Goal: Task Accomplishment & Management: Use online tool/utility

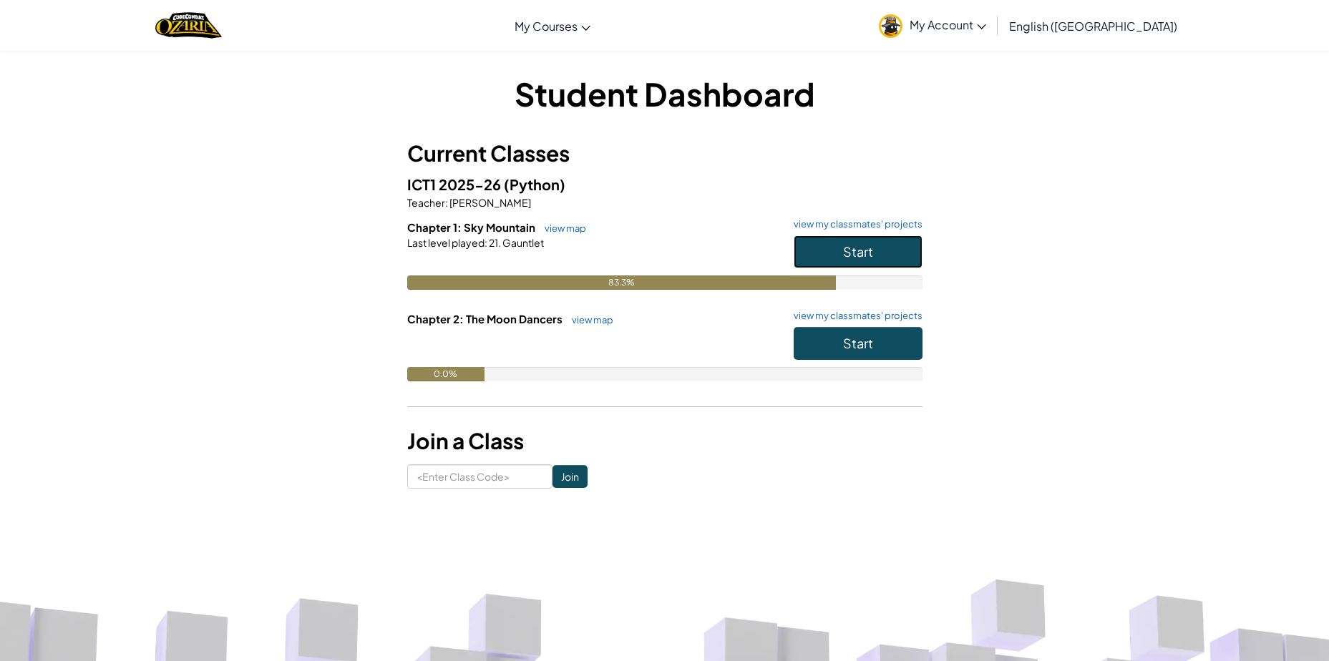
click at [815, 257] on button "Start" at bounding box center [858, 251] width 129 height 33
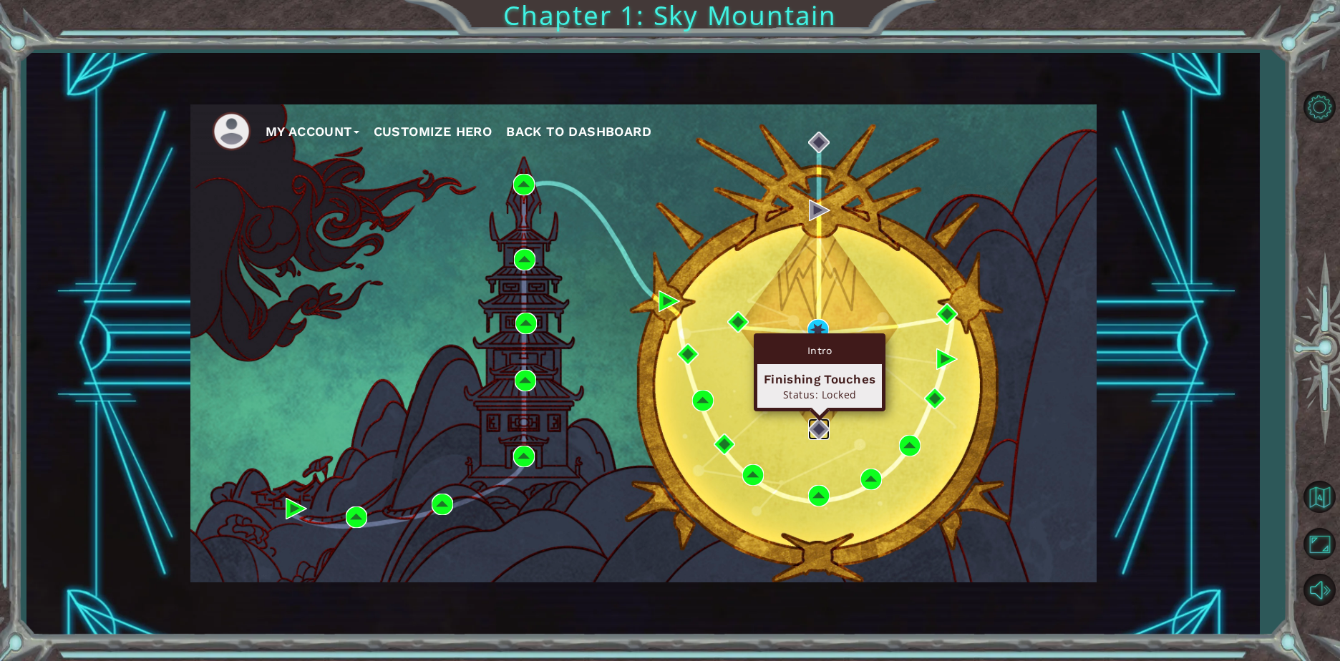
click at [821, 434] on img at bounding box center [818, 429] width 21 height 21
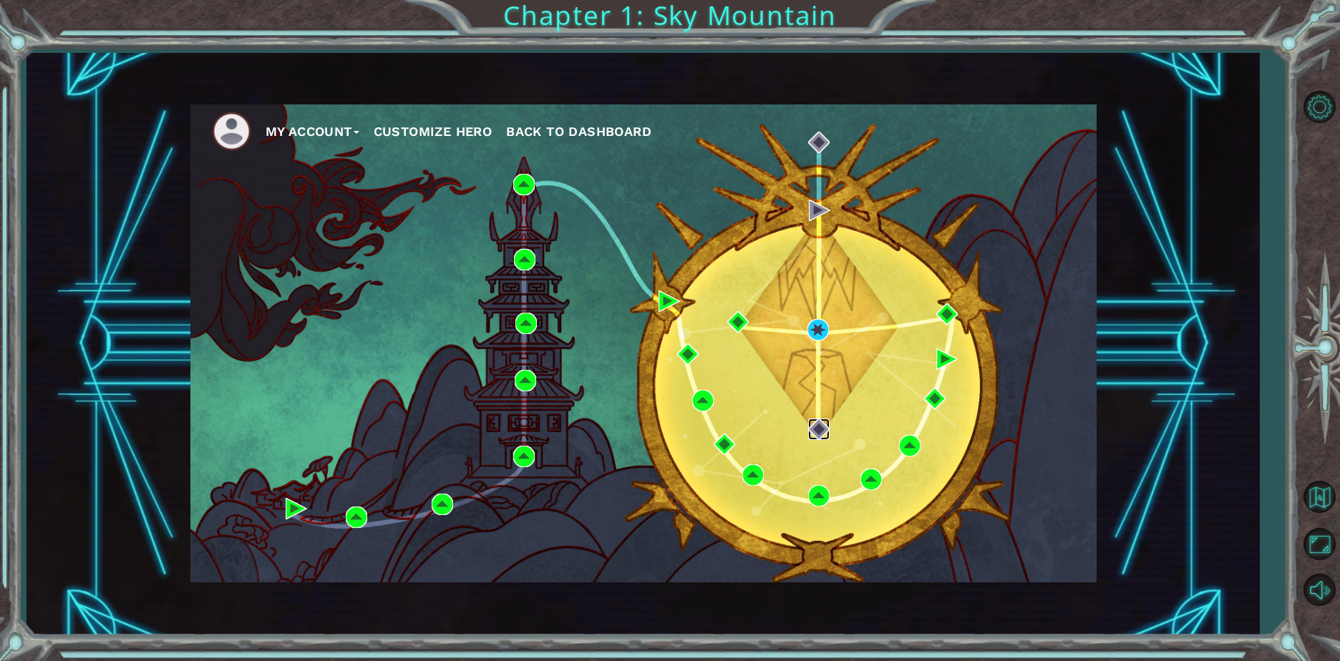
click at [822, 433] on img at bounding box center [818, 429] width 21 height 21
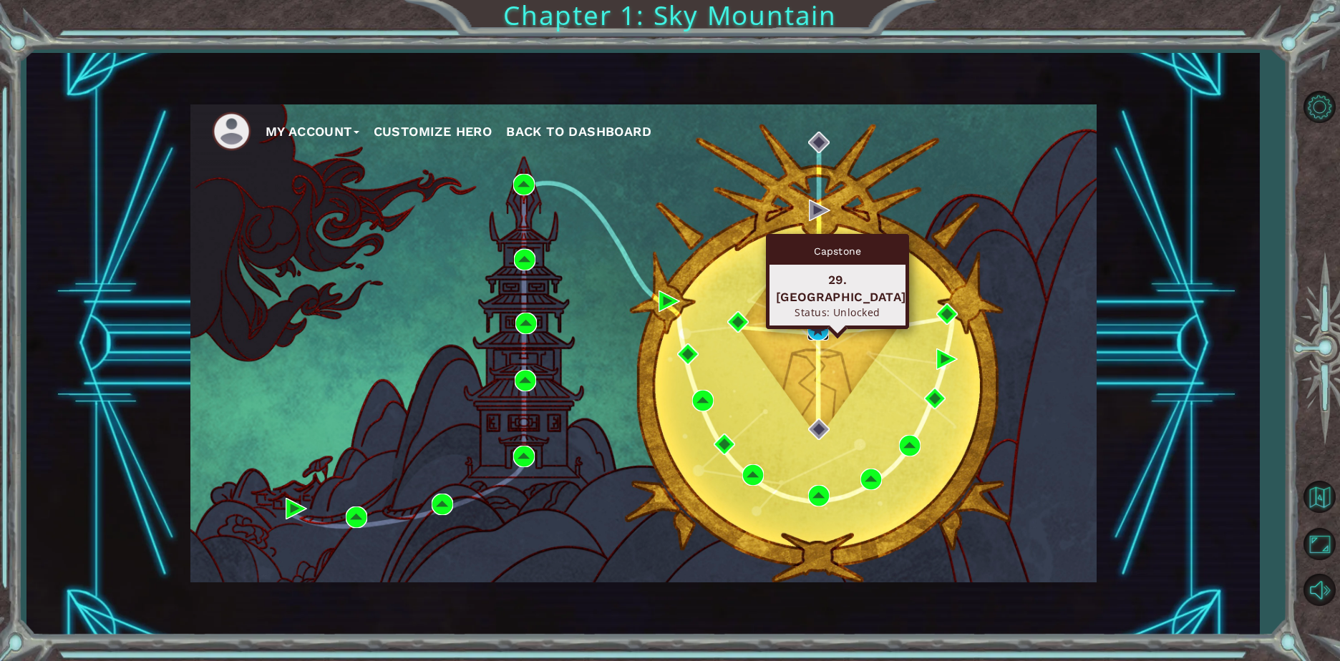
click at [816, 338] on img at bounding box center [817, 329] width 21 height 21
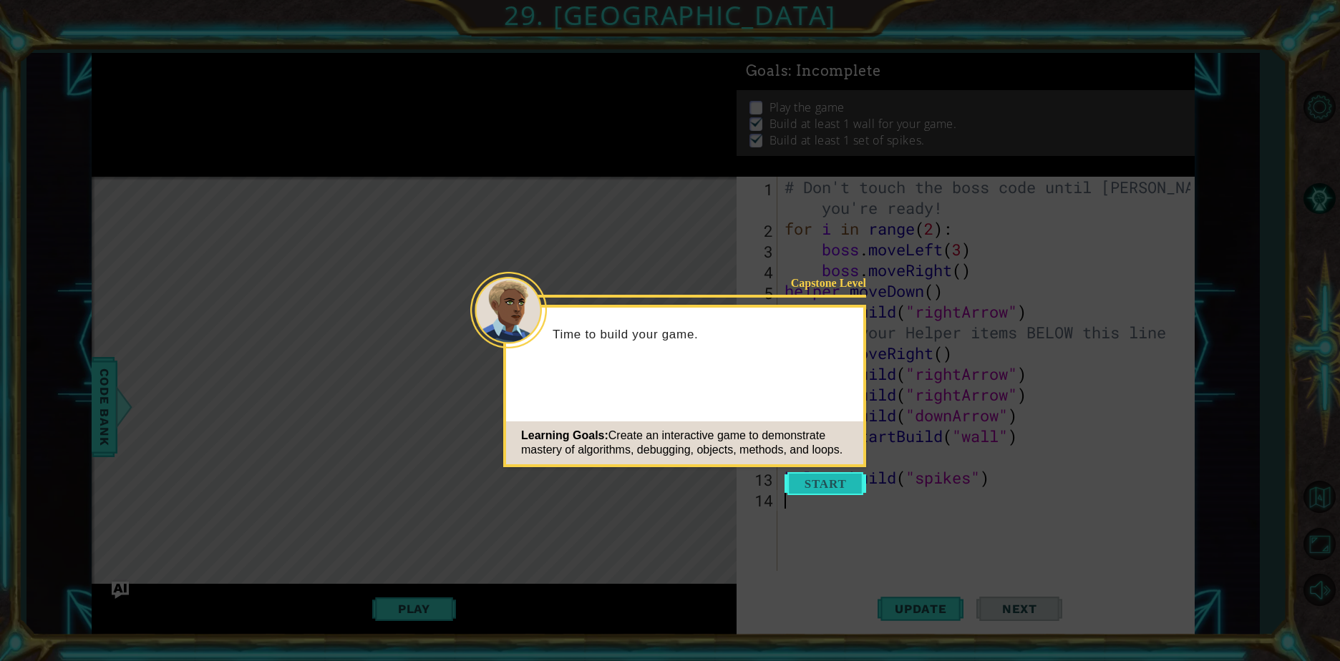
click at [794, 475] on button "Start" at bounding box center [825, 483] width 82 height 23
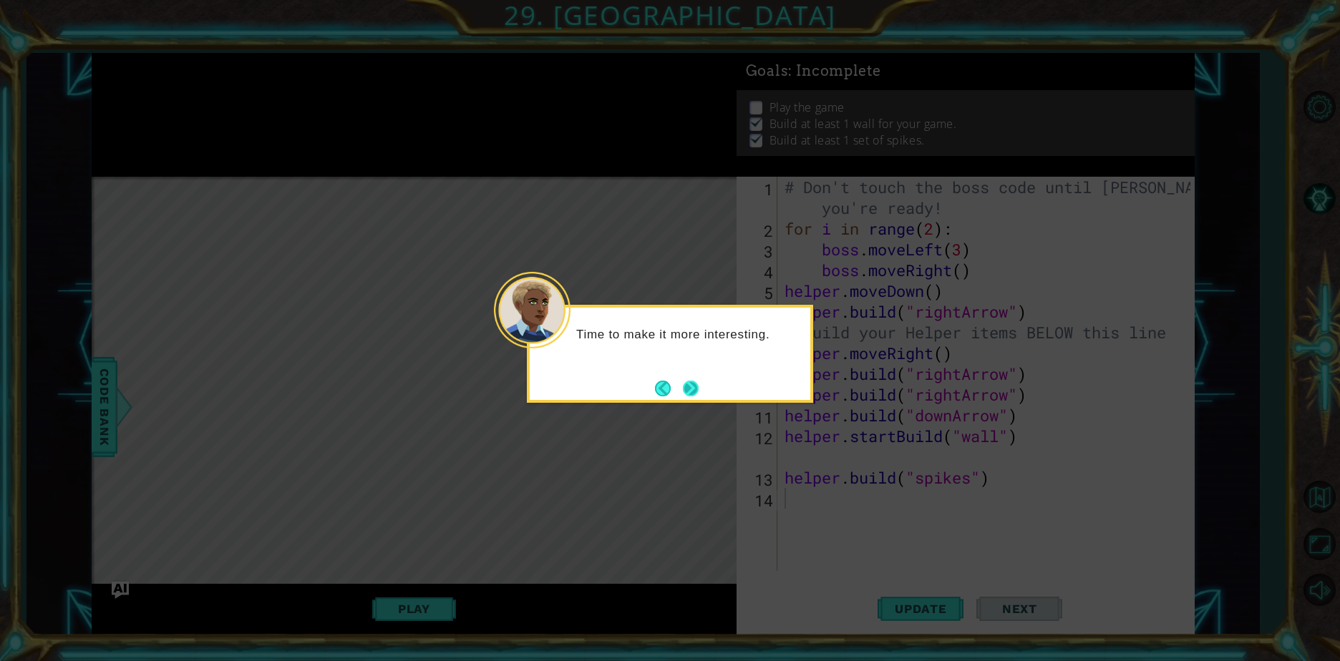
click at [690, 392] on button "Next" at bounding box center [691, 389] width 16 height 16
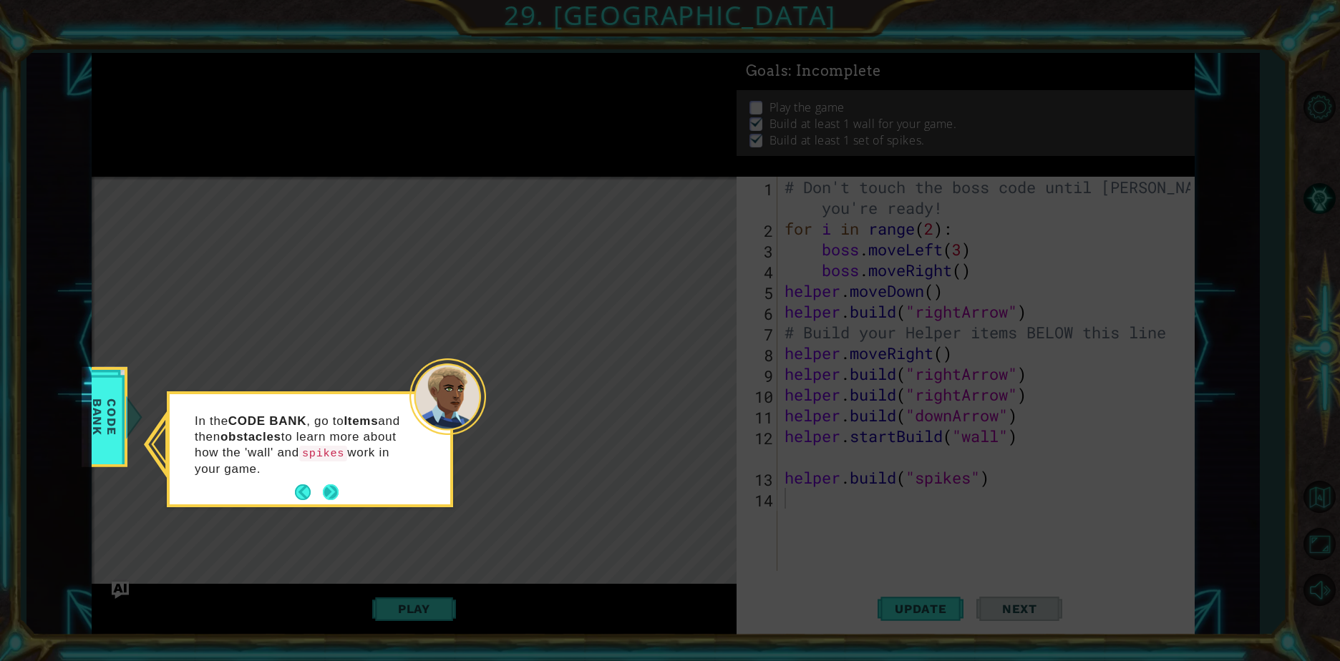
click at [341, 497] on div "In the CODE BANK , go to Items and then obstacles to learn more about how the '…" at bounding box center [310, 452] width 281 height 105
click at [337, 497] on button "Next" at bounding box center [331, 493] width 16 height 16
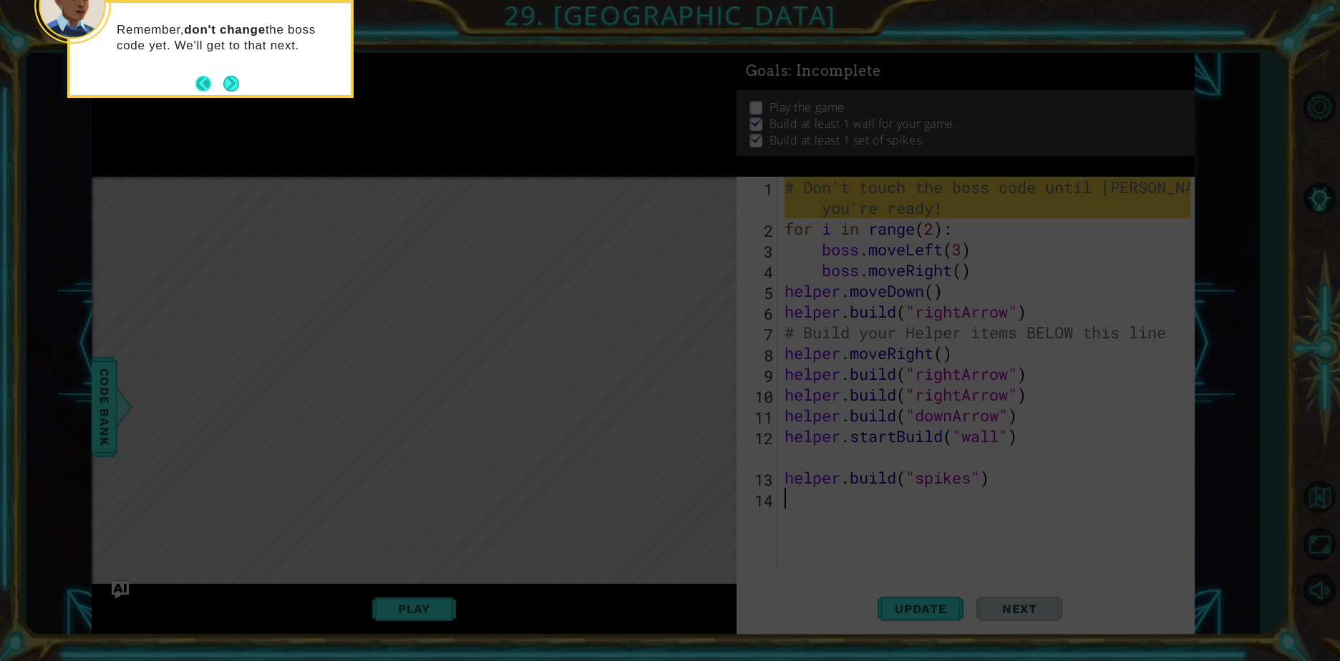
click at [222, 82] on button "Back" at bounding box center [209, 84] width 28 height 16
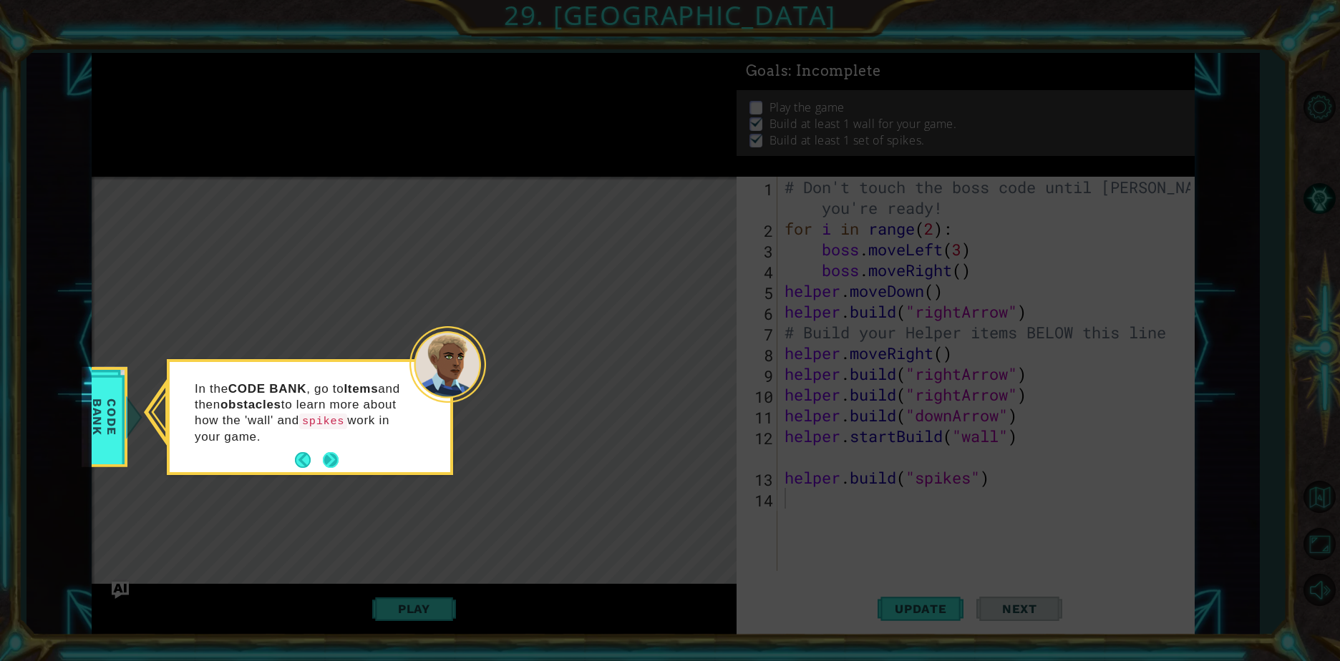
click at [336, 459] on button "Next" at bounding box center [331, 460] width 16 height 16
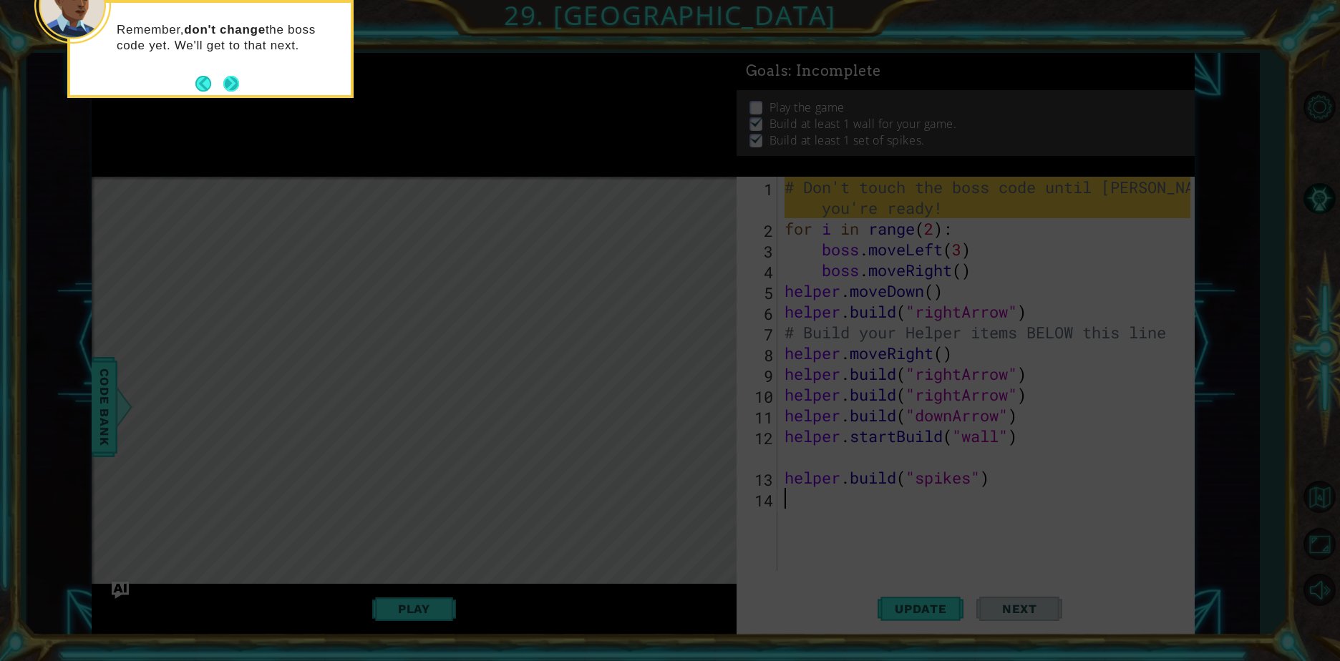
click at [225, 90] on button "Next" at bounding box center [231, 84] width 16 height 16
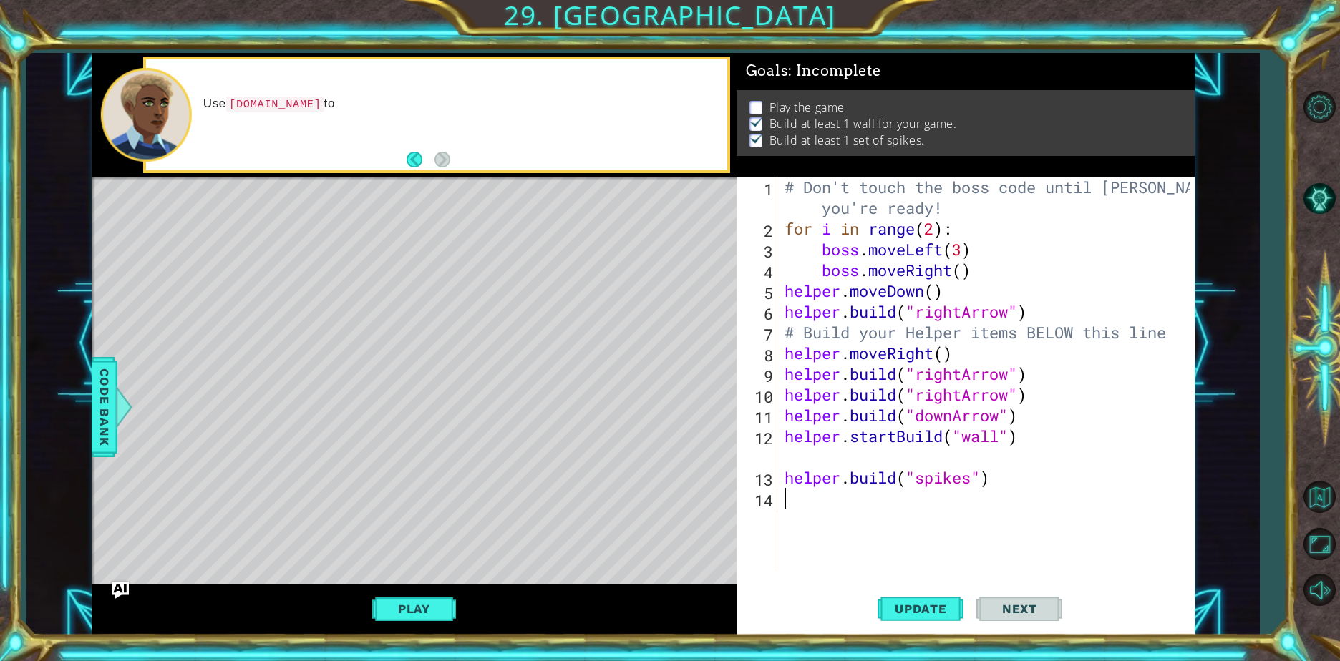
click at [520, 502] on div "Level Map" at bounding box center [422, 388] width 661 height 422
click at [602, 517] on div "Level Map" at bounding box center [422, 388] width 661 height 422
click at [602, 518] on div "Level Map" at bounding box center [422, 388] width 661 height 422
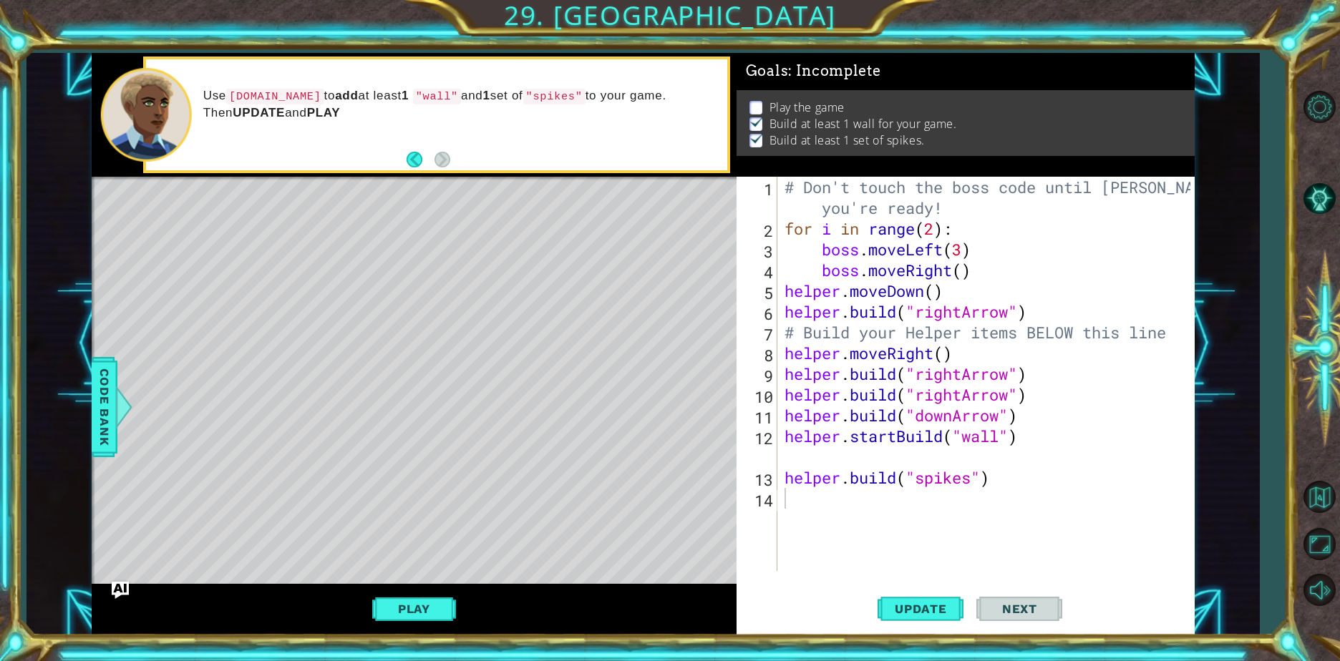
click at [287, 257] on div "Level Map" at bounding box center [422, 388] width 661 height 422
click at [397, 155] on div "Use helper.build to add at least 1 "wall" and 1 set of "spikes" to your game. T…" at bounding box center [436, 114] width 581 height 111
drag, startPoint x: 455, startPoint y: 623, endPoint x: 425, endPoint y: 601, distance: 37.4
click at [453, 623] on div "Play" at bounding box center [414, 609] width 645 height 51
click at [422, 597] on button "Play" at bounding box center [414, 609] width 84 height 27
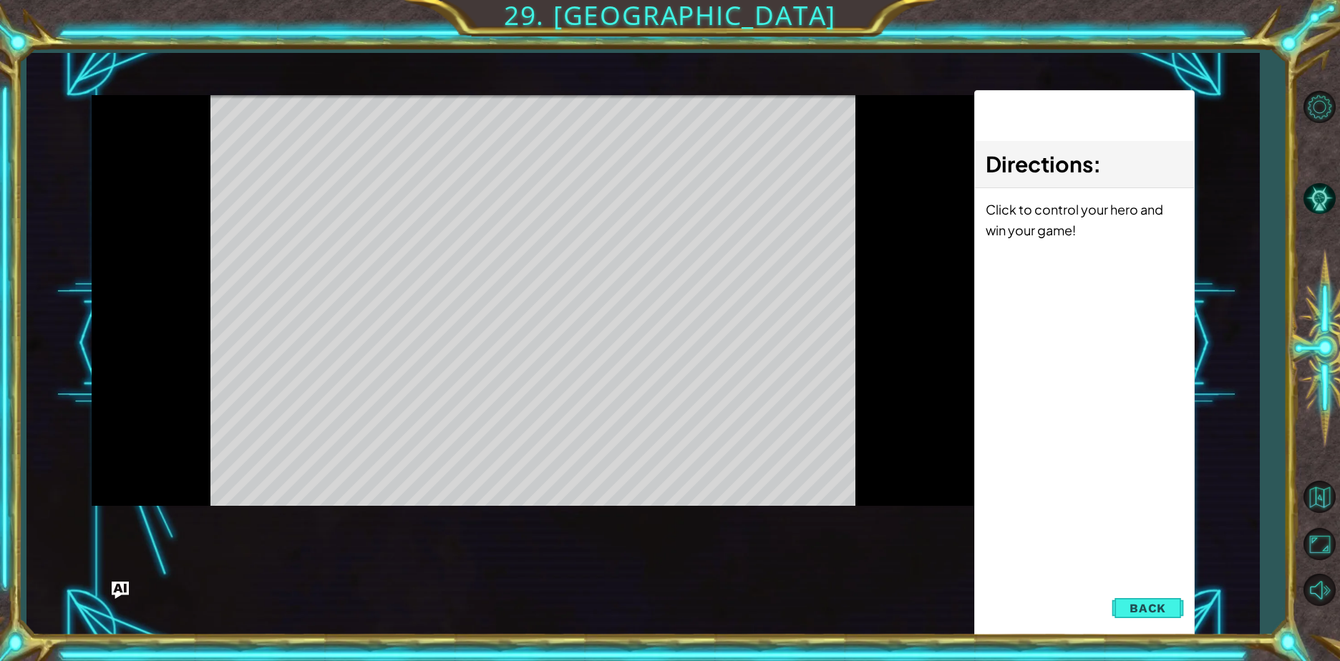
click at [423, 598] on div "helper methods moveLeft(steps) moveRight(steps) moveUp(steps) moveDown(steps) b…" at bounding box center [643, 344] width 1103 height 582
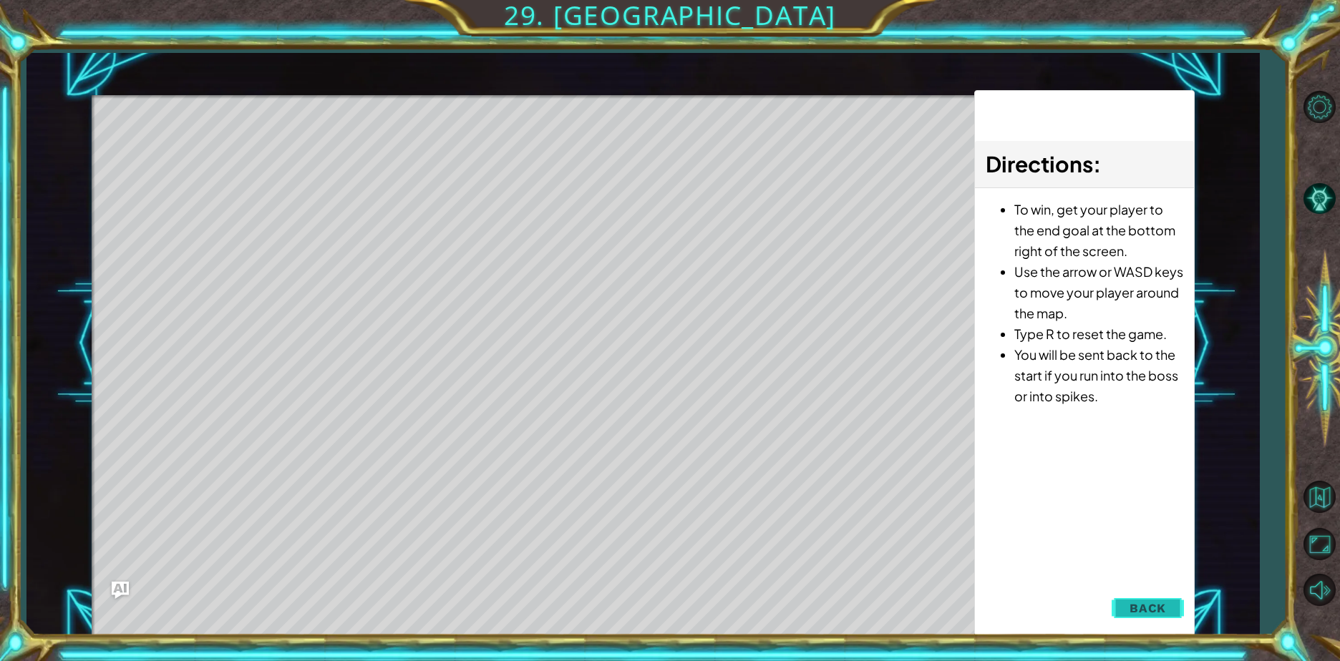
click at [1132, 624] on div "Directions : To win, get your player to the end goal at the bottom right of the…" at bounding box center [1084, 363] width 220 height 546
click at [1132, 616] on button "Back" at bounding box center [1148, 608] width 72 height 29
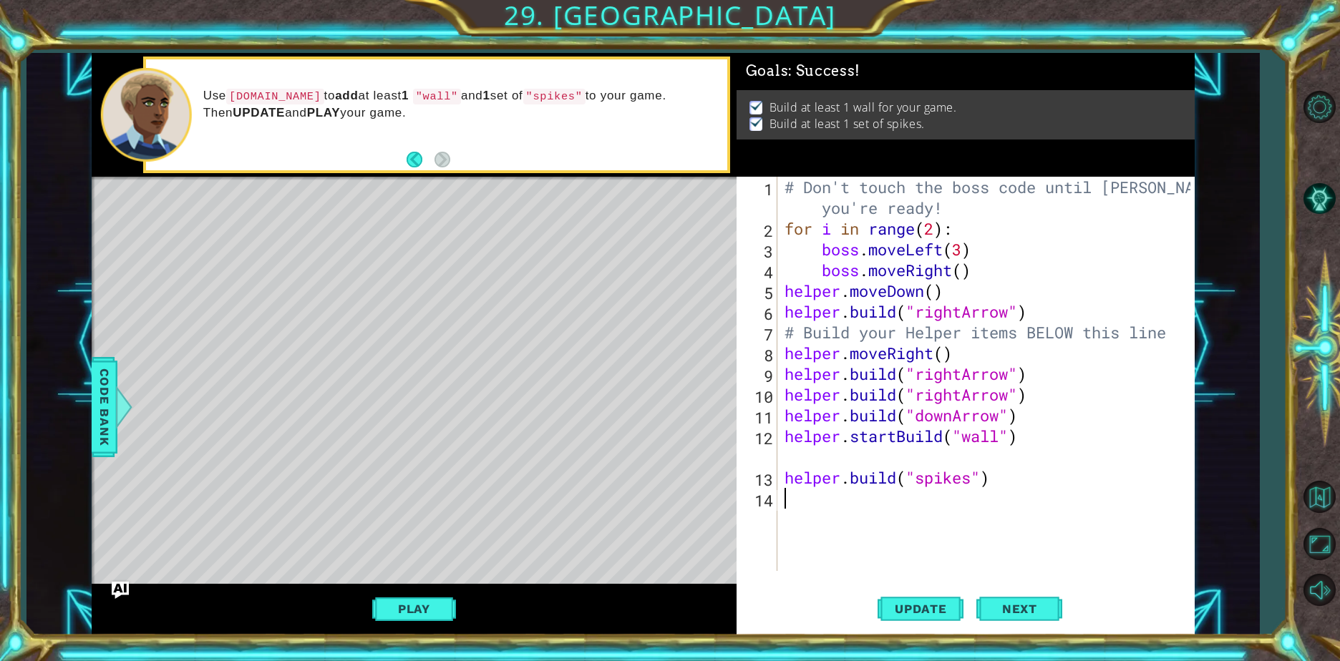
click at [827, 502] on div "# Don't touch the boss code until Vega says you're ready! for i in range ( 2 ) …" at bounding box center [990, 405] width 416 height 457
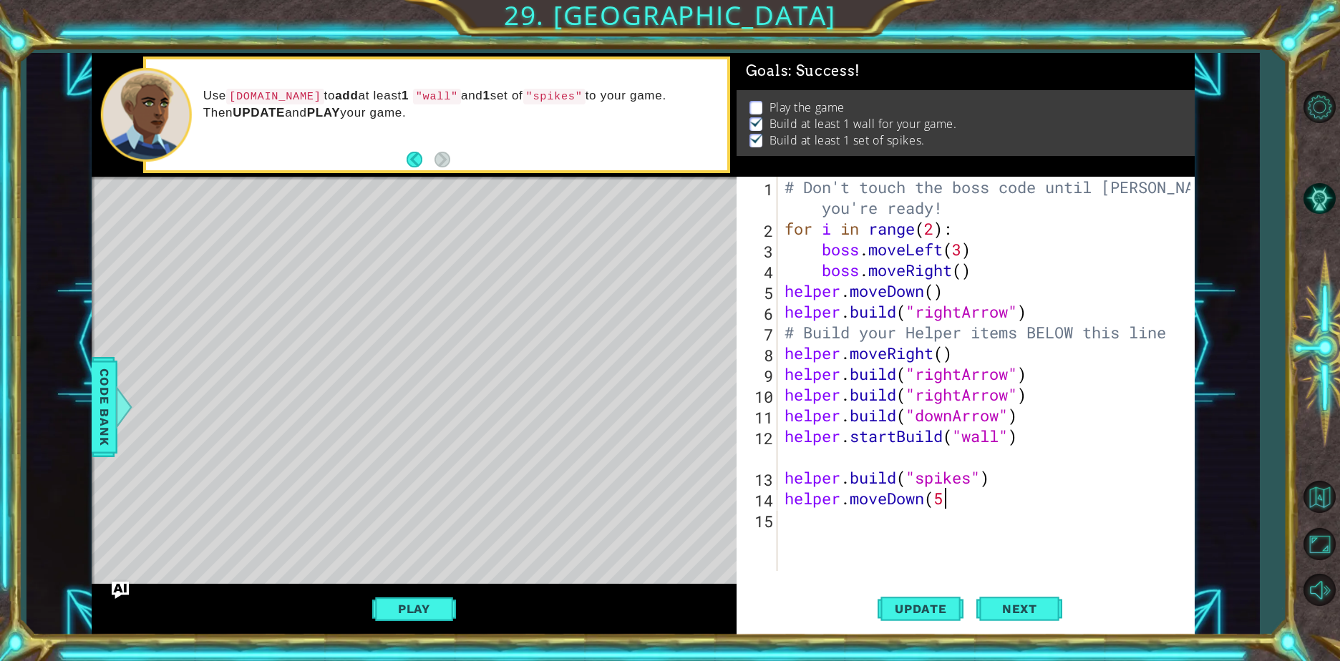
scroll to position [0, 6]
click at [1039, 607] on span "Next" at bounding box center [1020, 609] width 64 height 14
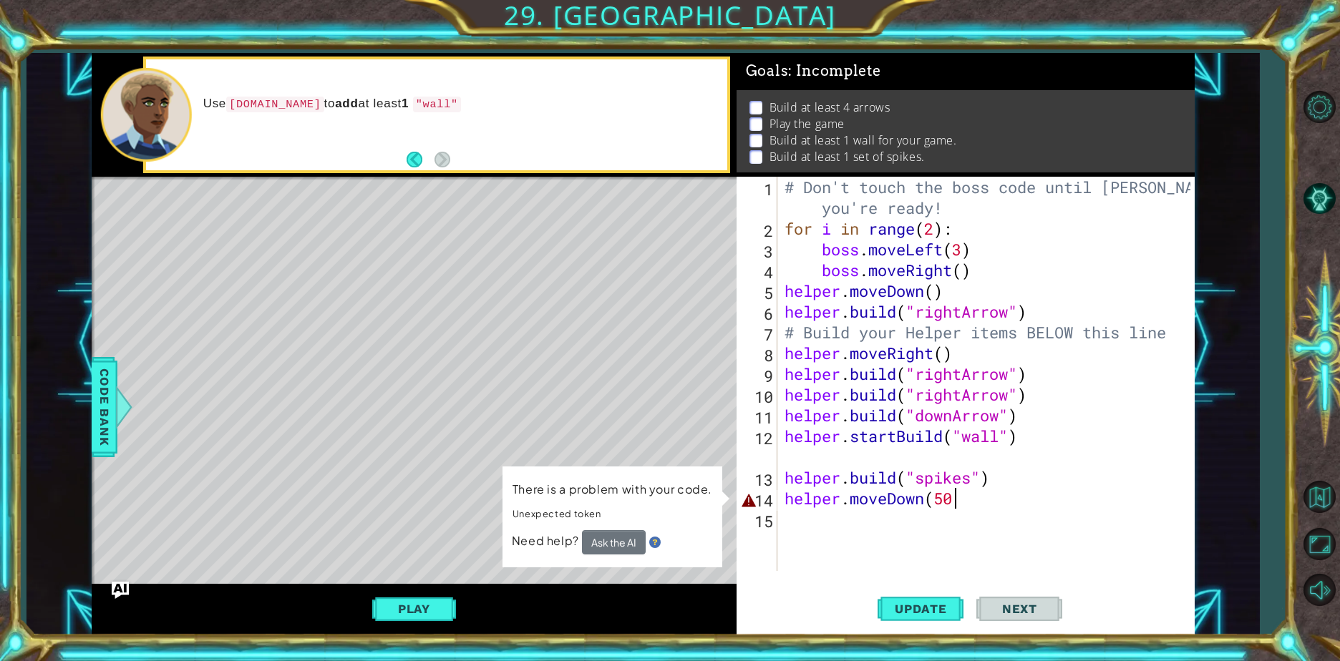
click at [963, 507] on div "# Don't touch the boss code until Vega says you're ready! for i in range ( 2 ) …" at bounding box center [990, 405] width 416 height 457
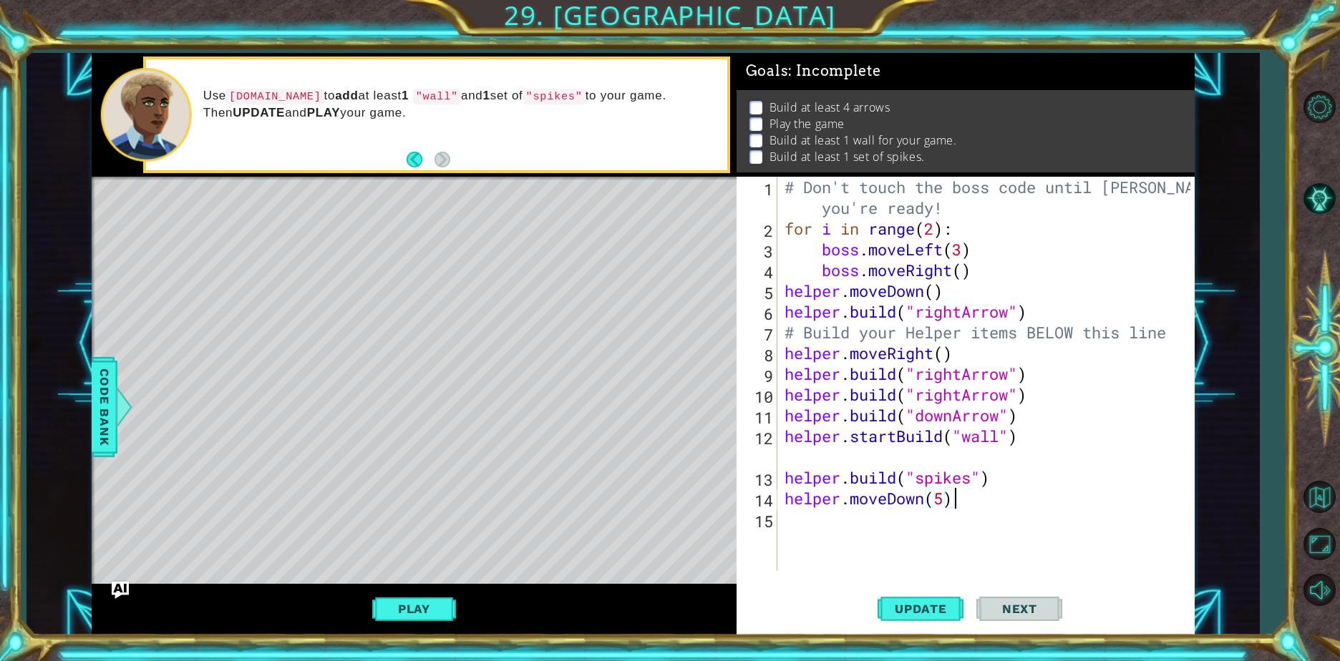
type textarea "helper.moveDown(5)"
click at [1005, 607] on span "Next" at bounding box center [1020, 609] width 64 height 14
click at [1005, 607] on span "Next" at bounding box center [1020, 610] width 64 height 14
click at [416, 607] on button "Play" at bounding box center [414, 609] width 84 height 27
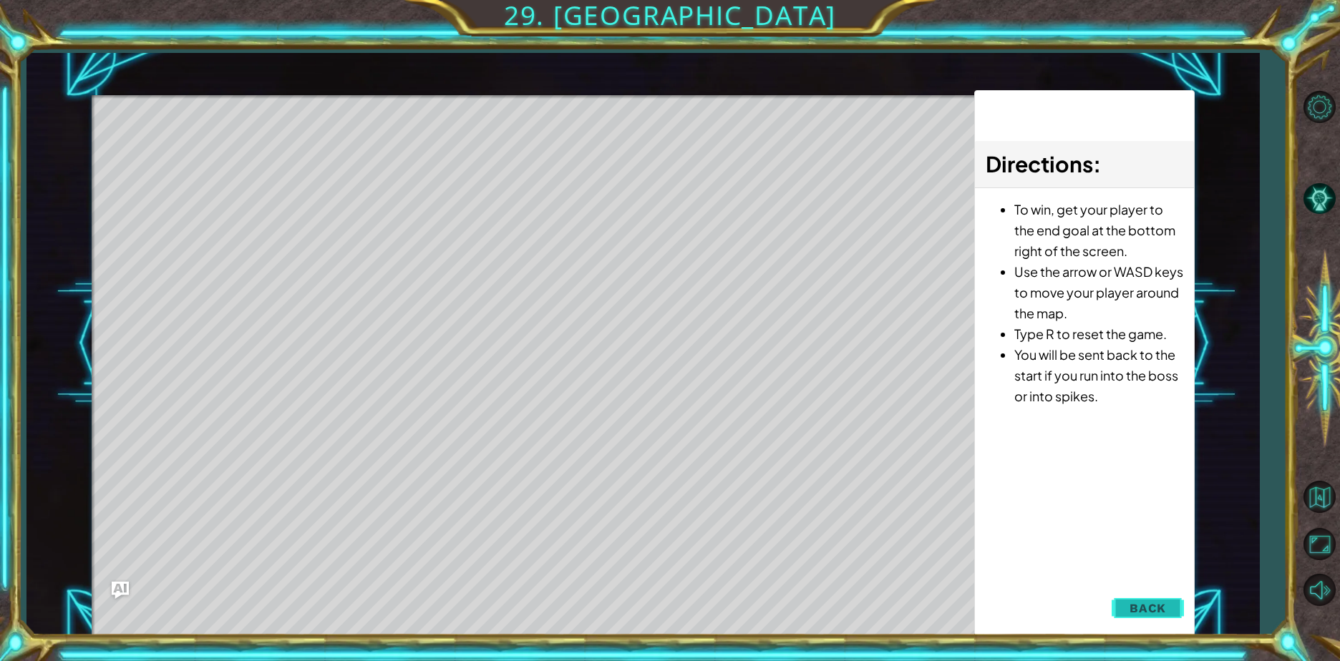
click at [1155, 620] on button "Back" at bounding box center [1148, 608] width 72 height 29
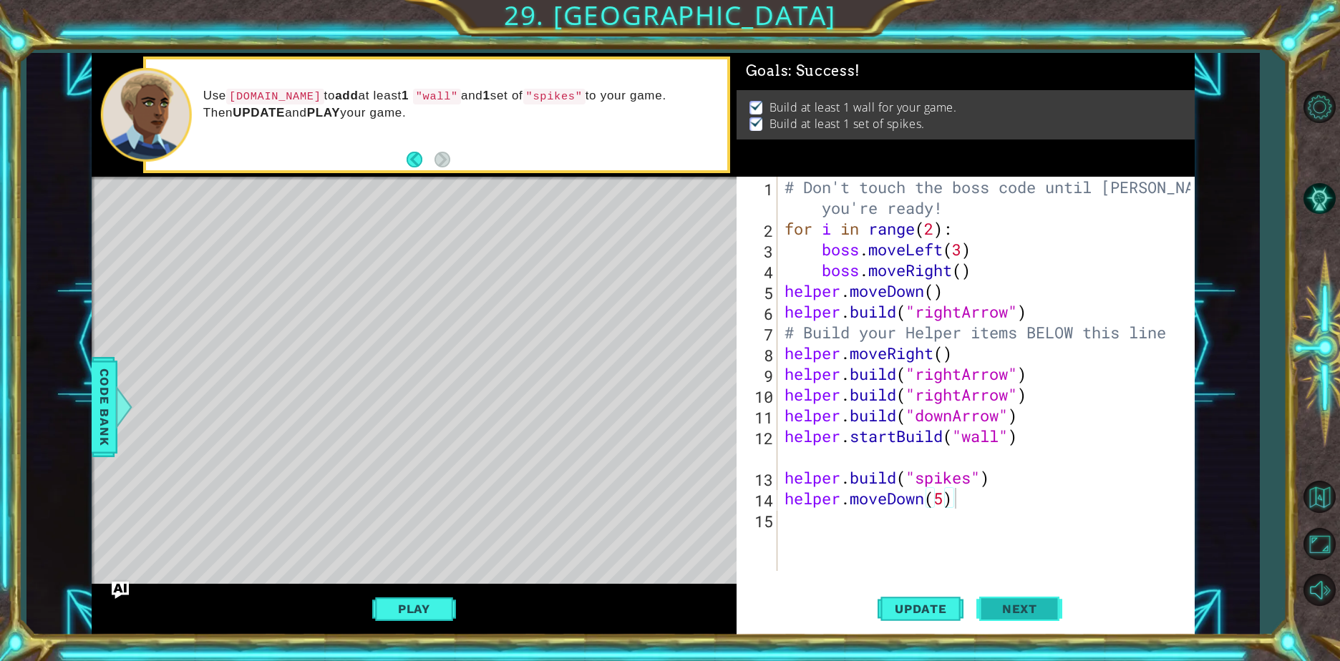
click at [1011, 608] on span "Next" at bounding box center [1020, 610] width 64 height 14
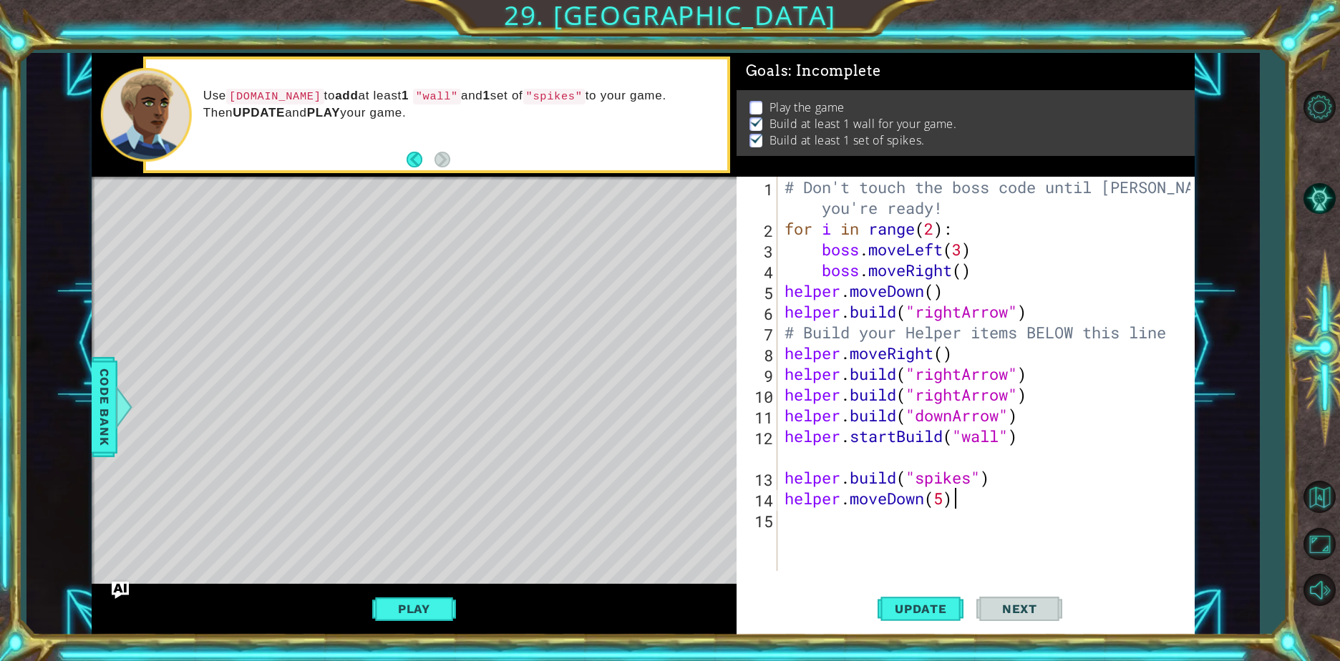
click at [802, 523] on div "# Don't touch the boss code until Vega says you're ready! for i in range ( 2 ) …" at bounding box center [990, 405] width 416 height 457
type textarea "helper.build("spikes")"
click at [943, 613] on span "Update" at bounding box center [920, 609] width 81 height 14
click at [827, 554] on div "# Don't touch the boss code until Vega says you're ready! for i in range ( 2 ) …" at bounding box center [990, 405] width 416 height 457
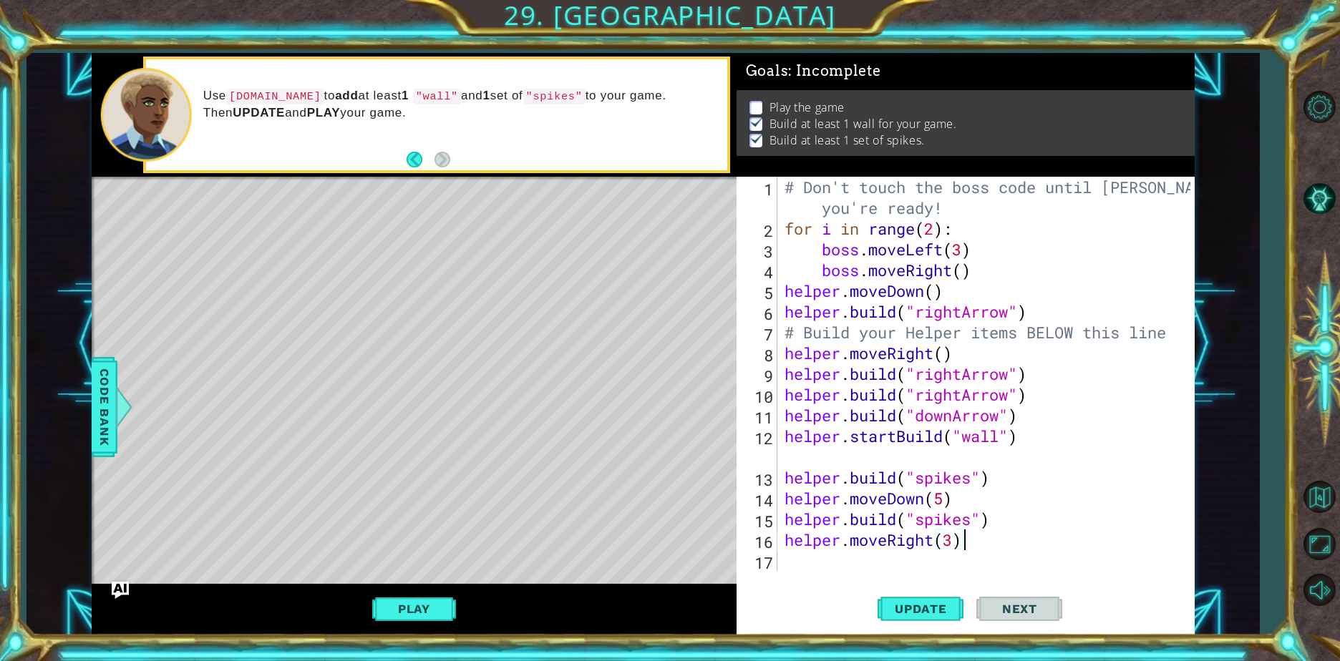
scroll to position [0, 7]
click at [909, 619] on button "Update" at bounding box center [921, 609] width 86 height 46
type textarea "helper.moveRight(3)"
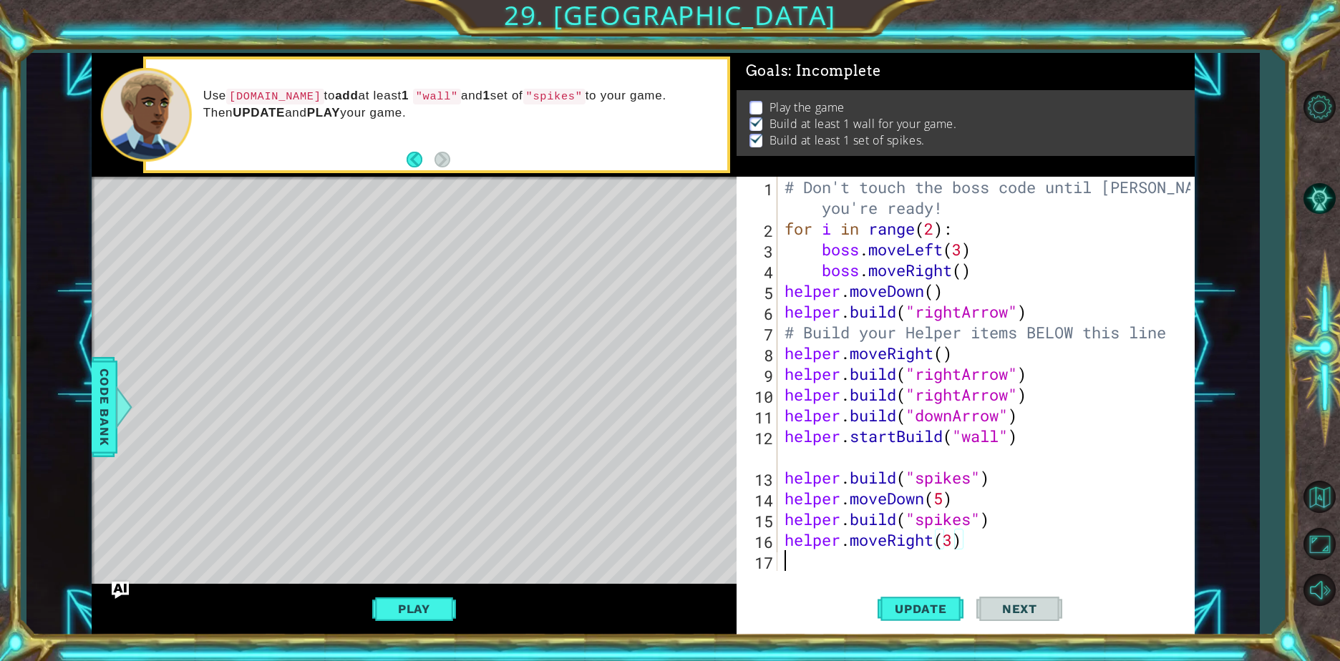
click at [826, 568] on div "# Don't touch the boss code until Vega says you're ready! for i in range ( 2 ) …" at bounding box center [990, 405] width 416 height 457
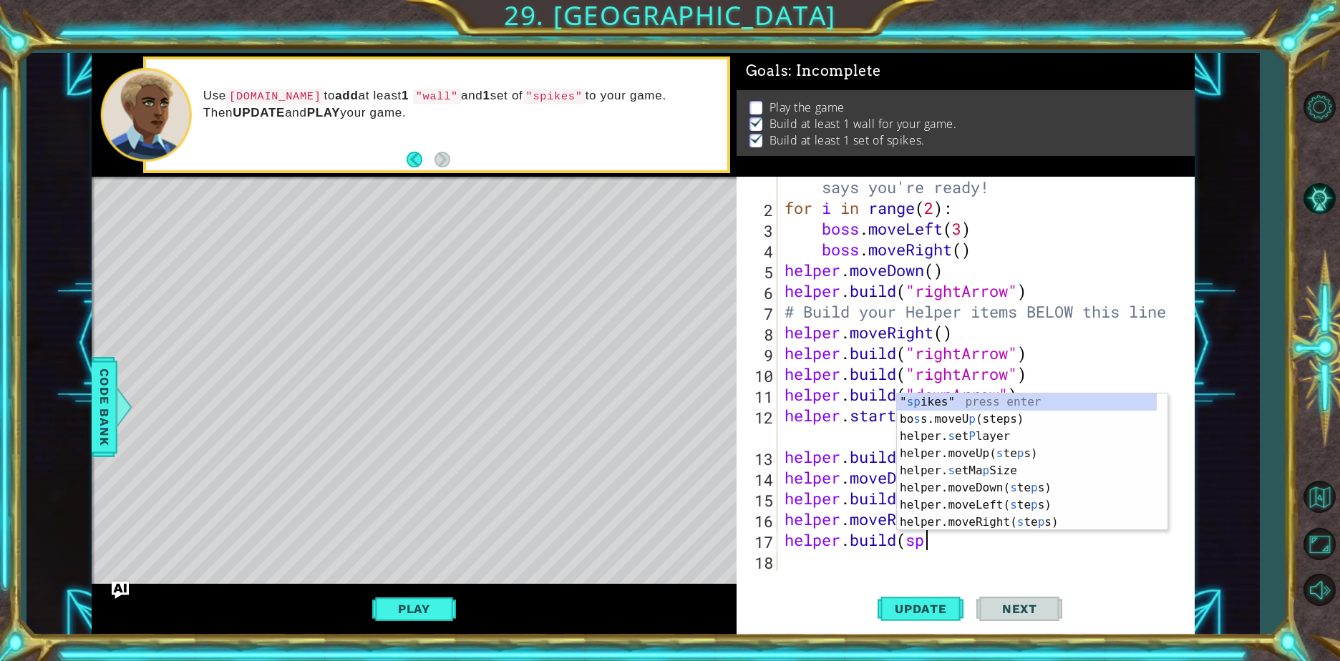
scroll to position [0, 5]
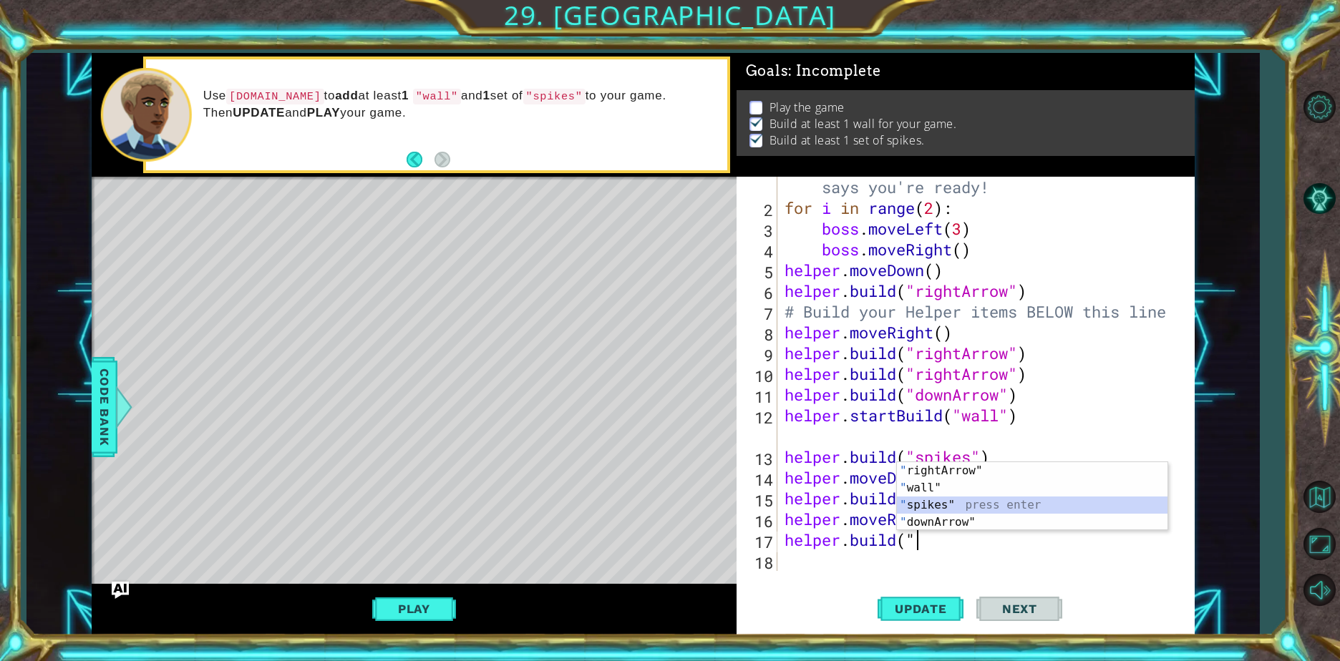
click at [941, 510] on div "" rightArrow" press enter " wall" press enter " spikes" press enter " downArrow…" at bounding box center [1032, 513] width 271 height 103
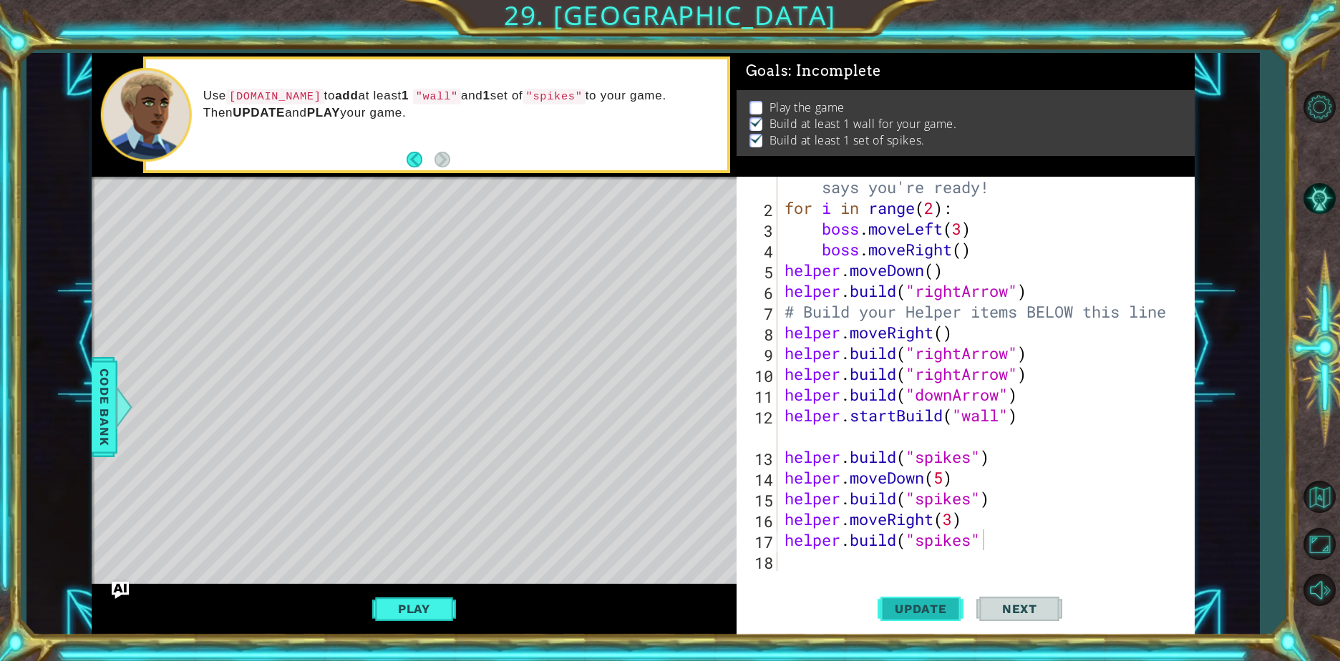
click at [931, 614] on span "Update" at bounding box center [920, 609] width 81 height 14
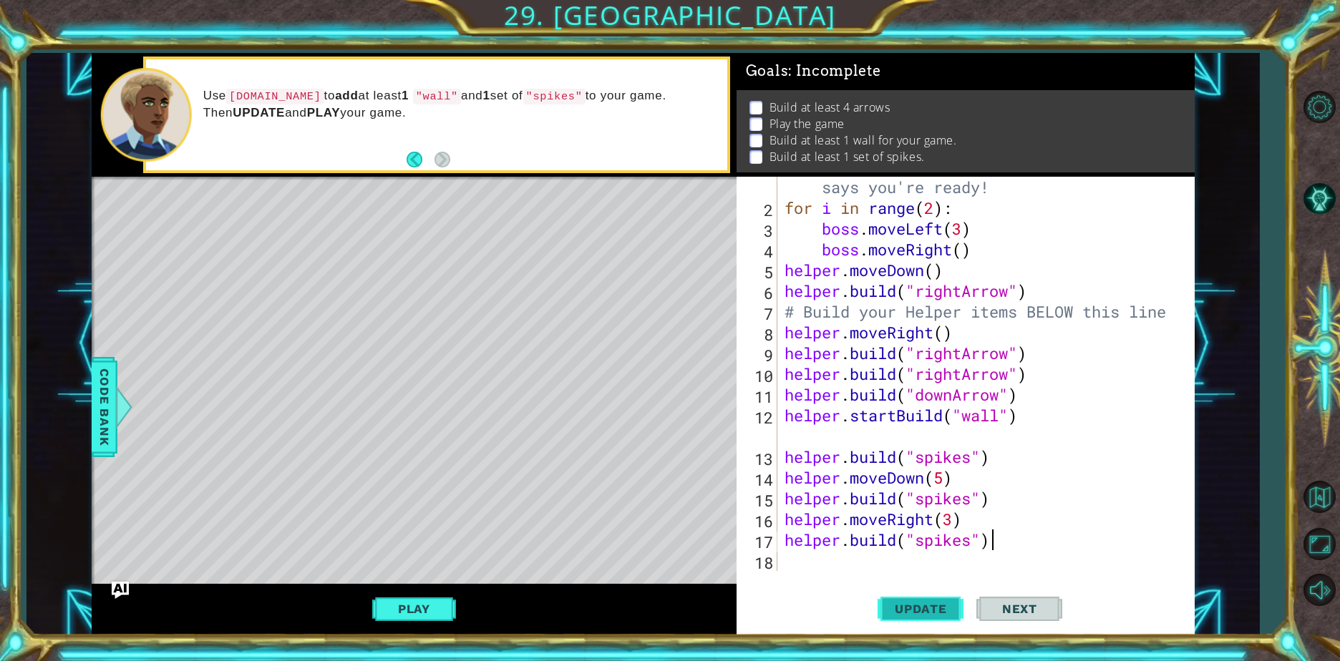
scroll to position [0, 9]
click at [885, 601] on button "Update" at bounding box center [921, 609] width 86 height 46
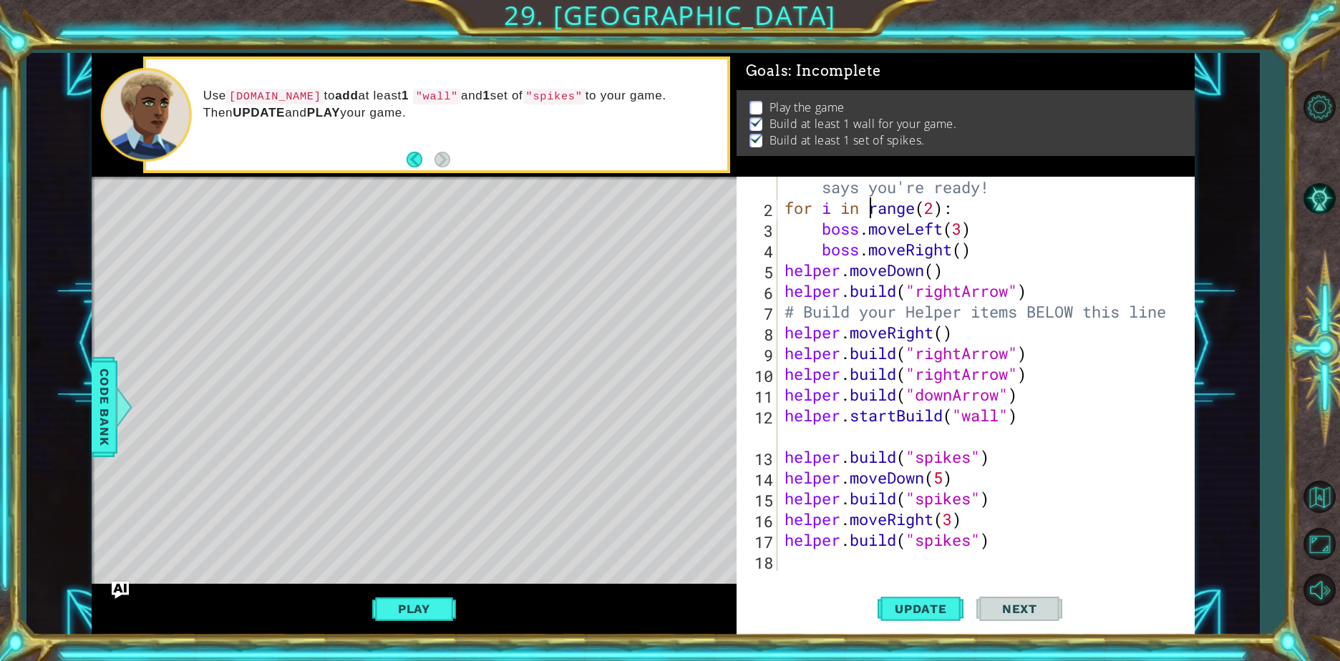
click at [871, 208] on div "# Don't touch the boss code until Vega says you're ready! for i in range ( 2 ) …" at bounding box center [984, 384] width 405 height 457
click at [996, 183] on div "# Don't touch the boss code until Vega says you're ready! for i in range ( 2 ) …" at bounding box center [984, 384] width 405 height 457
click at [945, 231] on div "# Don't touch the boss code until Vega says you're ready! for i in range ( 2 ) …" at bounding box center [984, 384] width 405 height 457
click at [960, 249] on div "# Don't touch the boss code until Vega says you're ready! for i in range ( 2 ) …" at bounding box center [984, 384] width 405 height 457
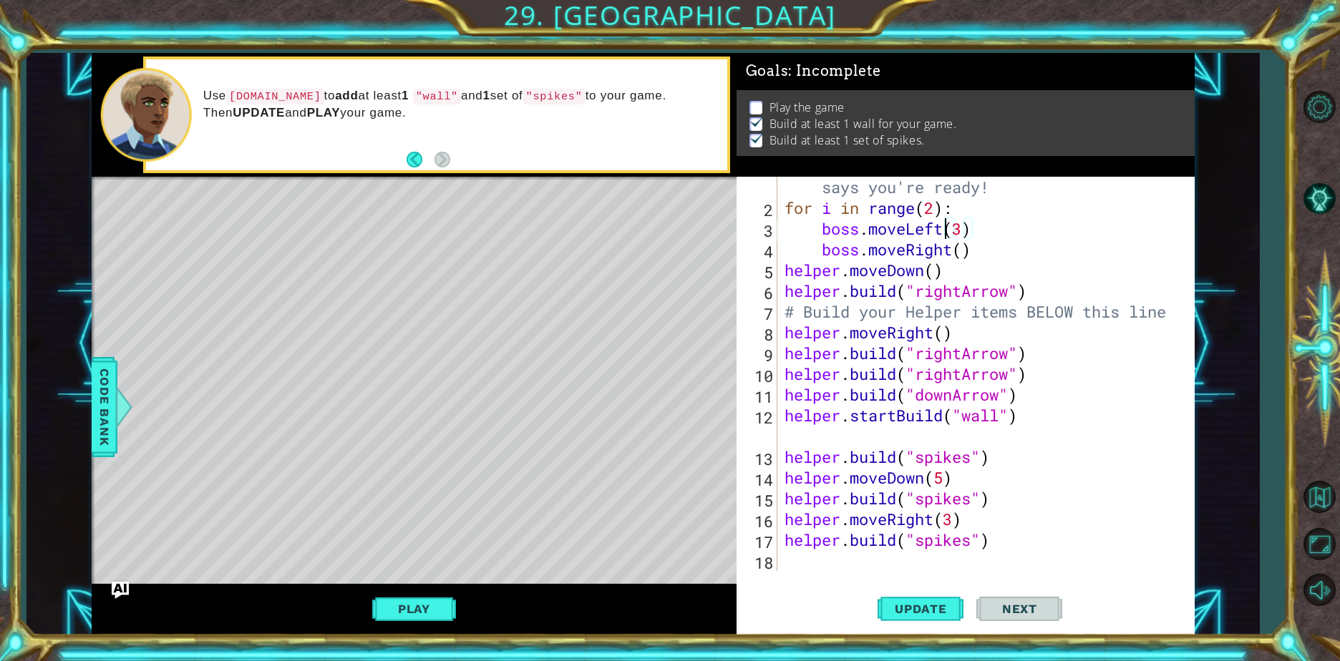
type textarea "boss.moveRight()"
click at [966, 254] on div "# Don't touch the boss code until Vega says you're ready! for i in range ( 2 ) …" at bounding box center [981, 374] width 398 height 394
click at [945, 606] on span "Update" at bounding box center [920, 609] width 81 height 14
click at [797, 559] on div "# Don't touch the boss code until Vega says you're ready! for i in range ( 2 ) …" at bounding box center [984, 384] width 405 height 457
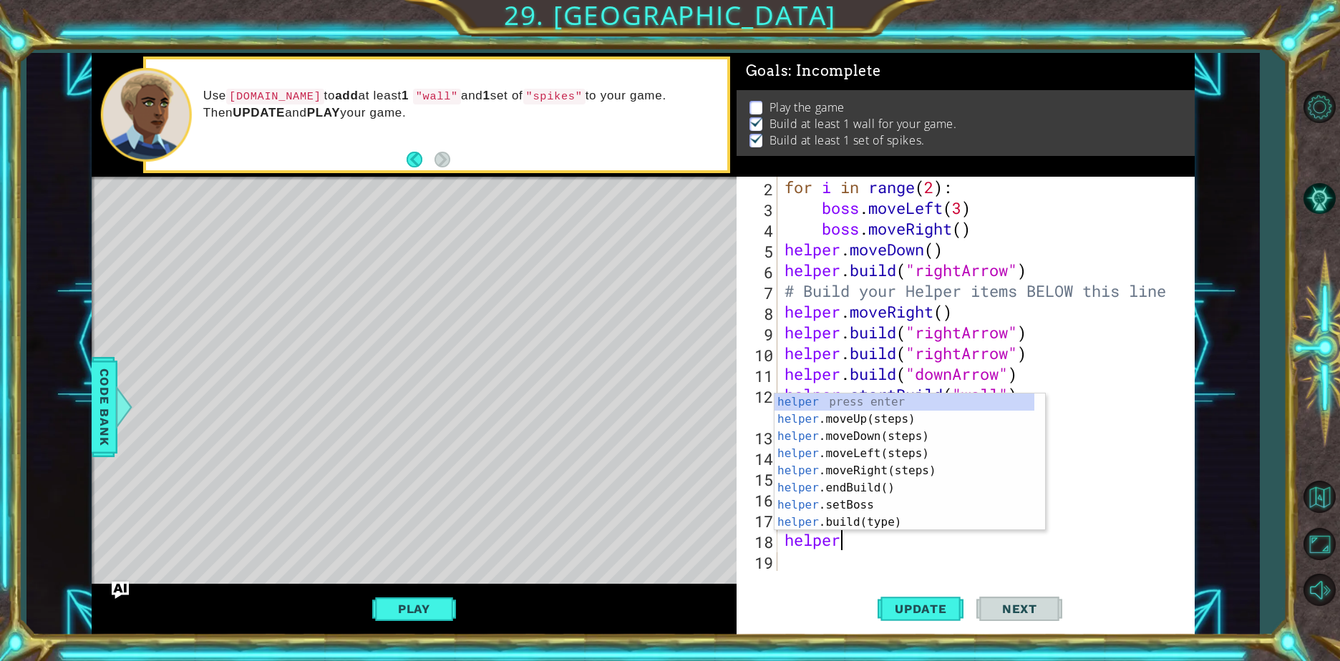
scroll to position [0, 2]
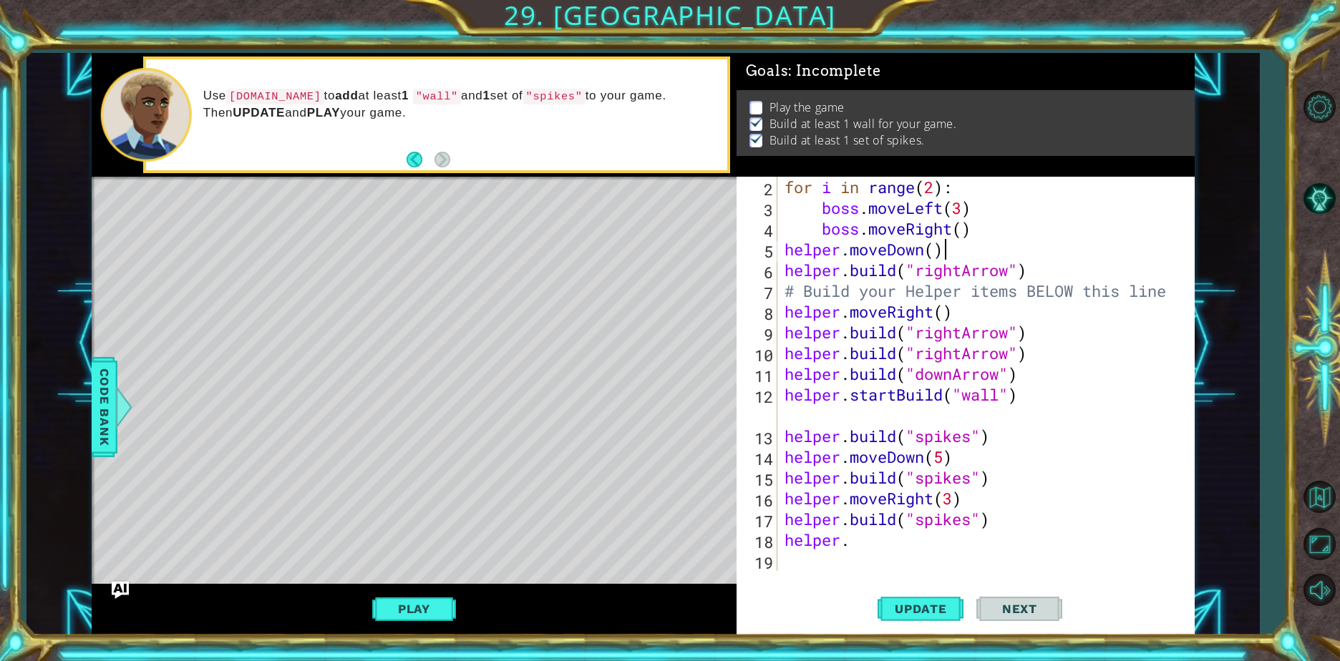
click at [1054, 254] on div "for i in range ( 2 ) : boss . moveLeft ( 3 ) boss . moveRight ( ) helper . move…" at bounding box center [984, 395] width 405 height 436
click at [972, 208] on div "for i in range ( 2 ) : boss . moveLeft ( 3 ) boss . moveRight ( ) helper . move…" at bounding box center [984, 395] width 405 height 436
click at [958, 207] on div "for i in range ( 2 ) : boss . moveLeft ( 3 ) boss . moveRight ( ) helper . move…" at bounding box center [984, 395] width 405 height 436
click at [965, 210] on div "for i in range ( 2 ) : boss . moveLeft ( 3 ) boss . moveRight ( ) helper . move…" at bounding box center [984, 395] width 405 height 436
click at [941, 208] on div "for i in range ( 2 ) : boss . moveLeft ( 3 ) boss . moveRight ( ) helper . move…" at bounding box center [984, 395] width 405 height 436
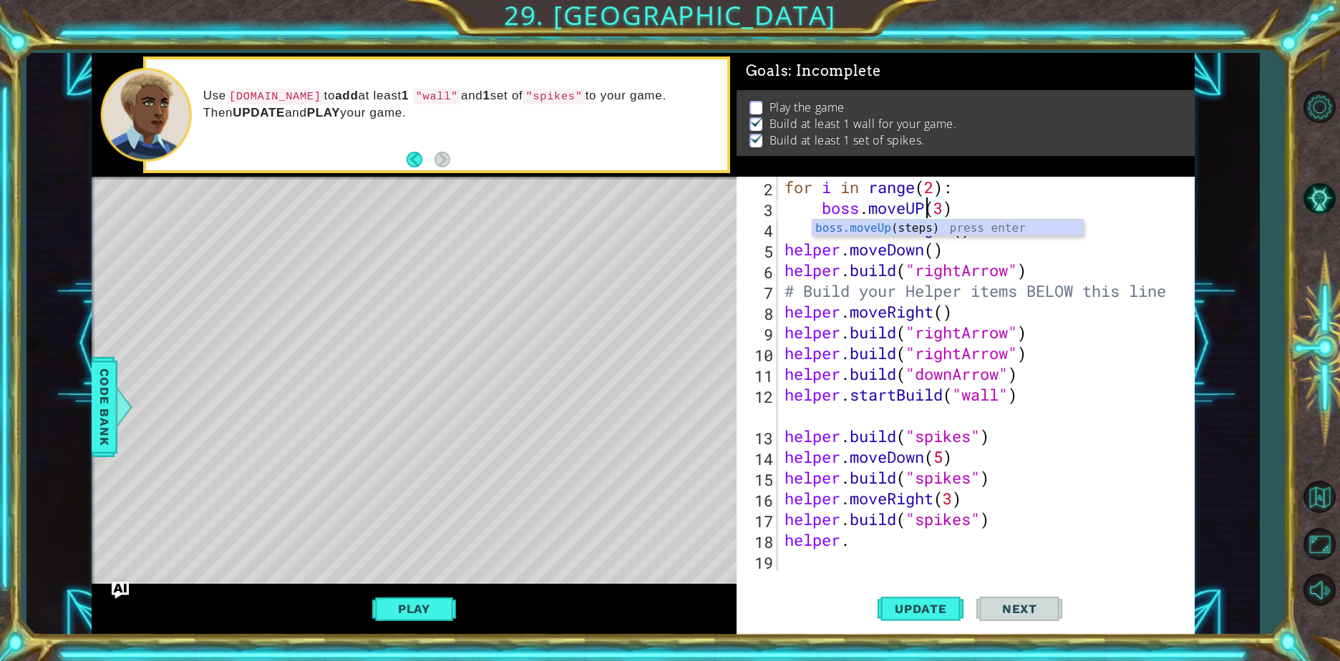
scroll to position [0, 6]
click at [940, 208] on div "for i in range ( 2 ) : boss . moveUP ( 3 ) boss . moveRight ( ) helper . moveDo…" at bounding box center [984, 395] width 405 height 436
click at [938, 203] on div "for i in range ( 2 ) : boss . moveUP ( 3 ) boss . moveRight ( ) helper . moveDo…" at bounding box center [984, 395] width 405 height 436
click at [947, 208] on div "for i in range ( 2 ) : boss . moveUP ( 3 ) boss . moveRight ( ) helper . moveDo…" at bounding box center [984, 395] width 405 height 436
click at [940, 618] on button "Update" at bounding box center [921, 609] width 86 height 46
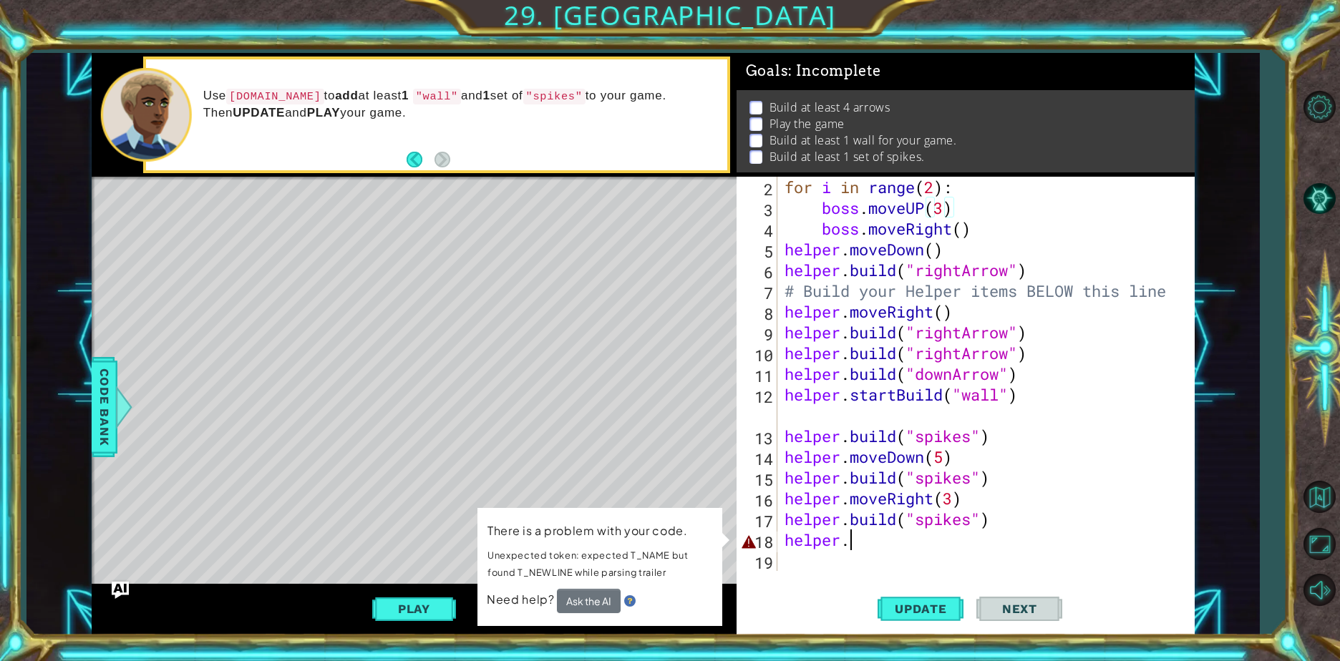
click at [852, 543] on div "for i in range ( 2 ) : boss . moveUP ( 3 ) boss . moveRight ( ) helper . moveDo…" at bounding box center [984, 395] width 405 height 436
click at [921, 596] on button "Update" at bounding box center [921, 609] width 86 height 46
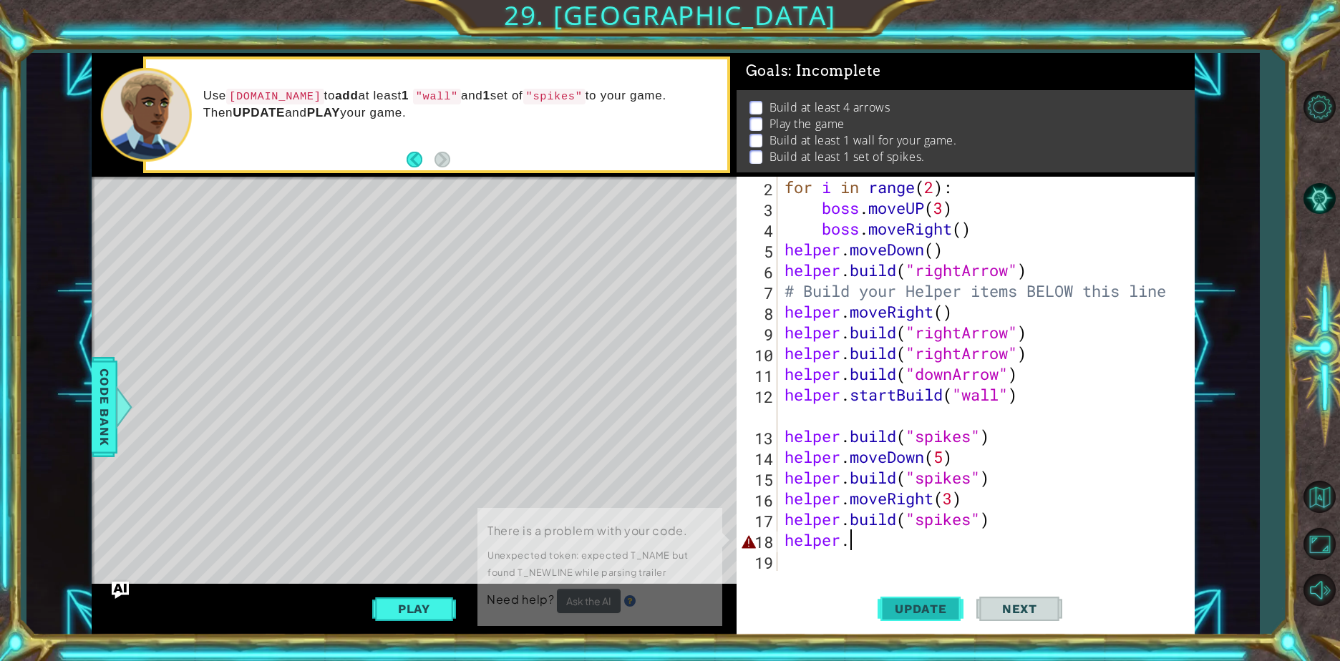
click at [920, 610] on span "Update" at bounding box center [920, 609] width 81 height 14
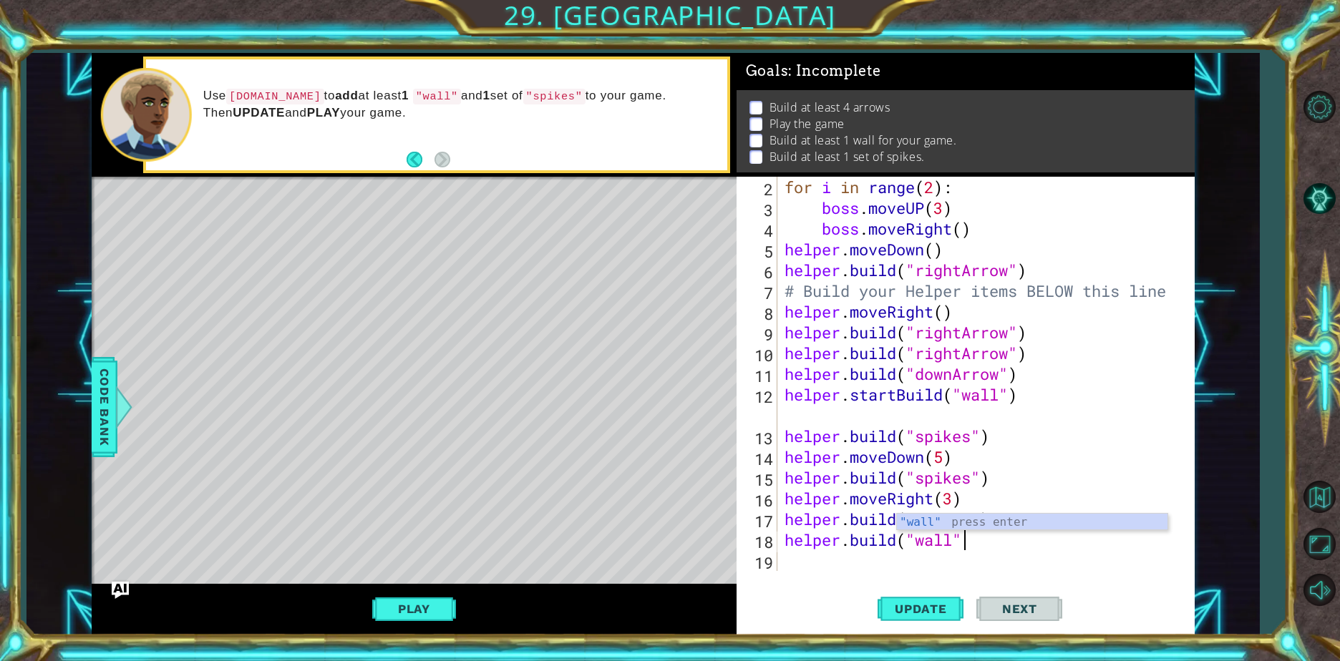
scroll to position [0, 8]
click at [941, 611] on span "Update" at bounding box center [920, 609] width 81 height 14
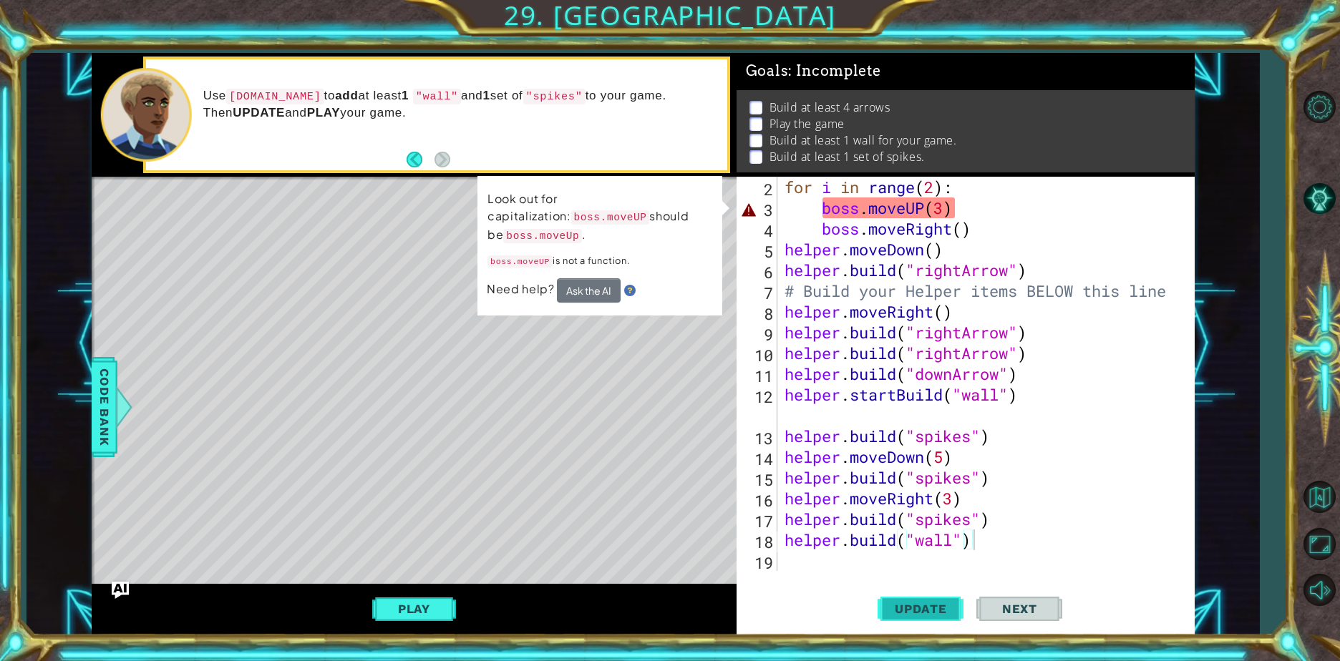
click at [941, 611] on span "Update" at bounding box center [920, 609] width 81 height 14
click at [931, 214] on div "for i in range ( 2 ) : boss . moveUP ( 3 ) boss . moveRight ( ) helper . moveDo…" at bounding box center [984, 395] width 405 height 436
click at [924, 212] on div "for i in range ( 2 ) : boss . moveUP ( 3 ) boss . moveRight ( ) helper . moveDo…" at bounding box center [984, 395] width 405 height 436
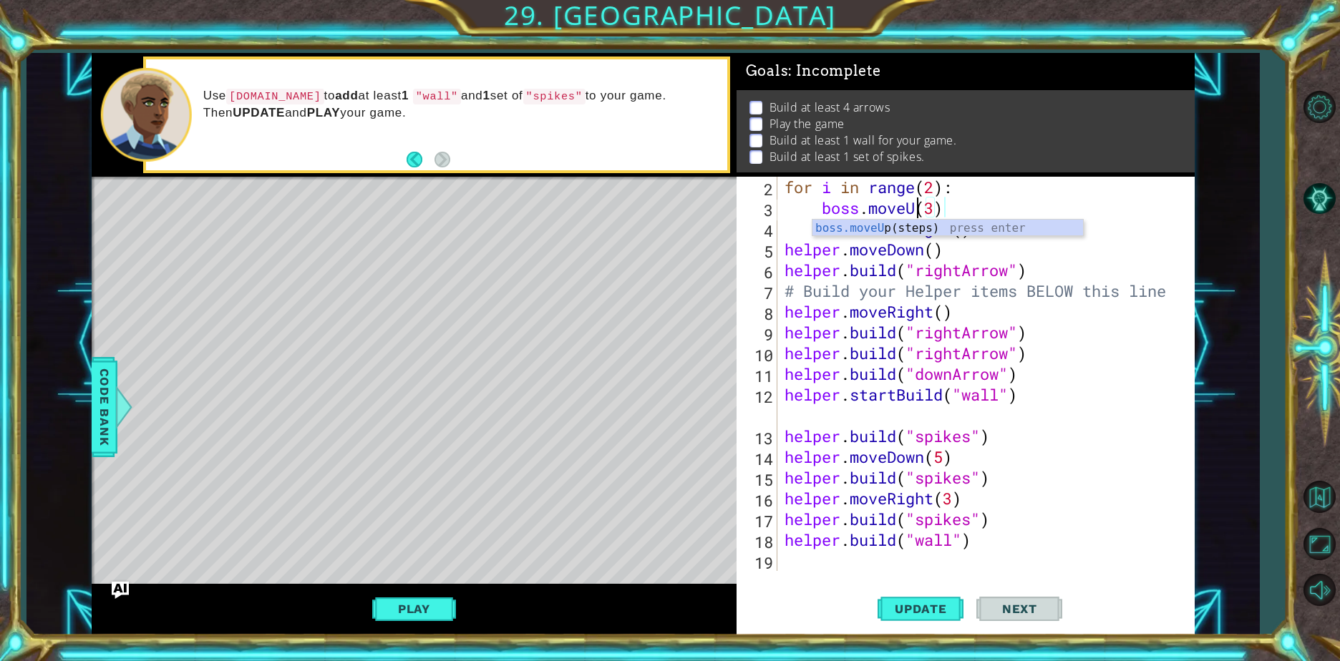
scroll to position [0, 6]
click at [928, 623] on button "Update" at bounding box center [921, 609] width 86 height 46
click at [954, 601] on button "Update" at bounding box center [921, 609] width 86 height 46
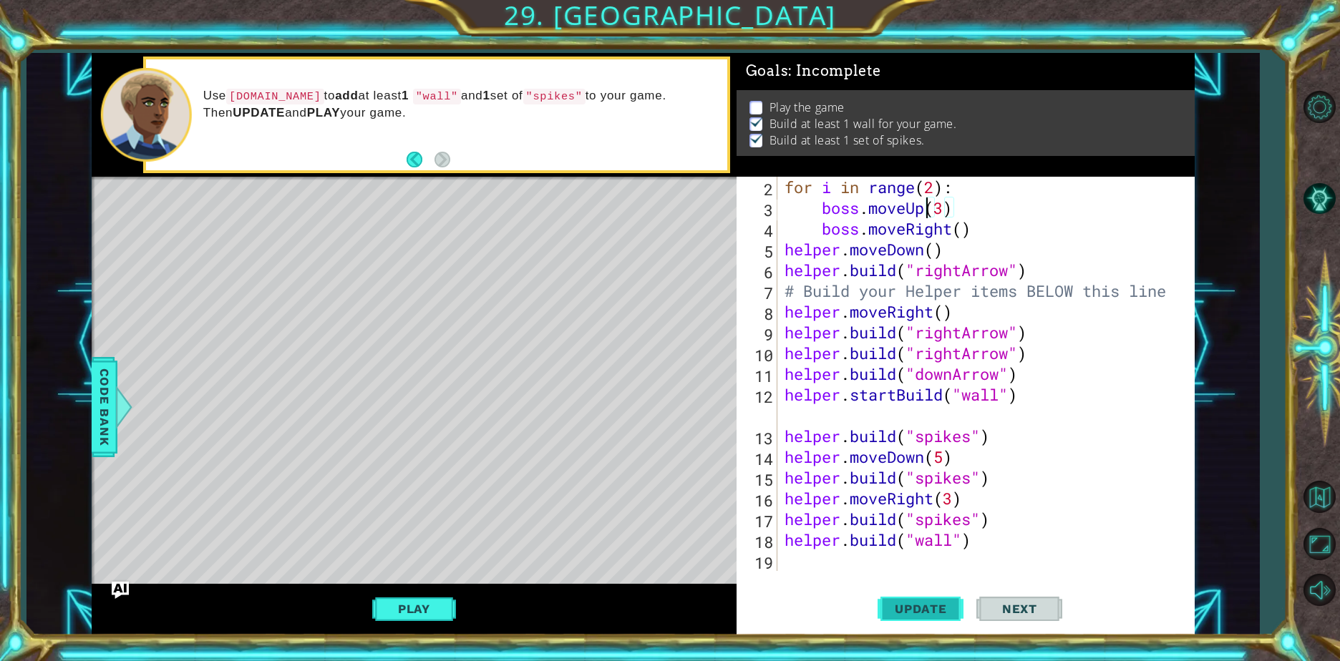
click at [902, 609] on span "Update" at bounding box center [920, 609] width 81 height 14
drag, startPoint x: 419, startPoint y: 611, endPoint x: 402, endPoint y: 618, distance: 18.2
click at [410, 614] on button "Play" at bounding box center [414, 609] width 84 height 27
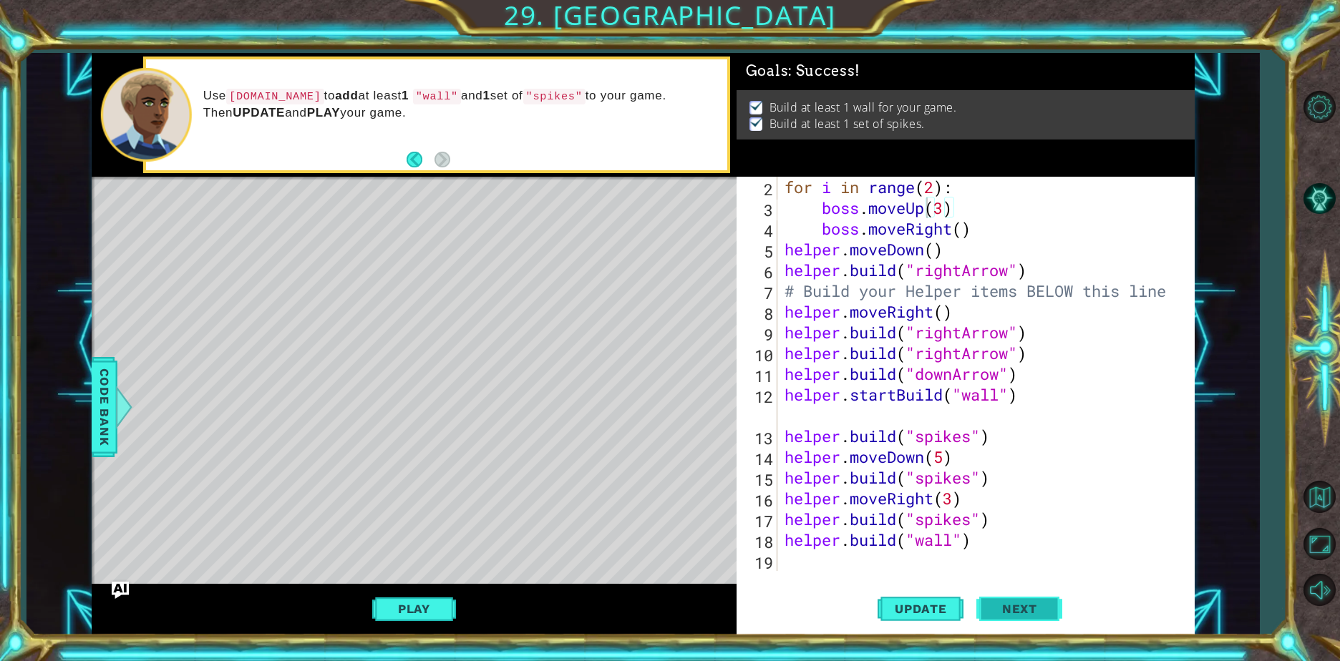
click at [994, 603] on span "Next" at bounding box center [1020, 610] width 64 height 14
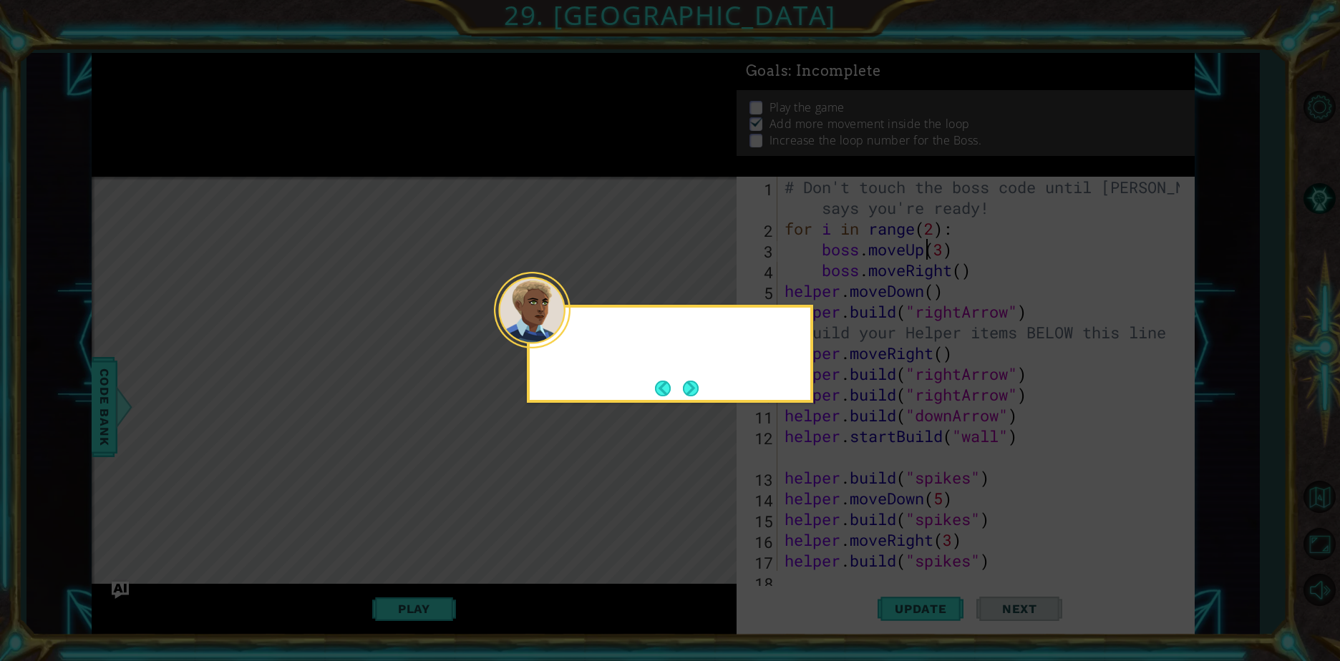
scroll to position [0, 0]
click at [694, 384] on button "Next" at bounding box center [691, 389] width 16 height 16
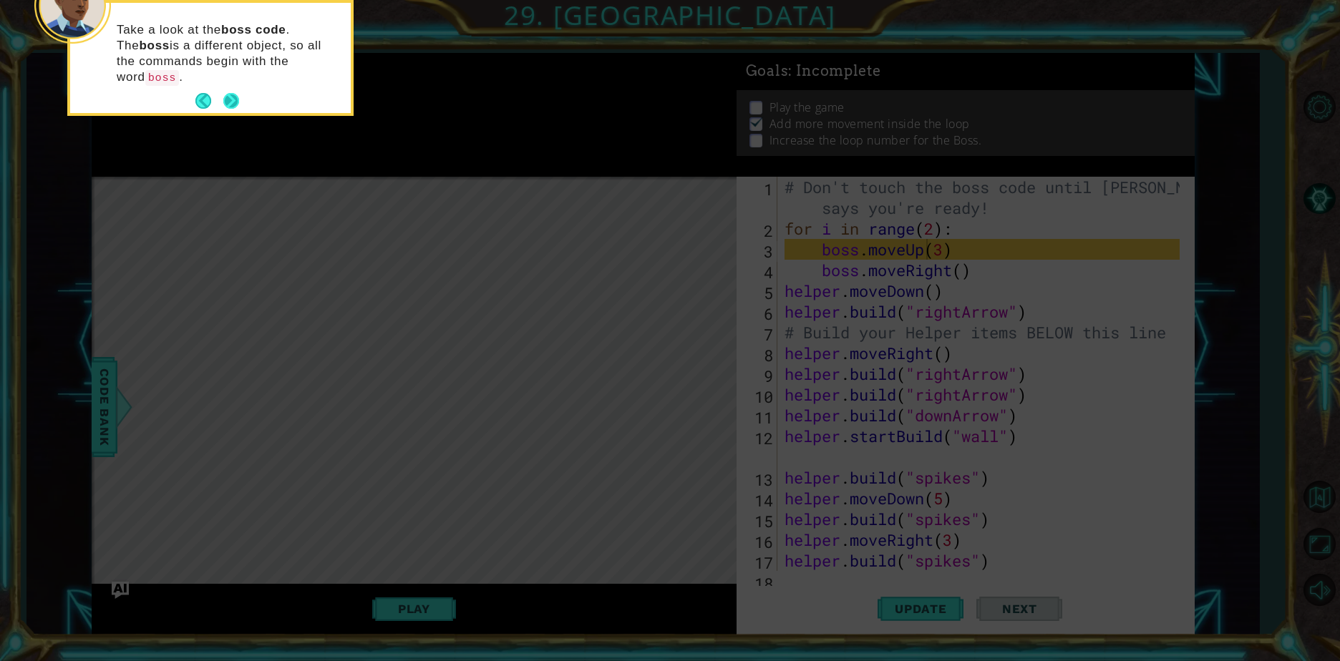
click at [224, 93] on button "Next" at bounding box center [231, 101] width 16 height 16
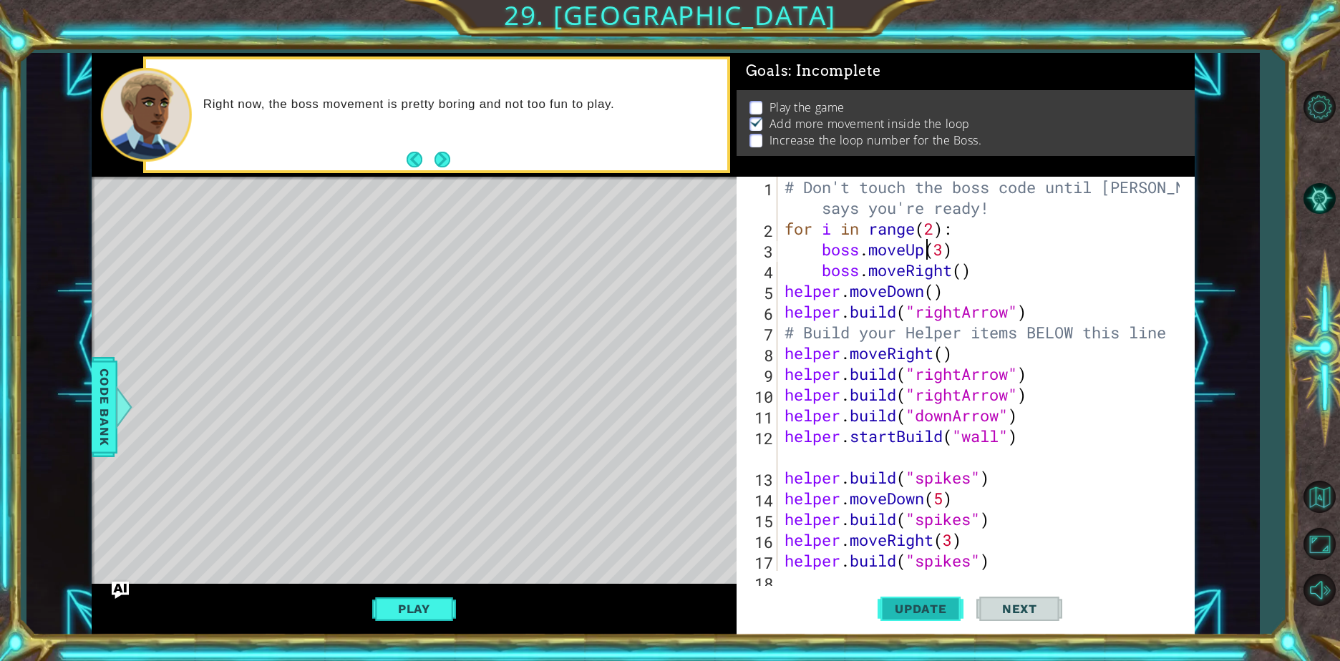
click at [915, 627] on button "Update" at bounding box center [921, 609] width 86 height 46
click at [425, 599] on button "Play" at bounding box center [414, 609] width 84 height 27
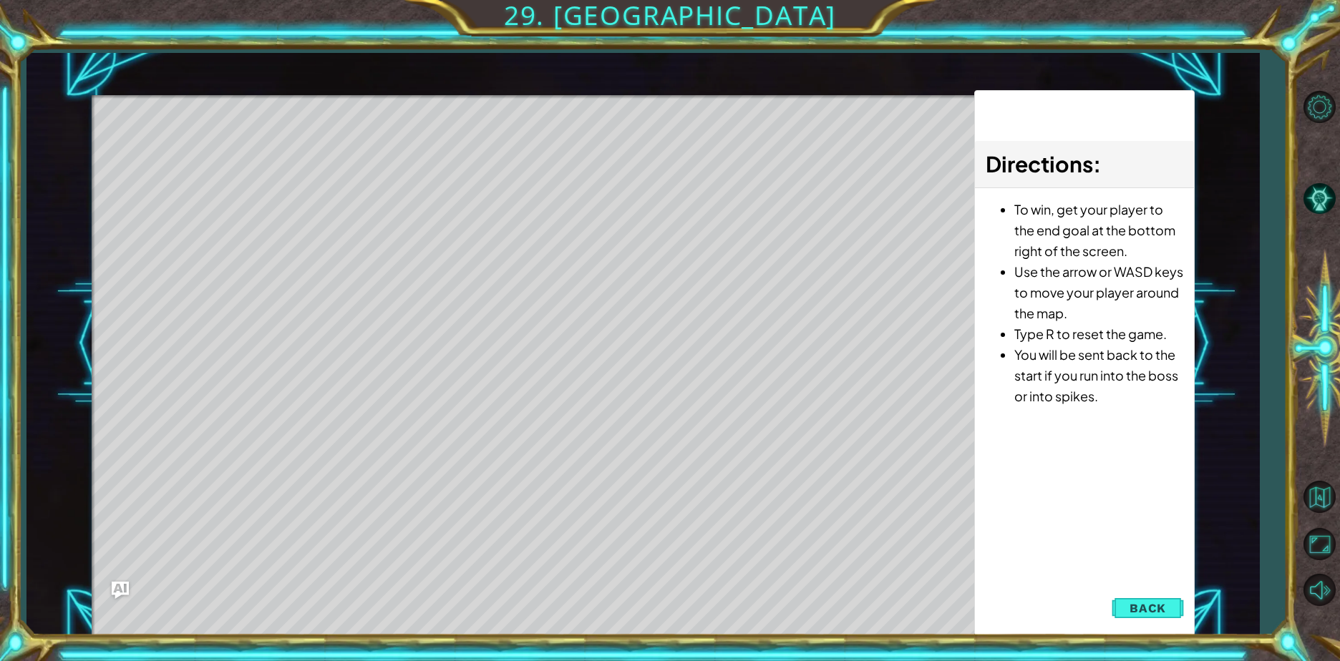
click at [209, 220] on div "Level Map" at bounding box center [422, 306] width 661 height 422
click at [1124, 603] on button "Back" at bounding box center [1148, 608] width 72 height 29
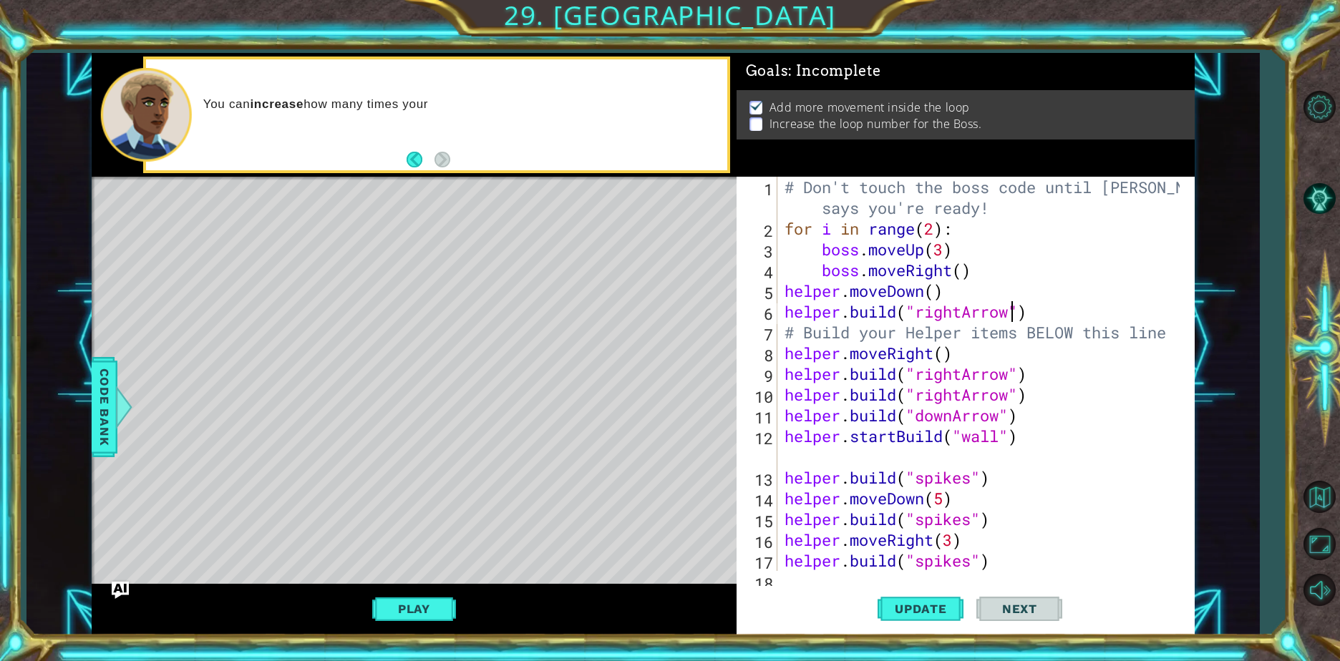
click at [1012, 313] on div "# Don't touch the boss code until Vega says you're ready! for i in range ( 2 ) …" at bounding box center [984, 405] width 405 height 457
type textarea "helper.build("rightArrow")"
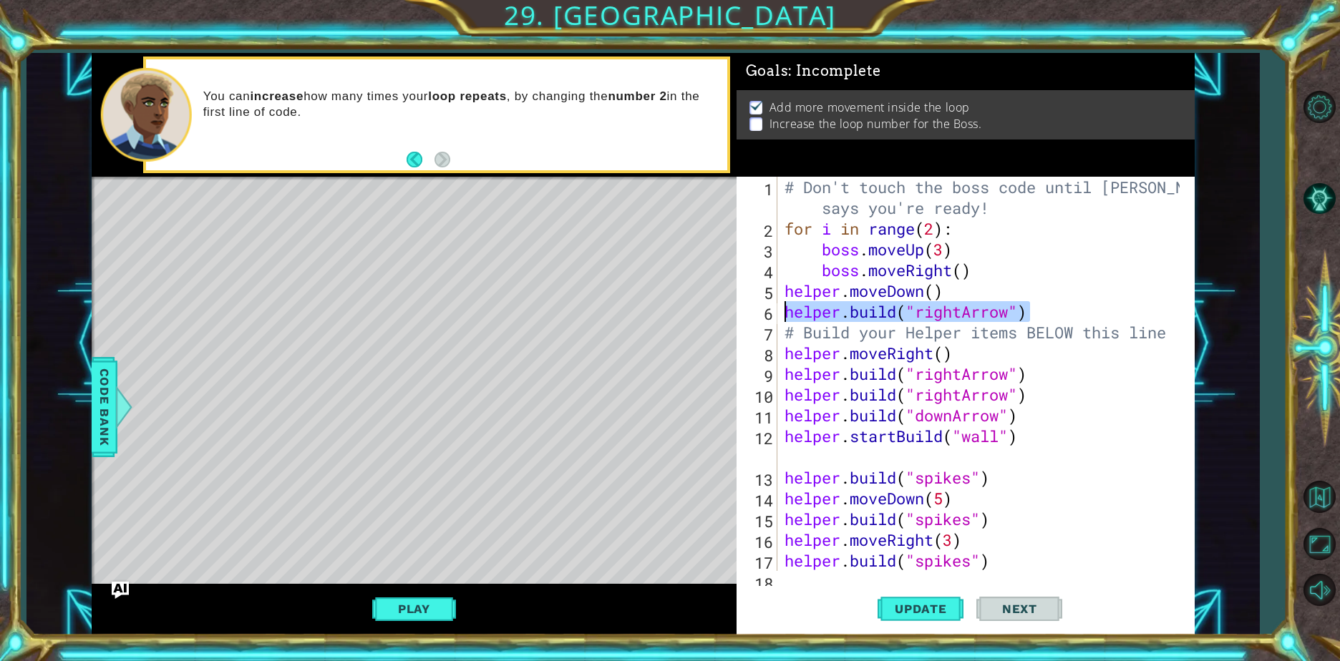
drag, startPoint x: 1058, startPoint y: 306, endPoint x: 786, endPoint y: 319, distance: 272.3
click at [786, 319] on div "# Don't touch the boss code until Vega says you're ready! for i in range ( 2 ) …" at bounding box center [984, 405] width 405 height 457
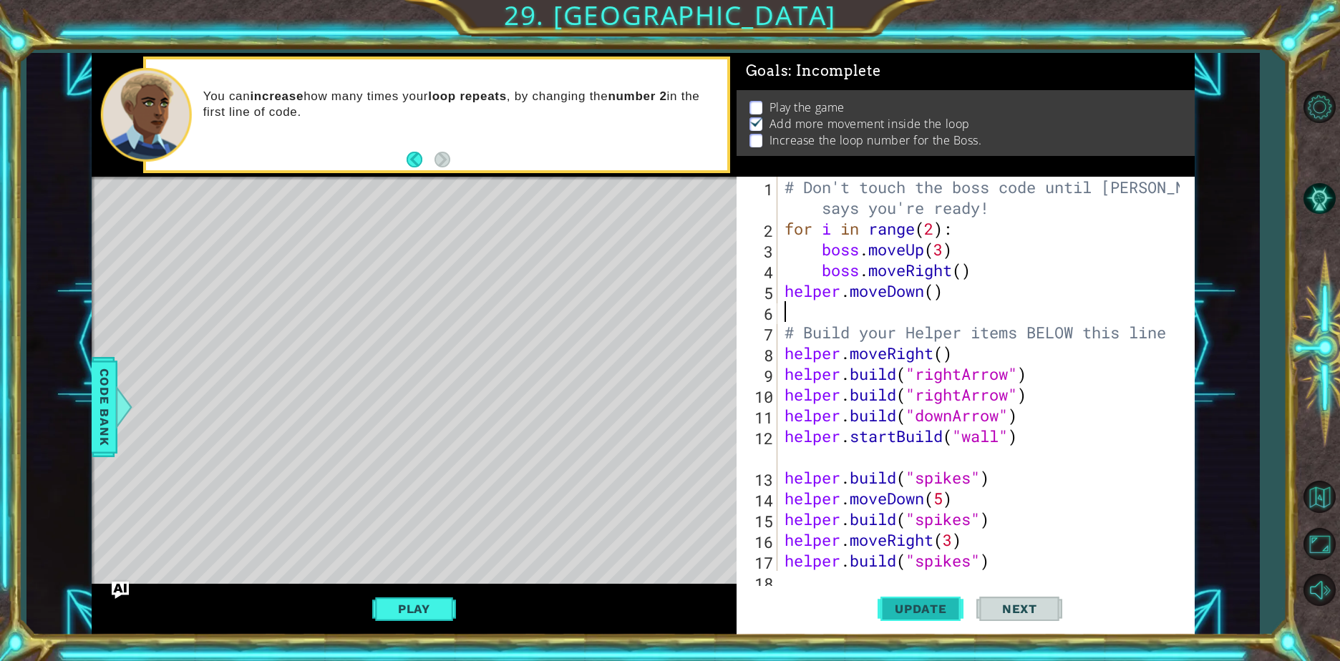
click at [918, 616] on span "Update" at bounding box center [920, 609] width 81 height 14
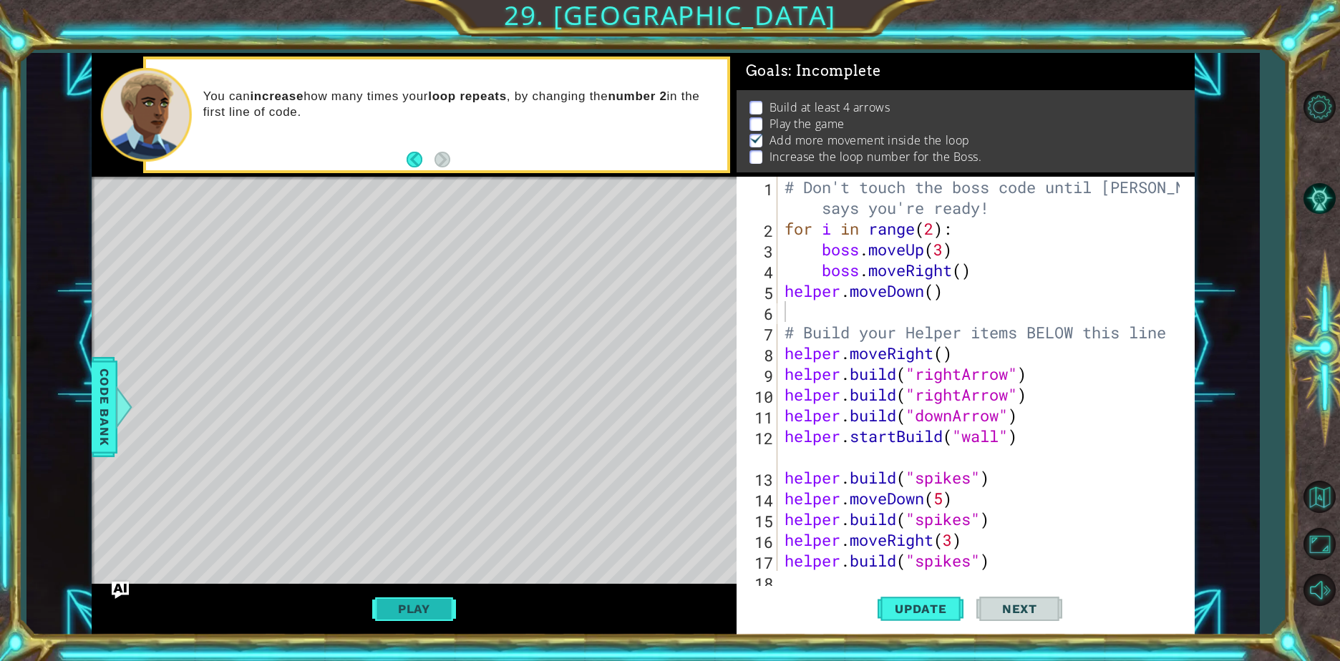
click at [428, 611] on button "Play" at bounding box center [414, 609] width 84 height 27
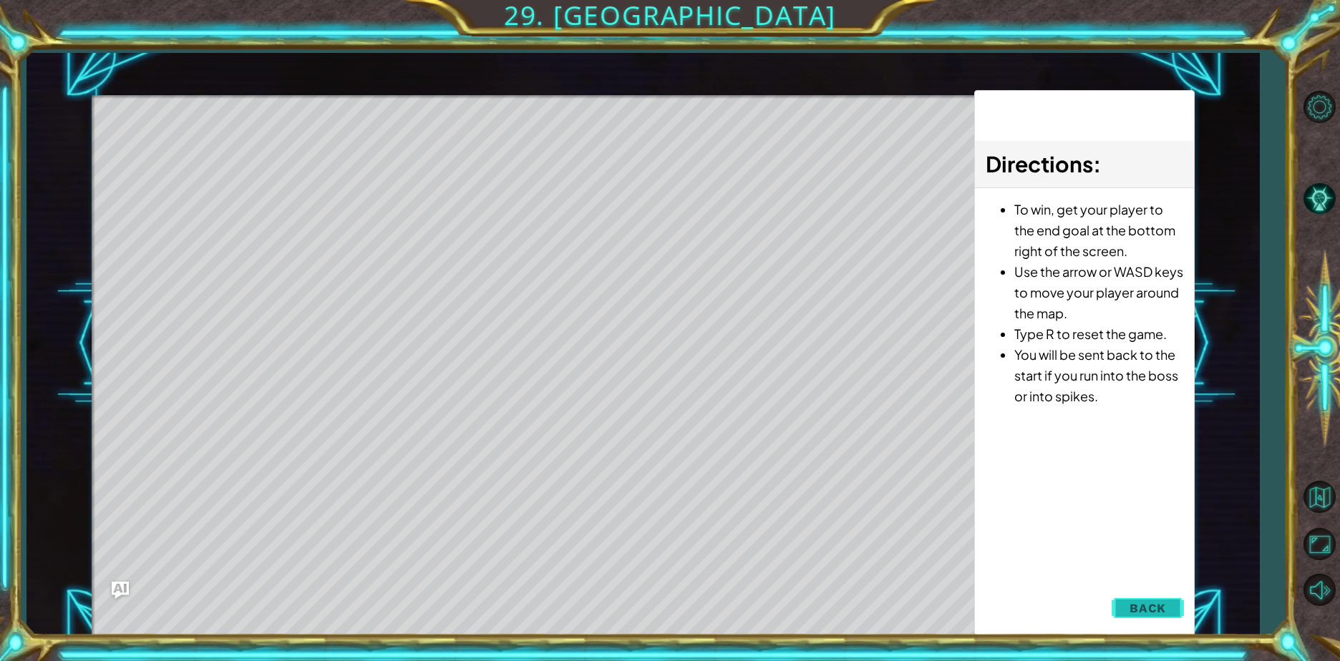
click at [1127, 594] on button "Back" at bounding box center [1148, 608] width 72 height 29
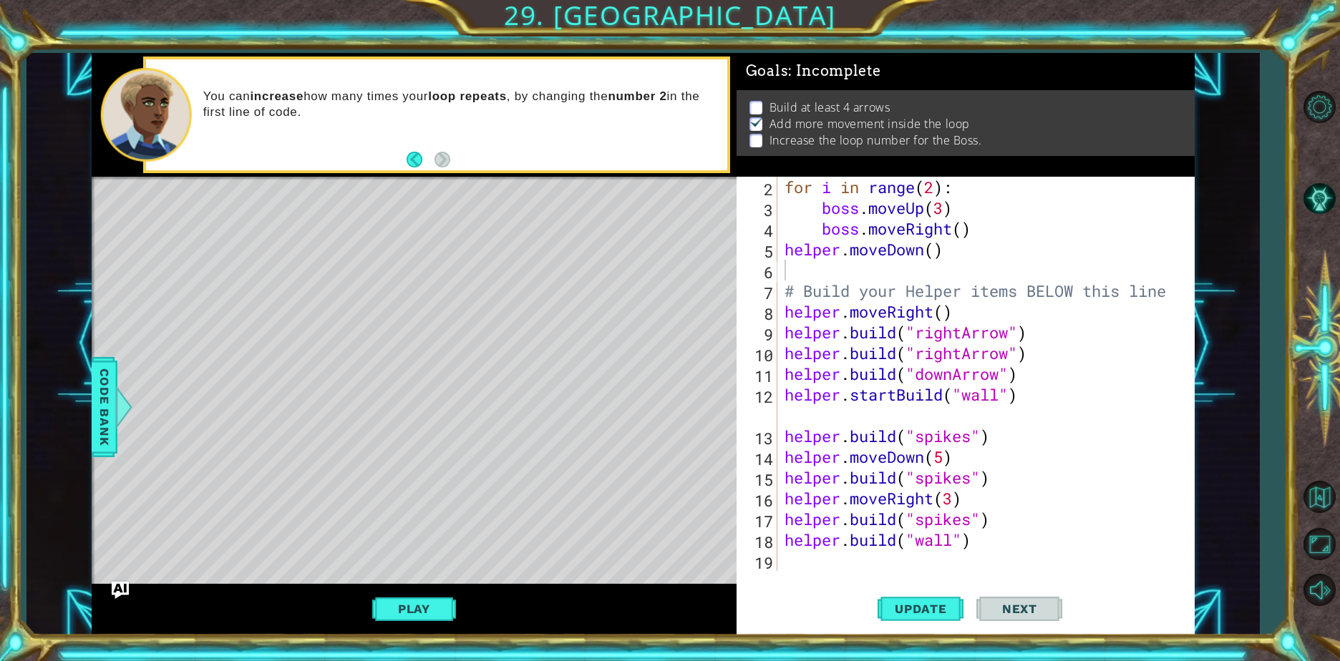
scroll to position [42, 0]
click at [792, 272] on div "for i in range ( 2 ) : boss . moveUp ( 3 ) boss . moveRight ( ) helper . moveDo…" at bounding box center [984, 395] width 405 height 436
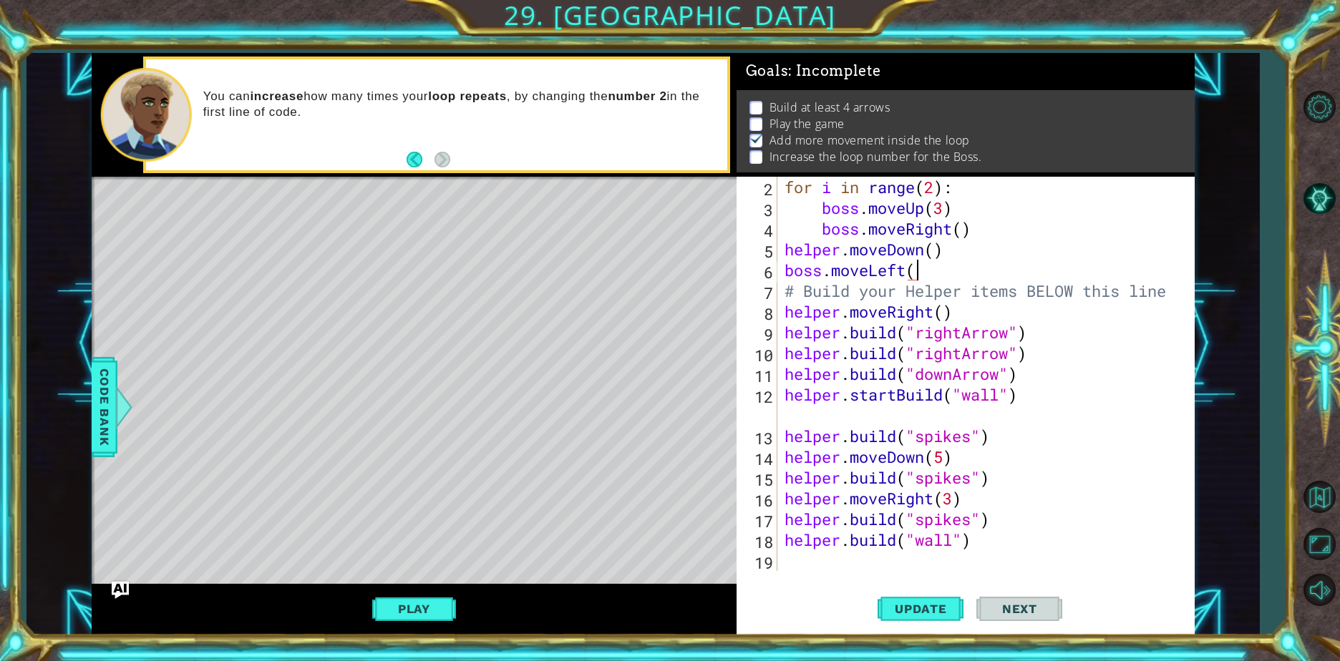
scroll to position [0, 6]
click at [947, 622] on button "Update" at bounding box center [921, 609] width 86 height 46
click at [439, 608] on button "Play" at bounding box center [414, 609] width 84 height 27
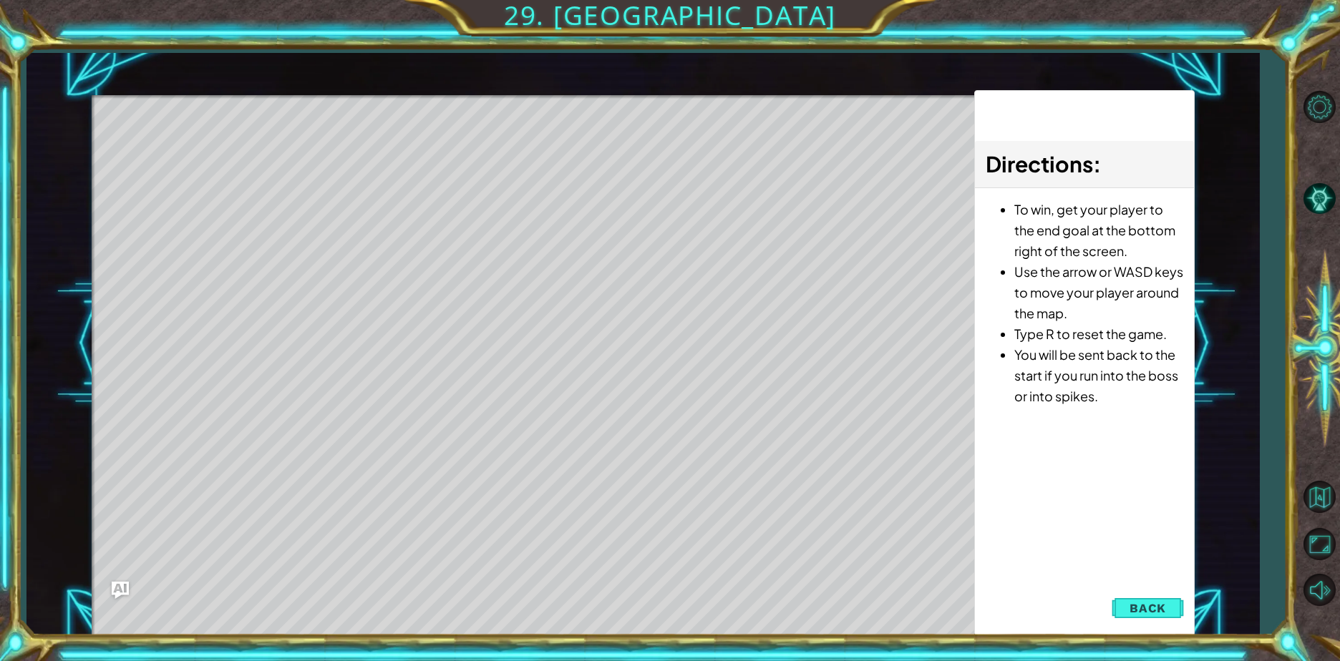
click at [1158, 591] on div "Directions : To win, get your player to the end goal at the bottom right of the…" at bounding box center [1084, 363] width 220 height 546
click at [1158, 600] on button "Back" at bounding box center [1148, 608] width 72 height 29
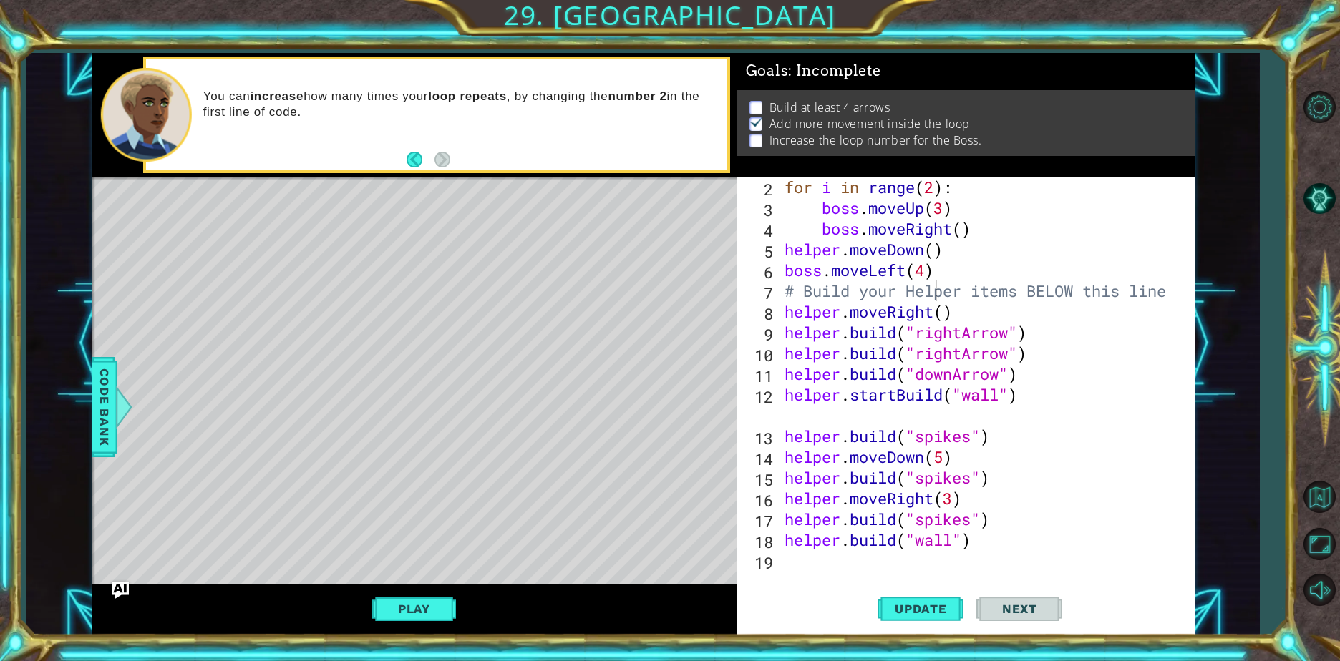
click at [883, 292] on div "for i in range ( 2 ) : boss . moveUp ( 3 ) boss . moveRight ( ) helper . moveDo…" at bounding box center [984, 395] width 405 height 436
drag, startPoint x: 1121, startPoint y: 286, endPoint x: 954, endPoint y: 298, distance: 167.2
click at [955, 300] on div "for i in range ( 2 ) : boss . moveUp ( 3 ) boss . moveRight ( ) helper . moveDo…" at bounding box center [984, 395] width 405 height 436
click at [959, 293] on div "for i in range ( 2 ) : boss . moveUp ( 3 ) boss . moveRight ( ) helper . moveDo…" at bounding box center [981, 374] width 398 height 394
click at [881, 293] on div "for i in range ( 2 ) : boss . moveUp ( 3 ) boss . moveRight ( ) helper . moveDo…" at bounding box center [984, 395] width 405 height 436
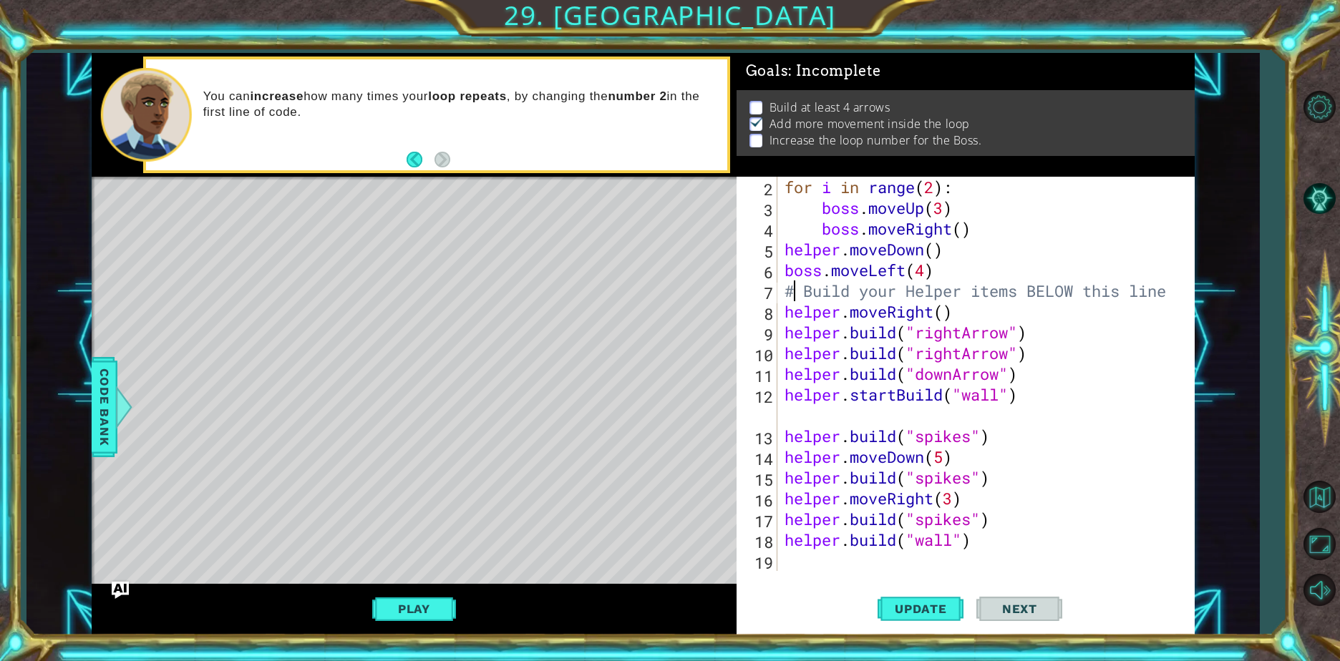
click at [792, 292] on div "for i in range ( 2 ) : boss . moveUp ( 3 ) boss . moveRight ( ) helper . moveDo…" at bounding box center [984, 395] width 405 height 436
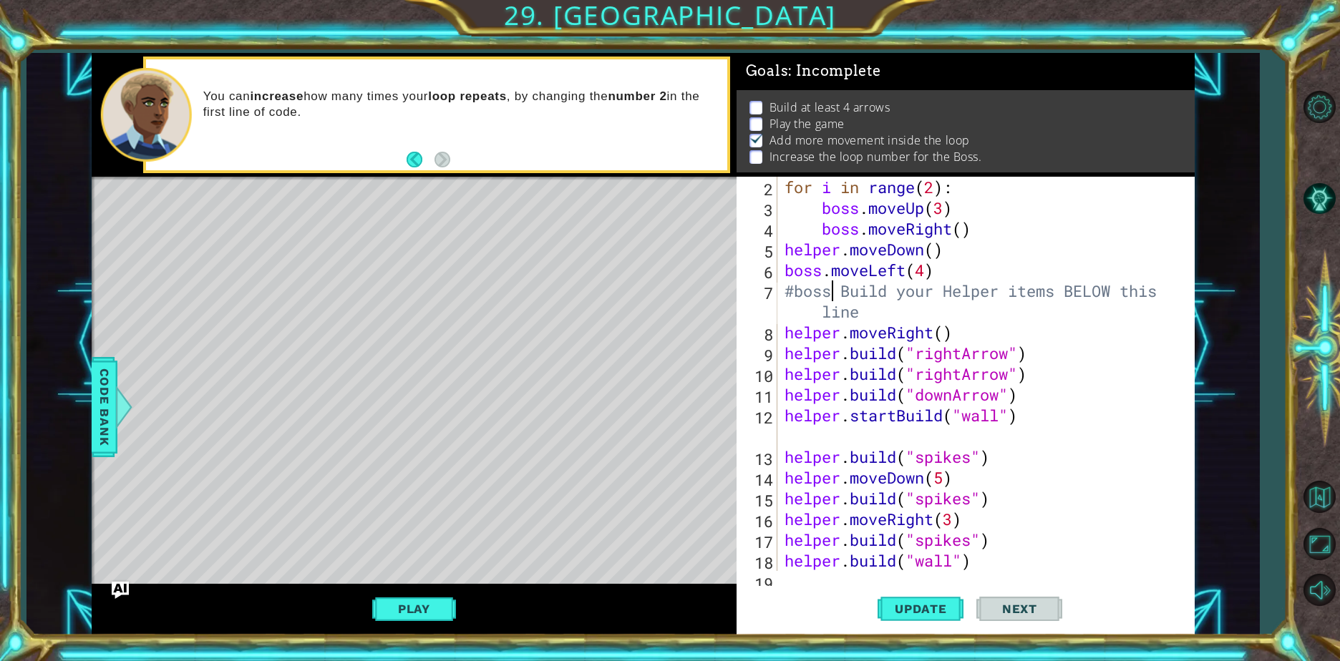
scroll to position [0, 2]
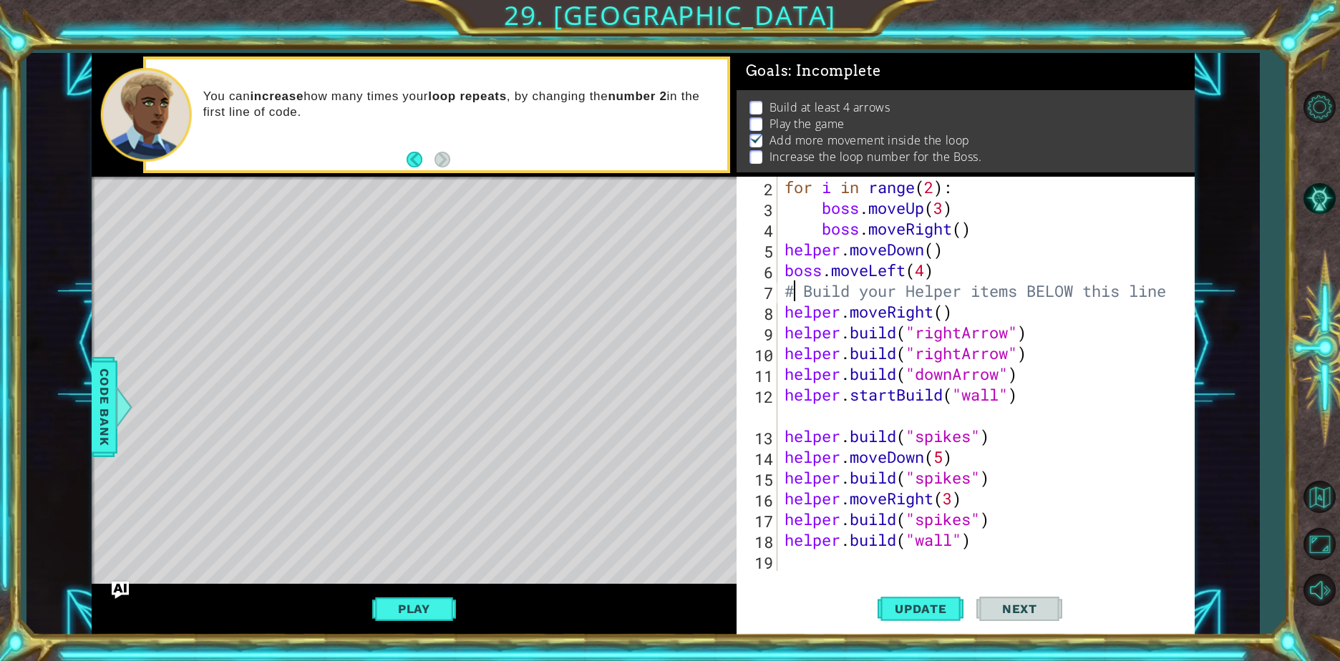
click at [914, 273] on div "for i in range ( 2 ) : boss . moveUp ( 3 ) boss . moveRight ( ) helper . moveDo…" at bounding box center [984, 395] width 405 height 436
click at [815, 285] on div "for i in range ( 2 ) : boss . moveUp ( 3 ) boss . moveRight ( ) helper . moveDo…" at bounding box center [984, 395] width 405 height 436
click at [917, 616] on button "Update" at bounding box center [921, 609] width 86 height 46
click at [422, 611] on button "Play" at bounding box center [414, 609] width 84 height 27
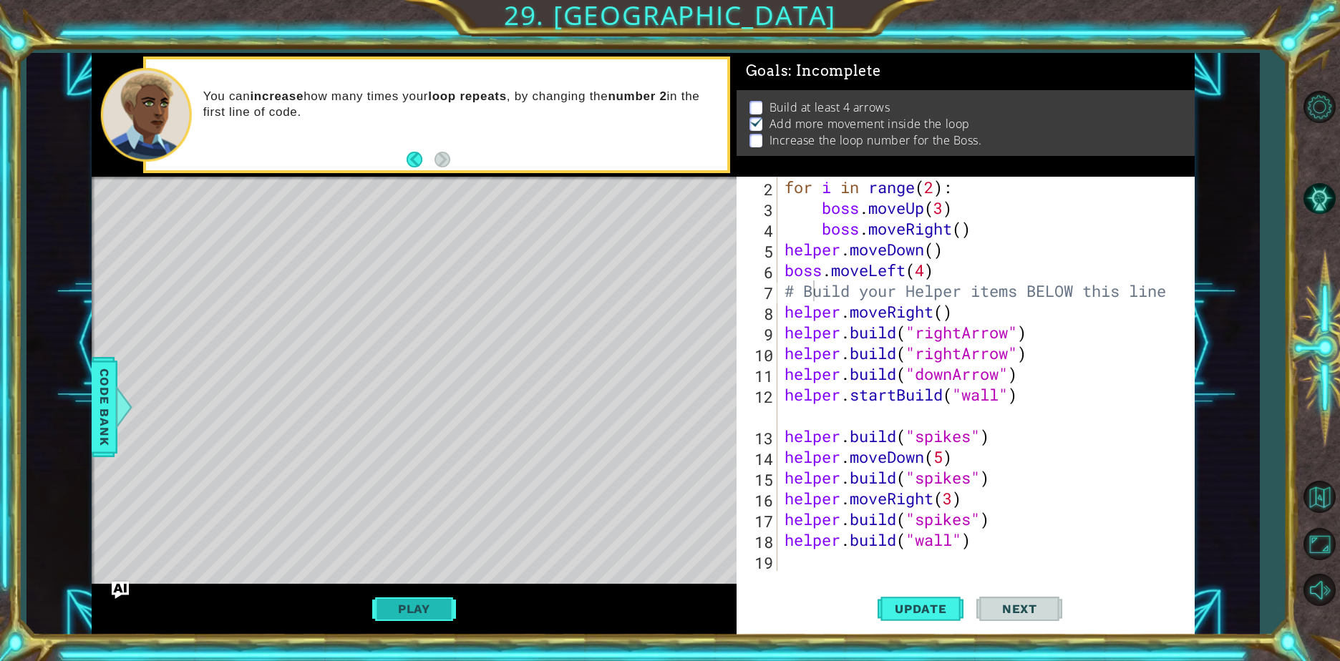
scroll to position [0, 0]
click at [935, 193] on div "for i in range ( 2 ) : boss . moveUp ( 3 ) boss . moveRight ( ) helper . moveDo…" at bounding box center [984, 395] width 405 height 436
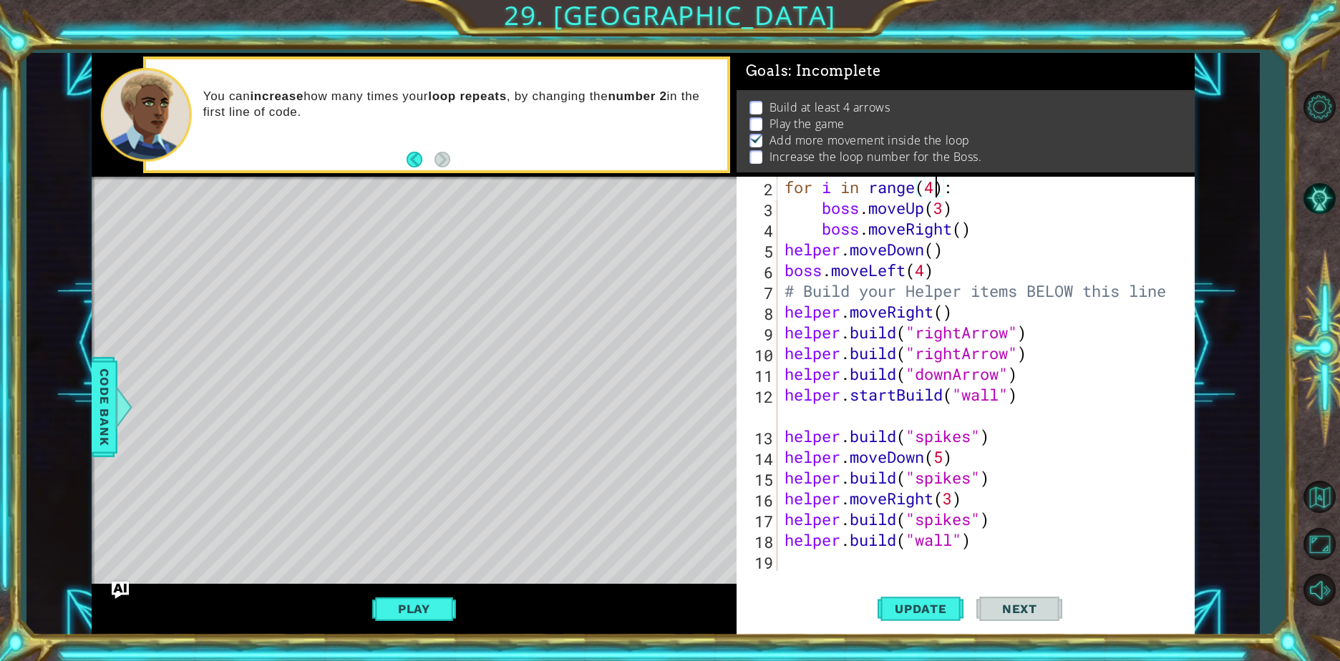
scroll to position [0, 6]
click at [915, 621] on button "Update" at bounding box center [921, 609] width 86 height 46
click at [409, 619] on button "Play" at bounding box center [414, 609] width 84 height 27
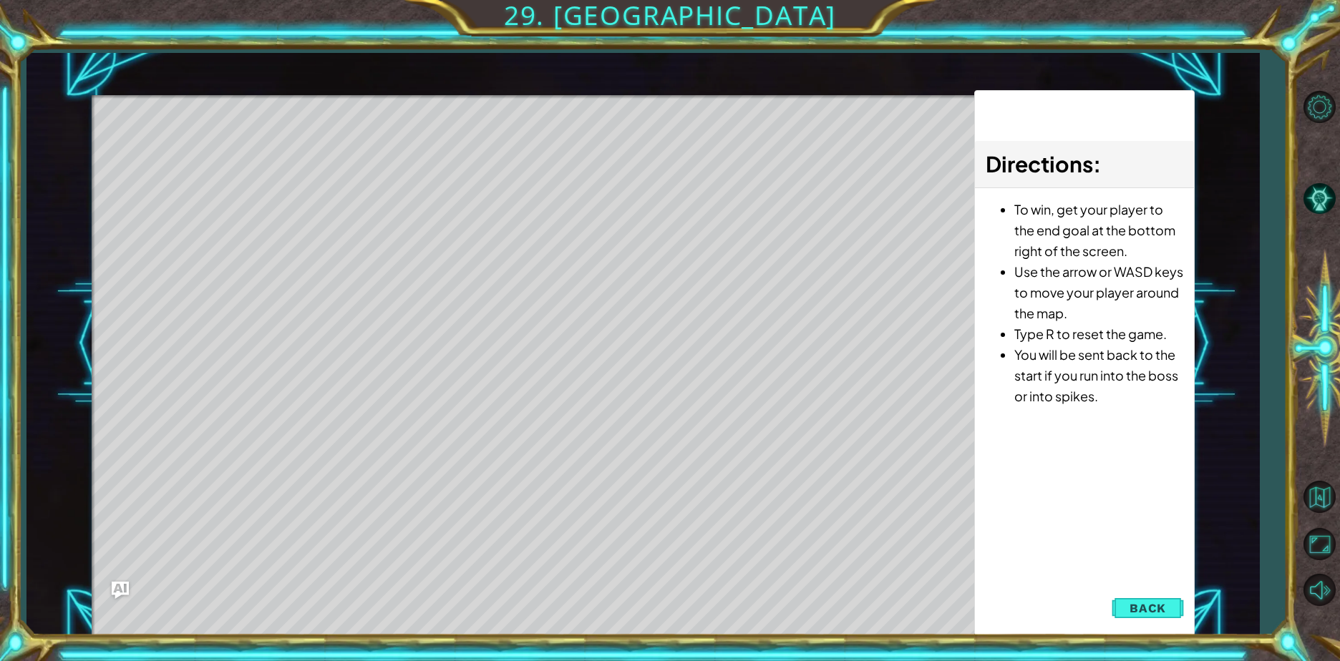
drag, startPoint x: 1132, startPoint y: 611, endPoint x: 366, endPoint y: 326, distance: 817.8
click at [371, 326] on div "1 ההההההההההההההההההההההההההההההההההההההההההההההההההההההההההההההההההההההההההההה…" at bounding box center [643, 344] width 1103 height 582
click at [1138, 613] on span "Back" at bounding box center [1147, 608] width 37 height 14
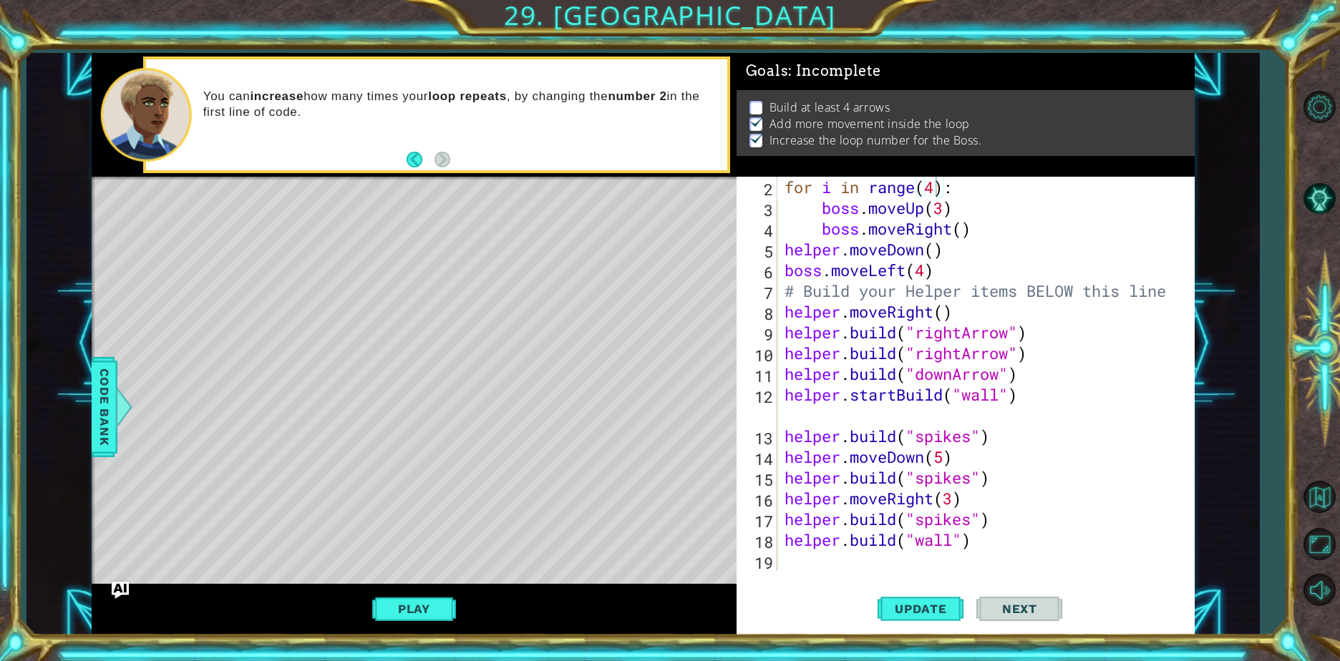
scroll to position [0, 0]
click at [921, 613] on span "Update" at bounding box center [920, 609] width 81 height 14
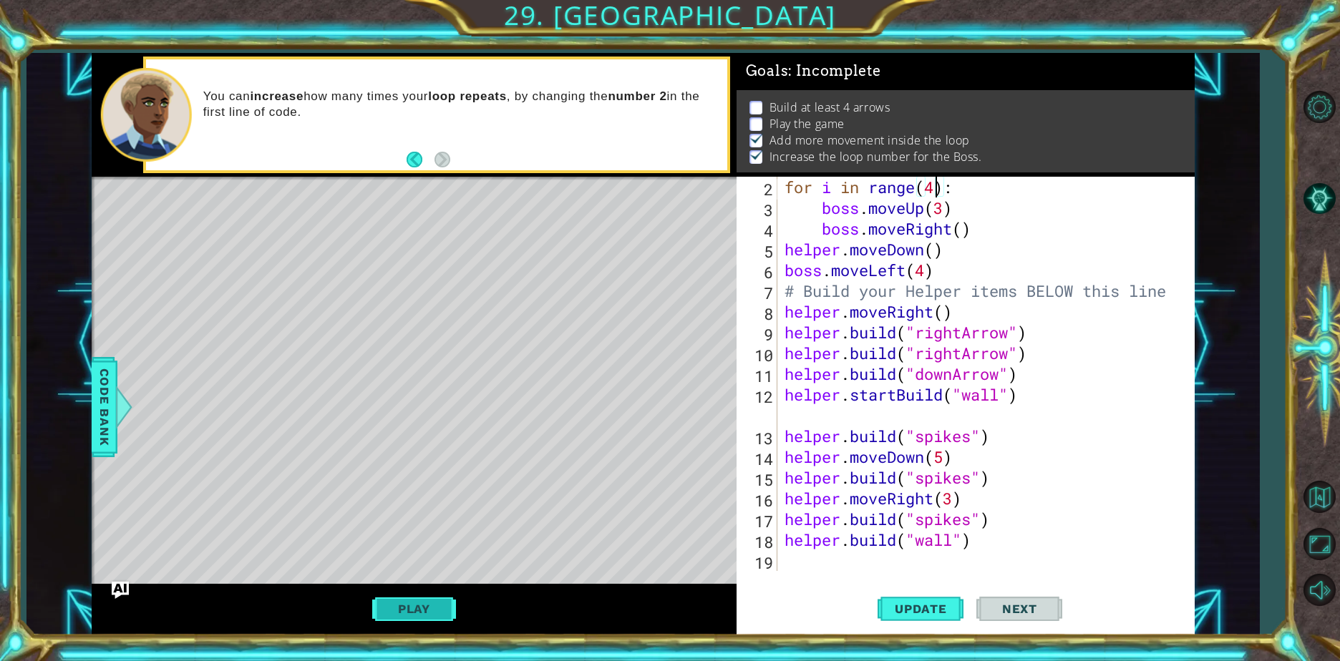
click at [425, 616] on button "Play" at bounding box center [414, 609] width 84 height 27
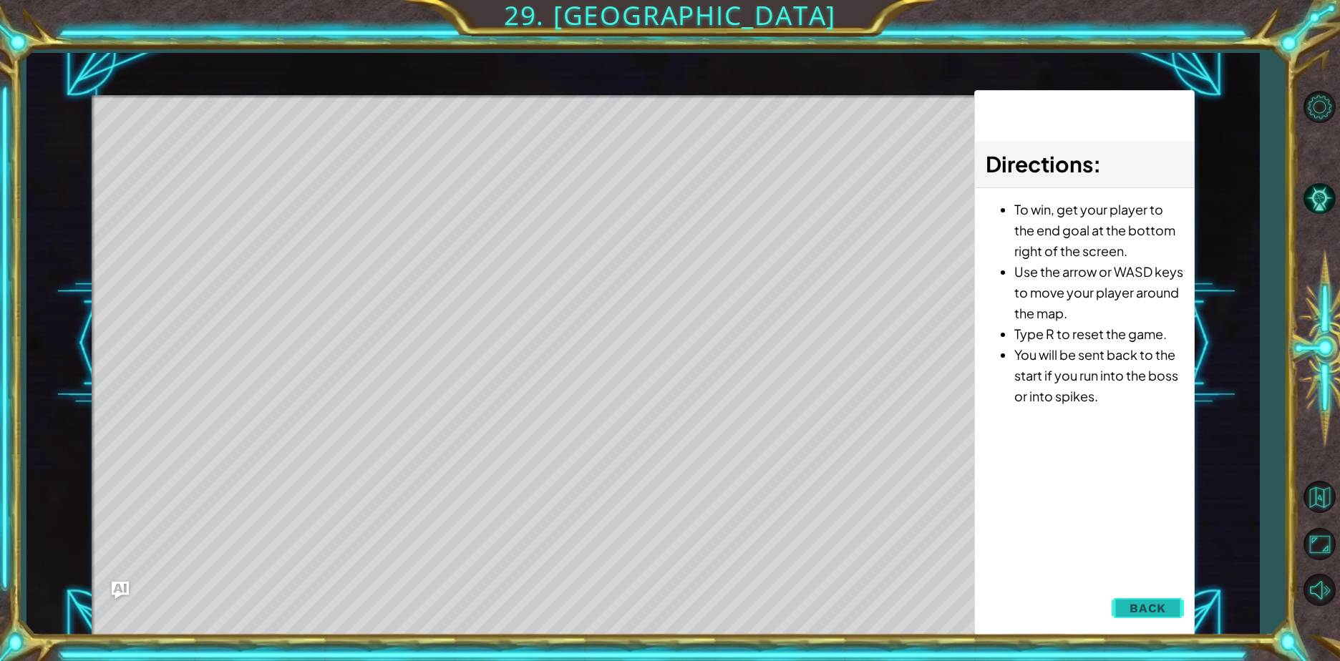
click at [1127, 605] on button "Back" at bounding box center [1148, 608] width 72 height 29
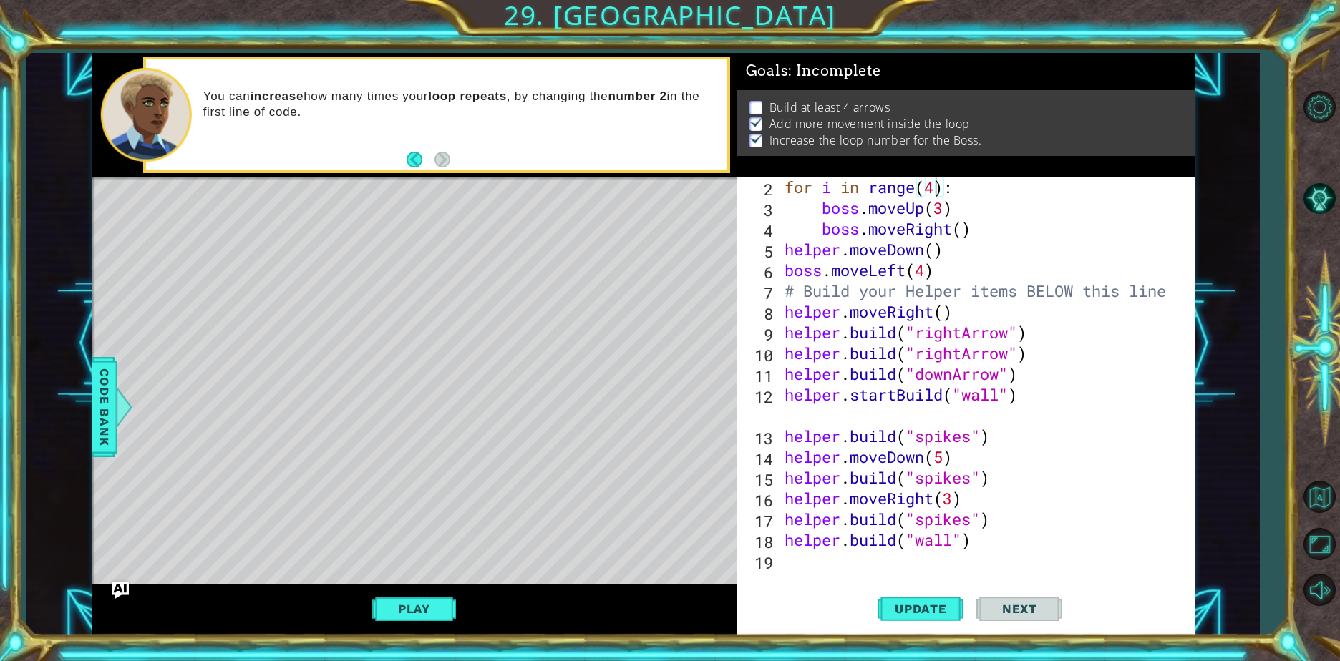
click at [412, 629] on div "Play" at bounding box center [414, 609] width 645 height 51
click at [934, 599] on button "Update" at bounding box center [921, 609] width 86 height 46
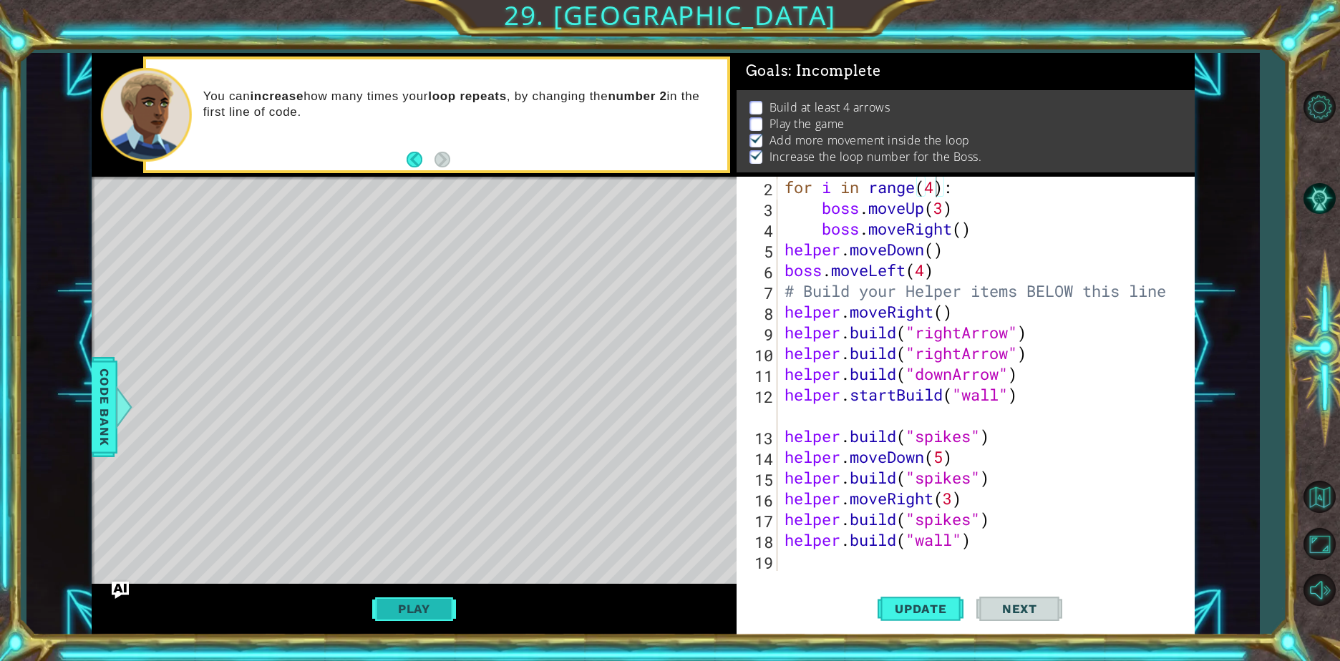
click at [406, 609] on button "Play" at bounding box center [414, 609] width 84 height 27
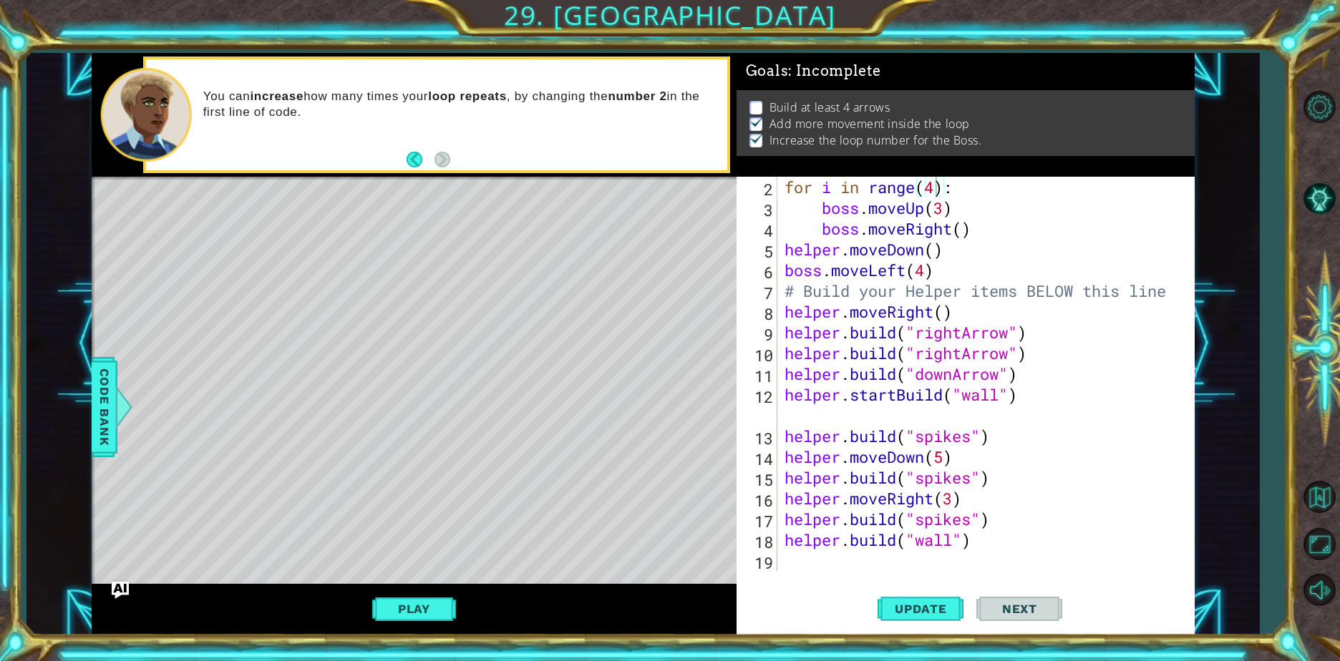
click at [955, 202] on div "for i in range ( 4 ) : boss . moveUp ( 3 ) boss . moveRight ( ) helper . moveDo…" at bounding box center [984, 395] width 405 height 436
click at [930, 192] on div "for i in range ( 4 ) : boss . moveUp ( 3 ) boss . moveRight ( ) helper . moveDo…" at bounding box center [984, 395] width 405 height 436
click at [933, 185] on div "for i in range ( 4 ) : boss . moveUp ( 3 ) boss . moveRight ( ) helper . moveDo…" at bounding box center [984, 395] width 405 height 436
click at [929, 192] on div "for i in range ( 4 ) : boss . moveUp ( 3 ) boss . moveRight ( ) helper . moveDo…" at bounding box center [984, 395] width 405 height 436
click at [931, 191] on div "for i in range ( 4 ) : boss . moveUp ( 3 ) boss . moveRight ( ) helper . moveDo…" at bounding box center [984, 395] width 405 height 436
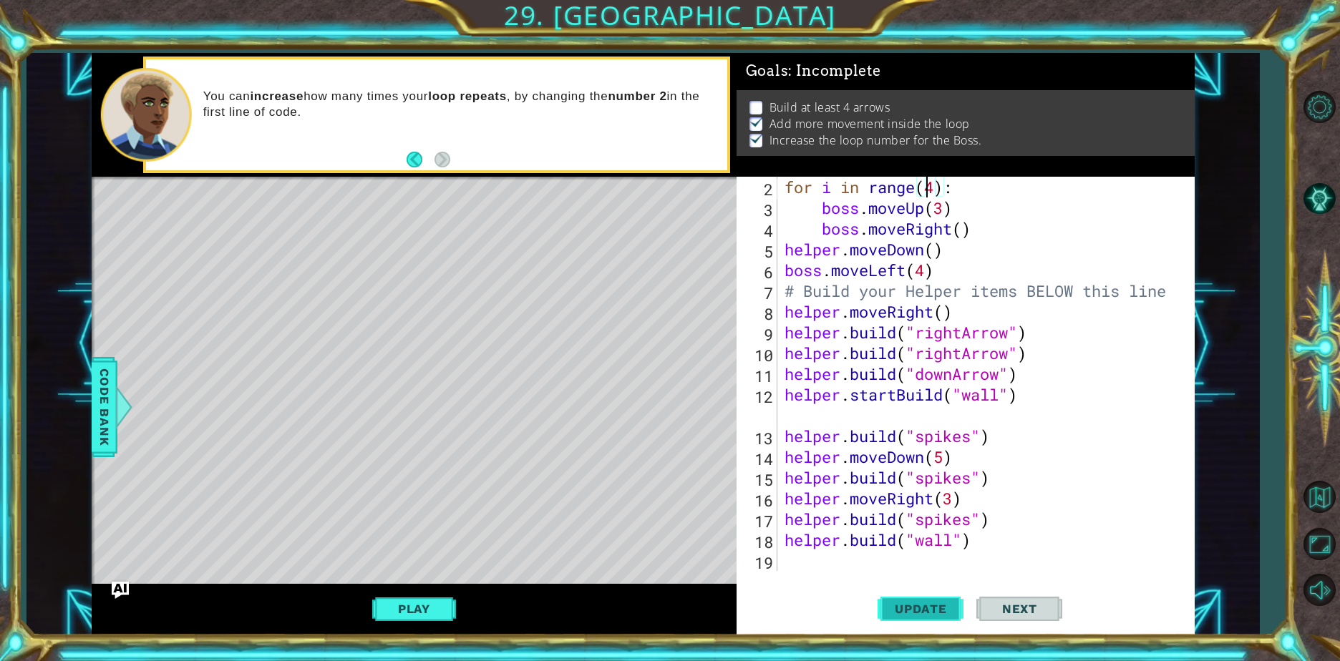
click at [913, 612] on span "Update" at bounding box center [920, 609] width 81 height 14
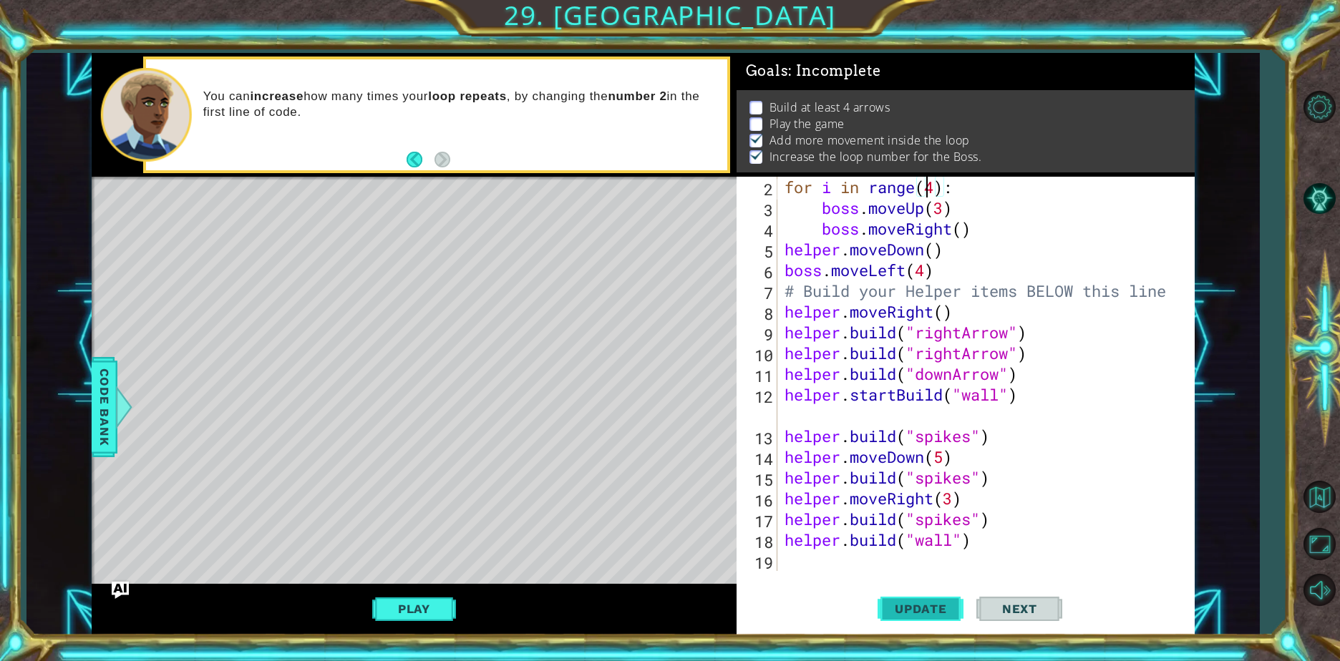
click at [913, 612] on span "Update" at bounding box center [920, 609] width 81 height 14
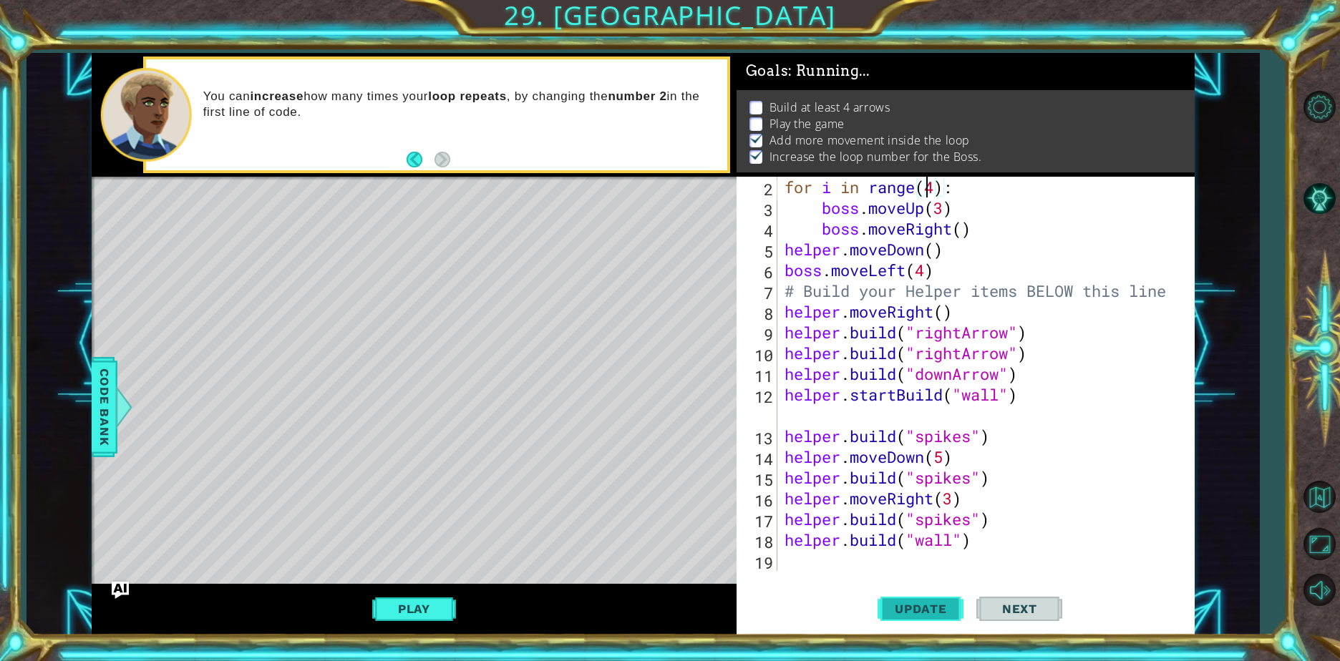
click at [913, 612] on span "Update" at bounding box center [920, 609] width 81 height 14
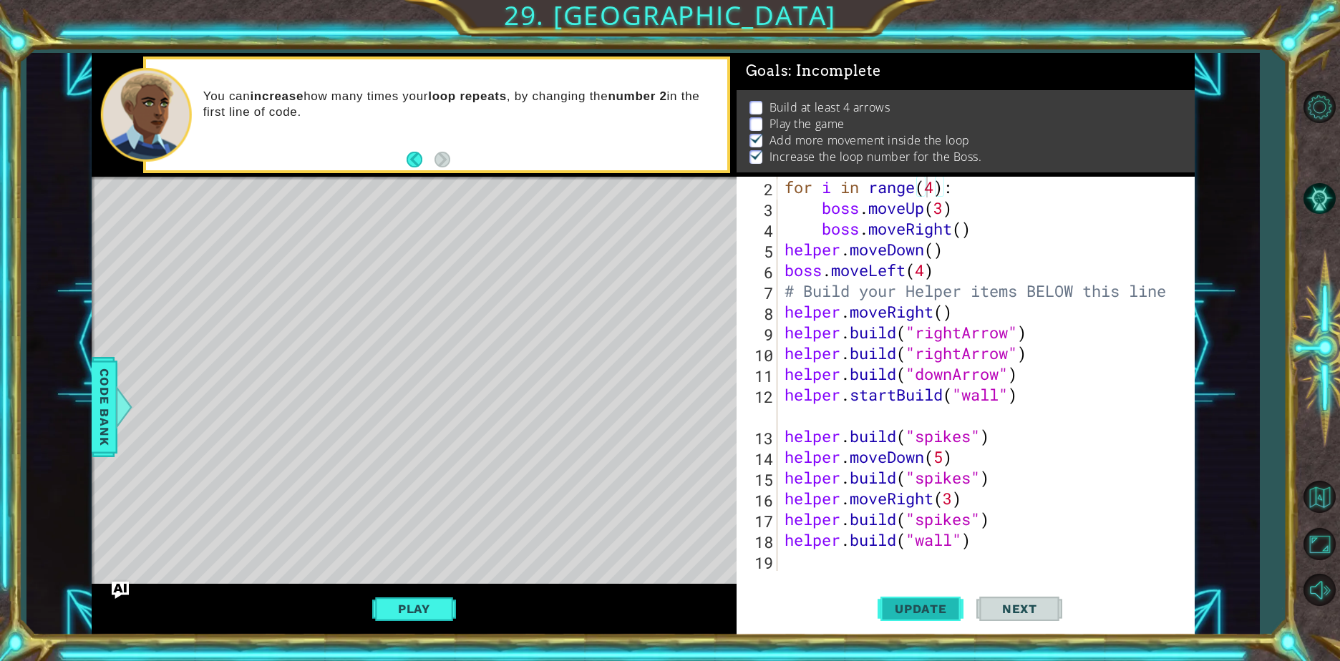
click at [913, 612] on span "Update" at bounding box center [920, 609] width 81 height 14
click at [914, 612] on span "Update" at bounding box center [920, 609] width 81 height 14
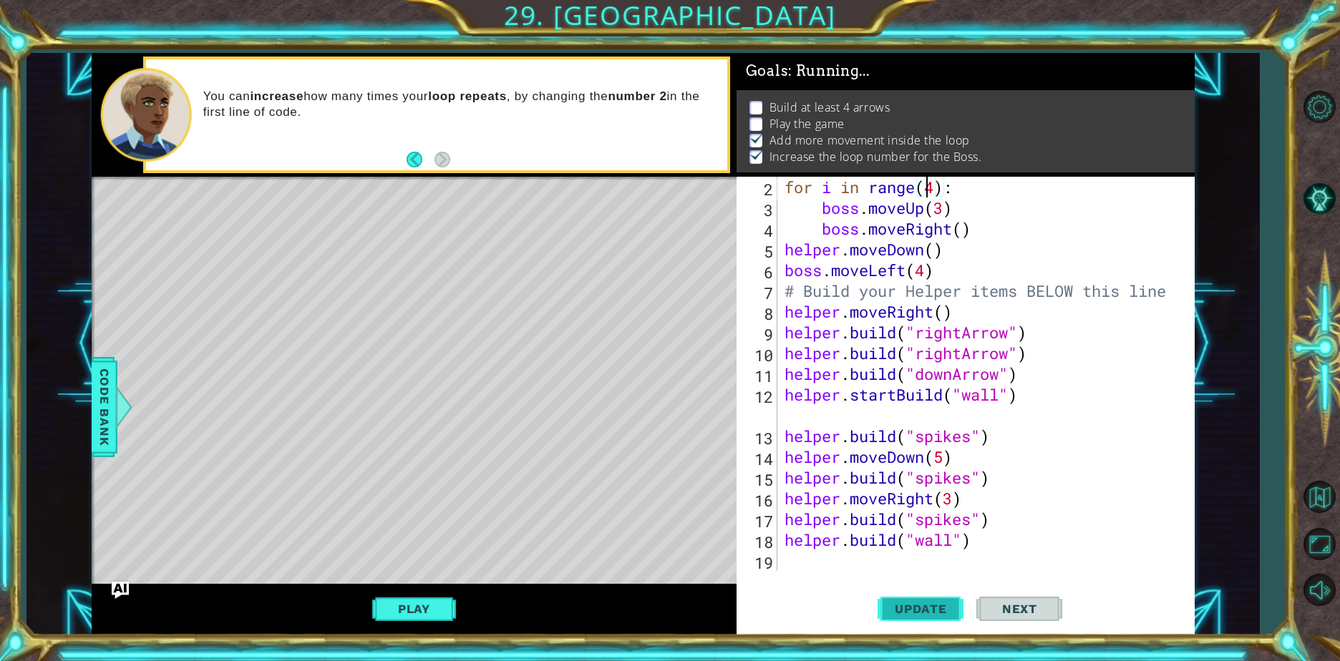
click at [914, 612] on span "Update" at bounding box center [920, 609] width 81 height 14
click at [915, 612] on span "Update" at bounding box center [920, 609] width 81 height 14
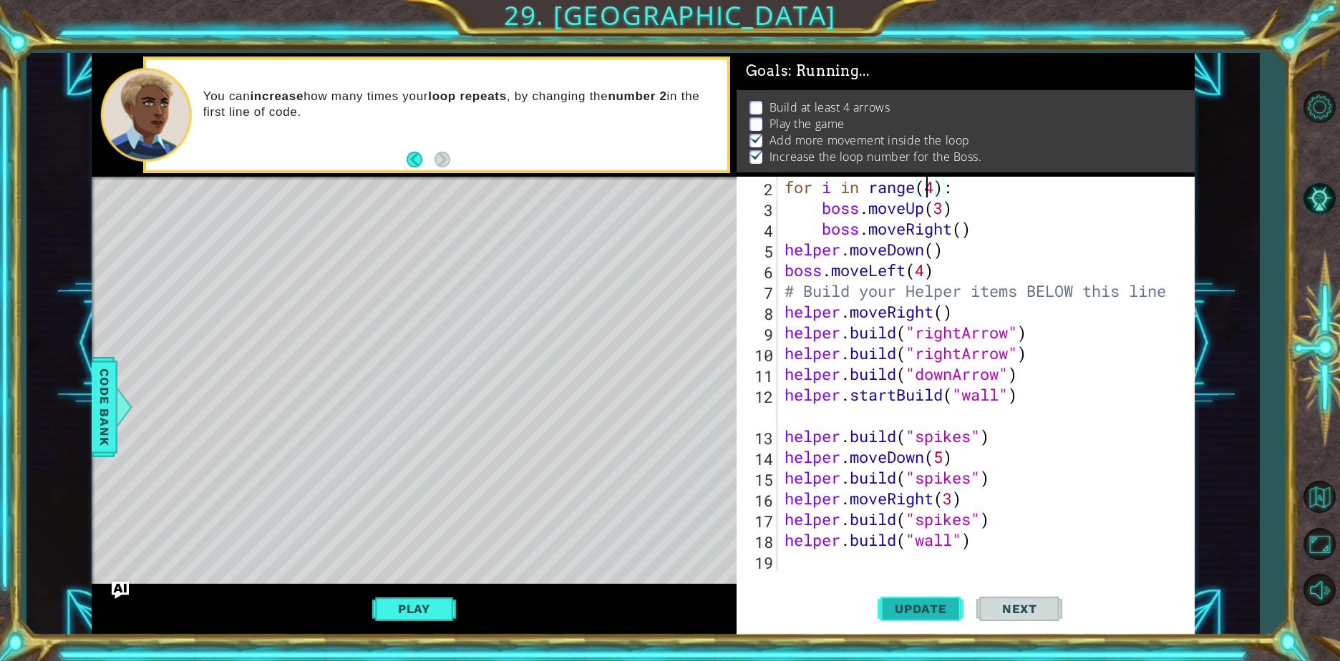
click at [915, 612] on span "Update" at bounding box center [920, 609] width 81 height 14
click at [914, 612] on span "Update" at bounding box center [920, 609] width 81 height 14
click at [913, 612] on span "Update" at bounding box center [920, 609] width 81 height 14
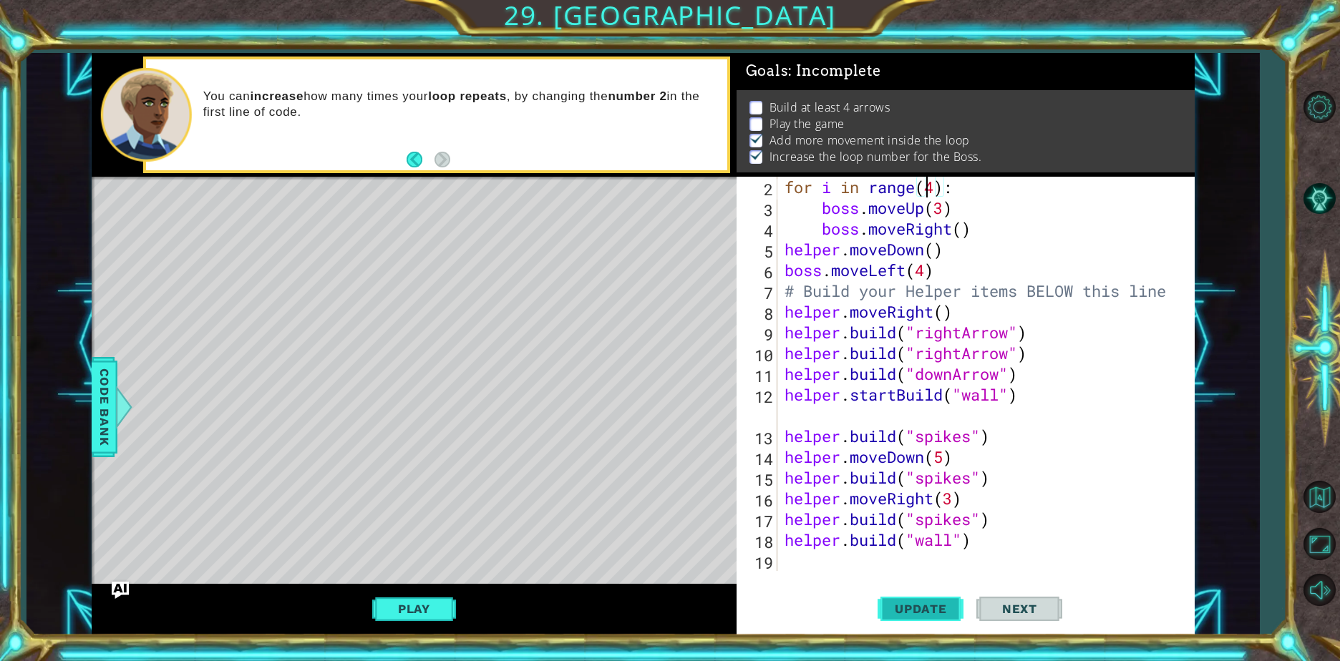
click at [913, 612] on span "Update" at bounding box center [920, 609] width 81 height 14
click at [502, 341] on div "Level Map" at bounding box center [422, 388] width 661 height 422
click at [394, 613] on button "Play" at bounding box center [414, 609] width 84 height 27
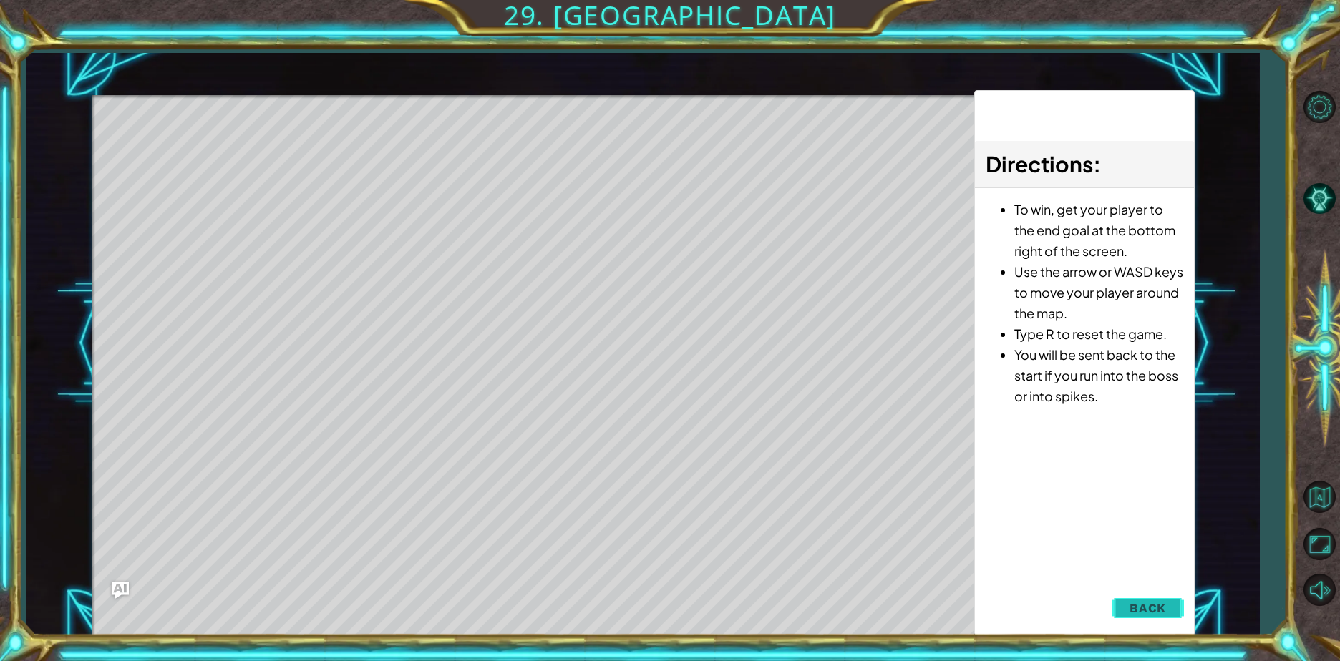
click at [1152, 614] on span "Back" at bounding box center [1147, 608] width 37 height 14
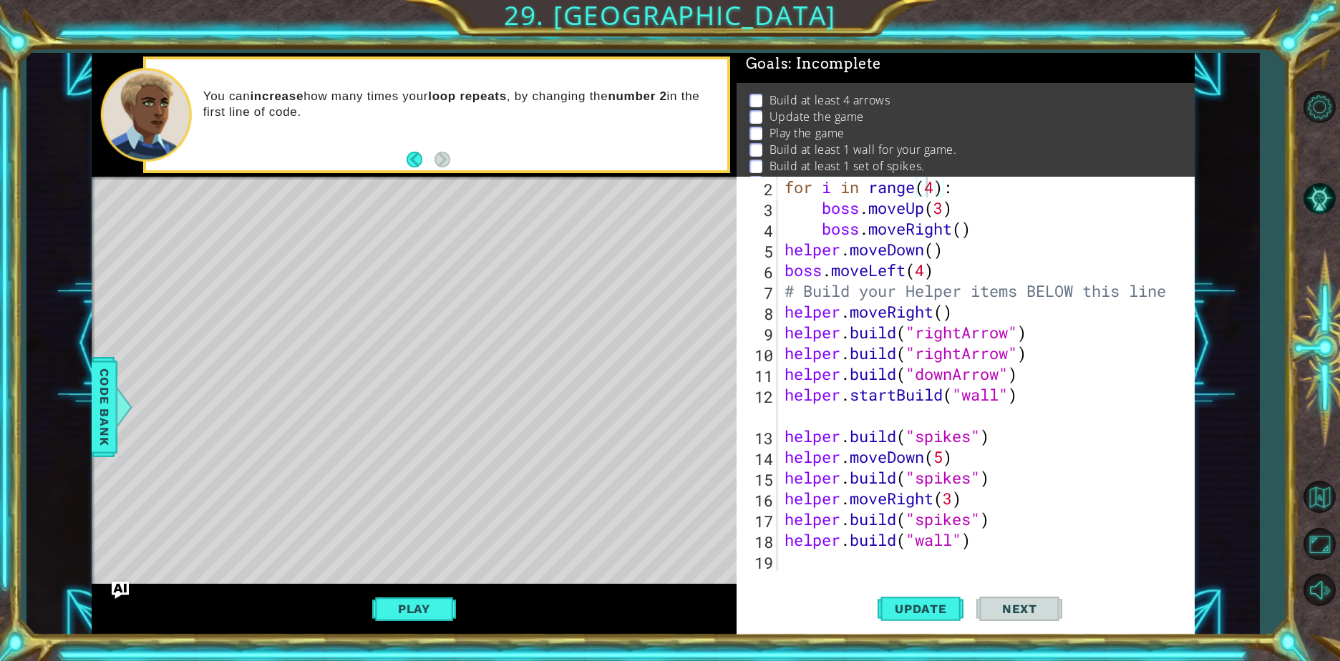
scroll to position [0, 0]
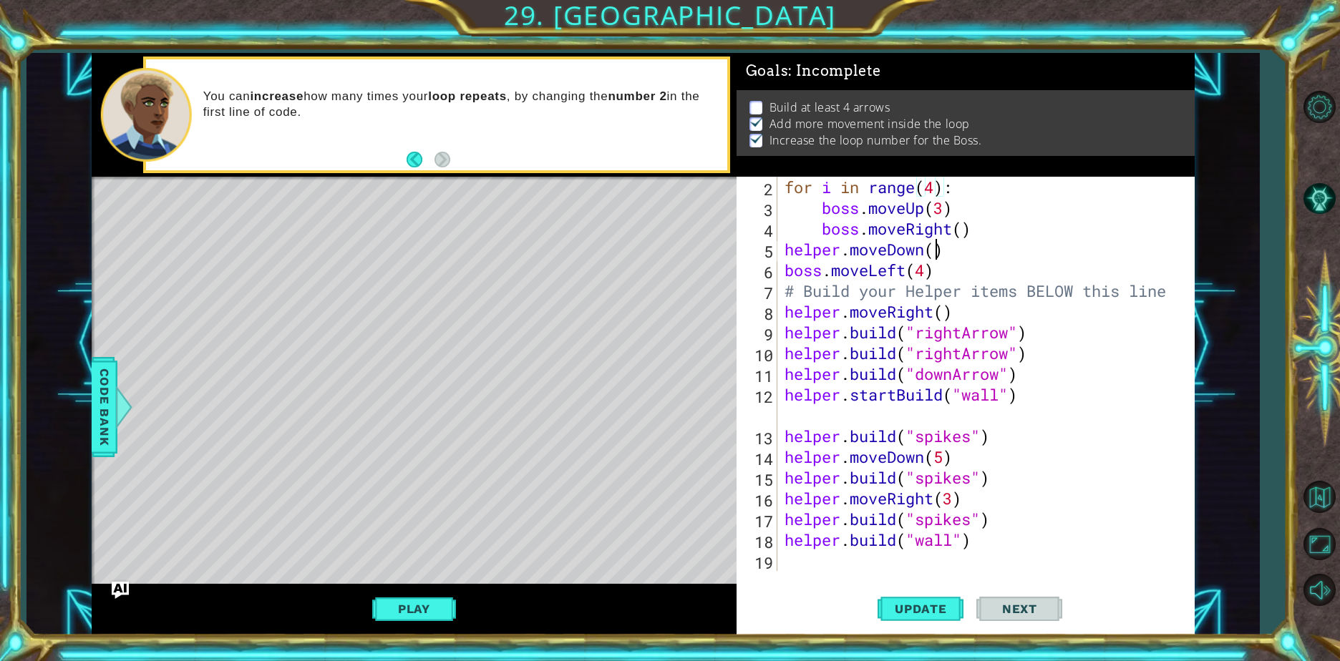
click at [936, 248] on div "for i in range ( 4 ) : boss . moveUp ( 3 ) boss . moveRight ( ) helper . moveDo…" at bounding box center [984, 395] width 405 height 436
click at [928, 253] on div "for i in range ( 4 ) : boss . moveUp ( 3 ) boss . moveRight ( ) helper . moveDo…" at bounding box center [984, 395] width 405 height 436
drag, startPoint x: 916, startPoint y: 248, endPoint x: 872, endPoint y: 258, distance: 45.3
click at [872, 258] on div "for i in range ( 4 ) : boss . moveUp ( 3 ) boss . moveRight ( ) helper . moveDo…" at bounding box center [984, 395] width 405 height 436
click at [970, 257] on div "for i in range ( 4 ) : boss . moveUp ( 3 ) boss . moveRight ( ) helper . moveDo…" at bounding box center [984, 395] width 405 height 436
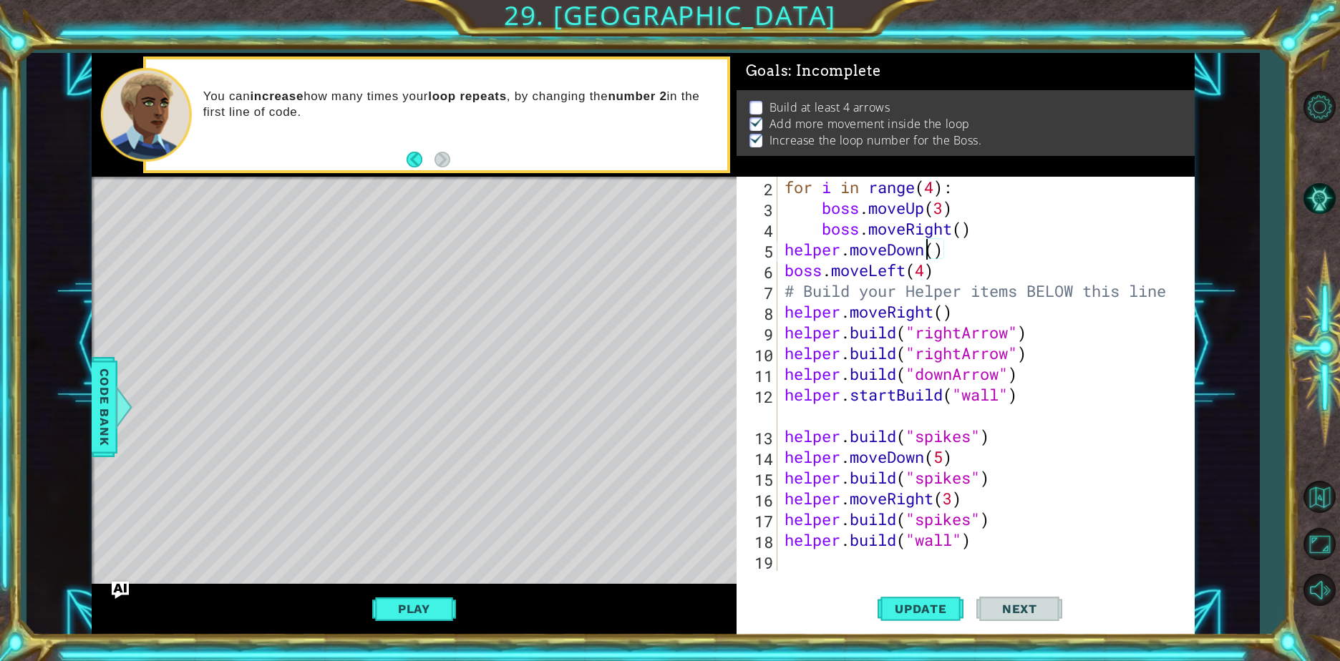
click at [927, 253] on div "for i in range ( 4 ) : boss . moveUp ( 3 ) boss . moveRight ( ) helper . moveDo…" at bounding box center [984, 395] width 405 height 436
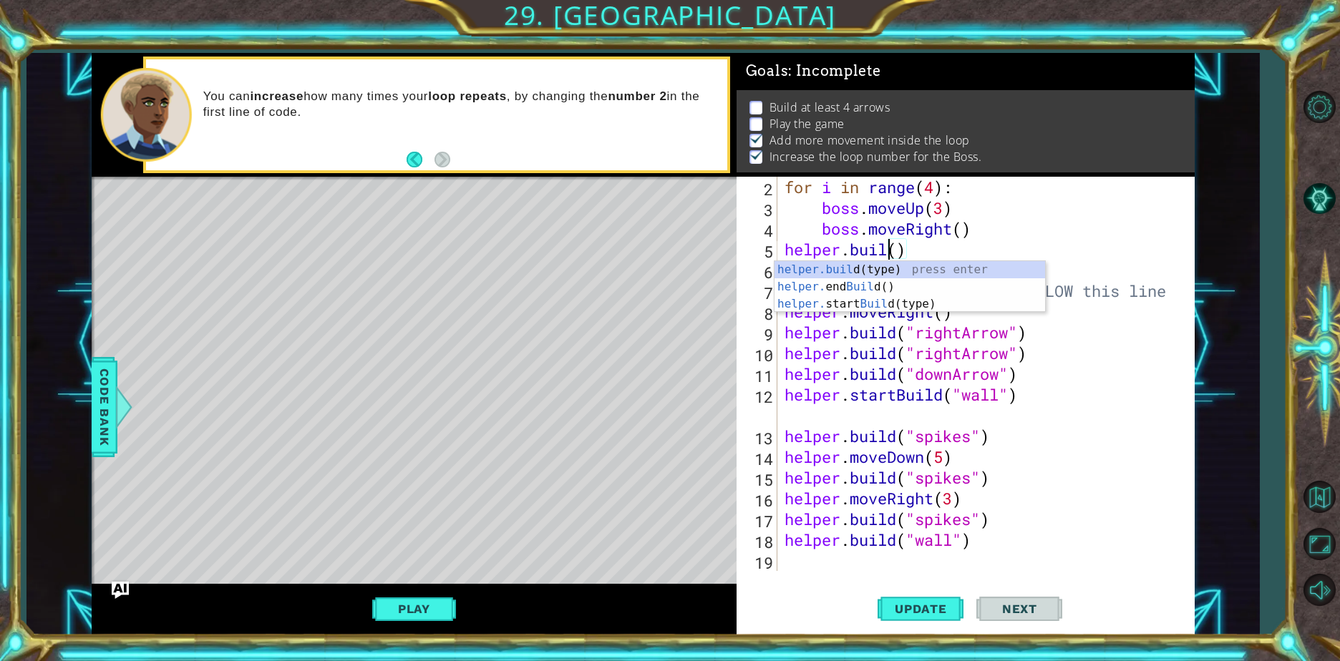
scroll to position [0, 5]
click at [905, 259] on div "for i in range ( 4 ) : boss . moveUp ( 3 ) boss . moveRight ( ) helper . build …" at bounding box center [984, 395] width 405 height 436
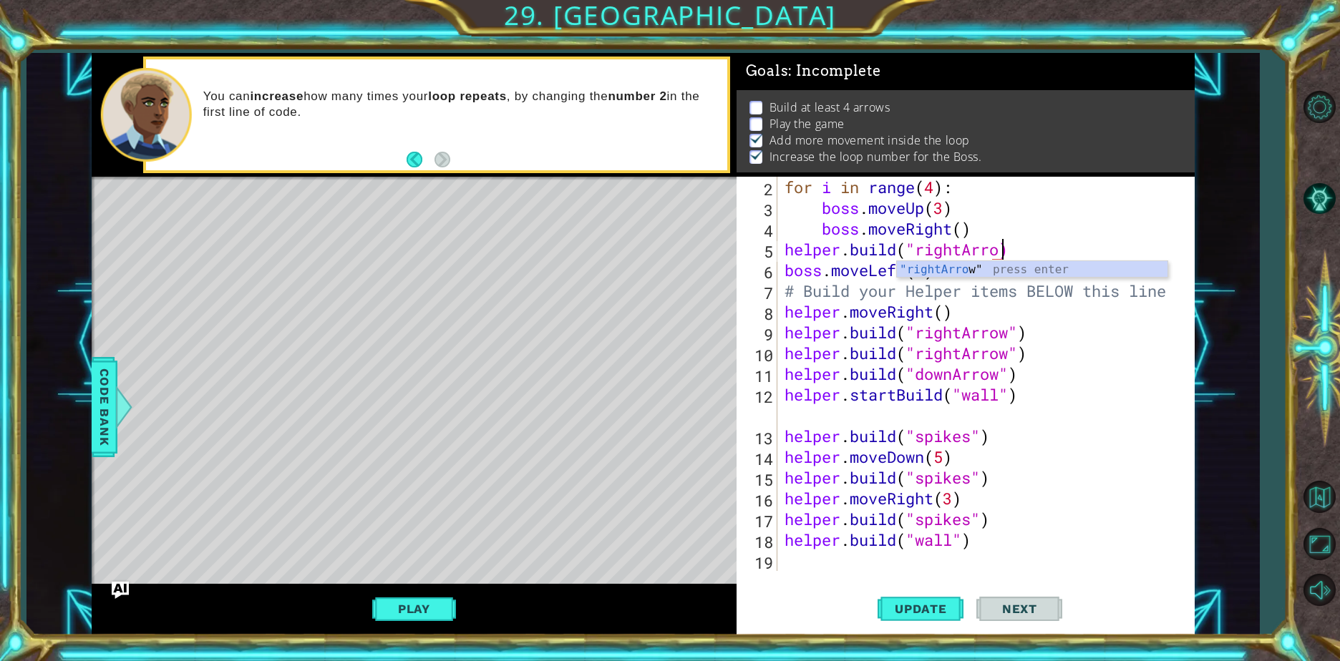
scroll to position [0, 10]
drag, startPoint x: 905, startPoint y: 259, endPoint x: 1147, endPoint y: 587, distance: 407.9
click at [1147, 587] on div "Update Next" at bounding box center [970, 609] width 458 height 46
click at [938, 606] on span "Update" at bounding box center [920, 609] width 81 height 14
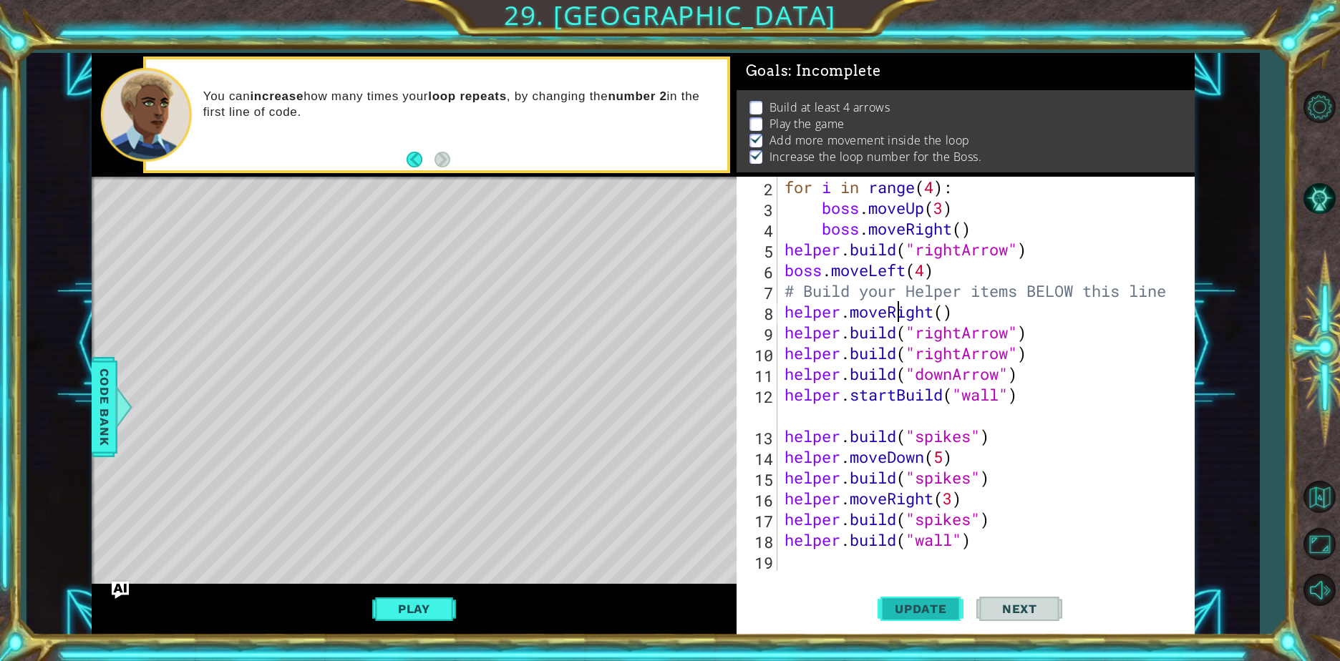
click at [935, 589] on button "Update" at bounding box center [921, 609] width 86 height 46
drag, startPoint x: 427, startPoint y: 601, endPoint x: 413, endPoint y: 612, distance: 17.8
click at [421, 610] on button "Play" at bounding box center [414, 609] width 84 height 27
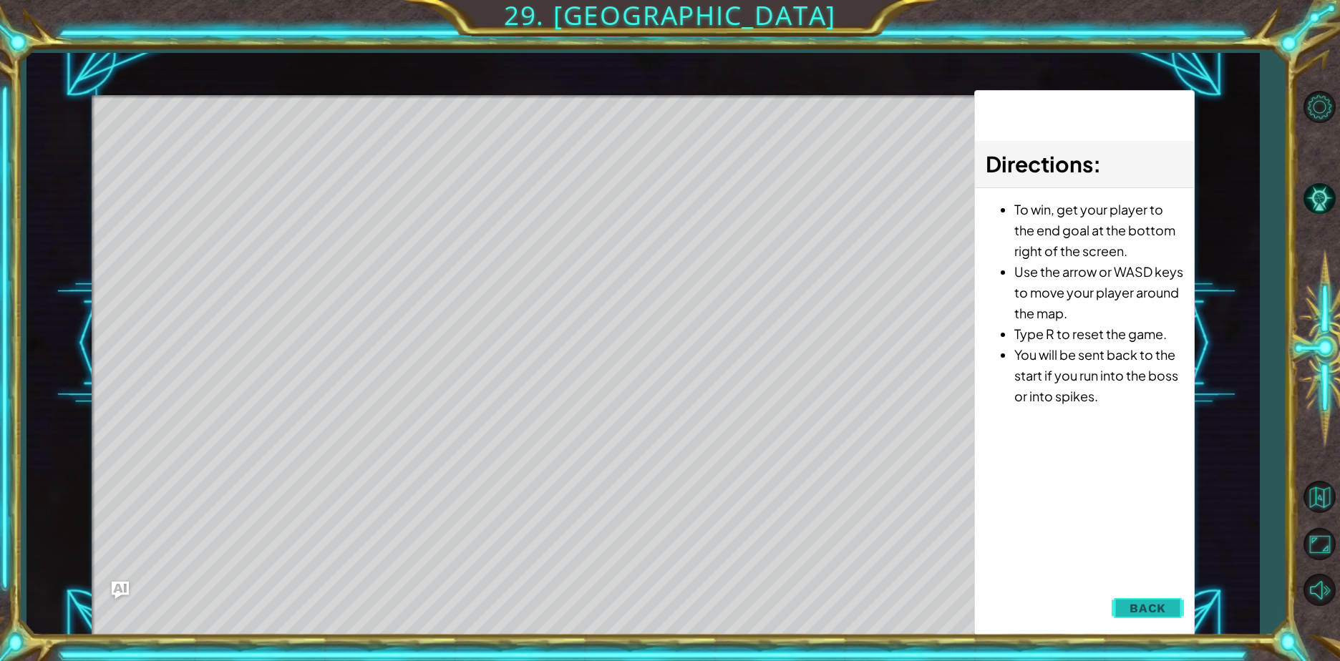
click at [1159, 618] on button "Back" at bounding box center [1148, 608] width 72 height 29
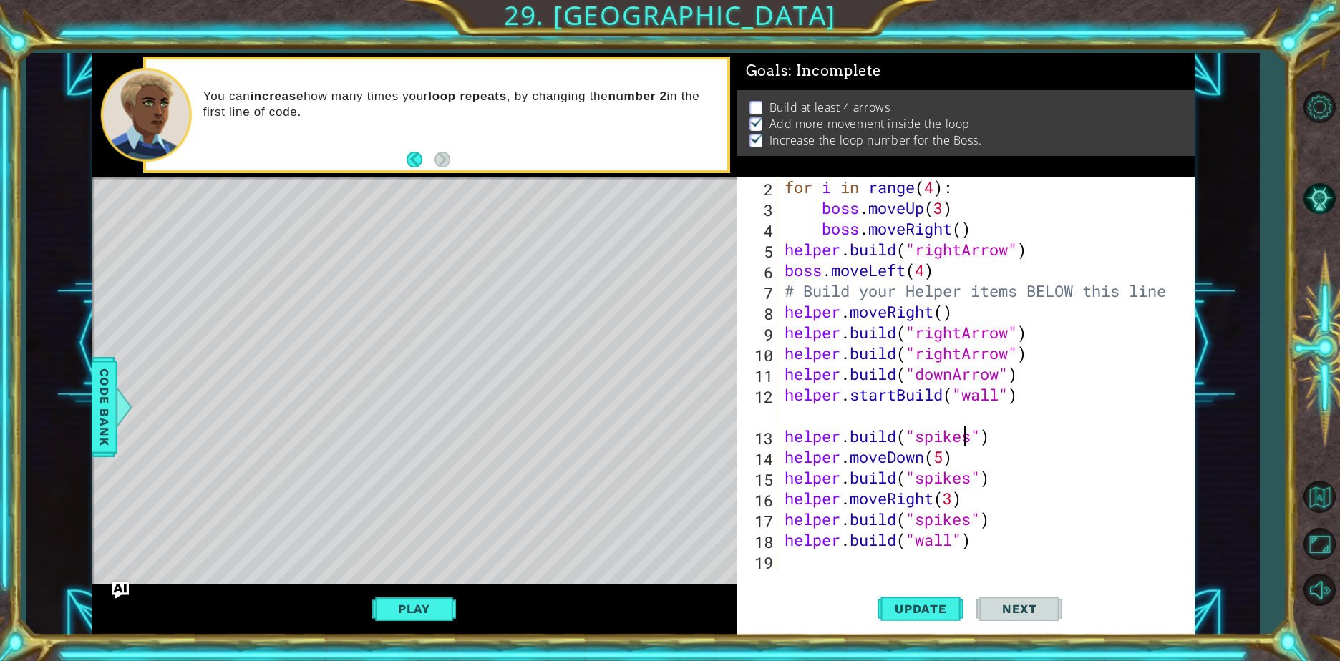
click at [968, 437] on div "for i in range ( 4 ) : boss . moveUp ( 3 ) boss . moveRight ( ) helper . build …" at bounding box center [984, 395] width 405 height 436
click at [988, 436] on div "for i in range ( 4 ) : boss . moveUp ( 3 ) boss . moveRight ( ) helper . build …" at bounding box center [984, 395] width 405 height 436
click at [968, 444] on div "for i in range ( 4 ) : boss . moveUp ( 3 ) boss . moveRight ( ) helper . build …" at bounding box center [984, 395] width 405 height 436
click at [973, 435] on div "for i in range ( 4 ) : boss . moveUp ( 3 ) boss . moveRight ( ) helper . build …" at bounding box center [984, 395] width 405 height 436
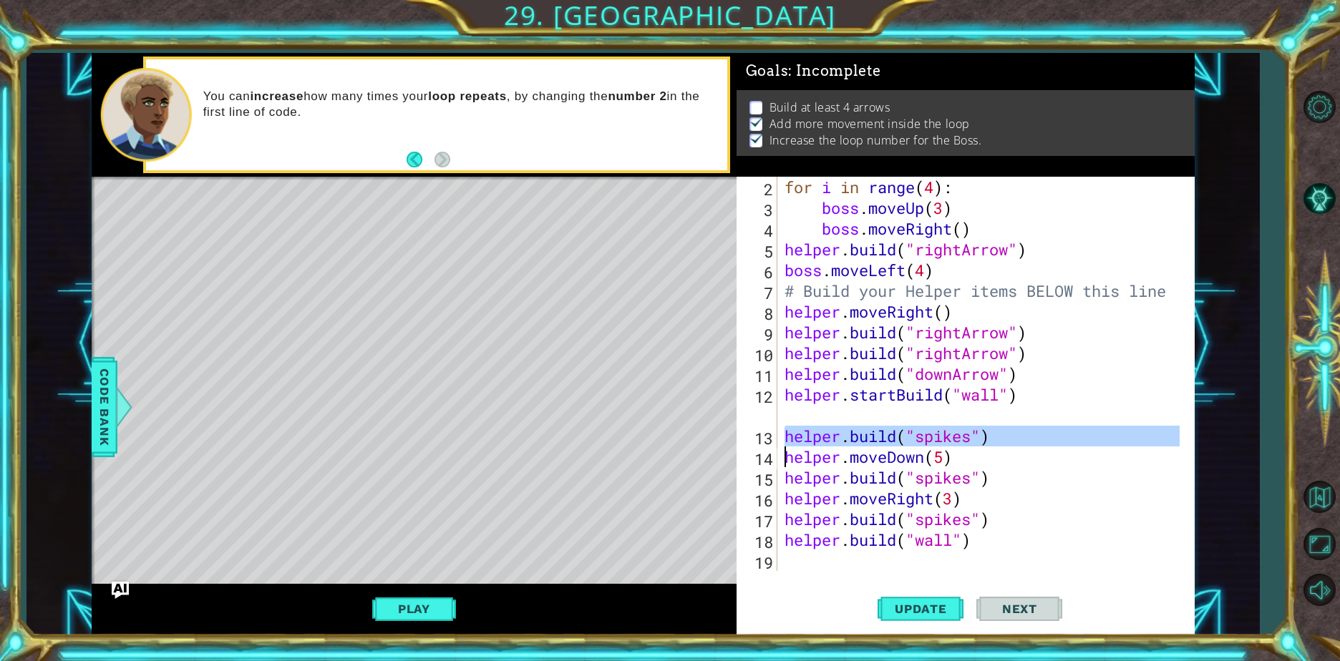
click at [974, 434] on div "for i in range ( 4 ) : boss . moveUp ( 3 ) boss . moveRight ( ) helper . build …" at bounding box center [984, 395] width 405 height 436
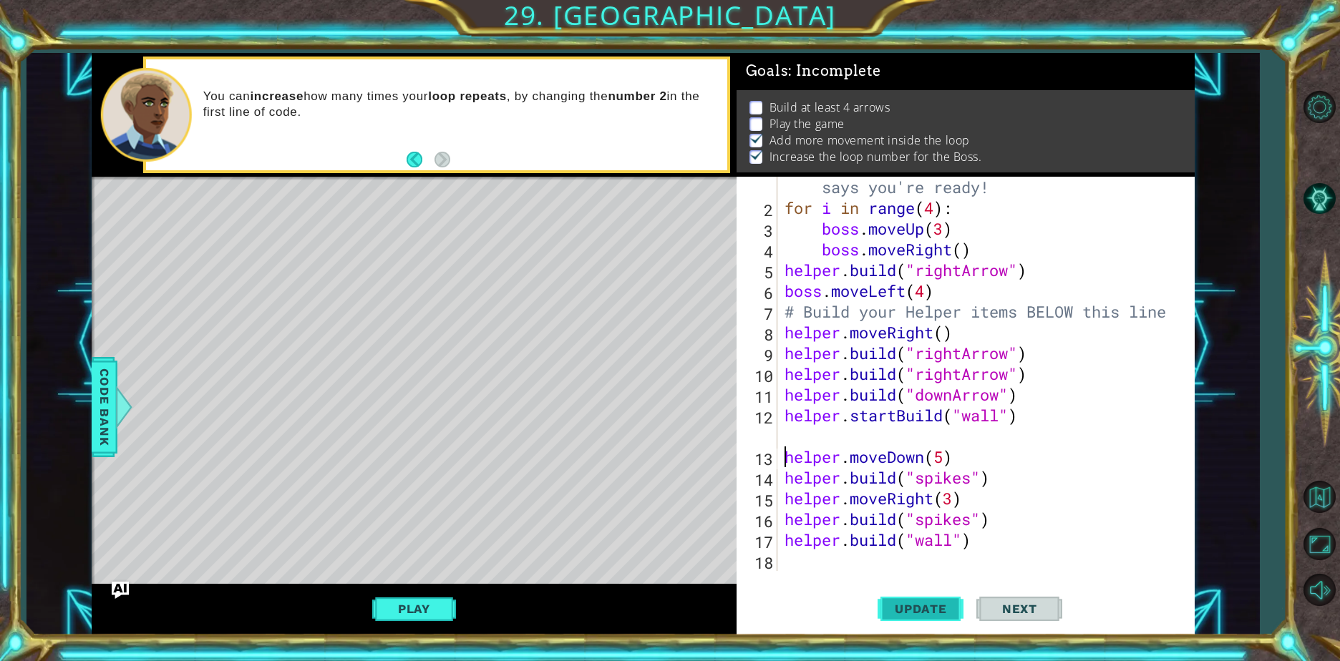
click at [923, 607] on span "Update" at bounding box center [920, 609] width 81 height 14
click at [225, 218] on div "Level Map" at bounding box center [422, 388] width 661 height 422
click at [227, 223] on div "Level Map" at bounding box center [422, 388] width 661 height 422
drag, startPoint x: 230, startPoint y: 225, endPoint x: 256, endPoint y: 230, distance: 27.0
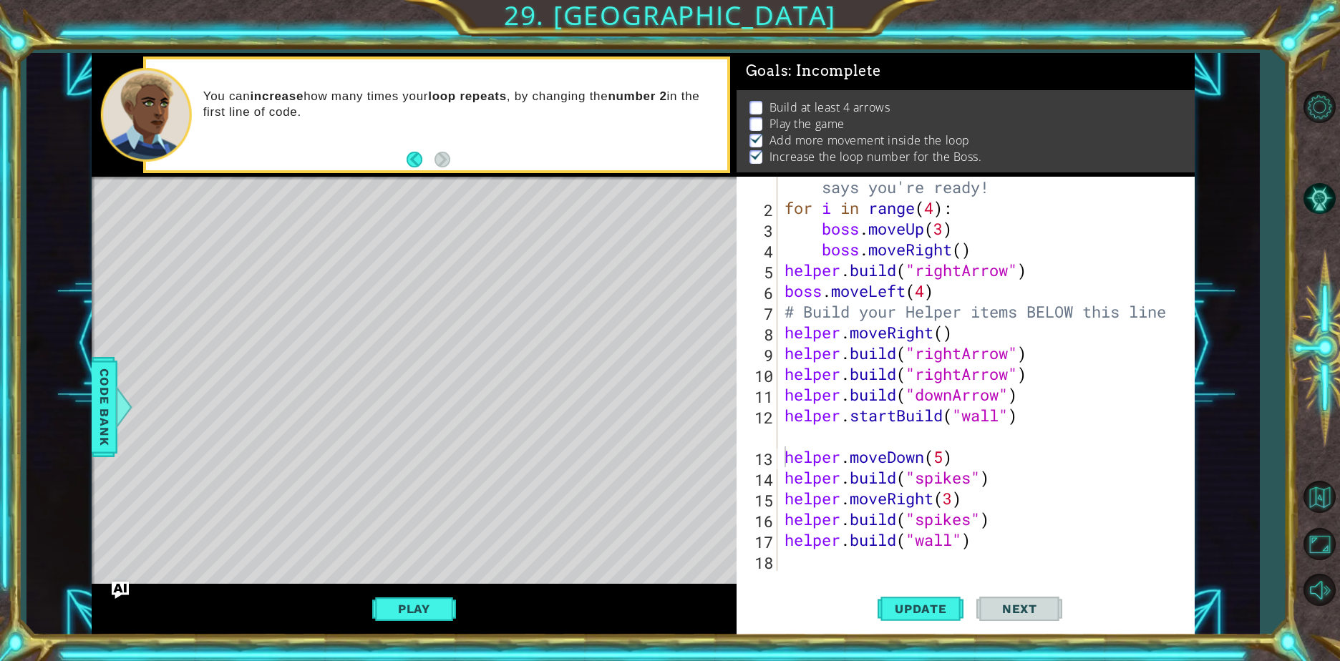
click at [240, 229] on div "Level Map" at bounding box center [422, 388] width 661 height 422
click at [259, 228] on div "Level Map" at bounding box center [422, 388] width 661 height 422
click at [260, 231] on div "Level Map" at bounding box center [422, 388] width 661 height 422
click at [262, 235] on div "Level Map" at bounding box center [422, 388] width 661 height 422
click at [259, 234] on div "Level Map" at bounding box center [422, 388] width 661 height 422
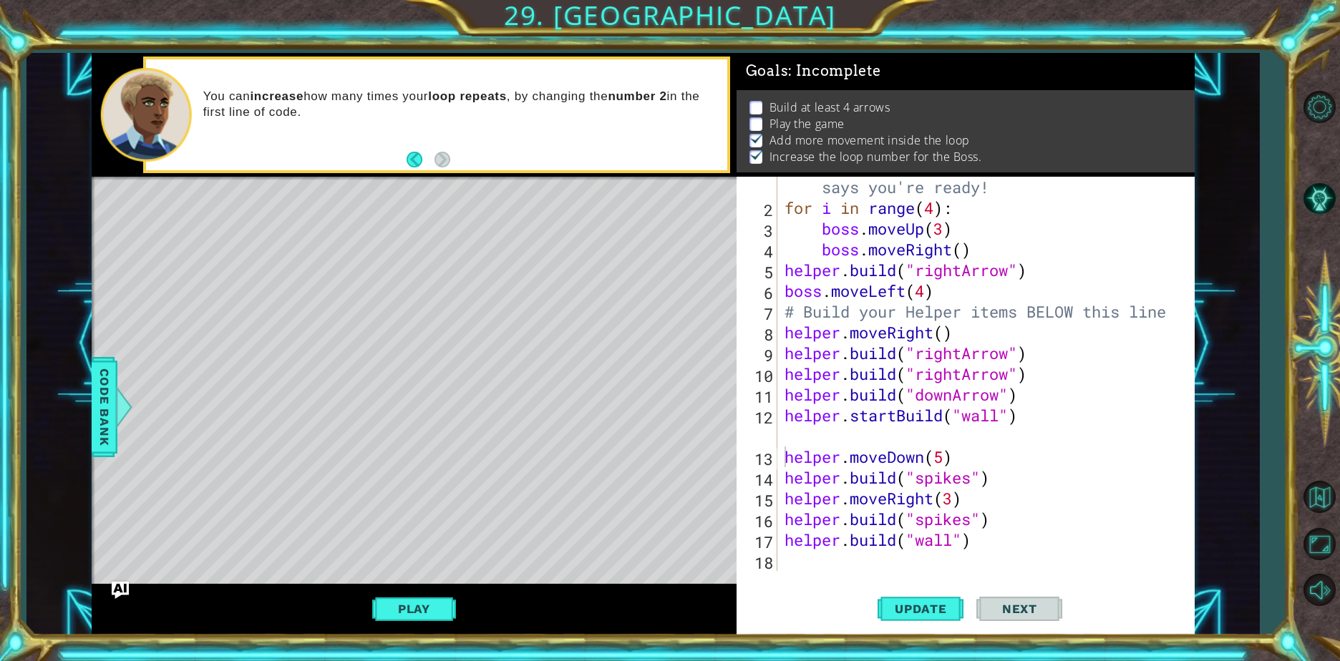
drag, startPoint x: 273, startPoint y: 237, endPoint x: 286, endPoint y: 251, distance: 19.7
click at [272, 243] on div "Level Map" at bounding box center [422, 388] width 661 height 422
click at [288, 260] on div "Level Map" at bounding box center [422, 388] width 661 height 422
click at [953, 548] on div "# Don't touch the boss code until Vega says you're ready! for i in range ( 4 ) …" at bounding box center [984, 384] width 405 height 457
click at [973, 537] on div "# Don't touch the boss code until Vega says you're ready! for i in range ( 4 ) …" at bounding box center [984, 384] width 405 height 457
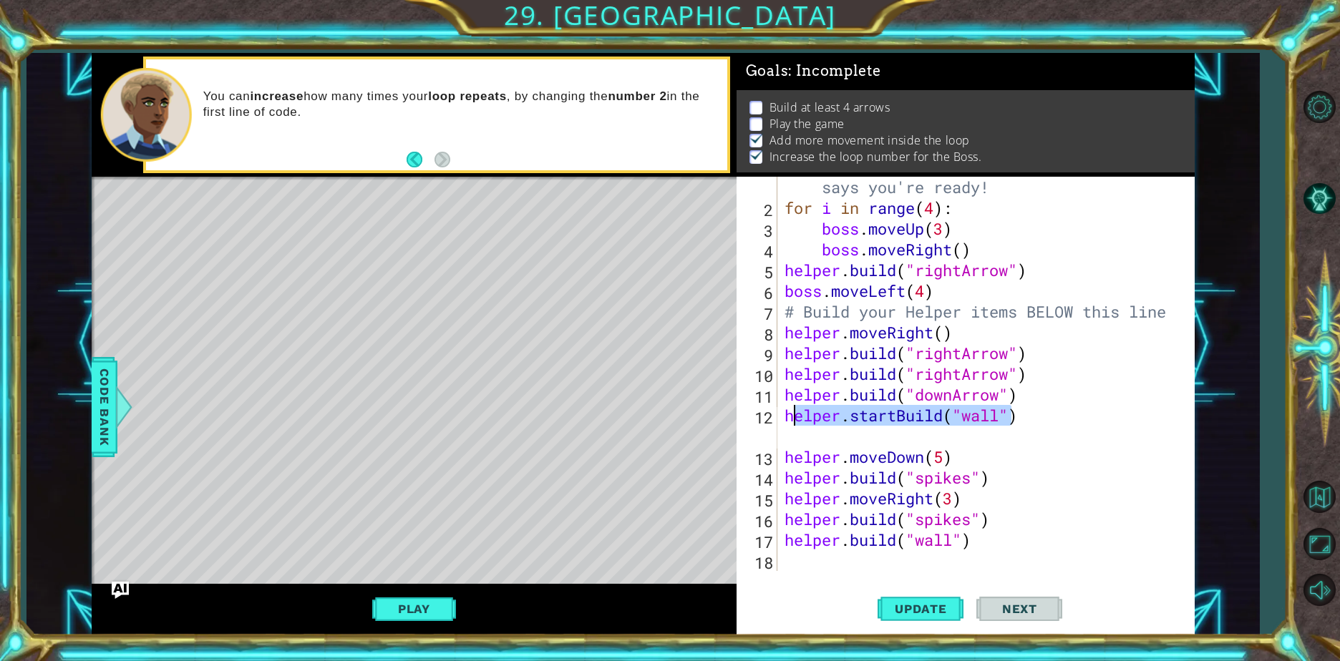
drag, startPoint x: 1013, startPoint y: 417, endPoint x: 774, endPoint y: 439, distance: 240.1
click at [766, 416] on div "helper.build("wall") 1 2 3 4 5 6 7 8 9 10 11 12 13 14 15 16 17 18 # Don't touch…" at bounding box center [964, 374] width 454 height 394
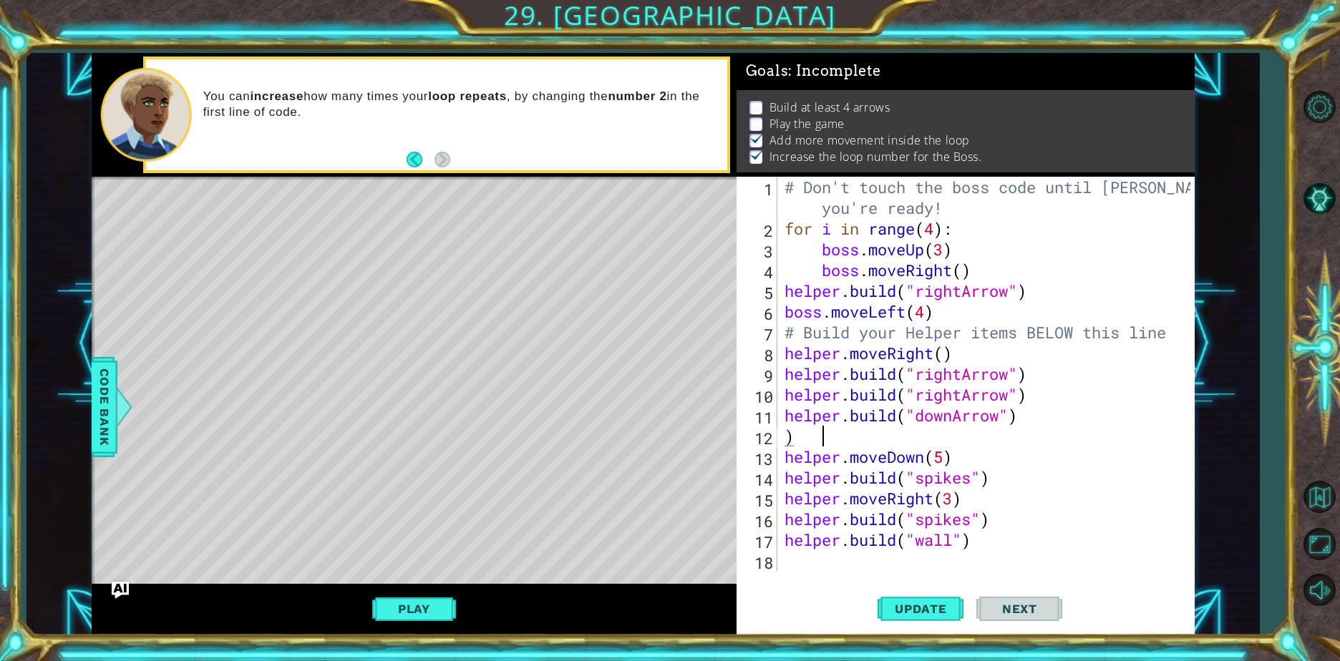
click at [825, 432] on div "# Don't touch the boss code until Vega says you're ready! for i in range ( 4 ) …" at bounding box center [990, 405] width 416 height 457
type textarea ")"
click at [907, 632] on div "1 2 3 4 5 6 7 8 9 10 11 12 13 14 15 16 17 18 # Don't touch the boss code until …" at bounding box center [966, 406] width 458 height 458
click at [910, 603] on span "Update" at bounding box center [920, 609] width 81 height 14
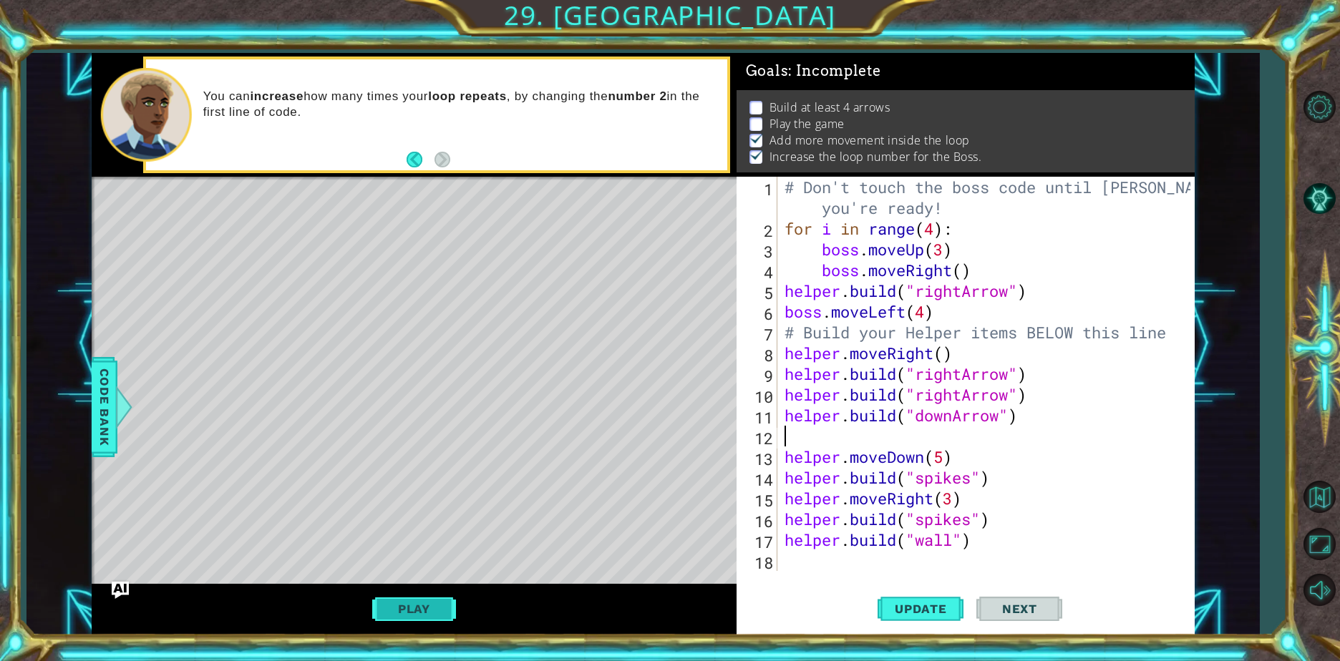
click at [431, 603] on button "Play" at bounding box center [414, 609] width 84 height 27
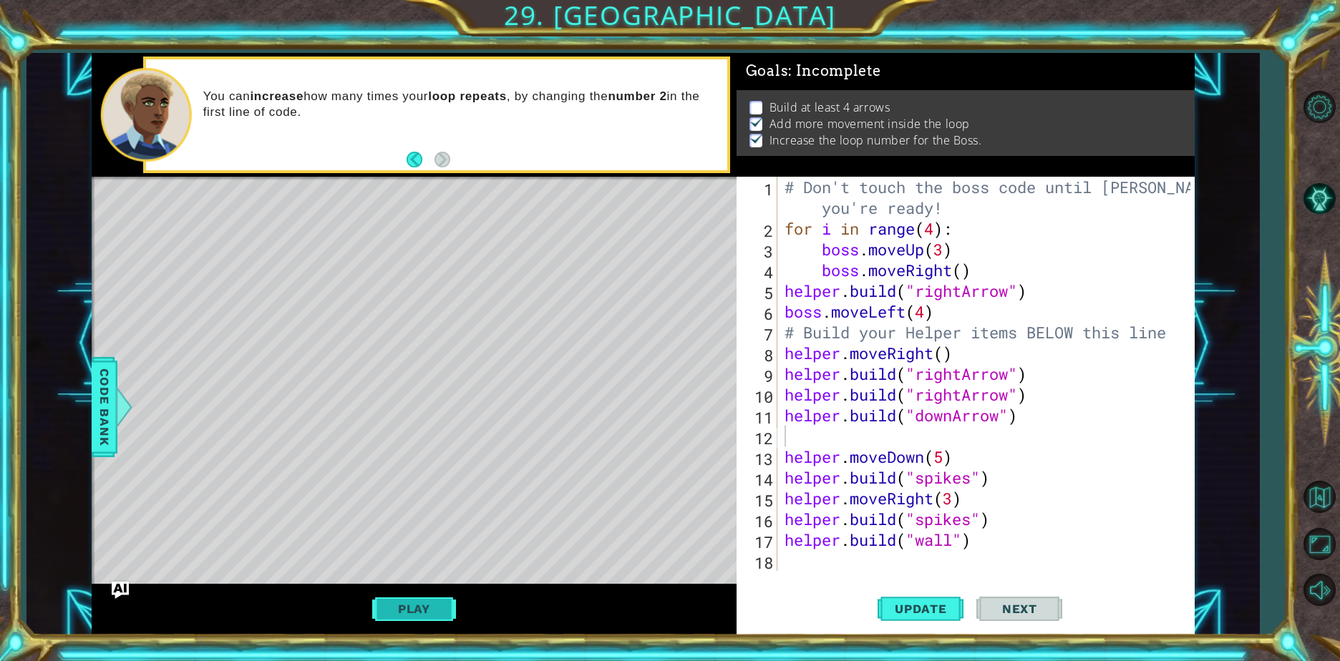
scroll to position [0, 0]
type textarea "helper.build("wall")"
click at [830, 549] on div "# Don't touch the boss code until Vega says you're ready! for i in range ( 4 ) …" at bounding box center [990, 405] width 416 height 457
click at [799, 555] on div "# Don't touch the boss code until Vega says you're ready! for i in range ( 4 ) …" at bounding box center [990, 405] width 416 height 457
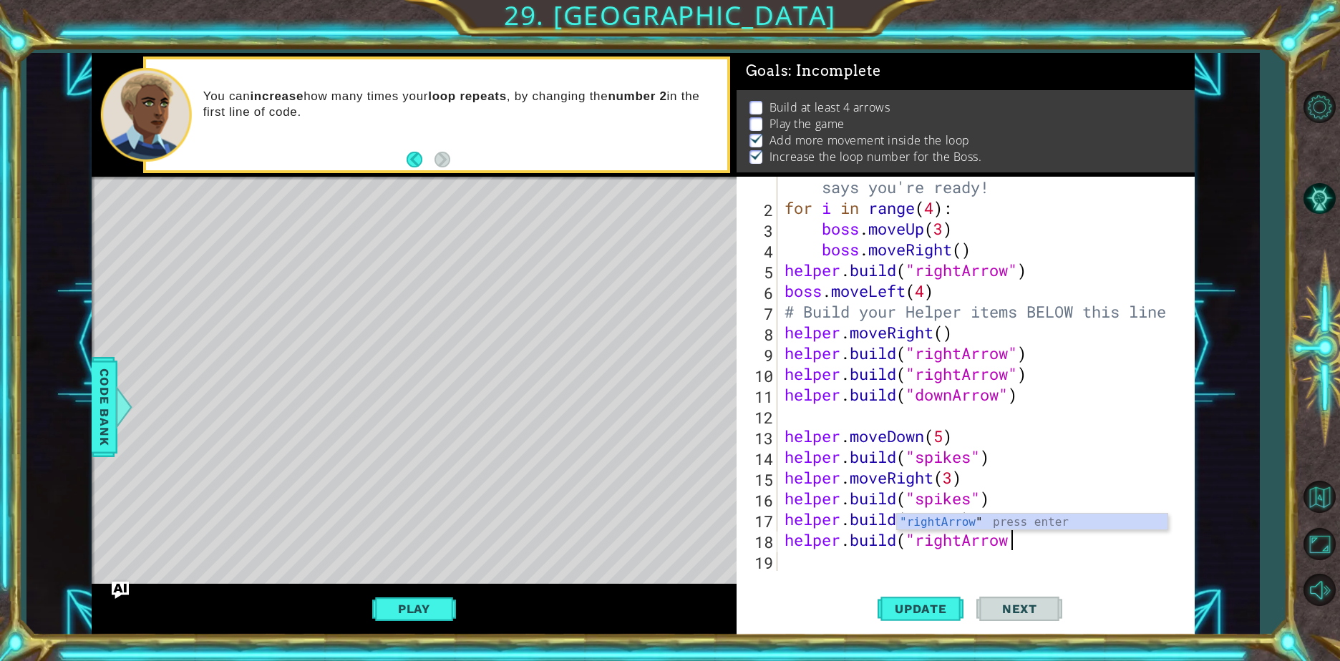
scroll to position [0, 10]
type textarea "helper.build("rightArrow")"
click at [928, 602] on span "Update" at bounding box center [920, 609] width 81 height 14
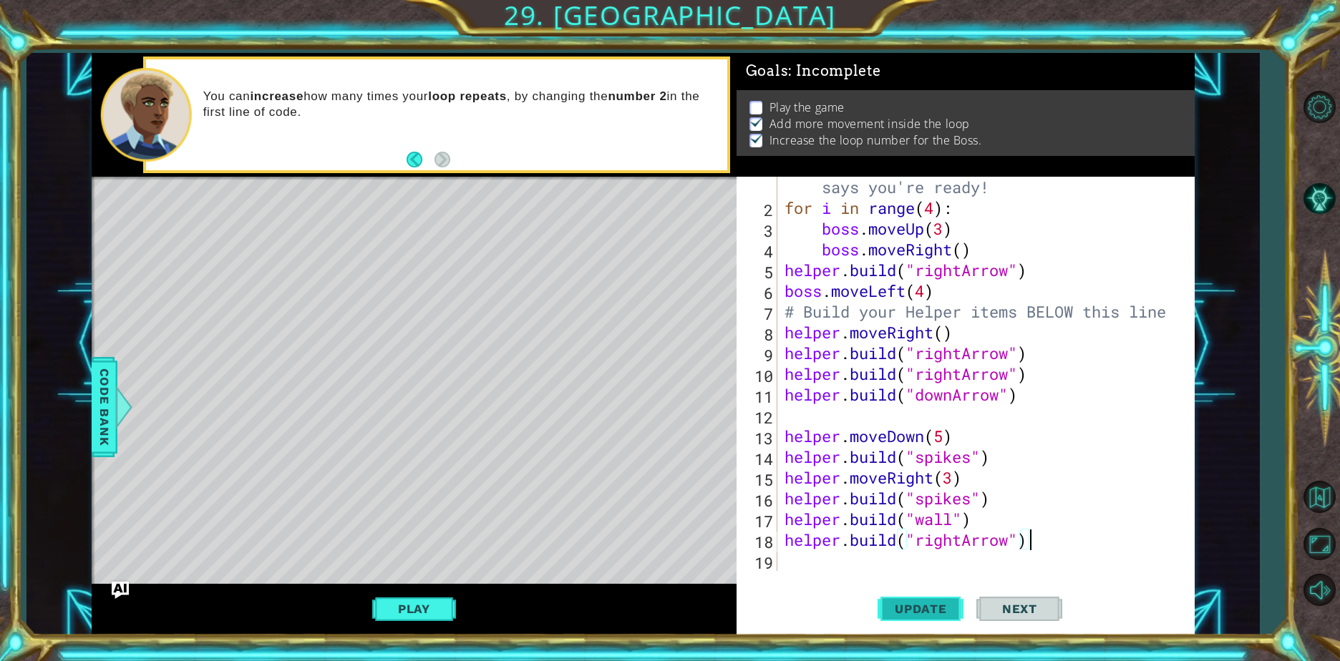
click at [921, 610] on span "Update" at bounding box center [920, 609] width 81 height 14
click at [394, 626] on div "Play" at bounding box center [414, 609] width 645 height 51
click at [396, 621] on button "Play" at bounding box center [414, 609] width 84 height 27
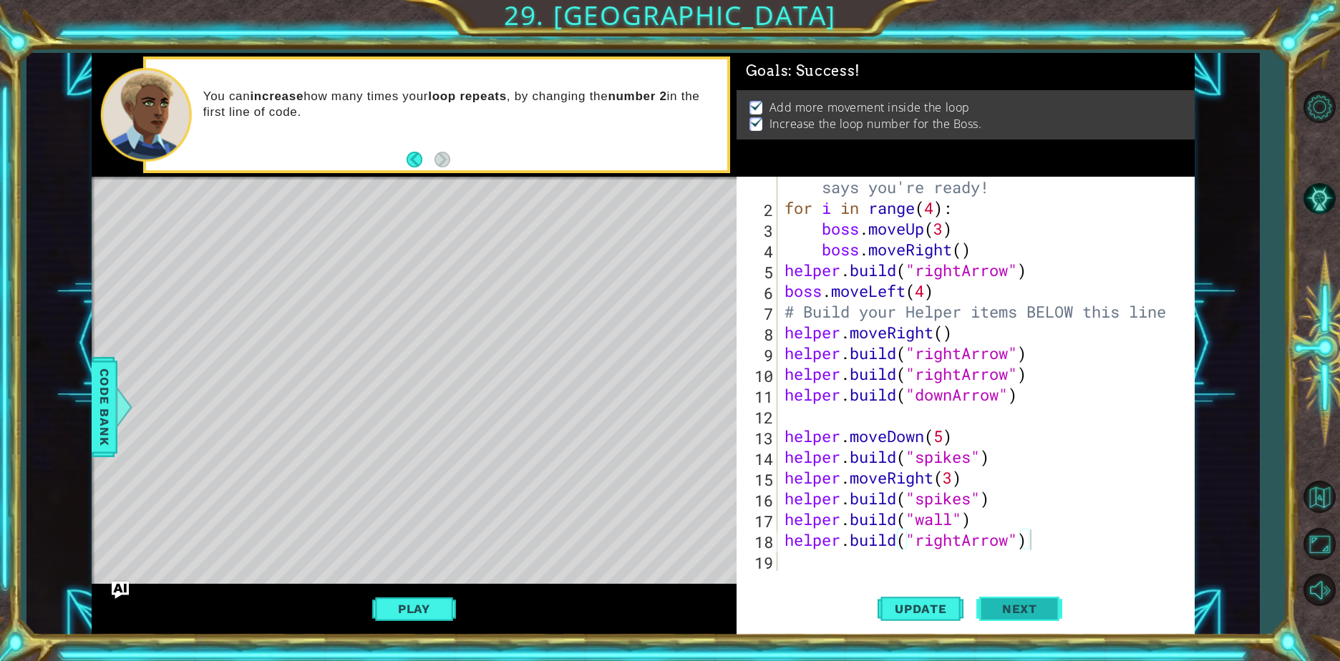
click at [1007, 616] on span "Next" at bounding box center [1020, 610] width 64 height 14
click at [1007, 616] on body "1 ההההההההההההההההההההההההההההההההההההההההההההההההההההההההההההההההההההההההההההה…" at bounding box center [670, 330] width 1340 height 661
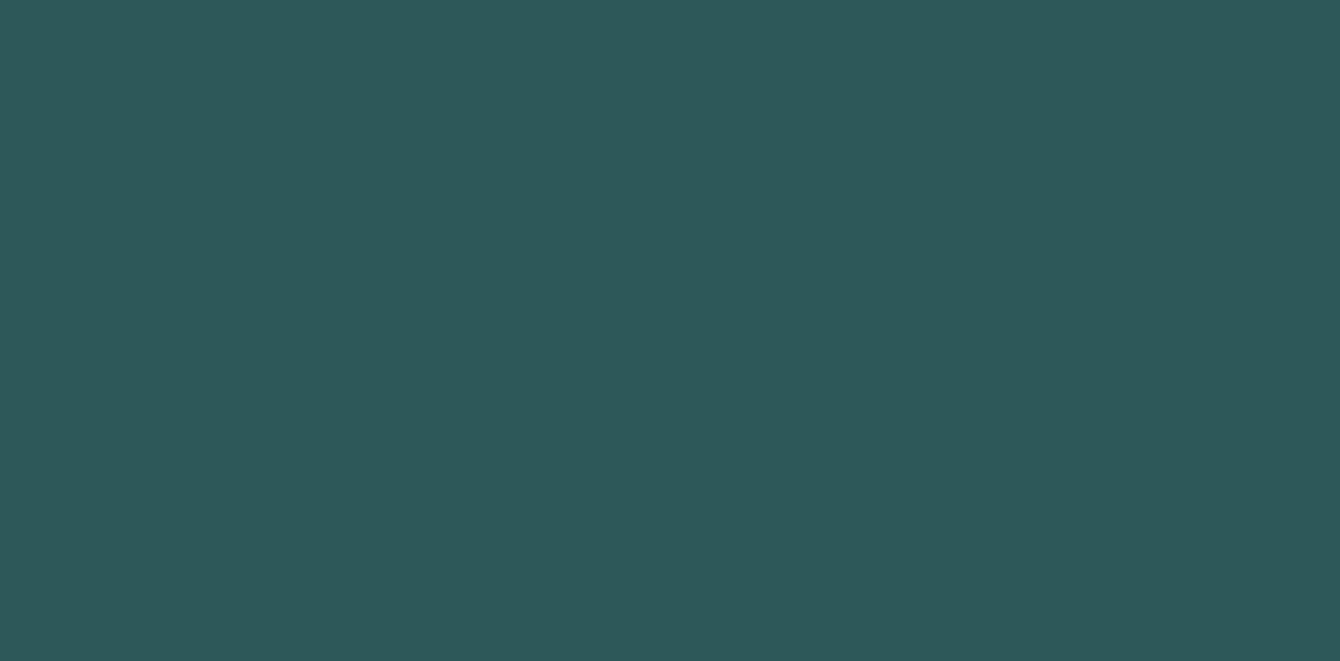
click at [1007, 616] on body "1 2 3 4 5 6 7 8 9 "rightArrow" press enter הההההההההההההההההההההההההההההההההההה…" at bounding box center [670, 330] width 1340 height 661
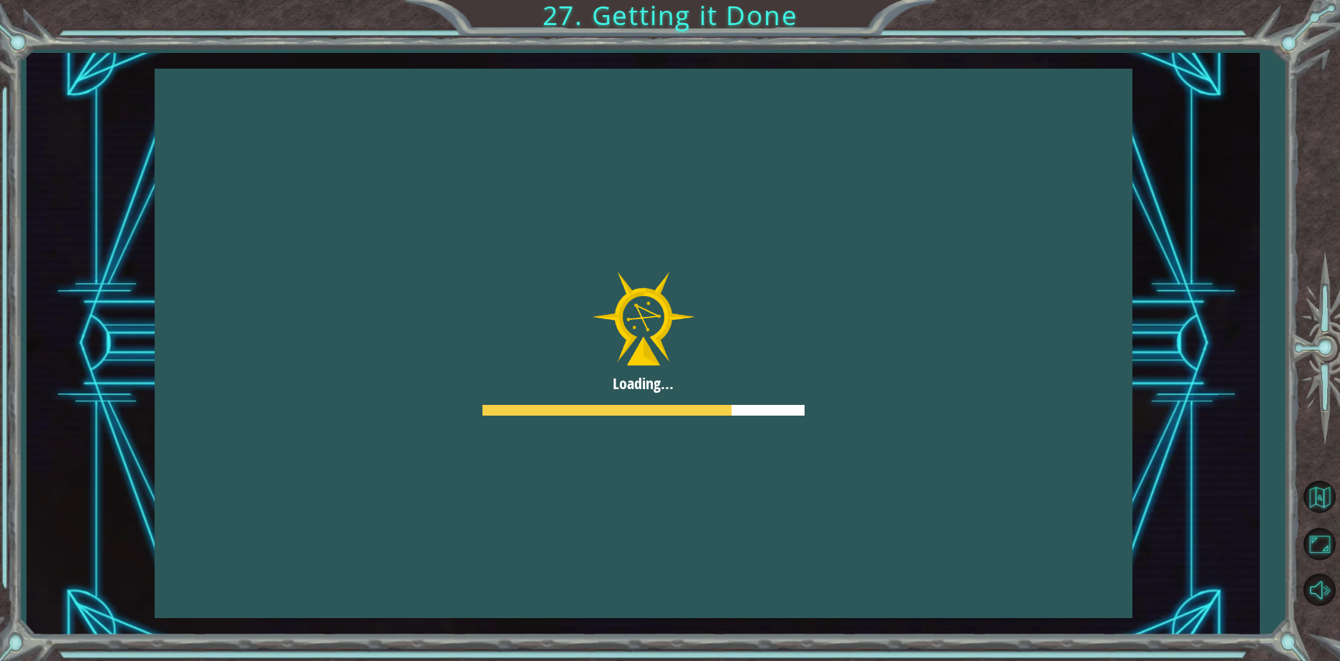
click at [663, 661] on html "Loading... G r e a t ! Y o u r g a m e i s g e t t i n g t h e r e . J u s t a …" at bounding box center [670, 330] width 1340 height 661
click at [575, 661] on html "Loading... G r e a t ! Y o u r g a m e i s g e t t i n g t h e r e . J u s t a …" at bounding box center [670, 330] width 1340 height 661
click at [764, 658] on div "Loading... G r e a t ! Y o u r g a m e i s g e t t i n g t h e r e . J u s t a …" at bounding box center [670, 330] width 1340 height 661
click at [877, 127] on div at bounding box center [644, 344] width 978 height 550
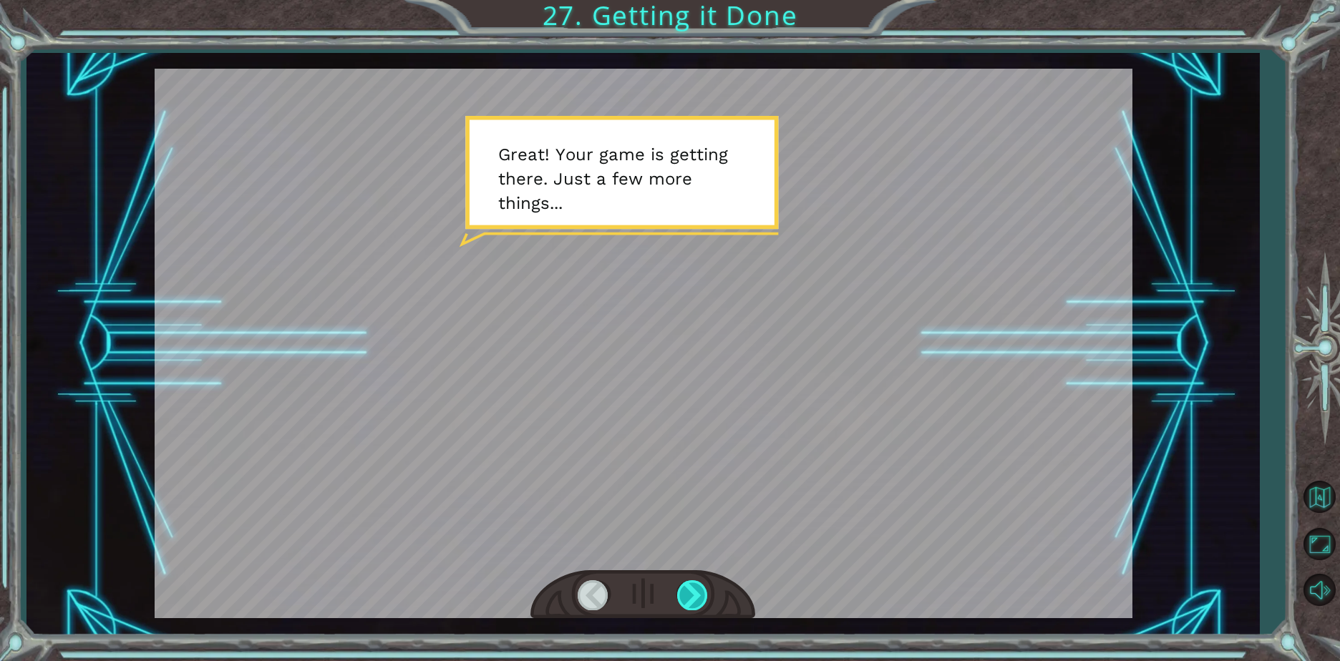
click at [689, 605] on div at bounding box center [693, 594] width 32 height 29
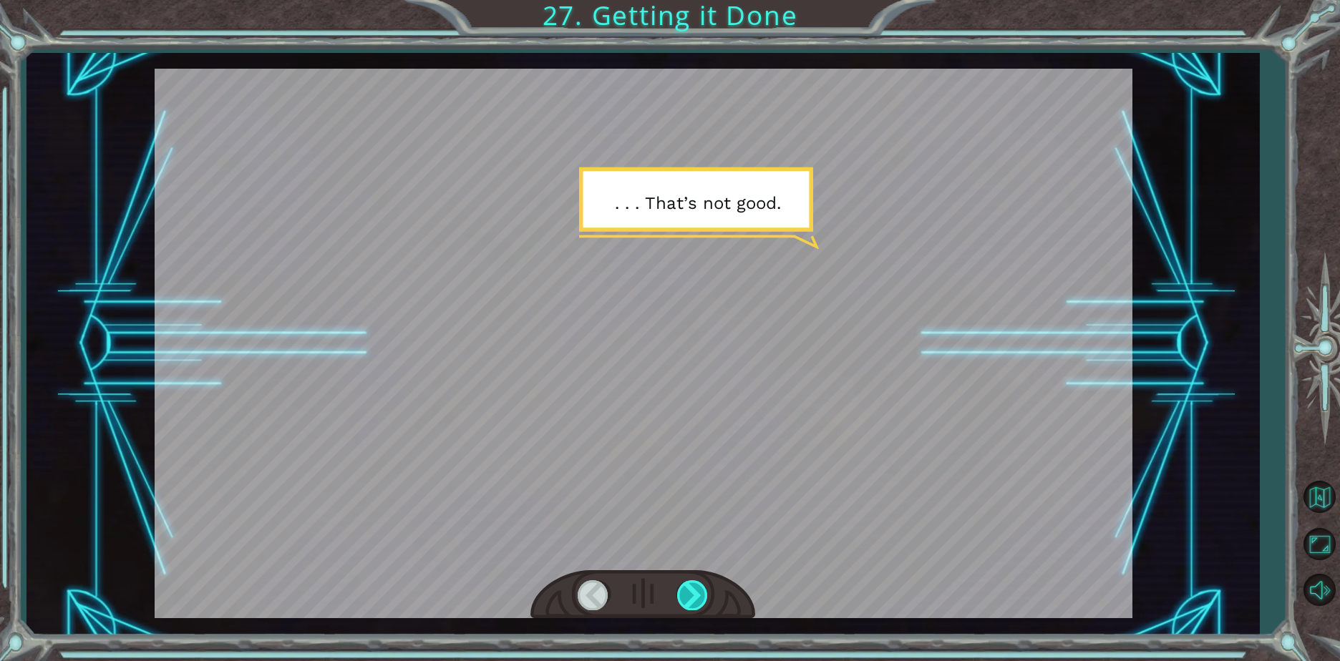
click at [682, 601] on div at bounding box center [693, 594] width 32 height 29
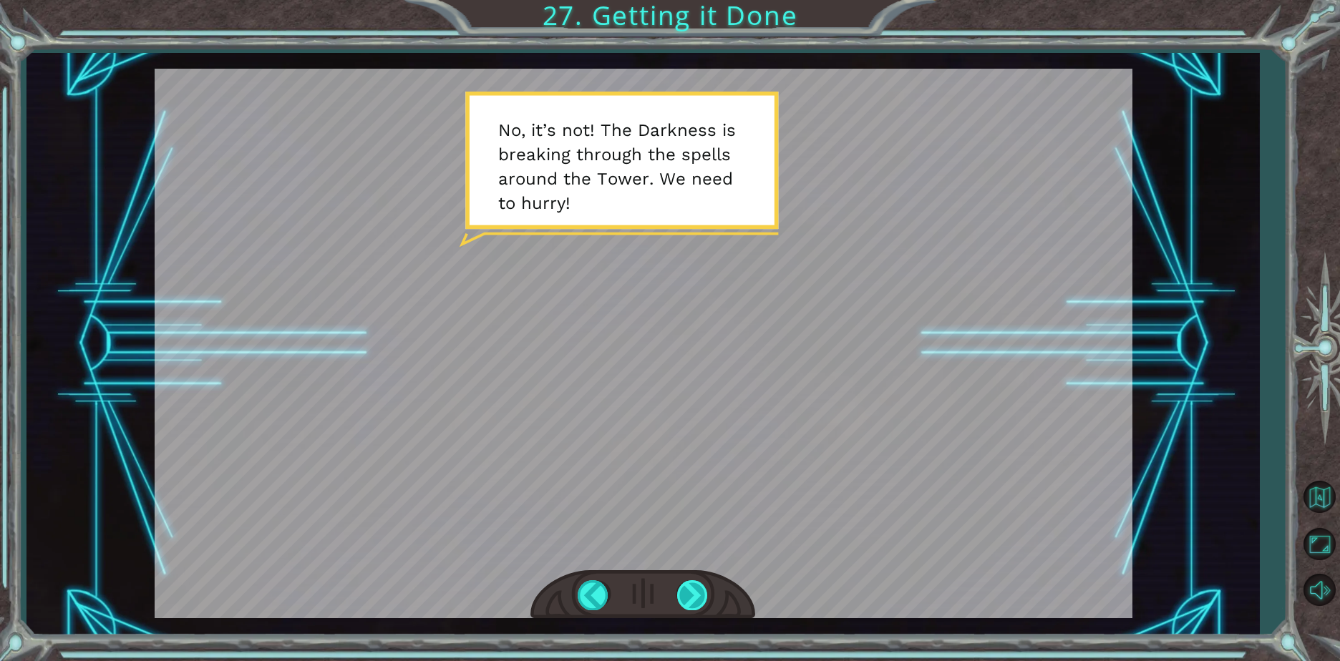
click at [681, 602] on div at bounding box center [693, 594] width 32 height 29
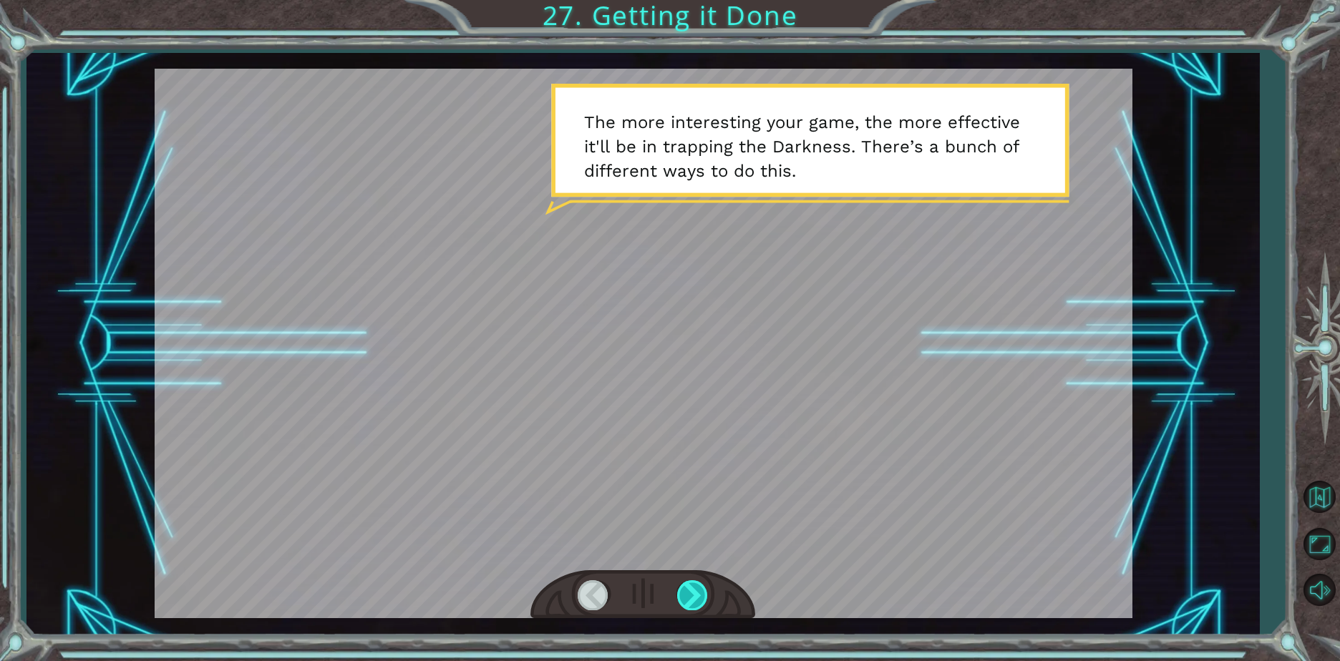
click at [681, 606] on div at bounding box center [693, 594] width 32 height 29
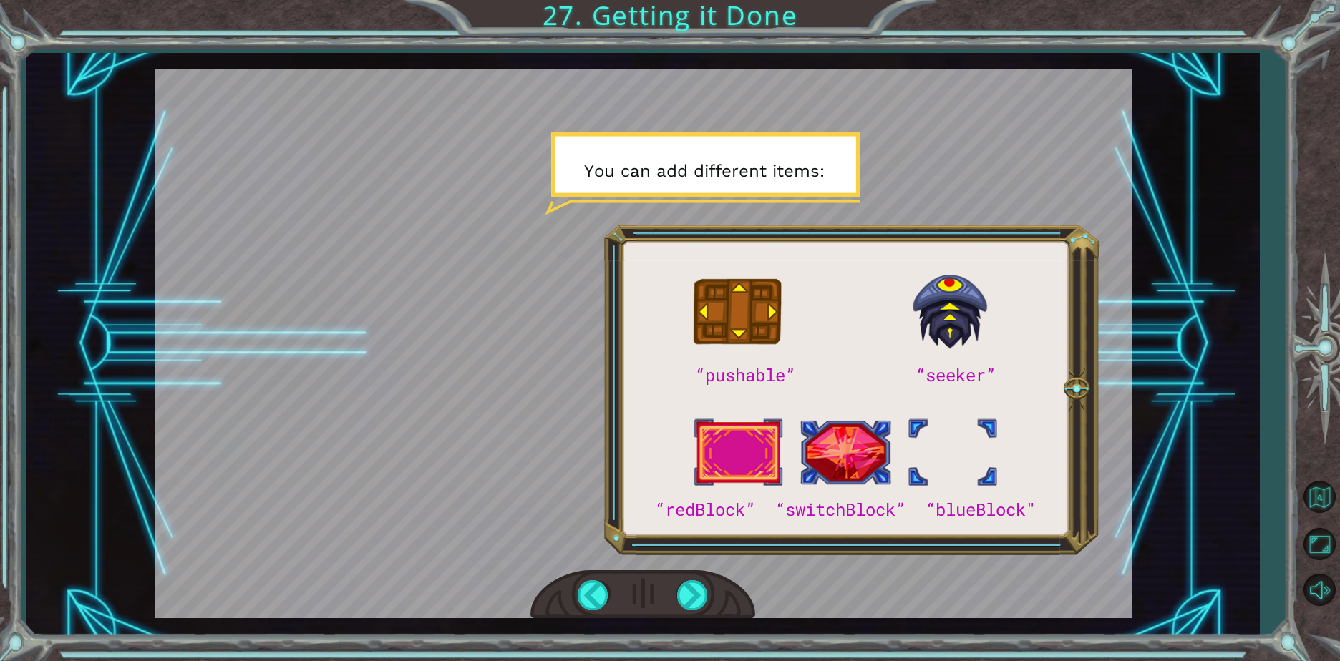
drag, startPoint x: 675, startPoint y: 500, endPoint x: 676, endPoint y: 515, distance: 15.0
drag, startPoint x: 676, startPoint y: 515, endPoint x: 605, endPoint y: 340, distance: 188.5
click at [605, 340] on div at bounding box center [644, 344] width 978 height 550
click at [696, 586] on div at bounding box center [693, 594] width 32 height 29
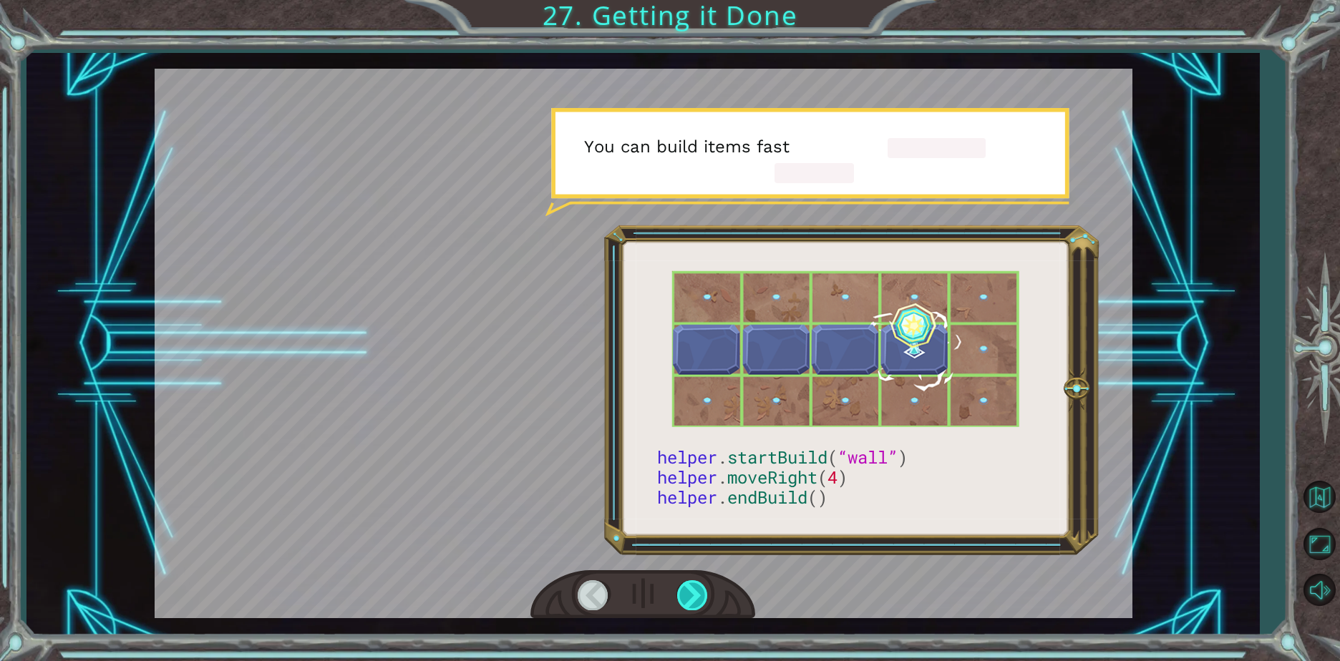
drag, startPoint x: 696, startPoint y: 586, endPoint x: 682, endPoint y: 598, distance: 17.8
click at [682, 598] on div at bounding box center [693, 594] width 32 height 29
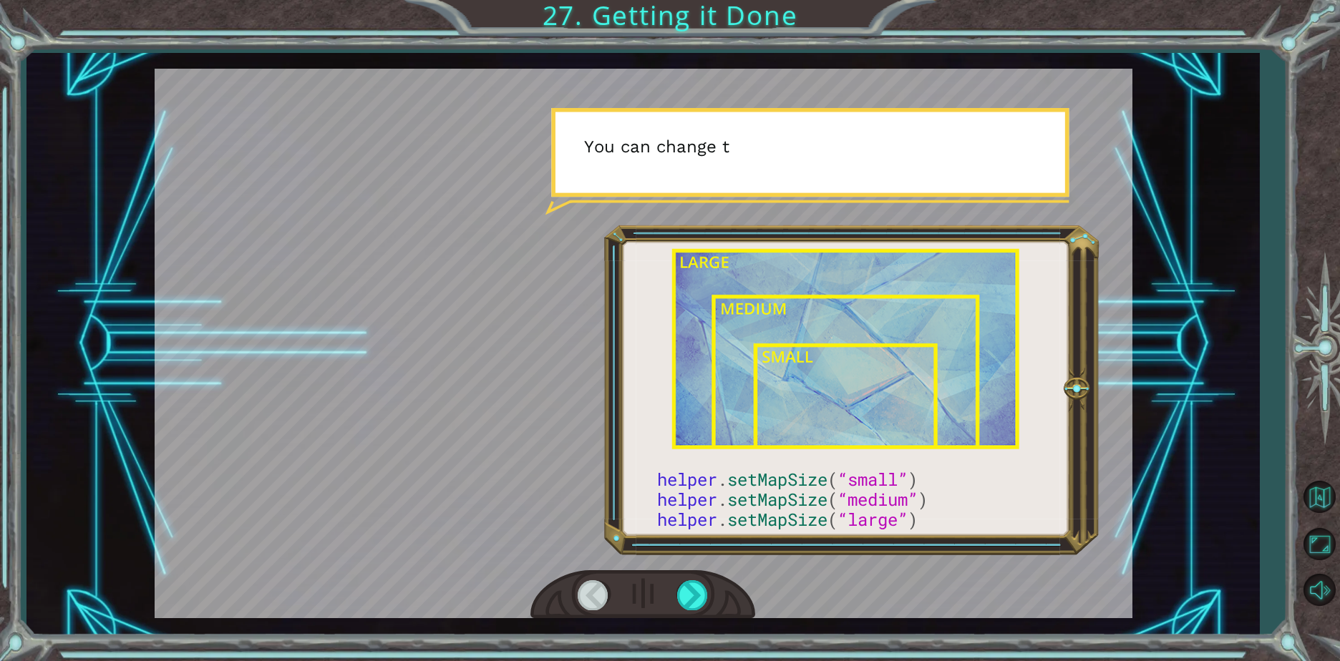
drag, startPoint x: 682, startPoint y: 598, endPoint x: 600, endPoint y: 606, distance: 82.7
click at [600, 606] on div at bounding box center [594, 594] width 32 height 29
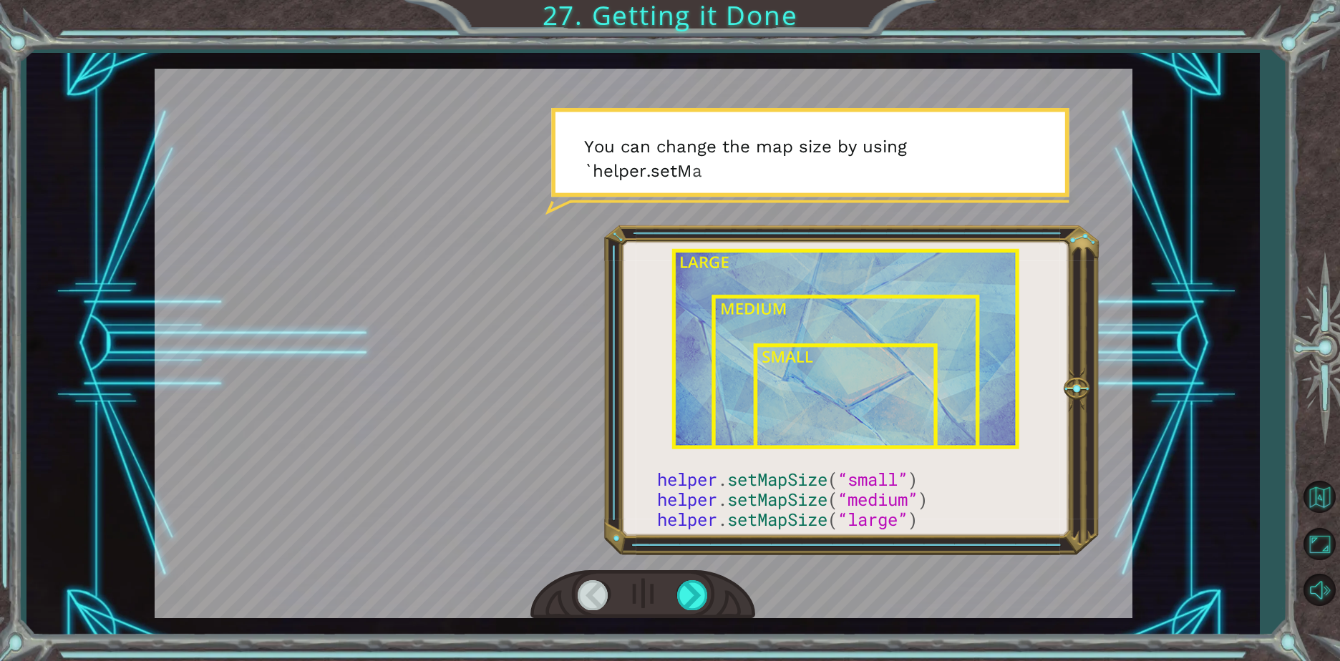
click at [600, 606] on div at bounding box center [594, 594] width 32 height 29
click at [694, 603] on div at bounding box center [693, 594] width 32 height 29
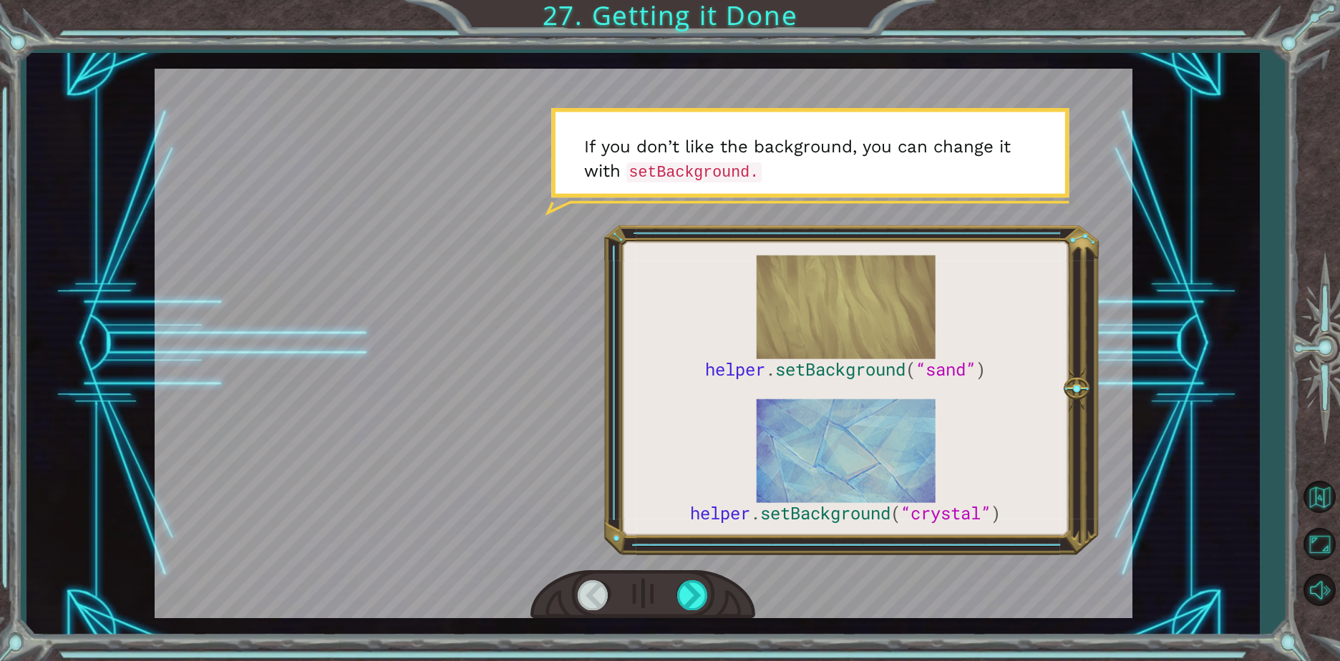
click at [671, 599] on div at bounding box center [642, 594] width 225 height 49
click at [684, 599] on div at bounding box center [693, 594] width 32 height 29
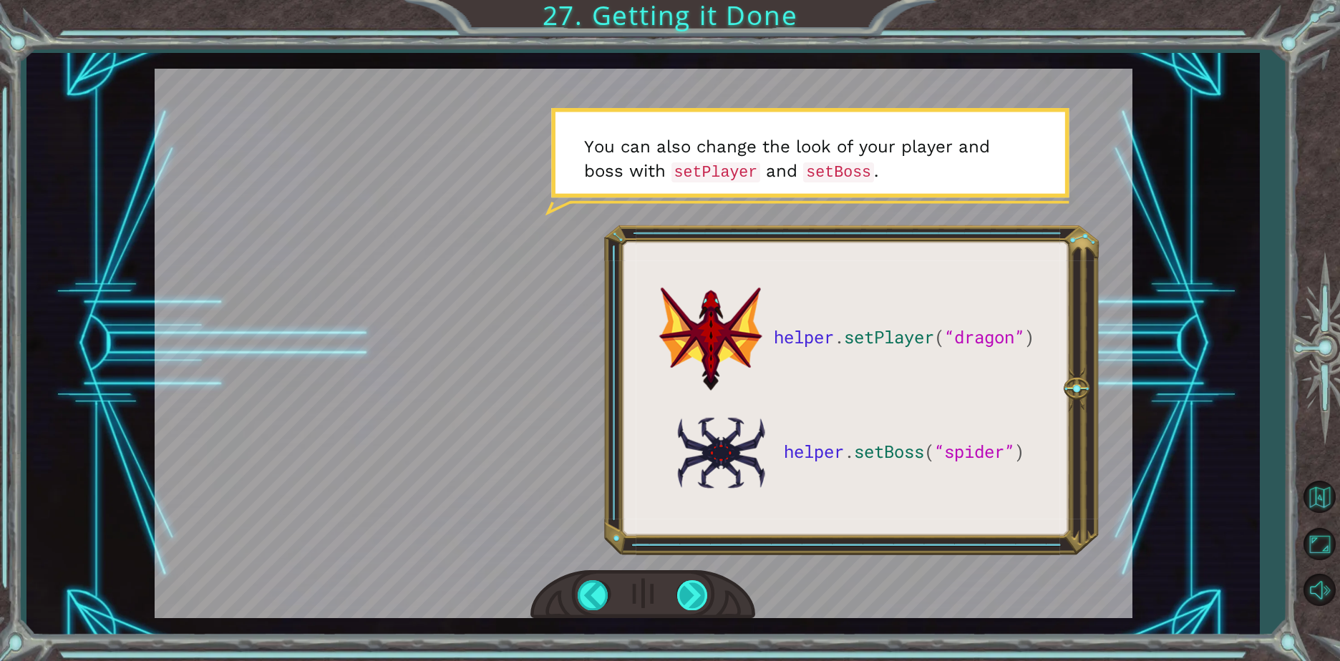
click at [679, 597] on div at bounding box center [693, 594] width 32 height 29
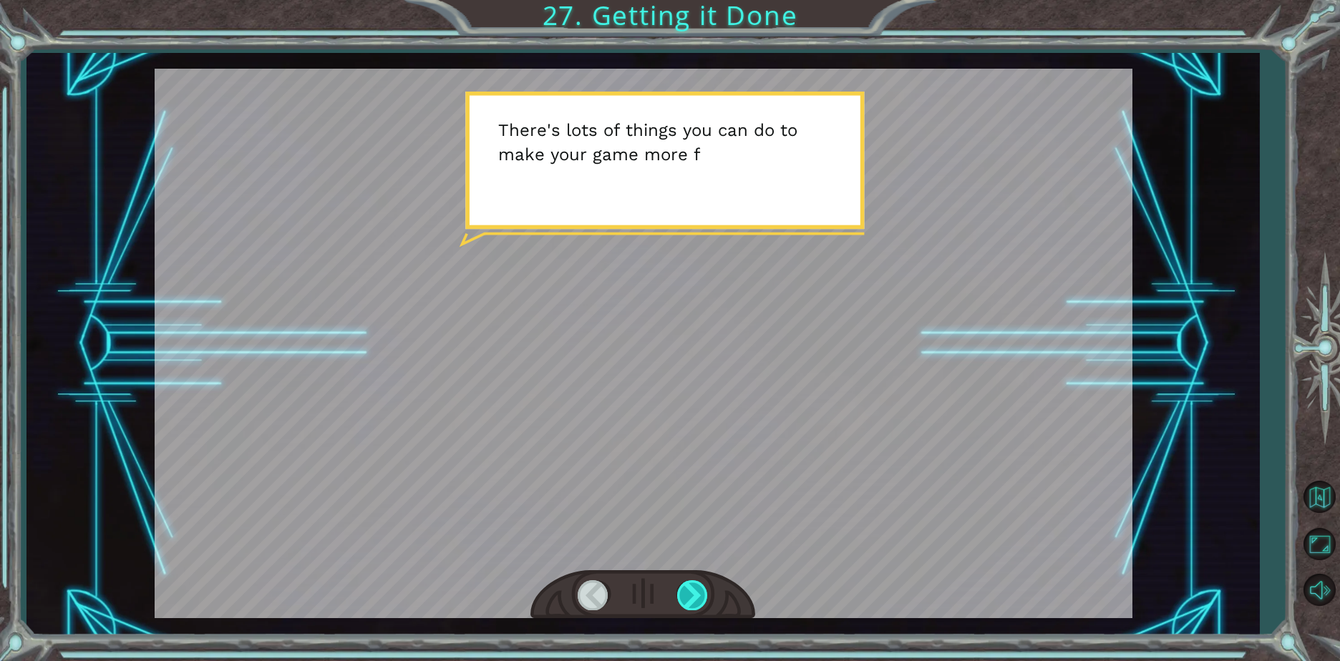
click at [684, 593] on div at bounding box center [693, 594] width 32 height 29
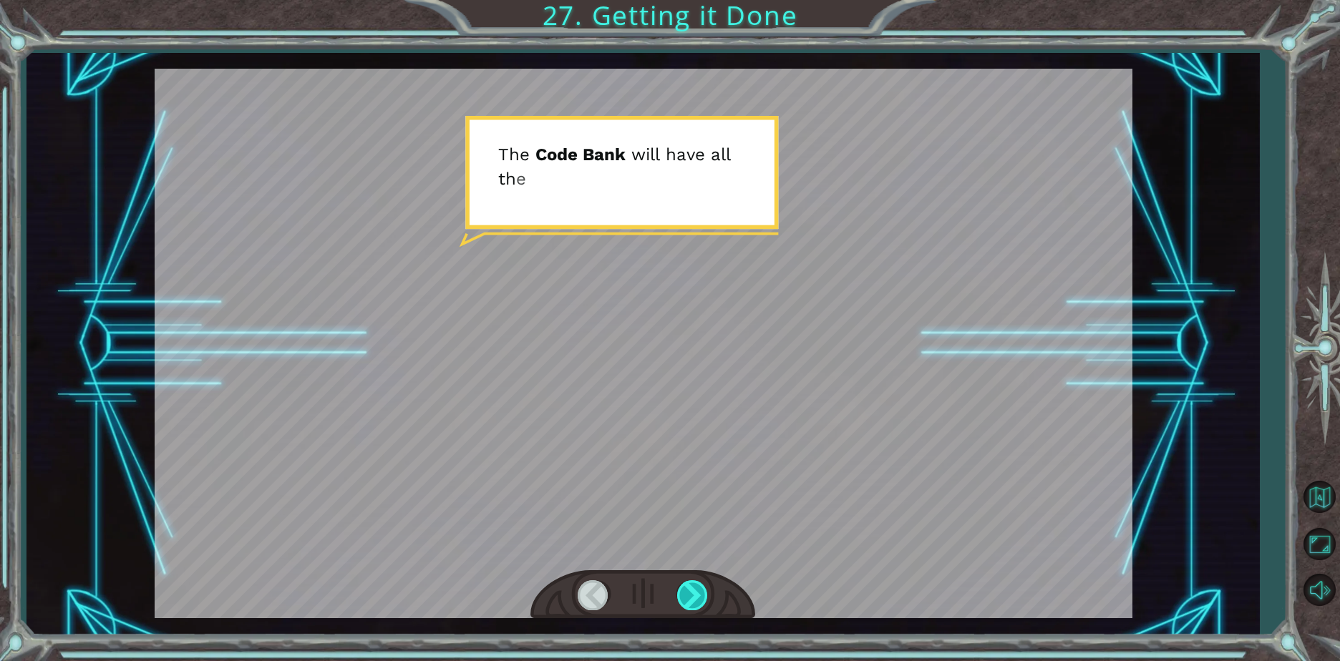
click at [684, 598] on div at bounding box center [693, 594] width 32 height 29
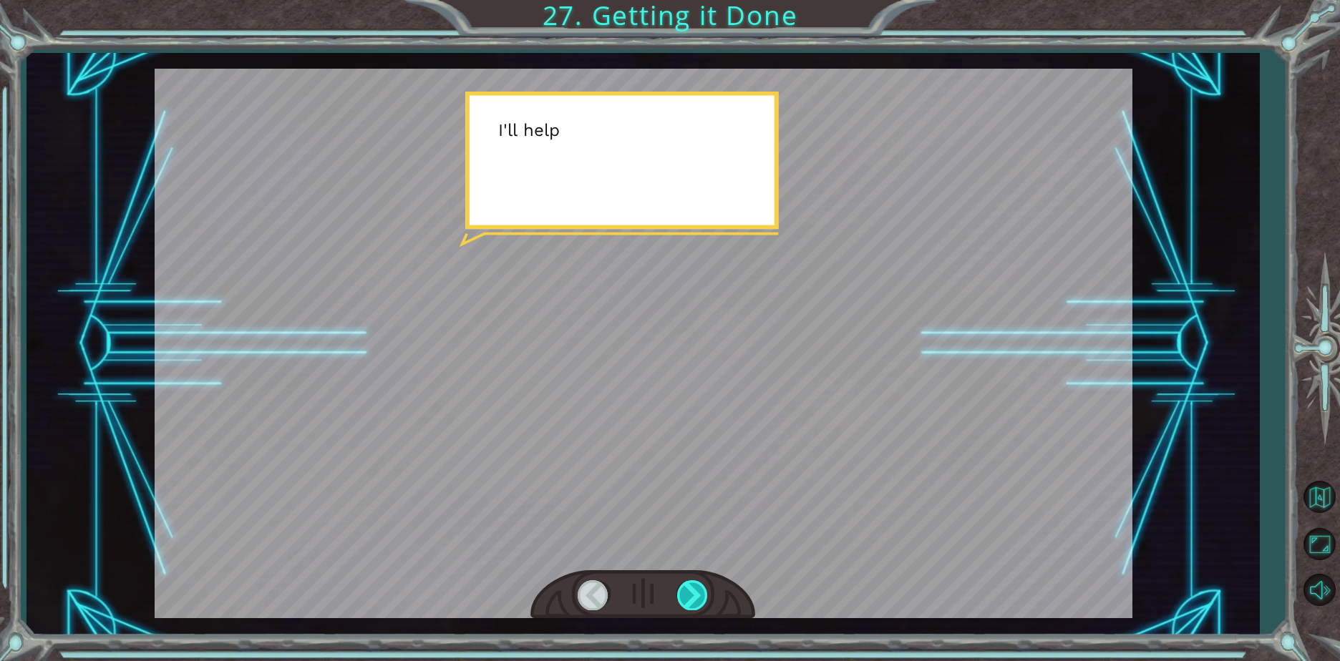
click at [682, 599] on div at bounding box center [693, 594] width 32 height 29
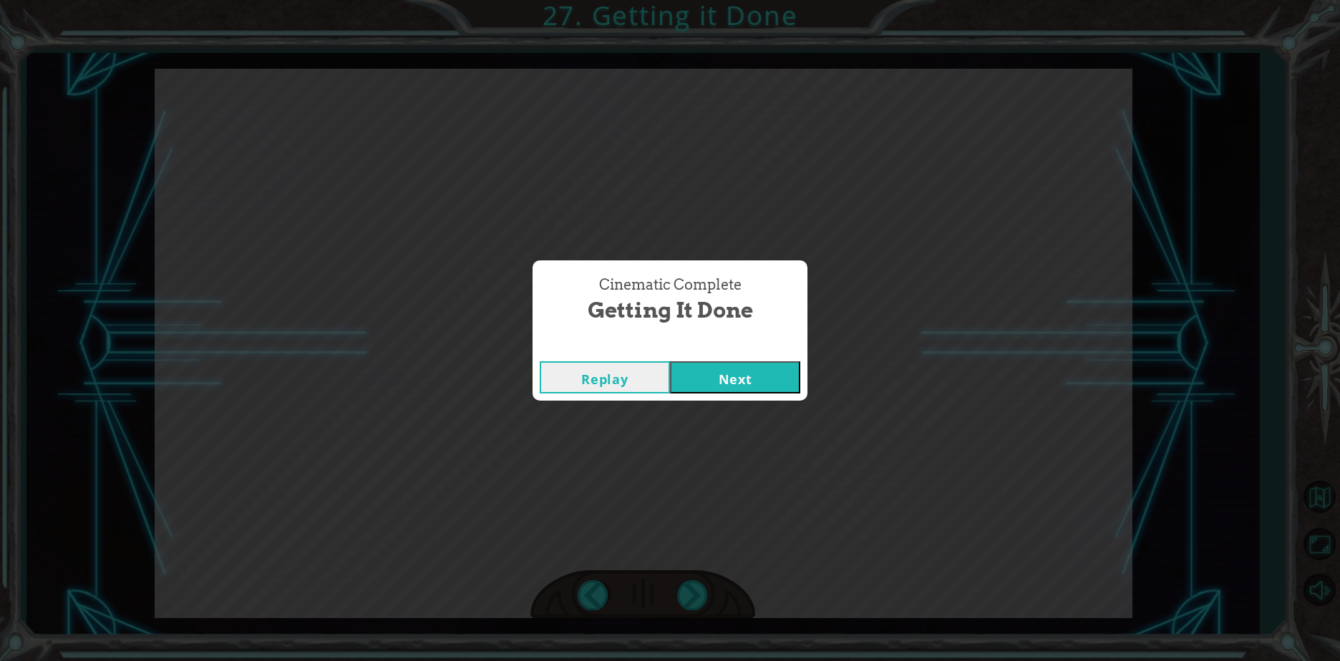
drag, startPoint x: 682, startPoint y: 599, endPoint x: 674, endPoint y: 568, distance: 32.0
click at [674, 568] on div "Cinematic Complete Getting it Done Replay Next" at bounding box center [670, 330] width 1340 height 661
drag, startPoint x: 674, startPoint y: 568, endPoint x: 740, endPoint y: 388, distance: 192.3
click at [740, 388] on button "Next" at bounding box center [735, 377] width 130 height 32
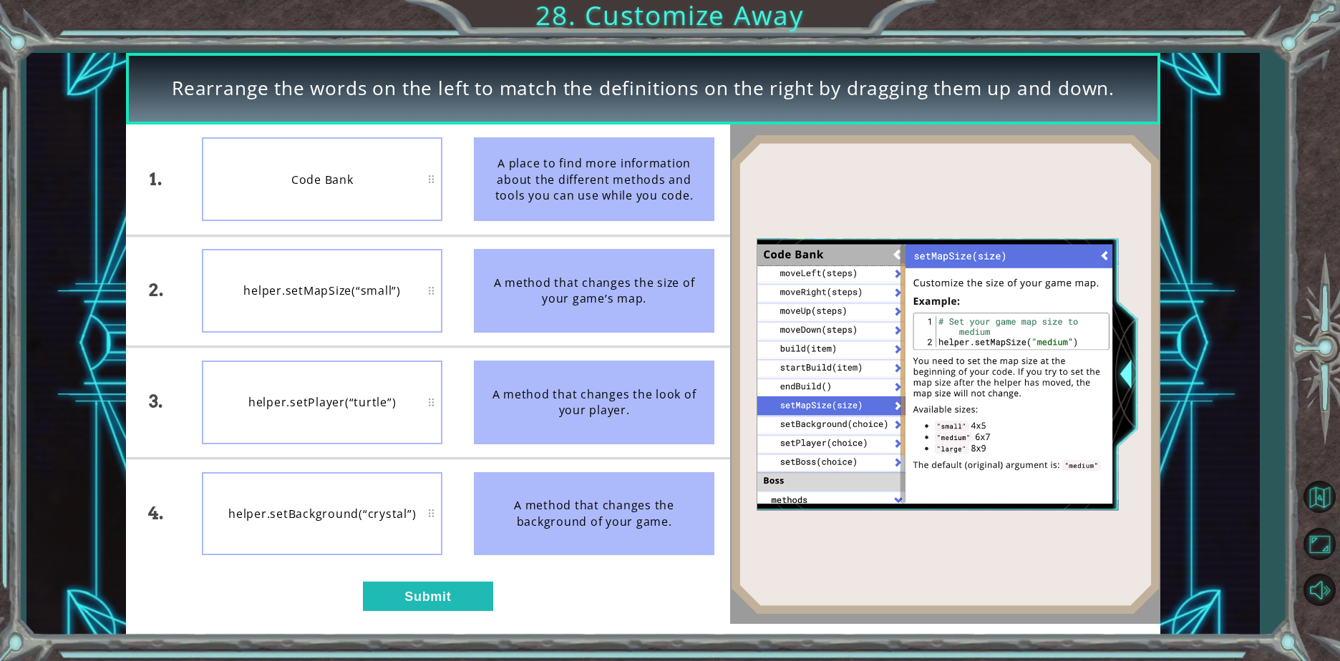
click at [475, 616] on div "1. 2. 3. 4. Code Bank helper.setMapSize(“small”) helper.setPlayer(“turtle”) hel…" at bounding box center [428, 375] width 604 height 500
click at [455, 606] on button "Submit" at bounding box center [428, 596] width 130 height 29
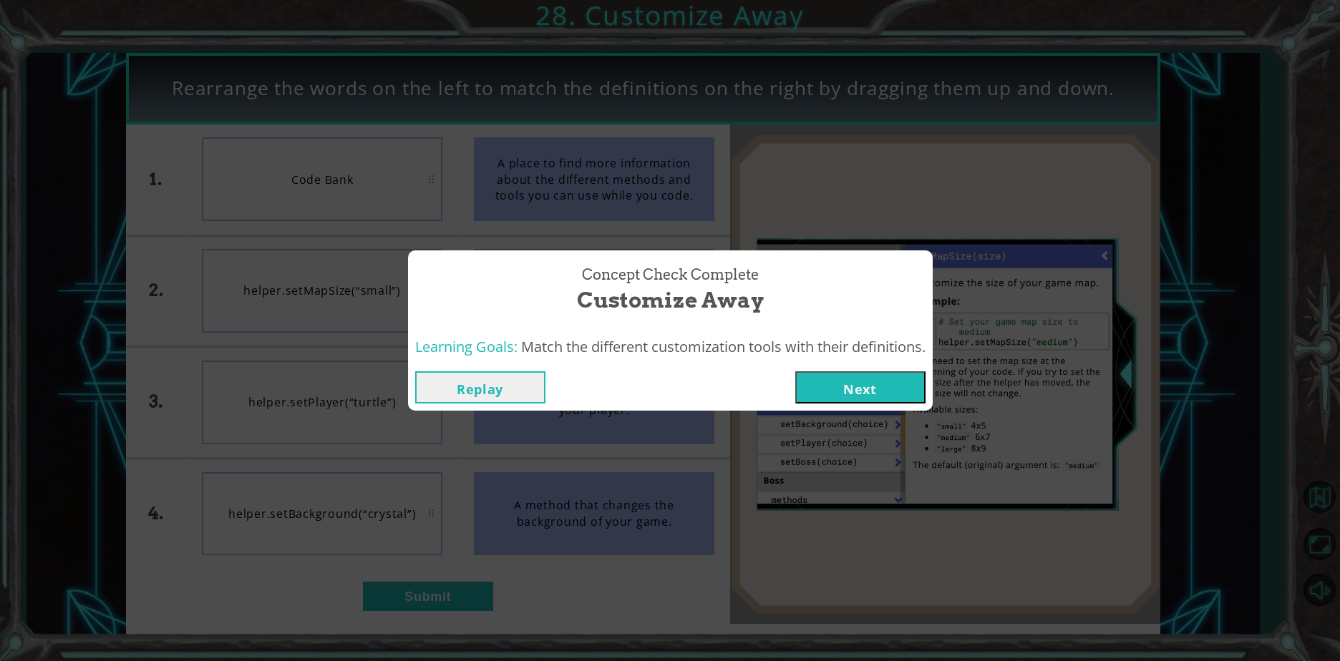
click at [825, 390] on button "Next" at bounding box center [860, 387] width 130 height 32
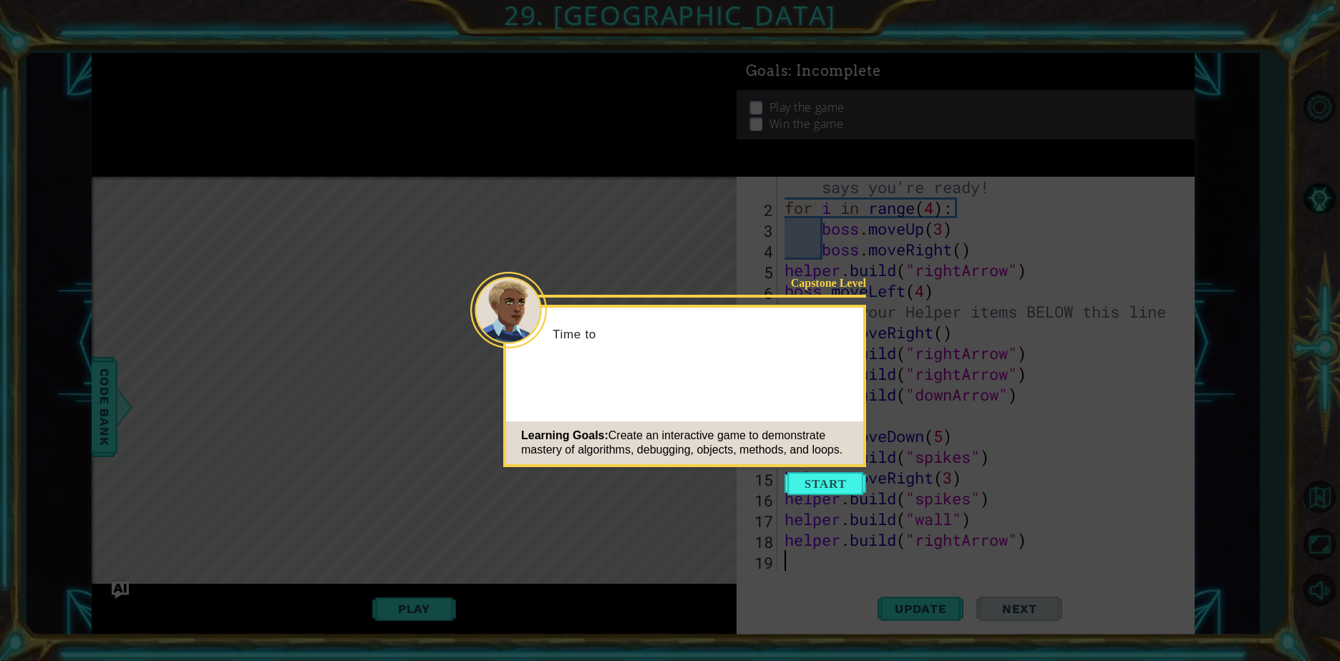
scroll to position [21, 0]
click at [828, 482] on button "Start" at bounding box center [825, 483] width 82 height 23
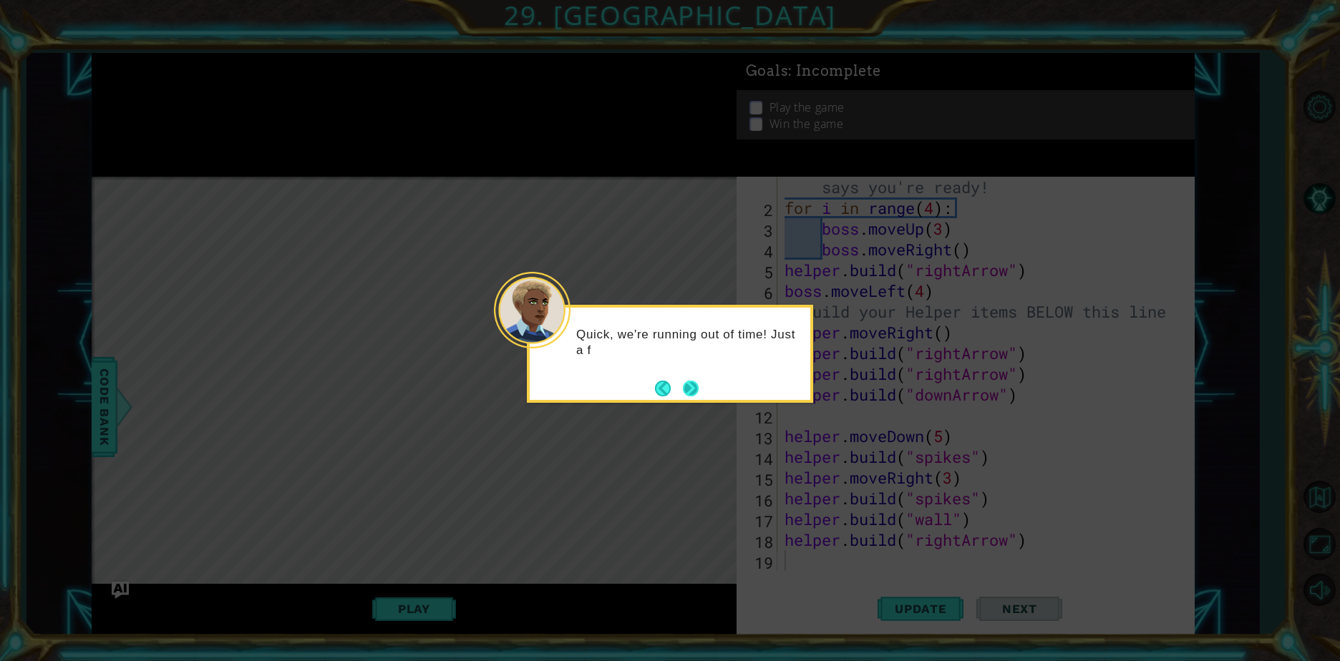
click at [699, 386] on button "Next" at bounding box center [691, 389] width 16 height 16
click at [696, 393] on button "Next" at bounding box center [691, 389] width 16 height 16
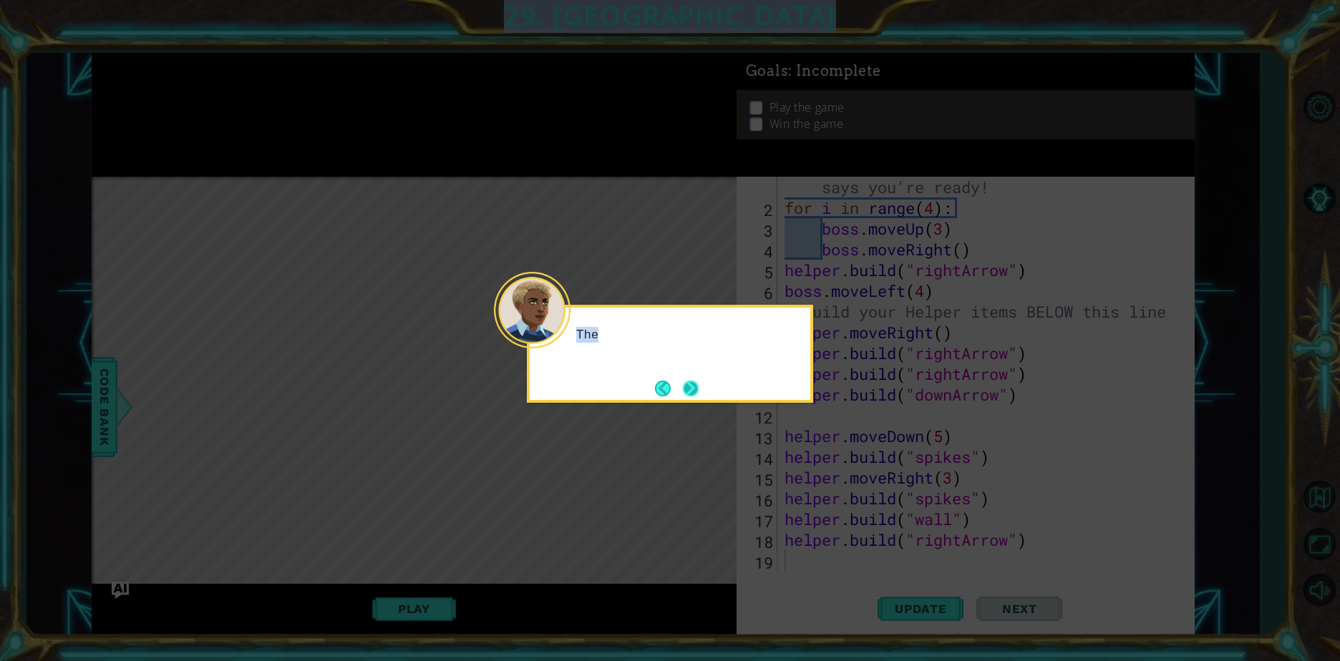
click at [696, 393] on icon at bounding box center [670, 330] width 1340 height 661
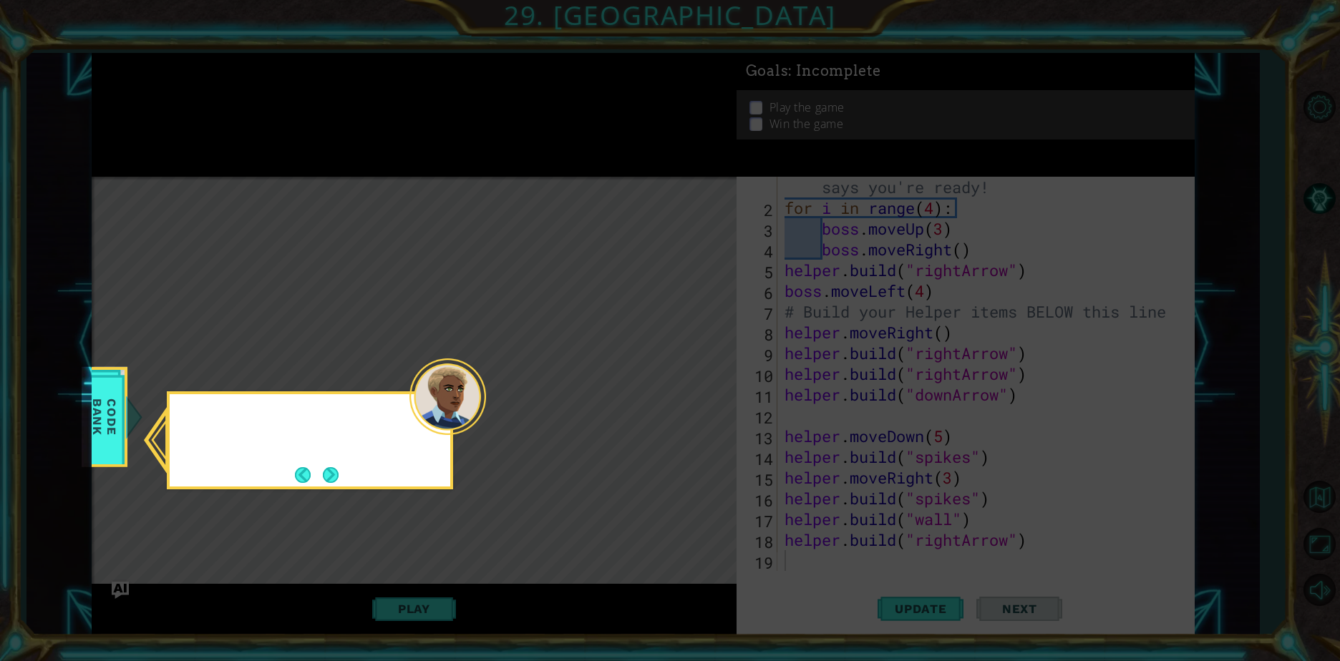
click at [696, 393] on icon at bounding box center [670, 330] width 1340 height 661
click at [315, 475] on button "Back" at bounding box center [309, 475] width 28 height 16
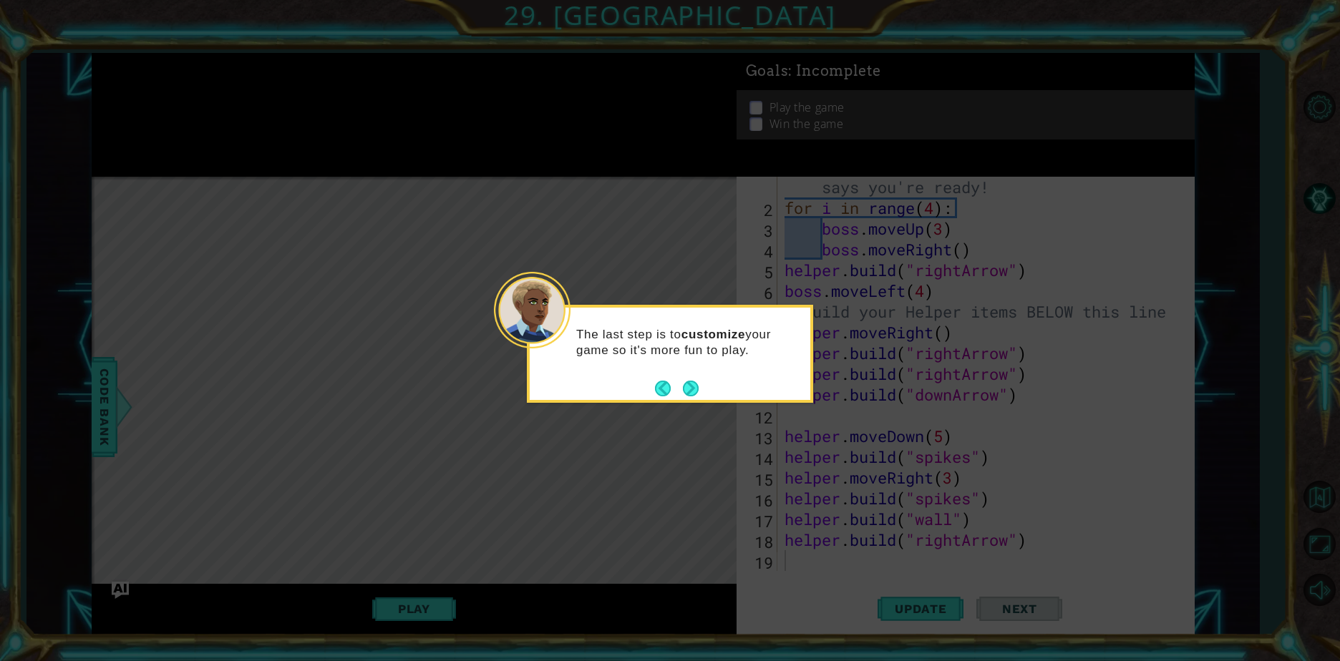
click at [316, 475] on icon at bounding box center [670, 330] width 1340 height 661
click at [699, 389] on button "Next" at bounding box center [691, 389] width 16 height 16
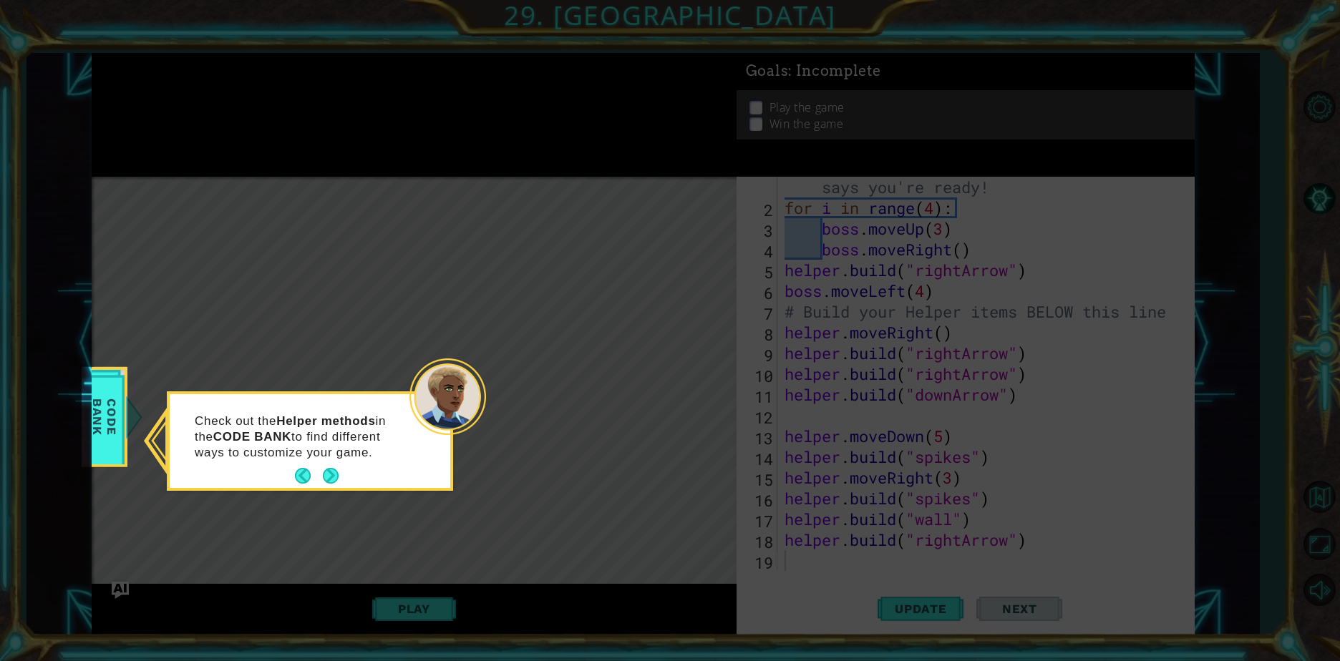
click at [330, 484] on button "Next" at bounding box center [331, 476] width 16 height 16
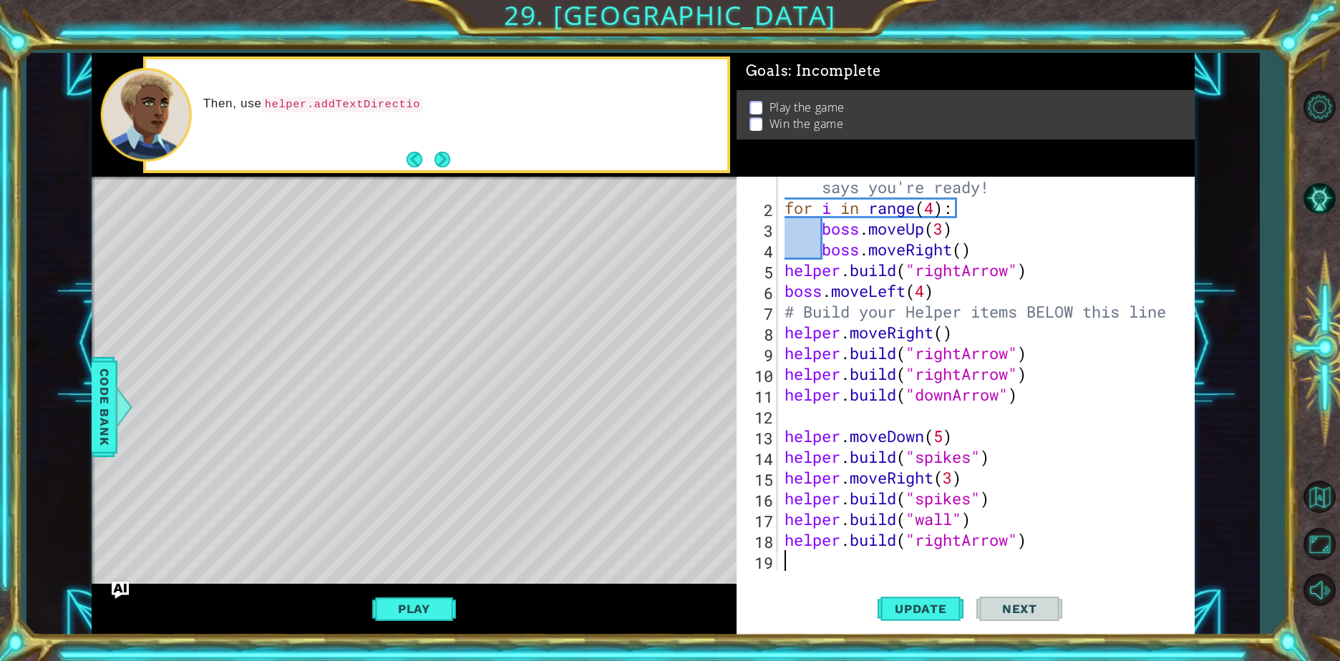
click at [869, 218] on div "# Don't touch the boss code until Vega says you're ready! for i in range ( 4 ) …" at bounding box center [984, 384] width 405 height 457
click at [797, 247] on div "# Don't touch the boss code until Vega says you're ready! for i in range ( 4 ) …" at bounding box center [984, 384] width 405 height 457
click at [822, 235] on div "# Don't touch the boss code until Vega says you're ready! for i in range ( 4 ) …" at bounding box center [984, 384] width 405 height 457
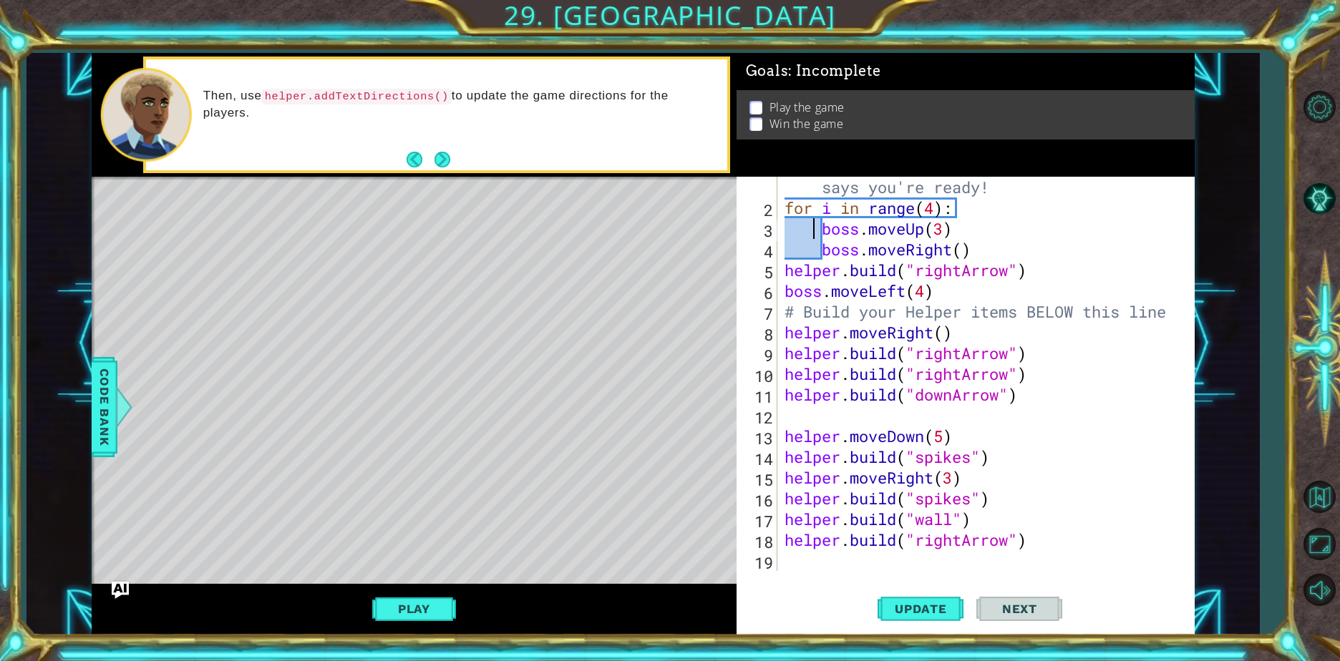
click at [817, 235] on div "# Don't touch the boss code until Vega says you're ready! for i in range ( 4 ) …" at bounding box center [984, 384] width 405 height 457
click at [961, 206] on div "# Don't touch the boss code until Vega says you're ready! for i in range ( 4 ) …" at bounding box center [984, 384] width 405 height 457
click at [403, 162] on div "Then, use helper.addTextDirections() to update the game directions for the play…" at bounding box center [436, 114] width 581 height 111
click at [409, 160] on button "Back" at bounding box center [421, 160] width 28 height 16
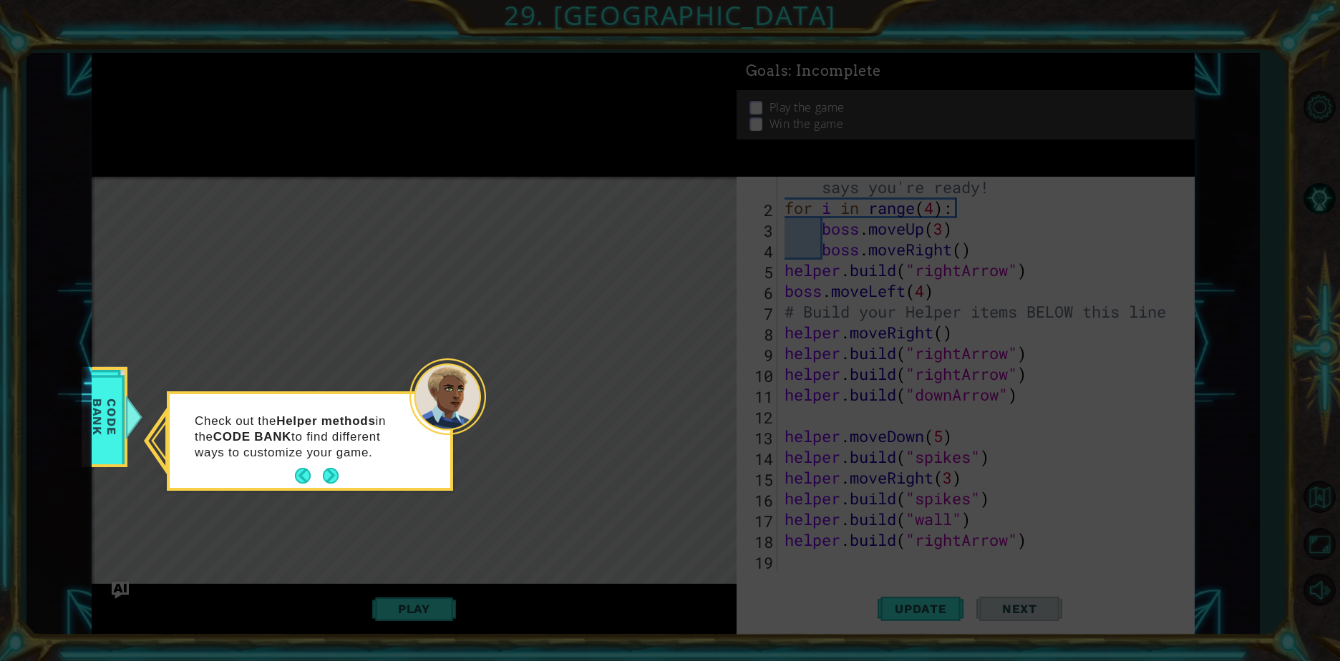
click at [284, 487] on div "Check out the Helper methods in the CODE BANK to find different ways to customi…" at bounding box center [310, 444] width 281 height 88
click at [304, 472] on button "Back" at bounding box center [309, 476] width 28 height 16
click at [306, 472] on icon at bounding box center [670, 330] width 1340 height 661
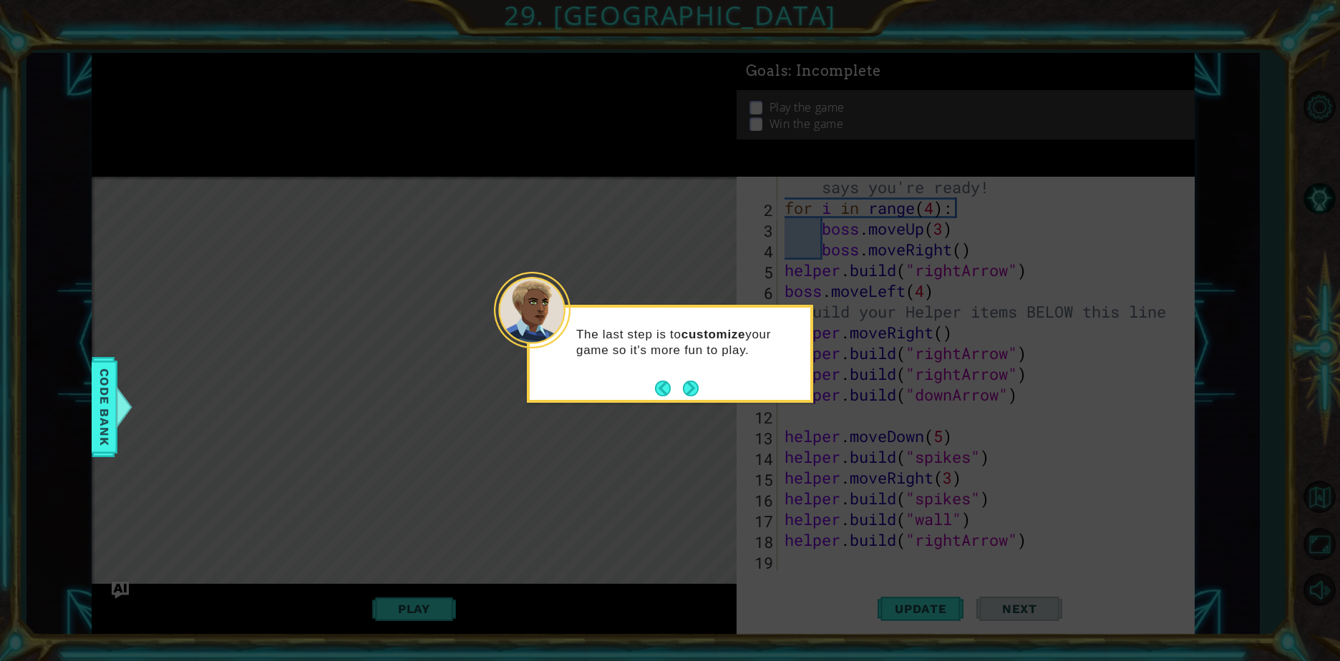
click at [306, 472] on icon at bounding box center [670, 330] width 1340 height 661
click at [664, 383] on button "Back" at bounding box center [669, 389] width 28 height 16
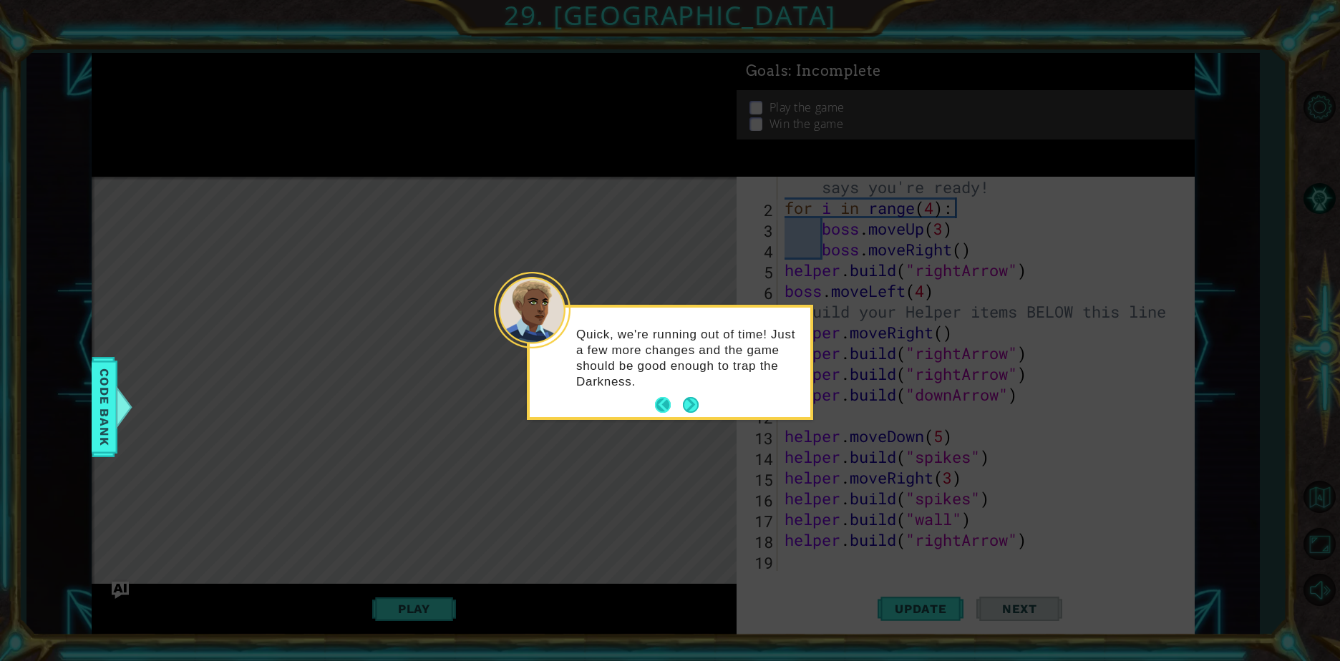
click at [669, 408] on button "Back" at bounding box center [669, 405] width 28 height 16
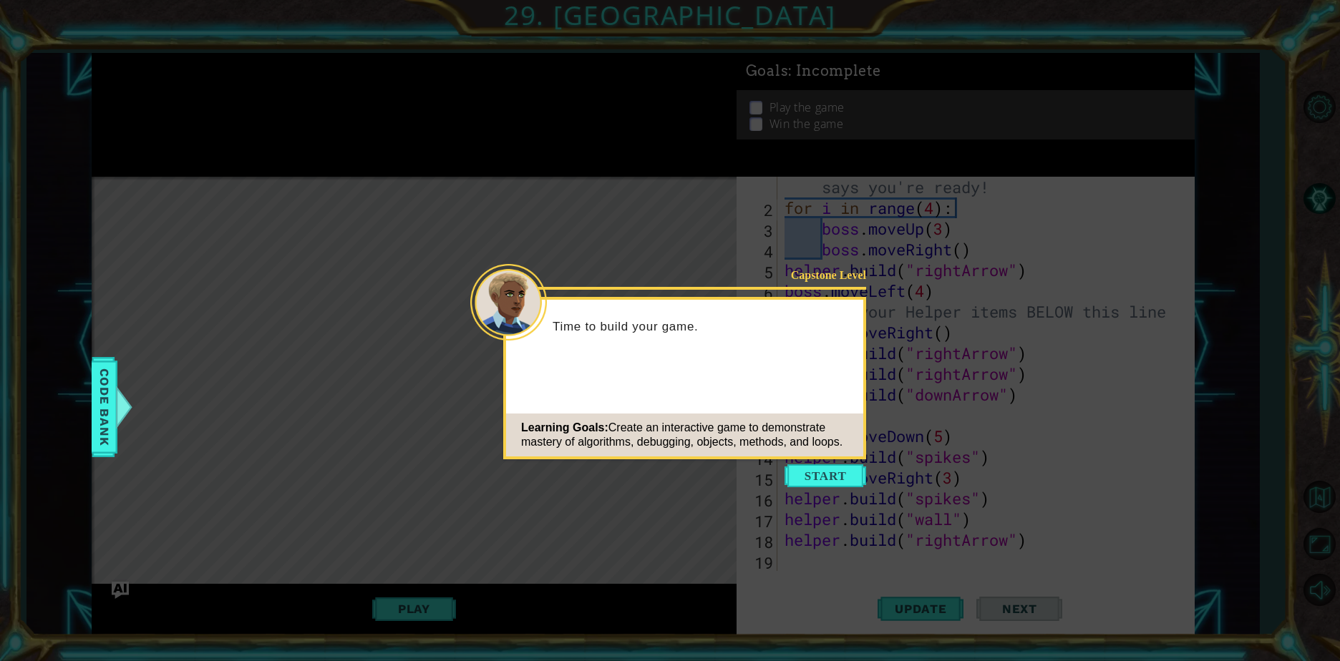
click at [671, 407] on div "Capstone Level Time to build your game. Learning Goals: Create an interactive g…" at bounding box center [684, 378] width 363 height 162
click at [822, 485] on button "Start" at bounding box center [825, 476] width 82 height 23
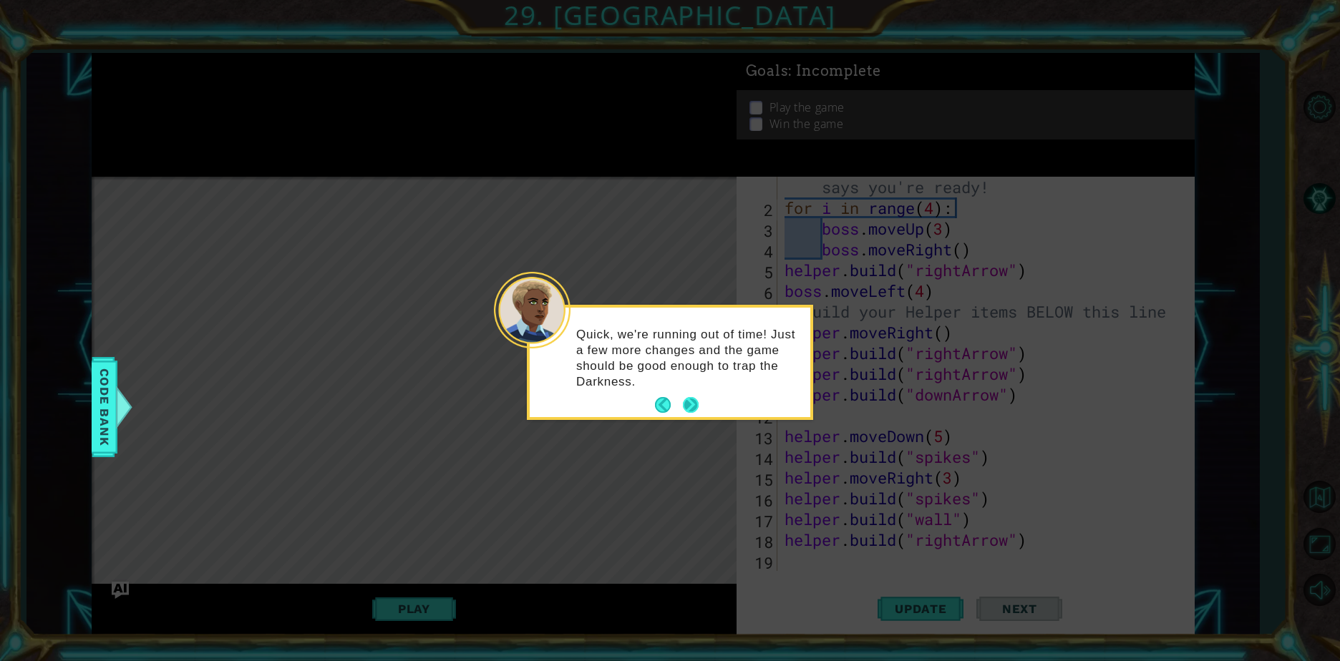
drag, startPoint x: 701, startPoint y: 412, endPoint x: 695, endPoint y: 422, distance: 12.2
click at [699, 413] on button "Next" at bounding box center [691, 405] width 16 height 16
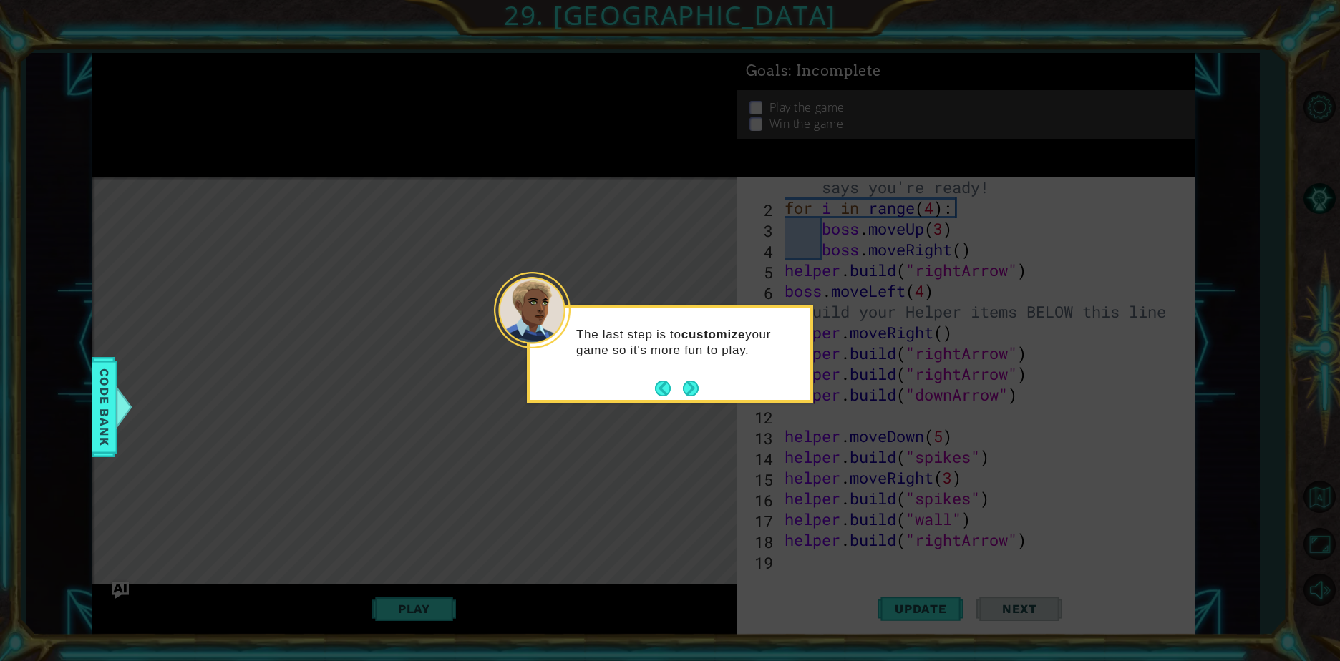
click at [694, 389] on button "Next" at bounding box center [691, 389] width 16 height 16
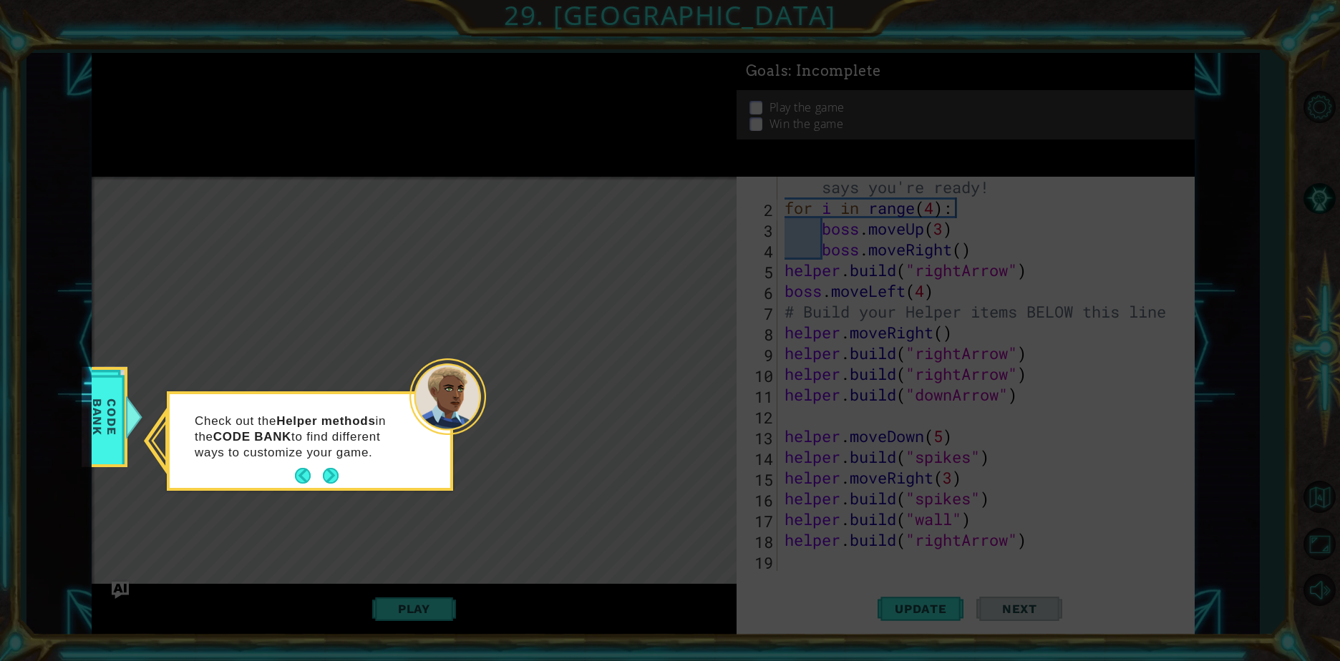
drag, startPoint x: 339, startPoint y: 471, endPoint x: 338, endPoint y: 508, distance: 37.2
click at [338, 508] on icon at bounding box center [670, 330] width 1340 height 661
click at [323, 479] on button "Next" at bounding box center [331, 476] width 16 height 16
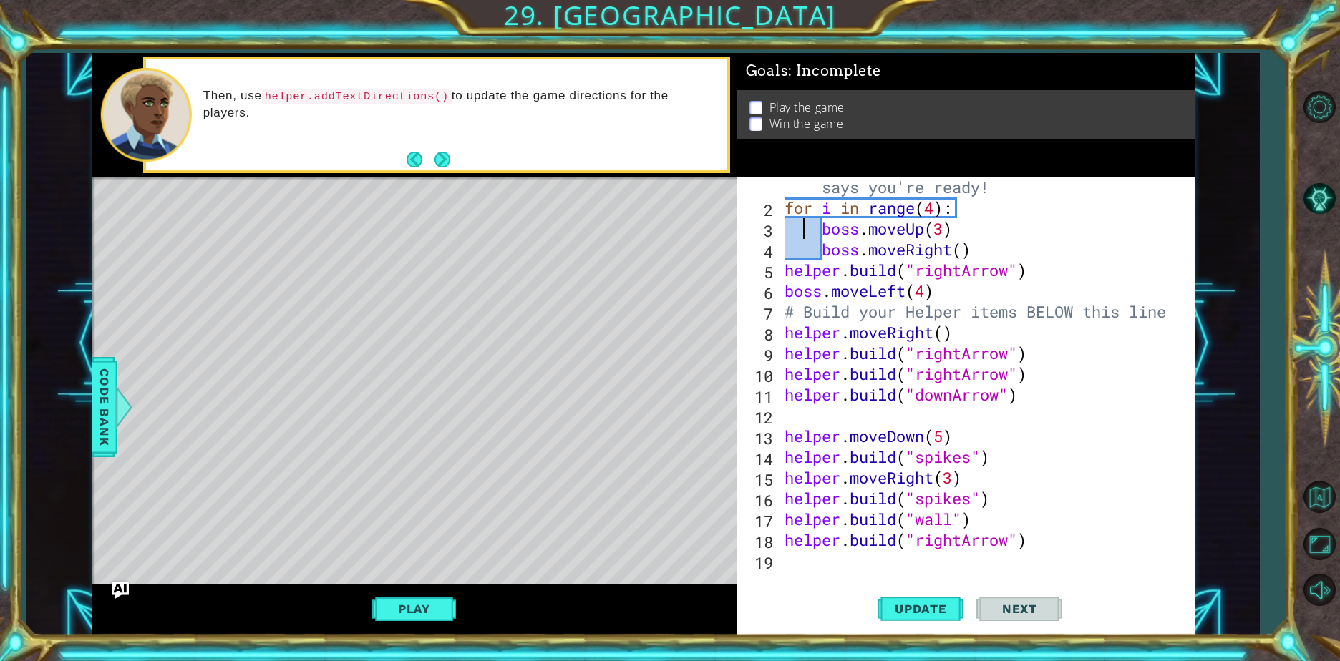
click at [800, 220] on div "# Don't touch the boss code until Vega says you're ready! for i in range ( 4 ) …" at bounding box center [984, 384] width 405 height 457
type textarea "boss.moveUp(3)"
drag, startPoint x: 806, startPoint y: 582, endPoint x: 798, endPoint y: 584, distance: 8.2
click at [804, 582] on div "boss.moveUp(3) 1 2 3 4 5 6 7 8 9 10 11 12 13 14 15 16 17 18 19 # Don't touch th…" at bounding box center [966, 406] width 458 height 458
drag, startPoint x: 797, startPoint y: 584, endPoint x: 1155, endPoint y: 441, distance: 385.5
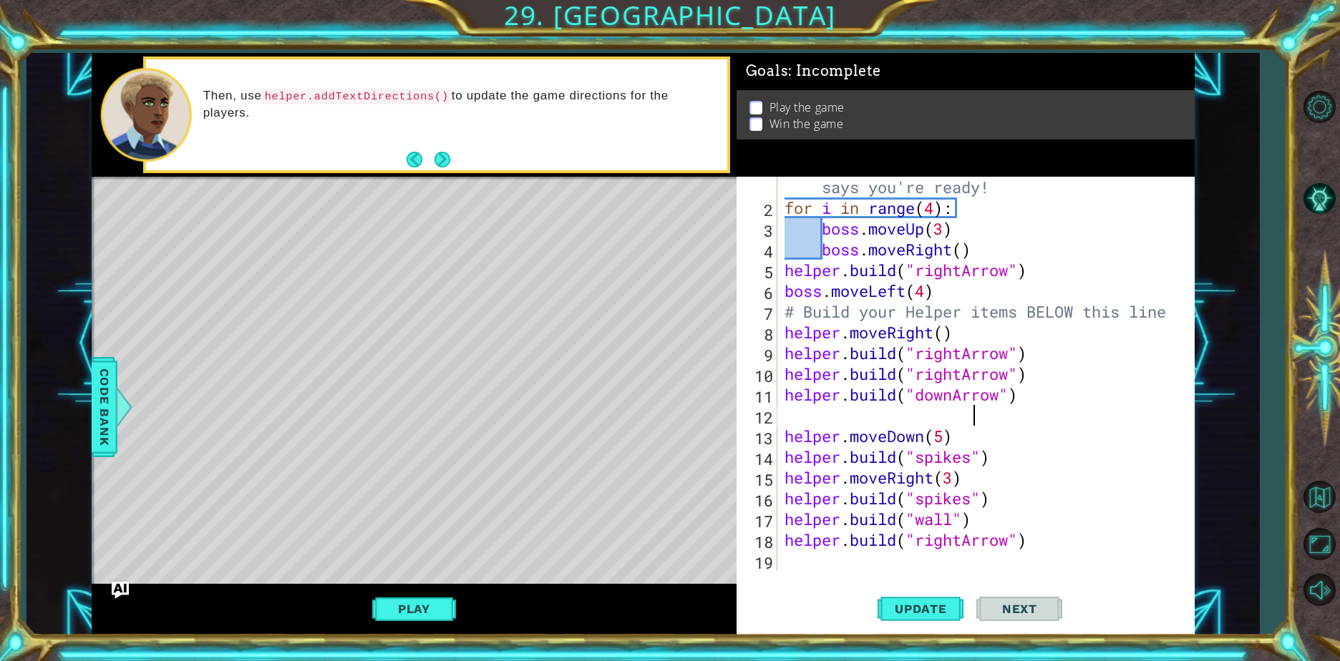
click at [1162, 425] on div "# Don't touch the boss code until Vega says you're ready! for i in range ( 4 ) …" at bounding box center [984, 384] width 405 height 457
click at [812, 560] on div "# Don't touch the boss code until Vega says you're ready! for i in range ( 4 ) …" at bounding box center [984, 384] width 405 height 457
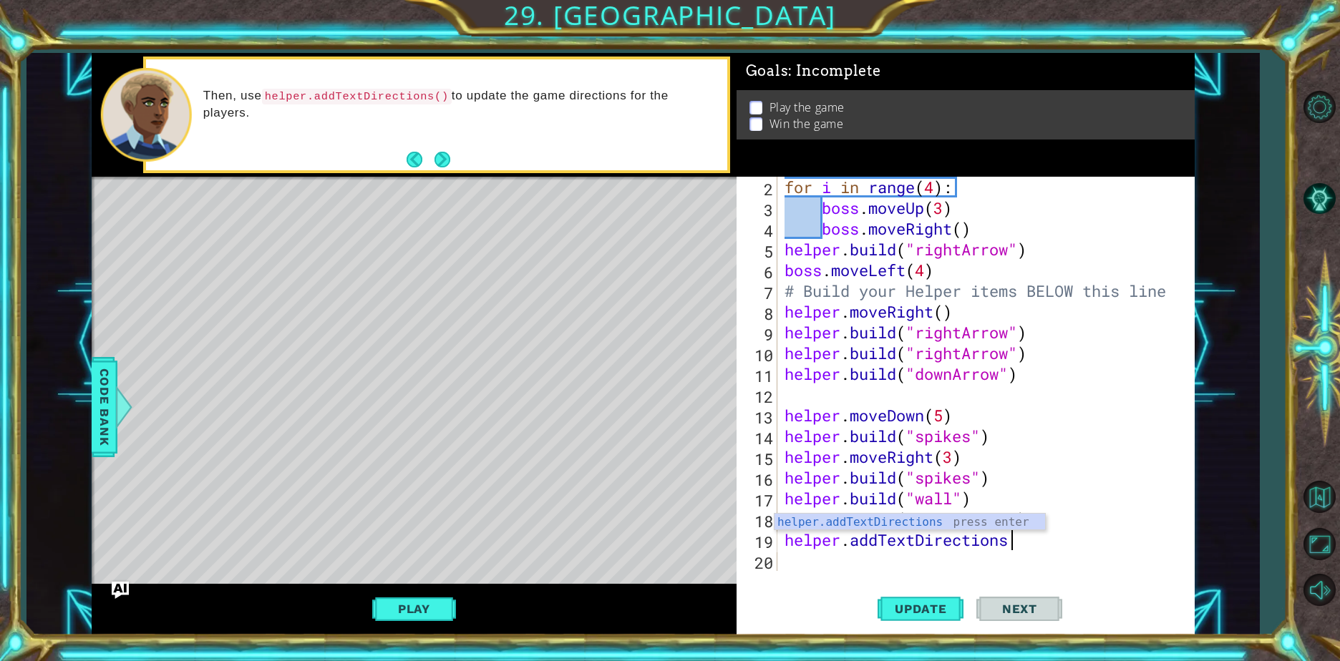
scroll to position [0, 10]
type textarea "helper.addTextDirections()"
click at [925, 608] on span "Update" at bounding box center [920, 609] width 81 height 14
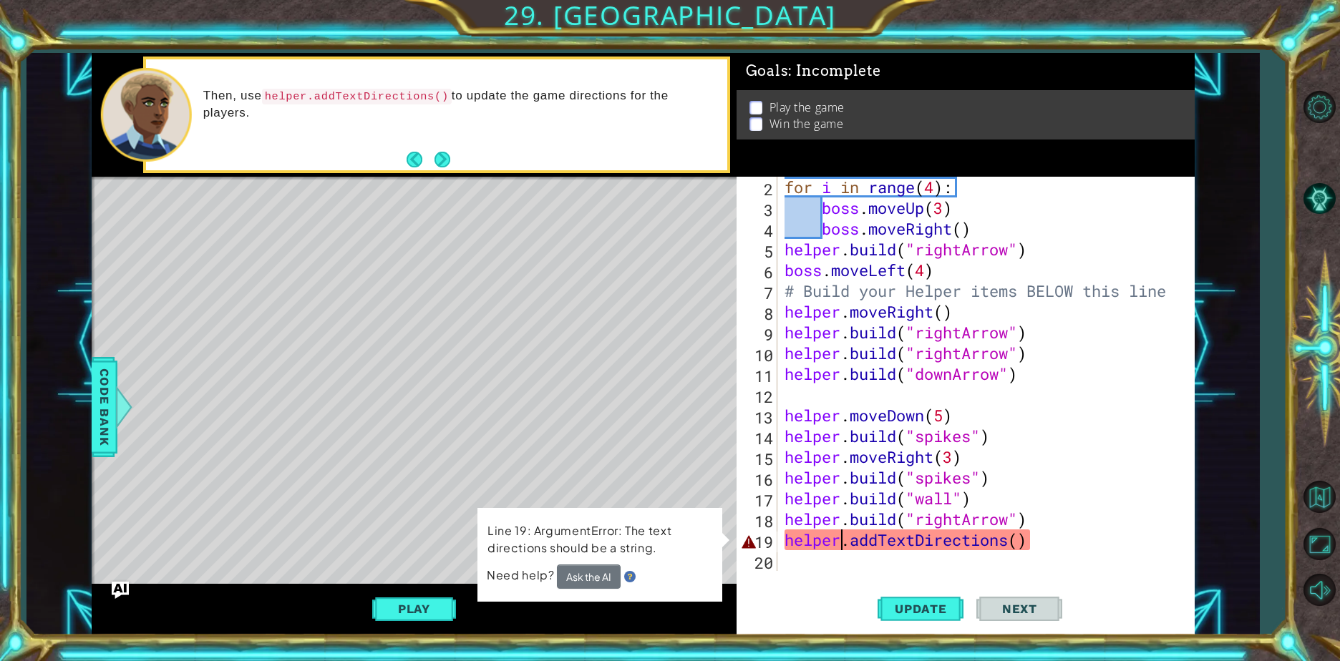
click at [842, 548] on div "for i in range ( 4 ) : boss . moveUp ( 3 ) boss . moveRight ( ) helper . build …" at bounding box center [984, 395] width 405 height 436
drag, startPoint x: 441, startPoint y: 601, endPoint x: 430, endPoint y: 602, distance: 10.8
click at [435, 601] on button "Play" at bounding box center [414, 609] width 84 height 27
click at [913, 551] on div "for i in range ( 4 ) : boss . moveUp ( 3 ) boss . moveRight ( ) helper . build …" at bounding box center [984, 395] width 405 height 436
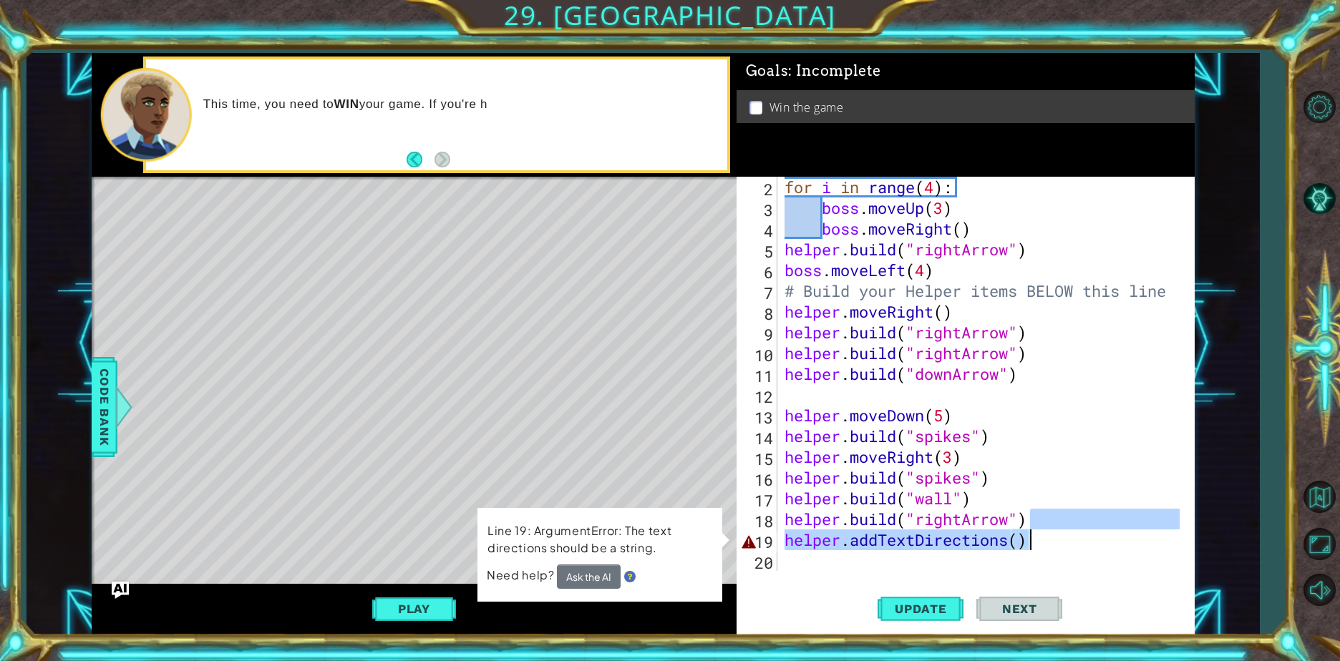
drag, startPoint x: 1037, startPoint y: 530, endPoint x: 1108, endPoint y: 519, distance: 71.7
click at [1107, 520] on div "for i in range ( 4 ) : boss . moveUp ( 3 ) boss . moveRight ( ) helper . build …" at bounding box center [984, 395] width 405 height 436
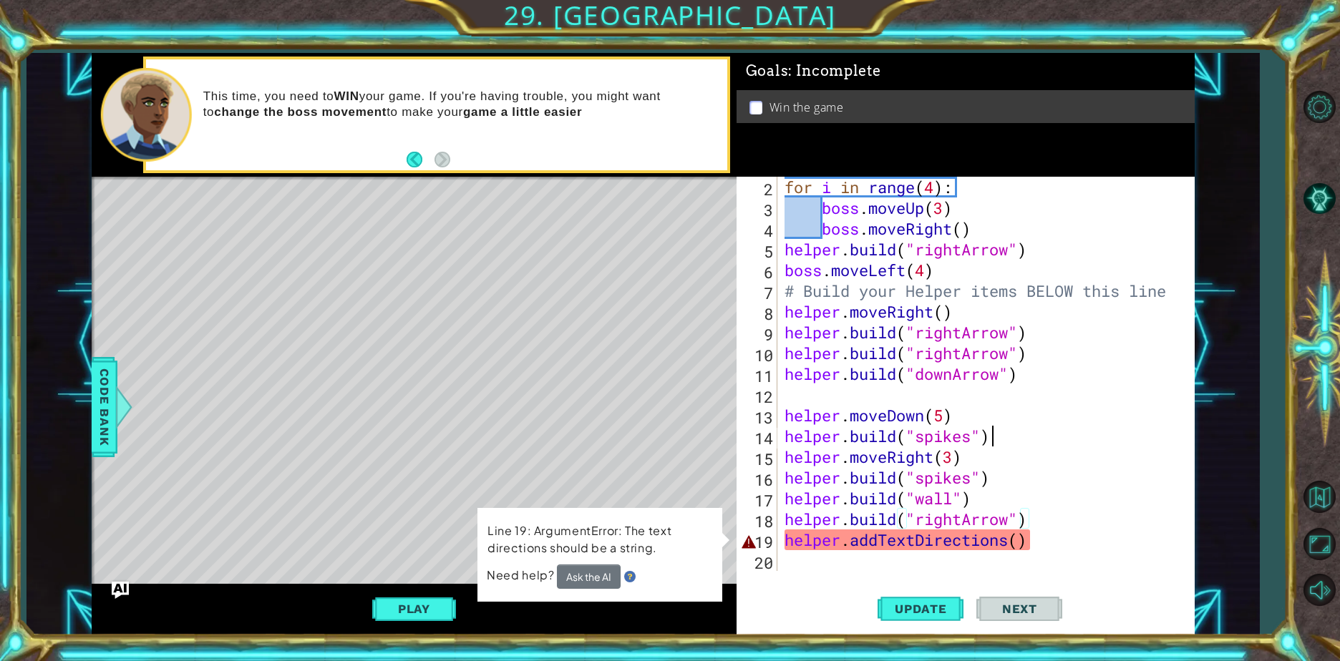
click at [1123, 425] on div "for i in range ( 4 ) : boss . moveUp ( 3 ) boss . moveRight ( ) helper . build …" at bounding box center [984, 395] width 405 height 436
click at [1059, 549] on div "for i in range ( 4 ) : boss . moveUp ( 3 ) boss . moveRight ( ) helper . build …" at bounding box center [984, 395] width 405 height 436
drag, startPoint x: 1052, startPoint y: 544, endPoint x: 777, endPoint y: 552, distance: 275.0
click at [777, 552] on div "helper.addTextDirections() 2 3 4 5 6 7 8 9 10 11 12 13 14 15 16 17 18 19 20 for…" at bounding box center [964, 374] width 454 height 394
click at [968, 526] on div "for i in range ( 4 ) : boss . moveUp ( 3 ) boss . moveRight ( ) helper . build …" at bounding box center [984, 395] width 405 height 436
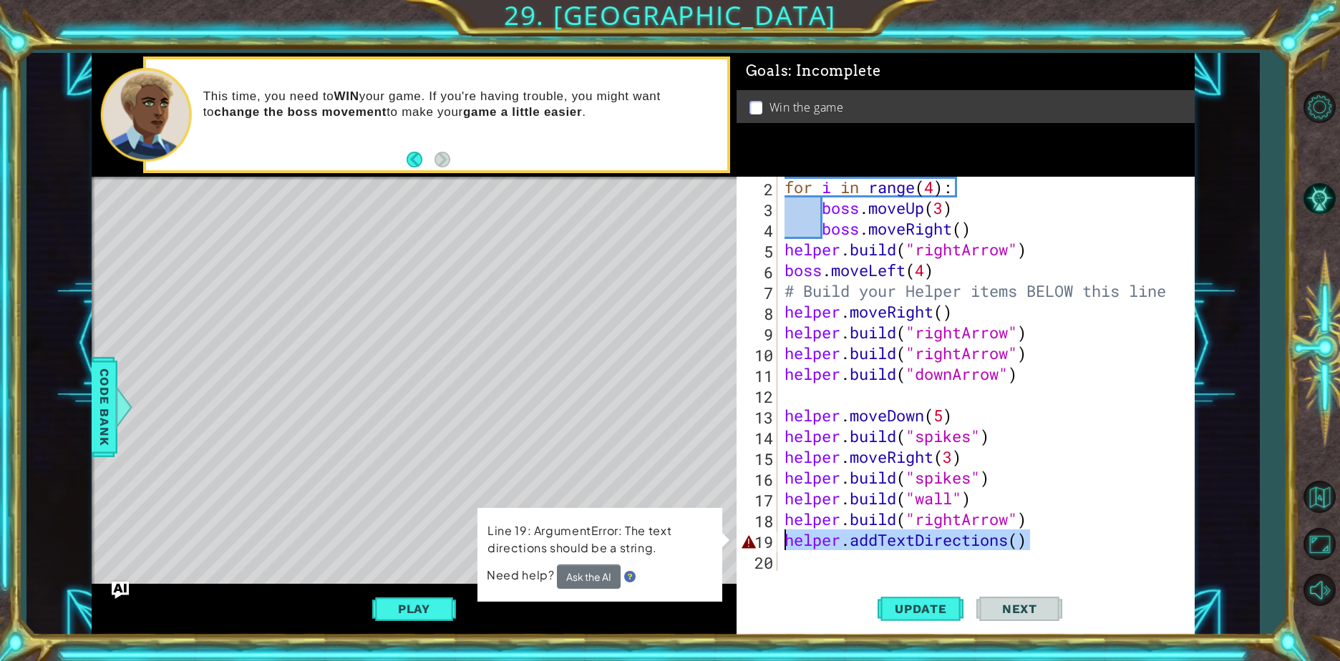
drag, startPoint x: 1041, startPoint y: 540, endPoint x: 780, endPoint y: 538, distance: 261.3
click at [780, 538] on div "helper.build("rightArrow") 2 3 4 5 6 7 8 9 10 11 12 13 14 15 16 17 18 19 20 for…" at bounding box center [964, 374] width 454 height 394
type textarea "helper.addTextDirections()"
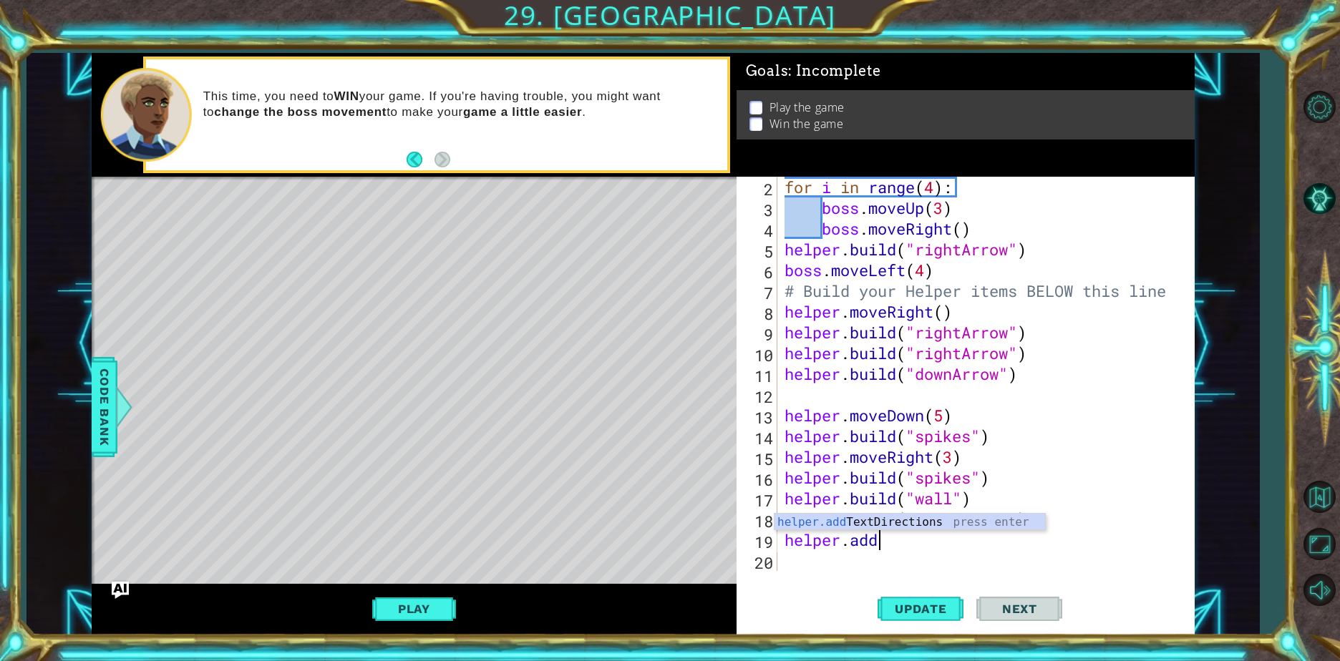
scroll to position [0, 4]
click at [973, 528] on div "helper.add TextDirections press enter" at bounding box center [909, 540] width 271 height 52
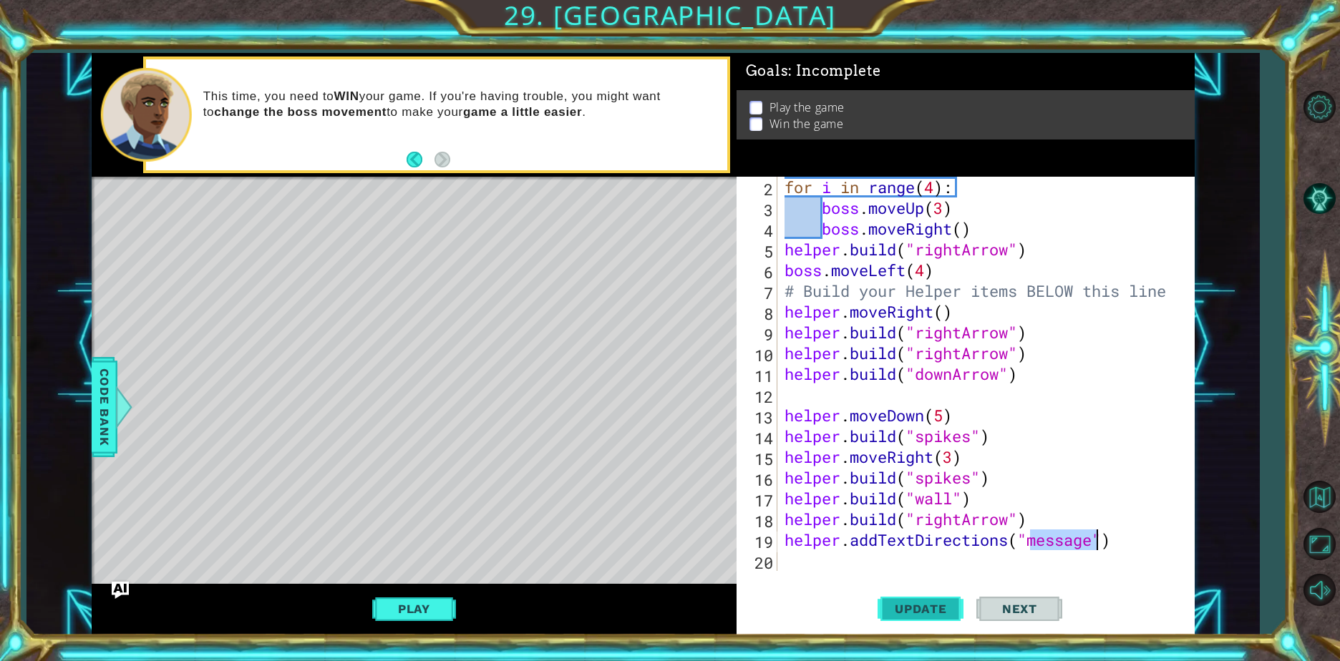
click at [937, 605] on span "Update" at bounding box center [920, 609] width 81 height 14
click at [926, 609] on span "Update" at bounding box center [920, 609] width 81 height 14
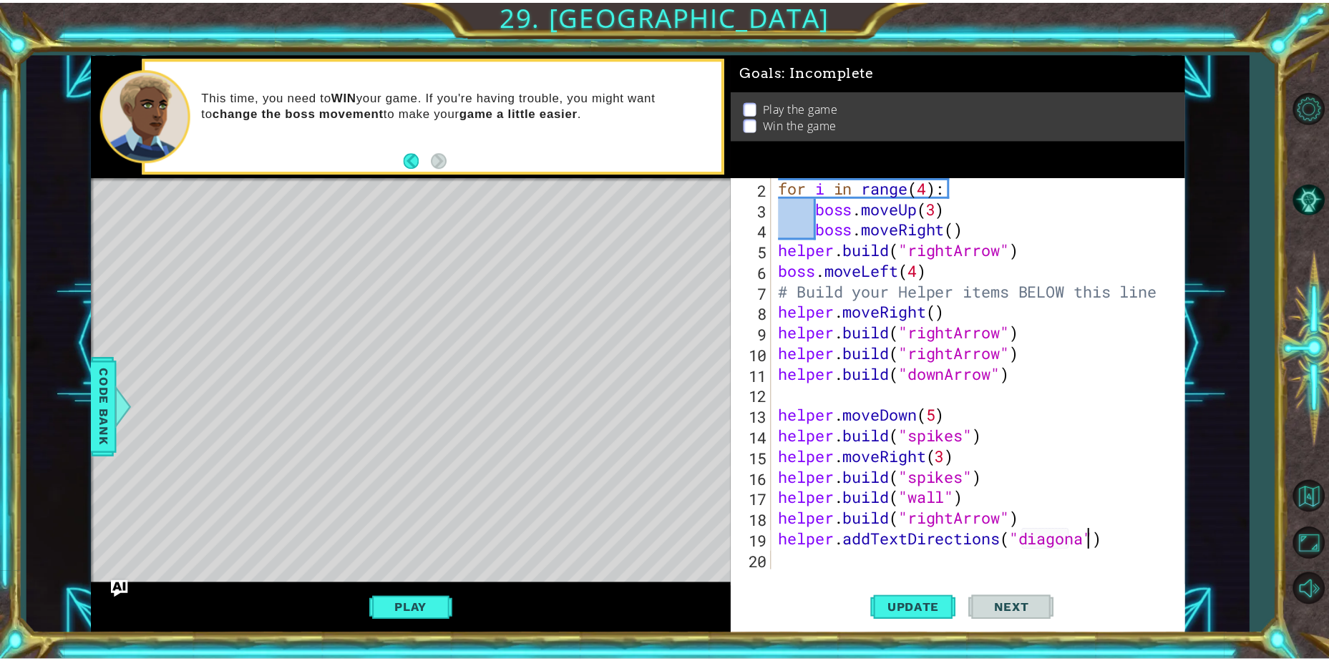
scroll to position [0, 14]
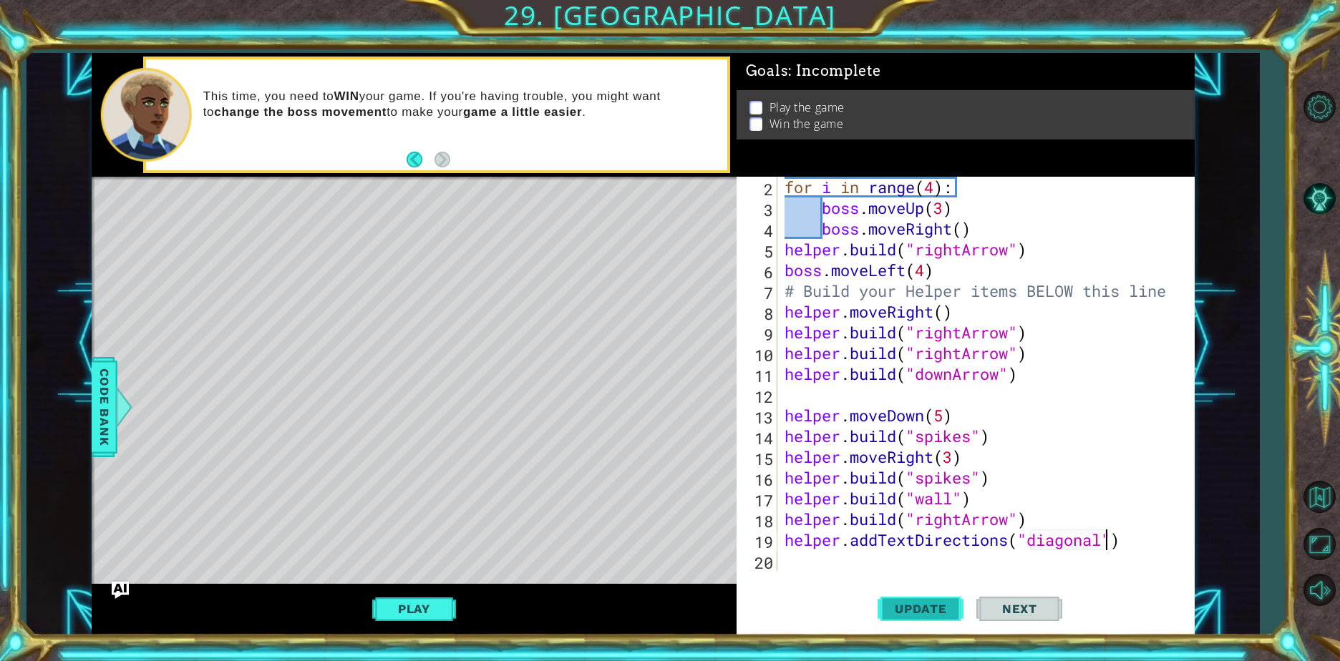
type textarea "helper.addTextDirections("diagonal")"
click at [899, 612] on span "Update" at bounding box center [920, 609] width 81 height 14
click at [389, 598] on button "Play" at bounding box center [414, 609] width 84 height 27
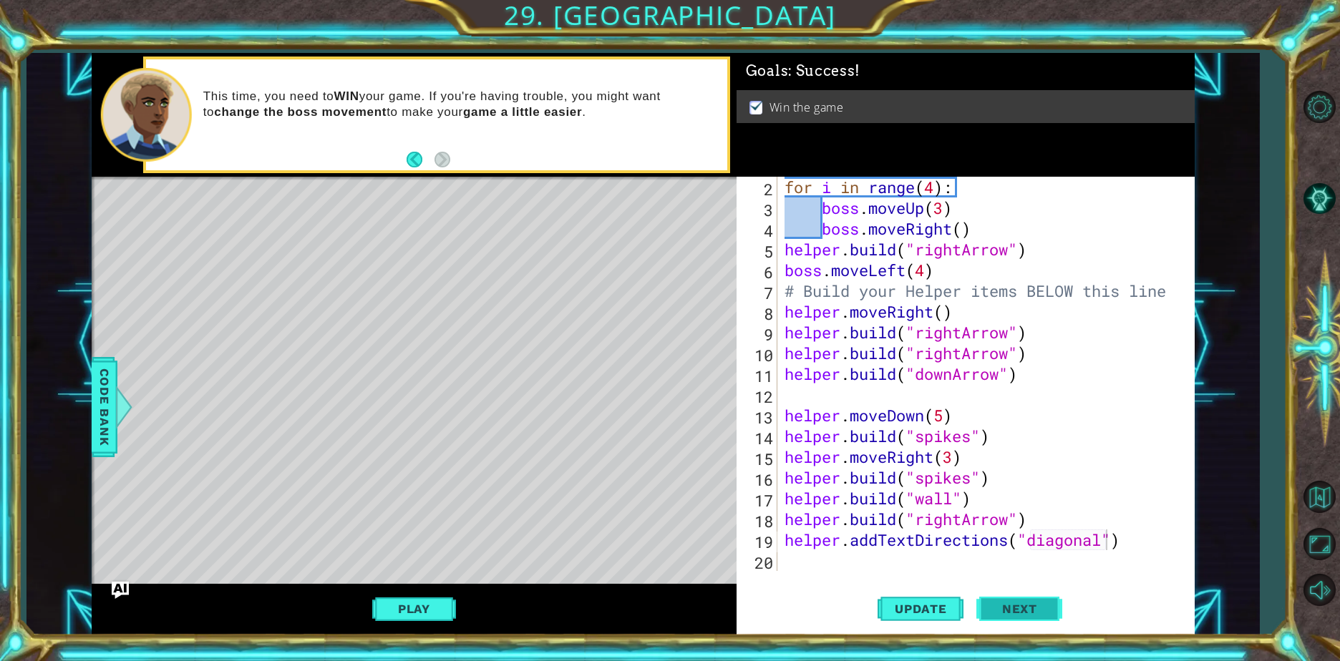
click at [996, 595] on button "Next" at bounding box center [1019, 611] width 86 height 46
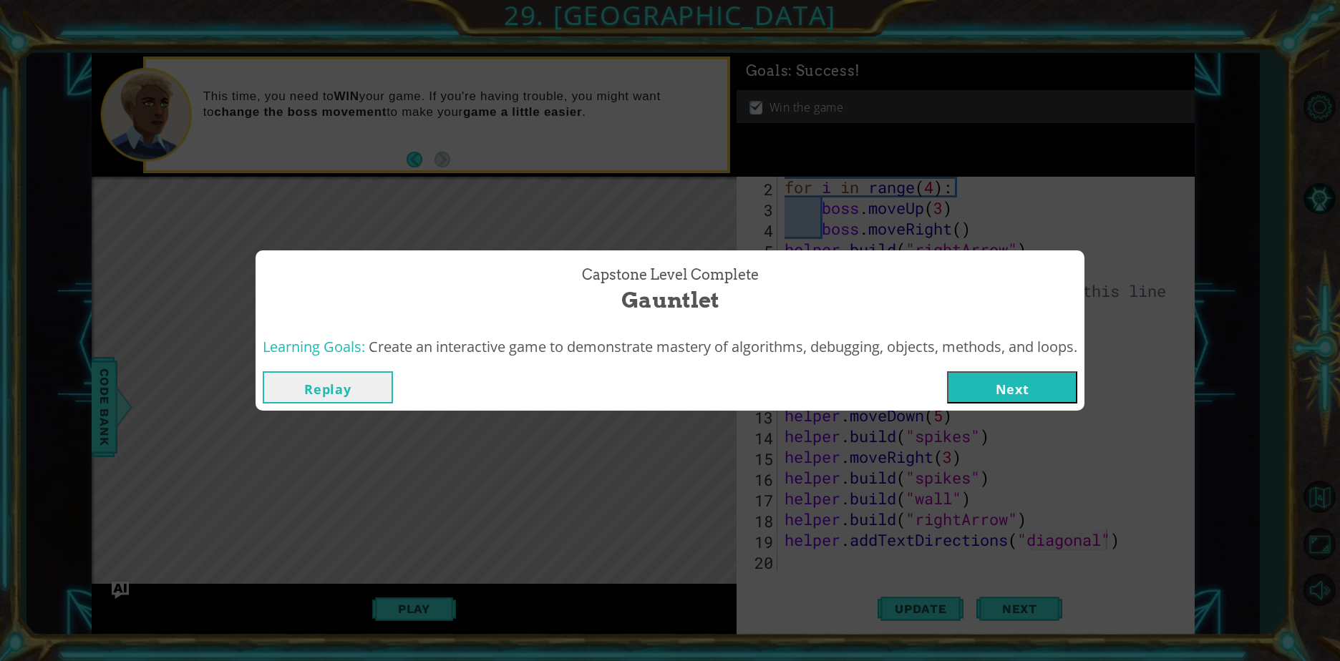
click at [972, 403] on button "Next" at bounding box center [1012, 387] width 130 height 32
click at [972, 402] on body "1 ההההההההההההההההההההההההההההההההההההההההההההההההההההההההההההההההההההההההההההה…" at bounding box center [670, 330] width 1340 height 661
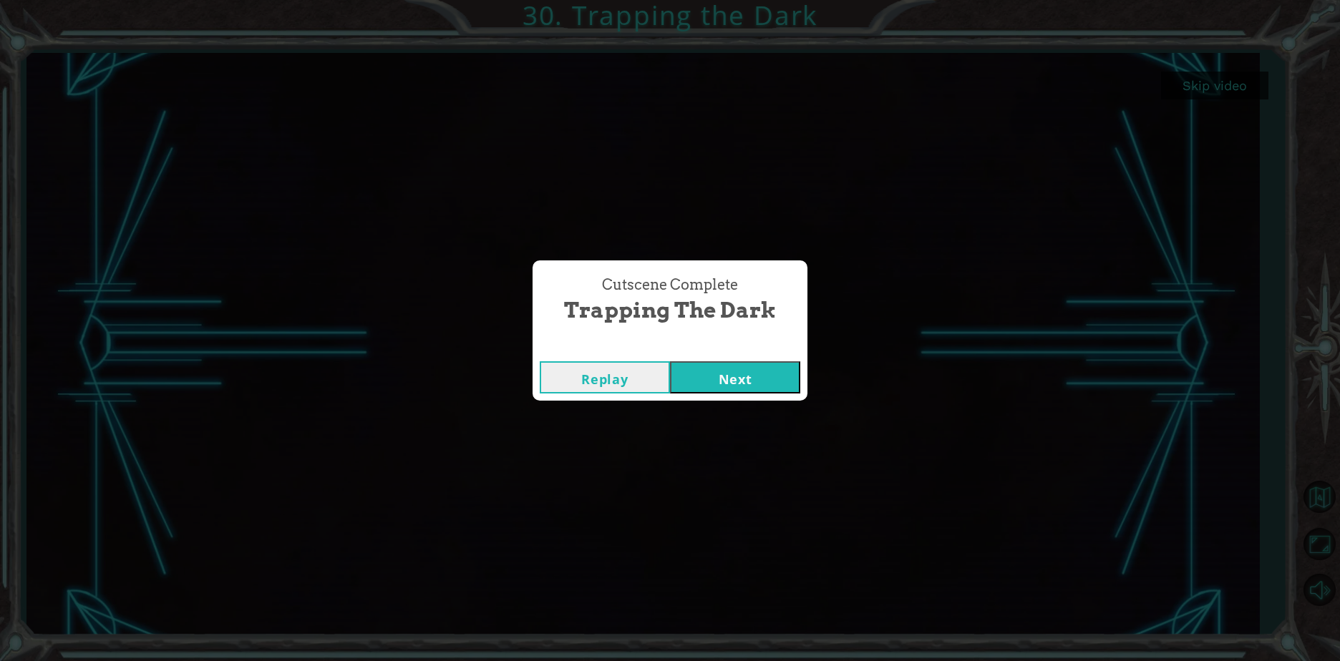
click at [713, 374] on button "Next" at bounding box center [735, 377] width 130 height 32
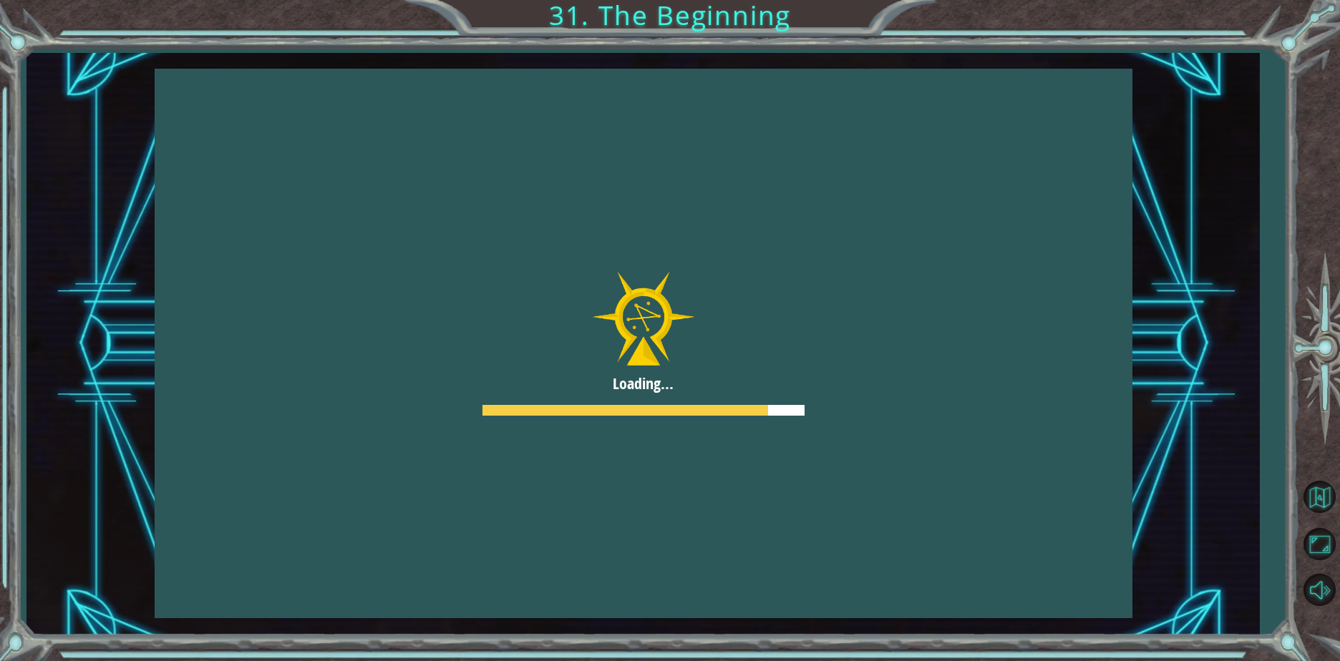
drag, startPoint x: 714, startPoint y: 374, endPoint x: 662, endPoint y: 382, distance: 52.0
click at [662, 382] on div at bounding box center [644, 344] width 978 height 550
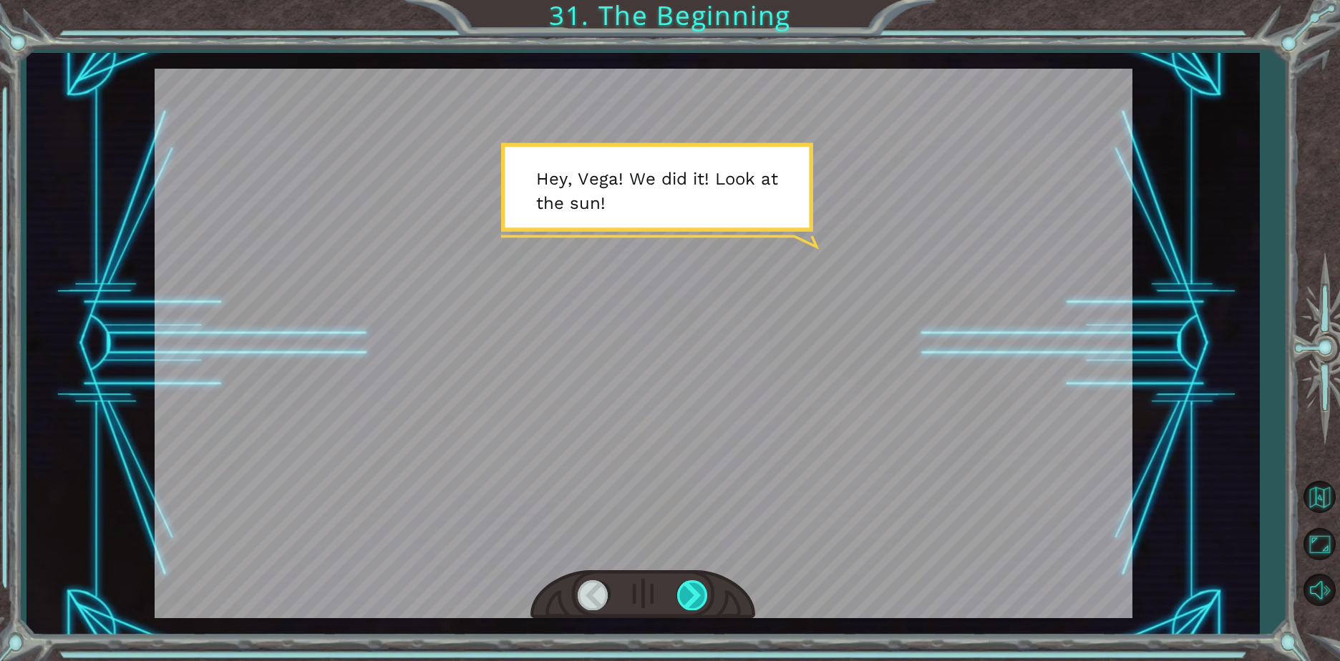
click at [684, 591] on div at bounding box center [693, 594] width 32 height 29
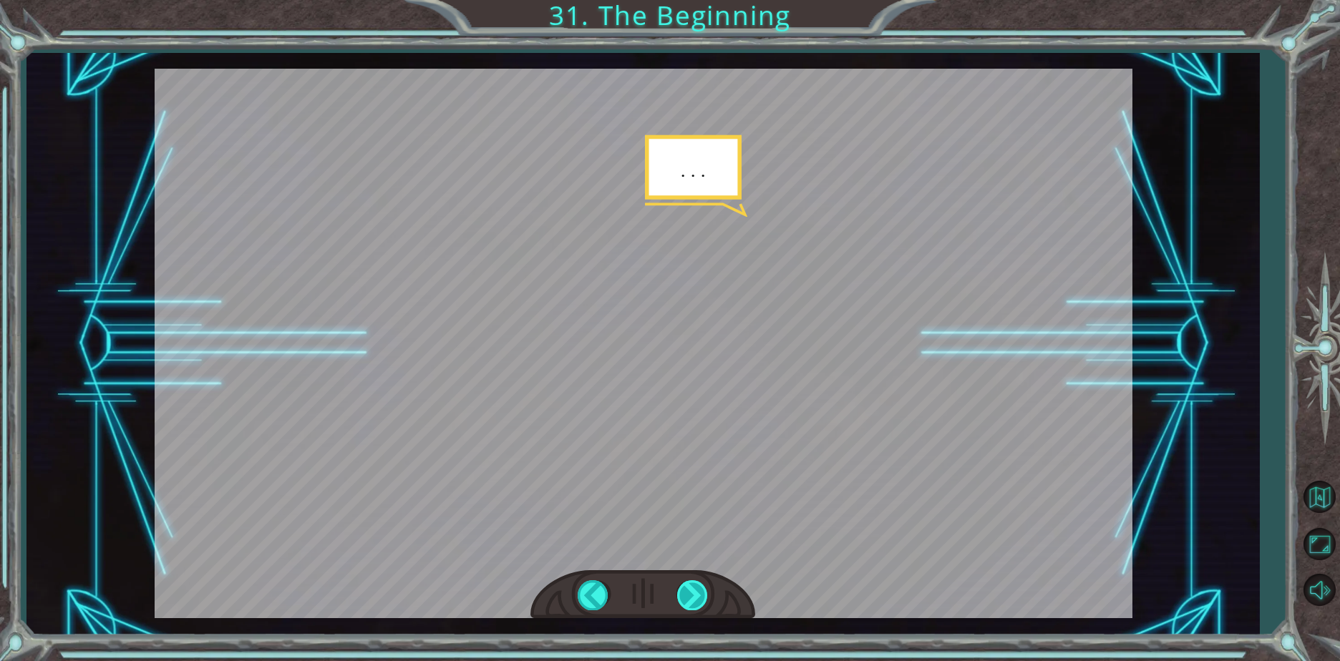
click at [684, 591] on div at bounding box center [693, 594] width 32 height 29
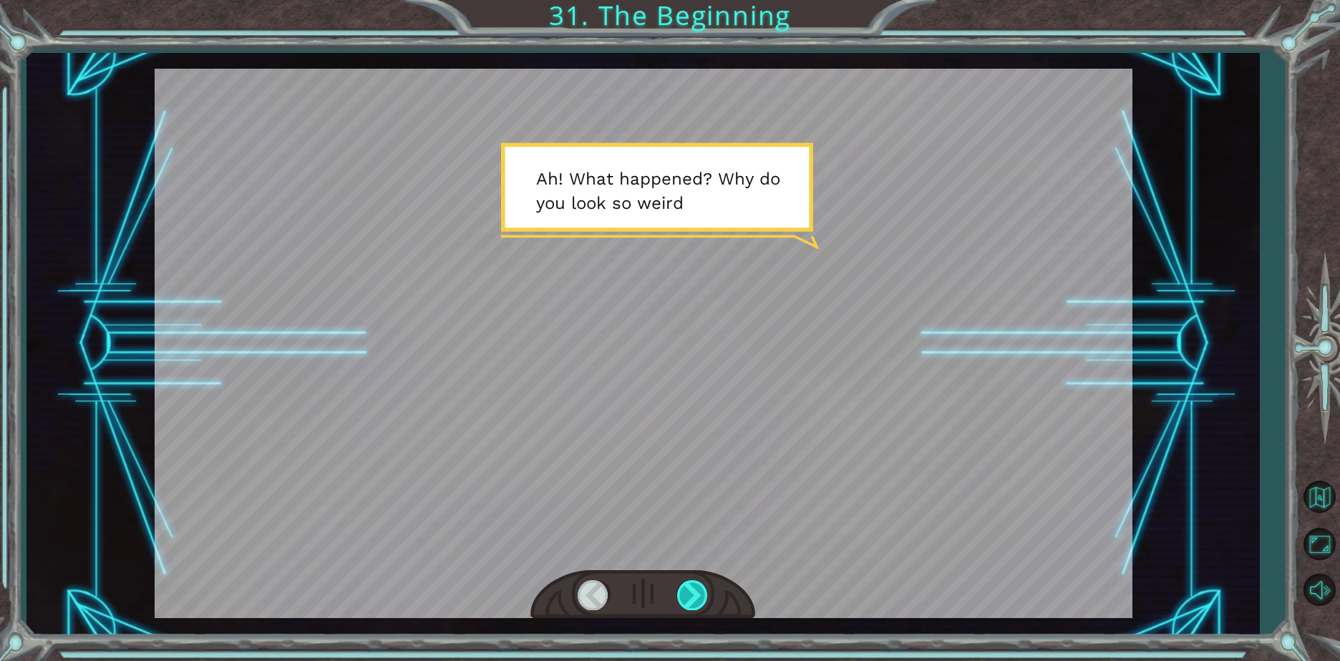
click at [686, 607] on div at bounding box center [693, 594] width 32 height 29
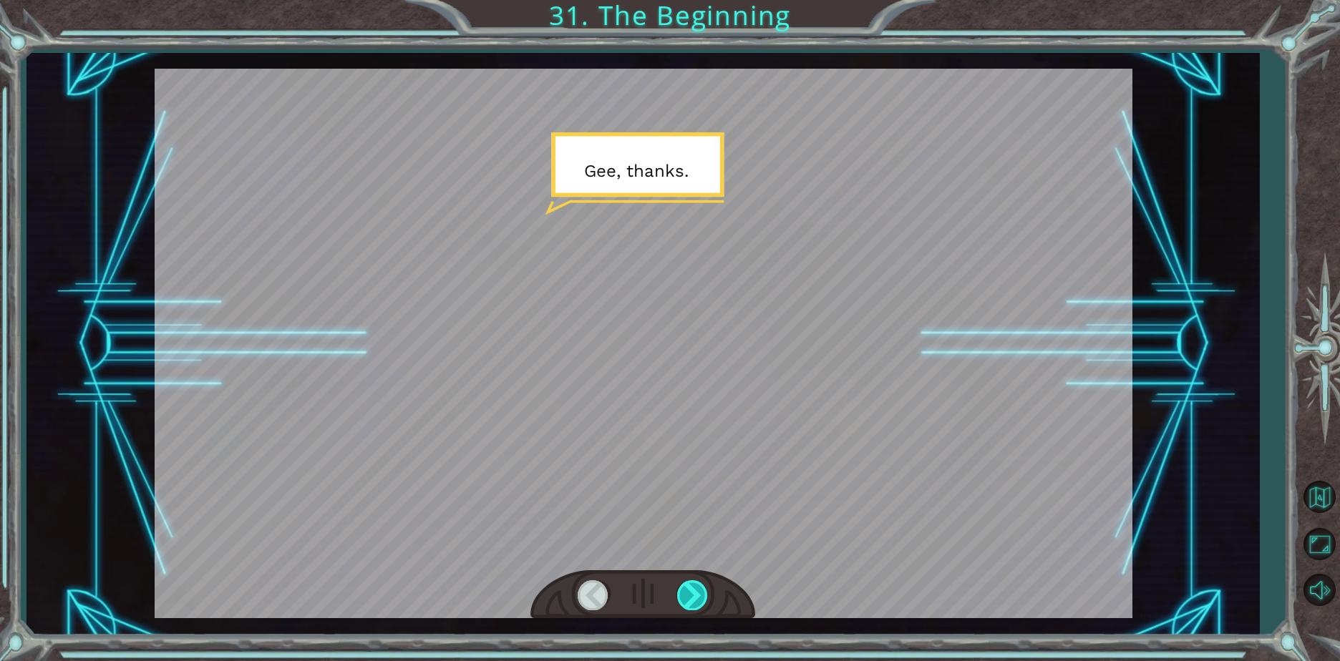
click at [679, 608] on div at bounding box center [693, 594] width 32 height 29
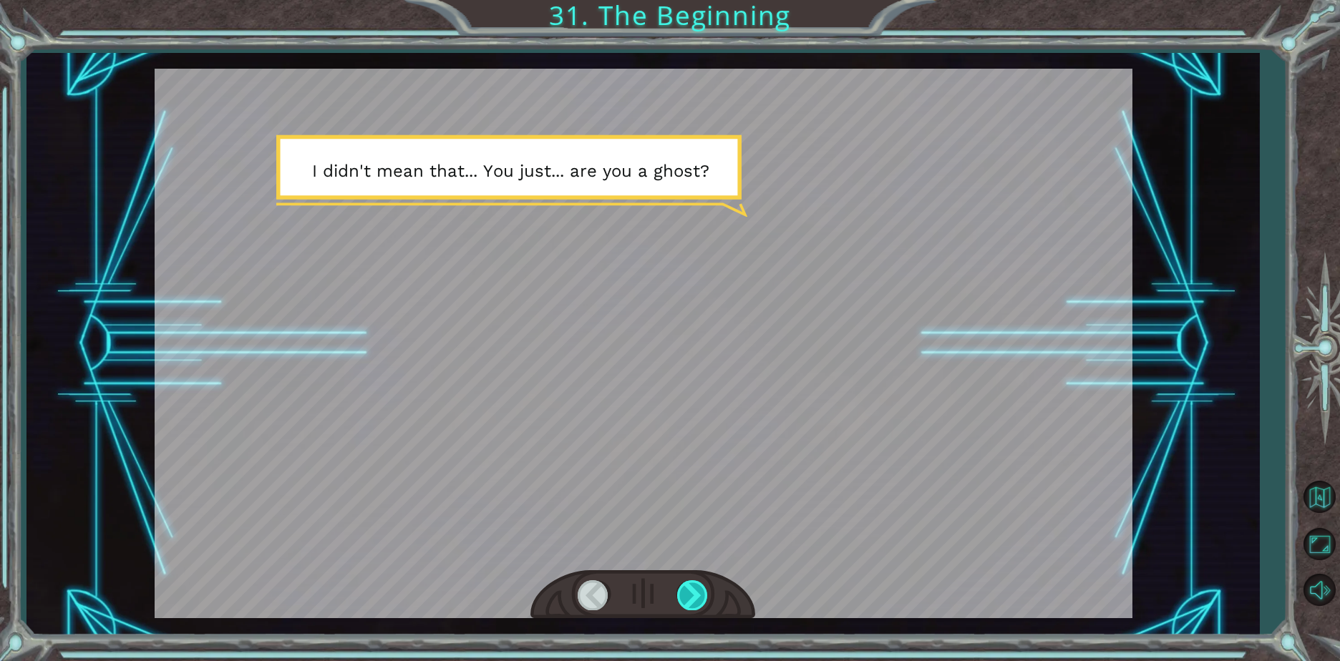
click at [694, 600] on div at bounding box center [693, 594] width 32 height 29
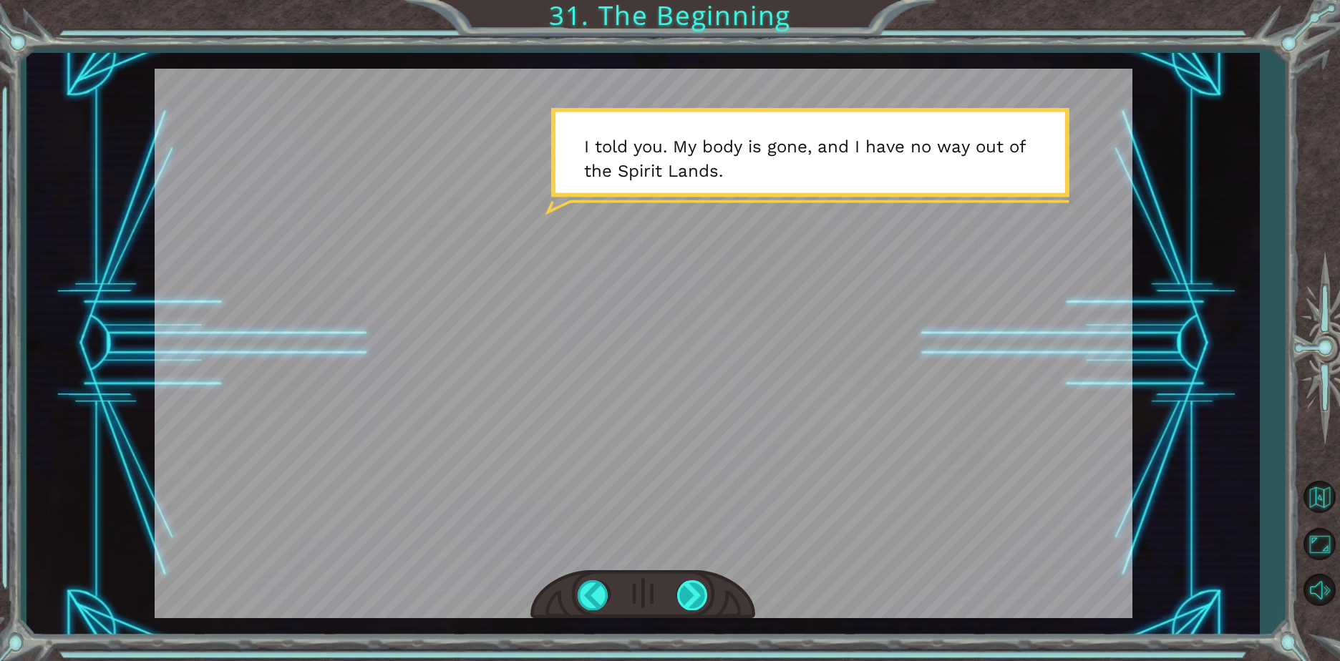
click at [694, 604] on div at bounding box center [693, 594] width 32 height 29
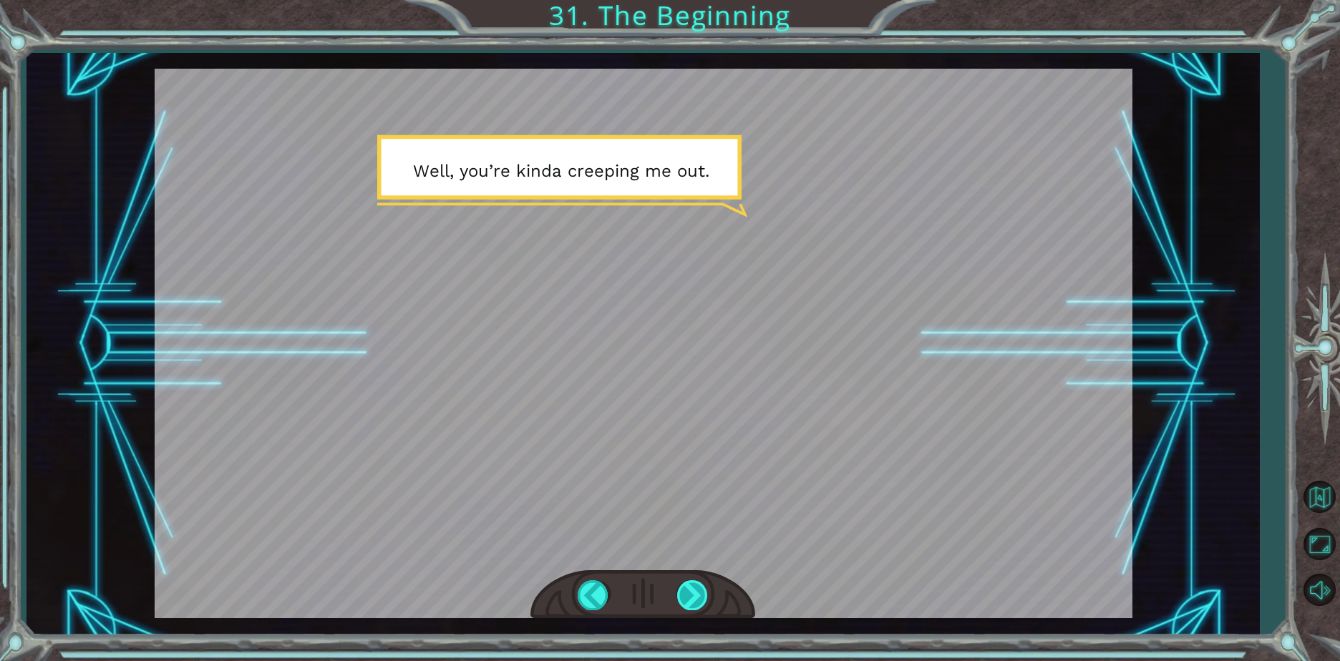
click at [685, 607] on div at bounding box center [693, 594] width 32 height 29
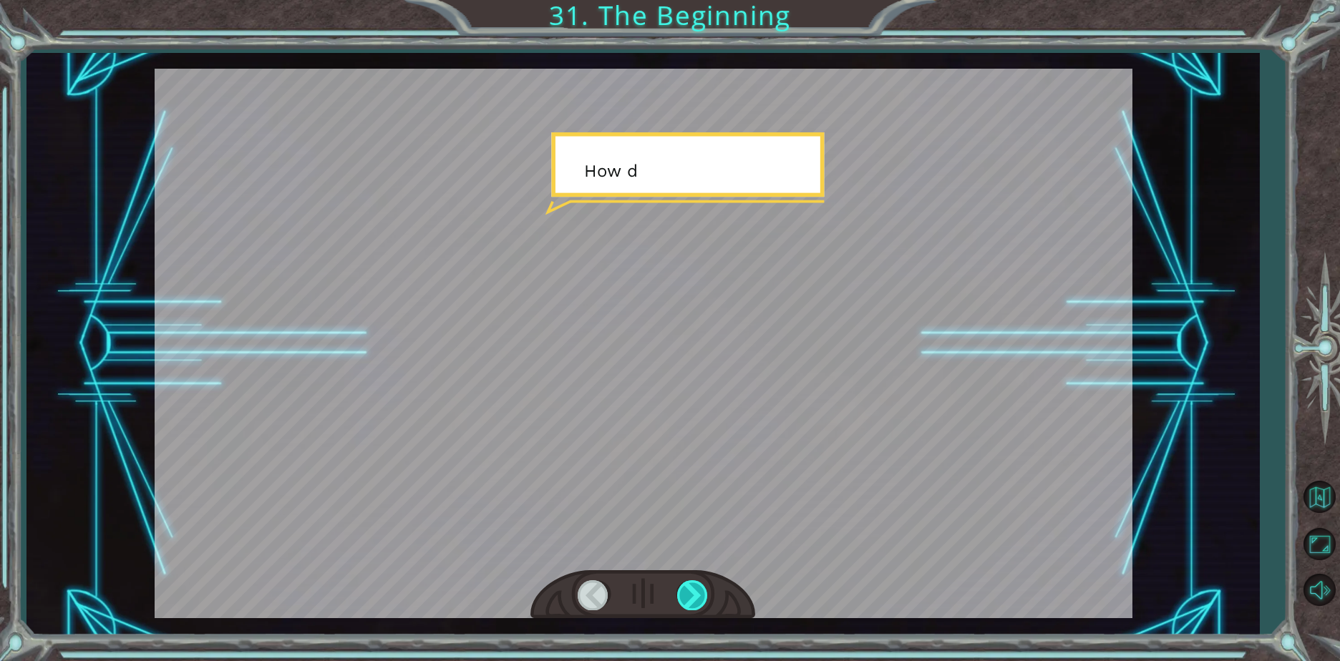
click at [685, 607] on div at bounding box center [693, 594] width 32 height 29
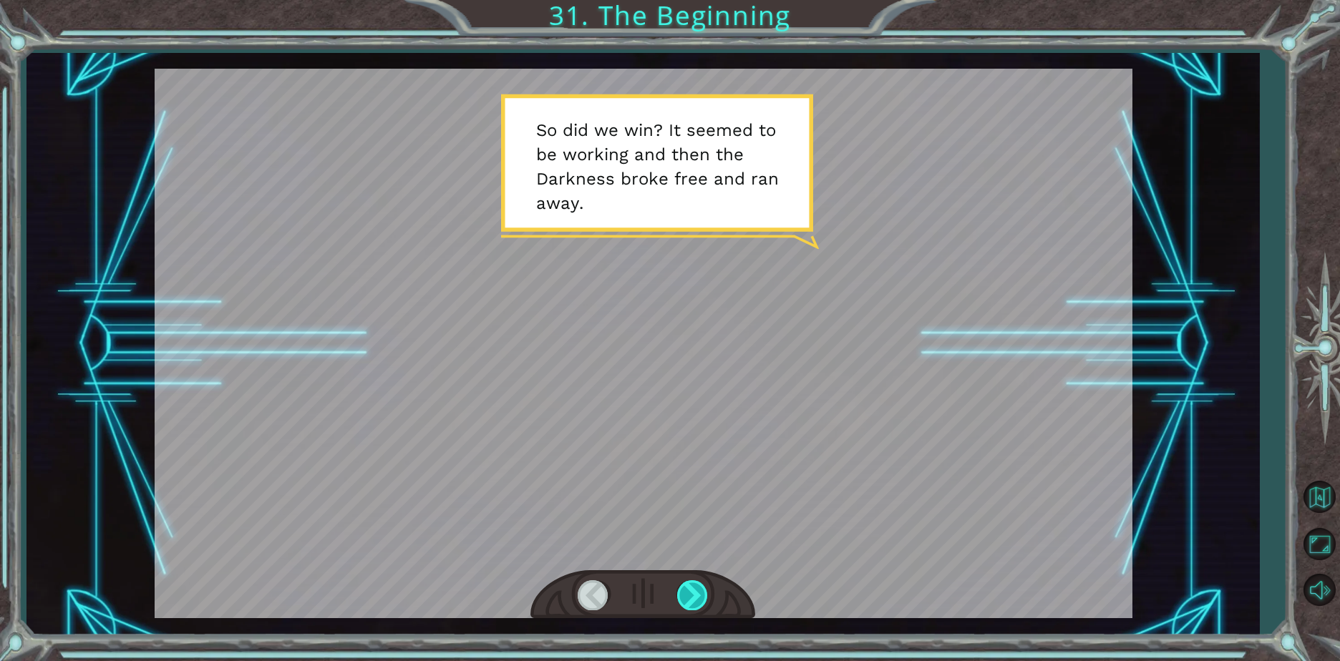
click at [683, 596] on div at bounding box center [693, 594] width 32 height 29
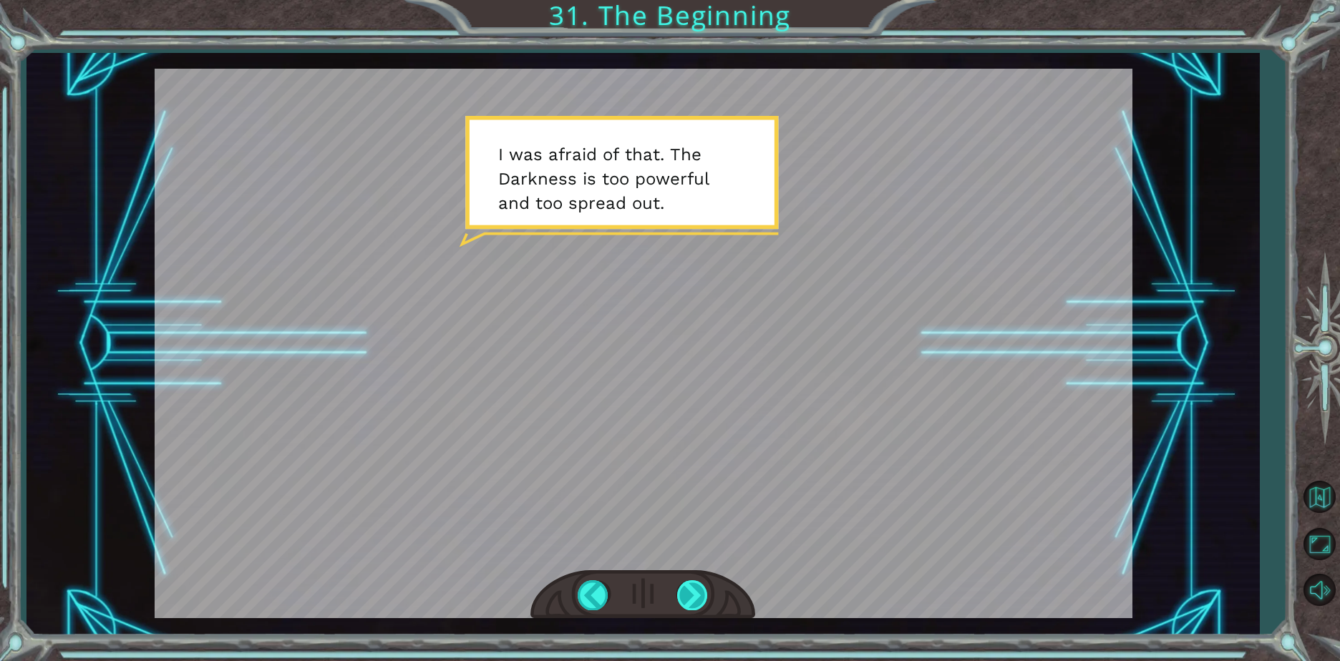
click at [704, 601] on div at bounding box center [693, 594] width 32 height 29
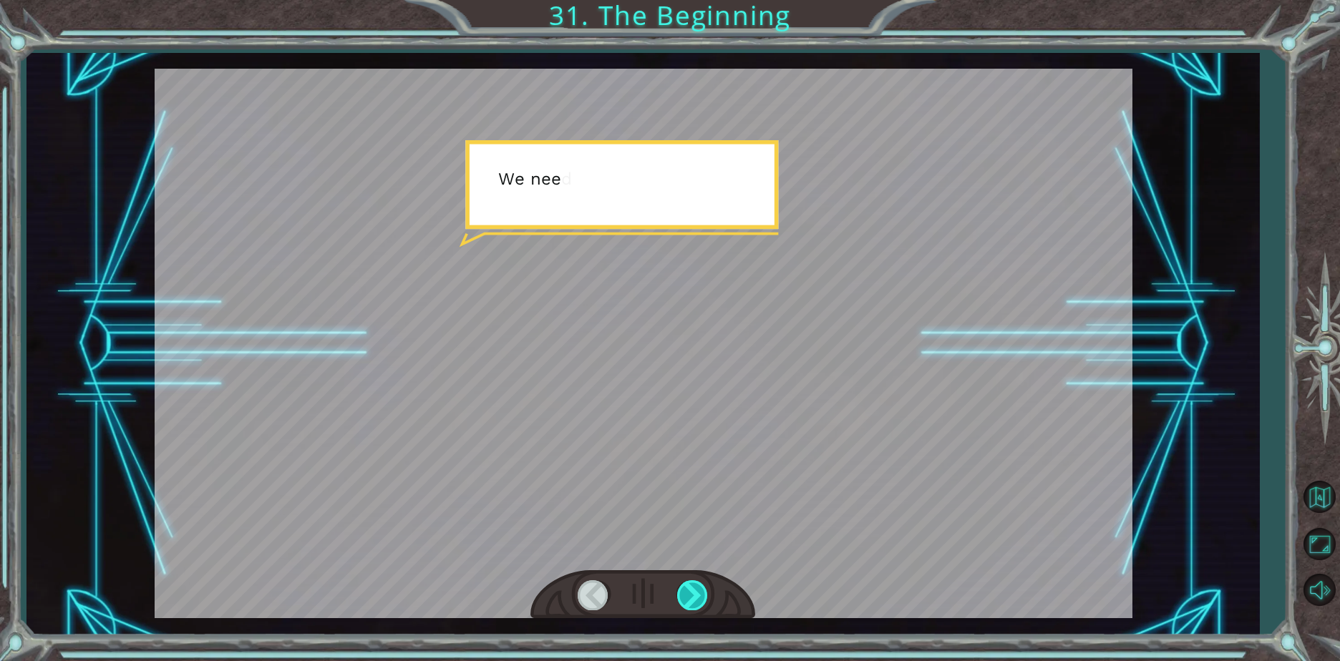
click at [704, 601] on div at bounding box center [693, 594] width 32 height 29
click at [694, 599] on div at bounding box center [693, 594] width 32 height 29
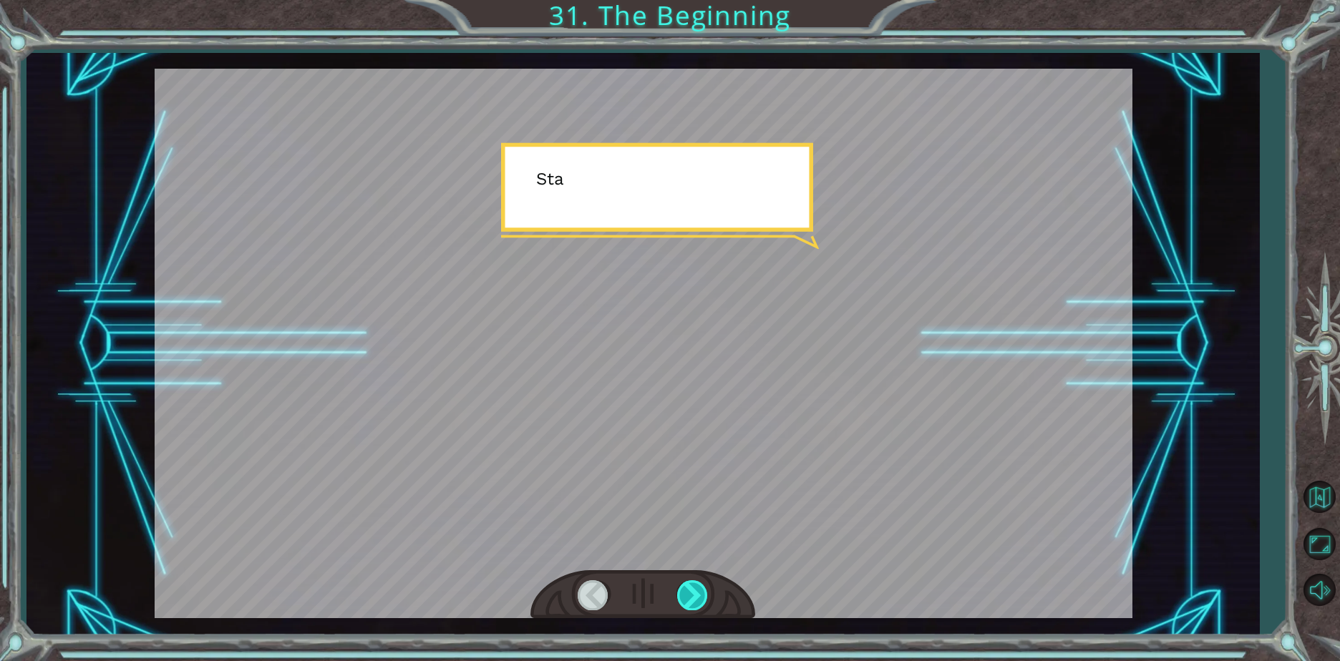
click at [689, 597] on div at bounding box center [693, 594] width 32 height 29
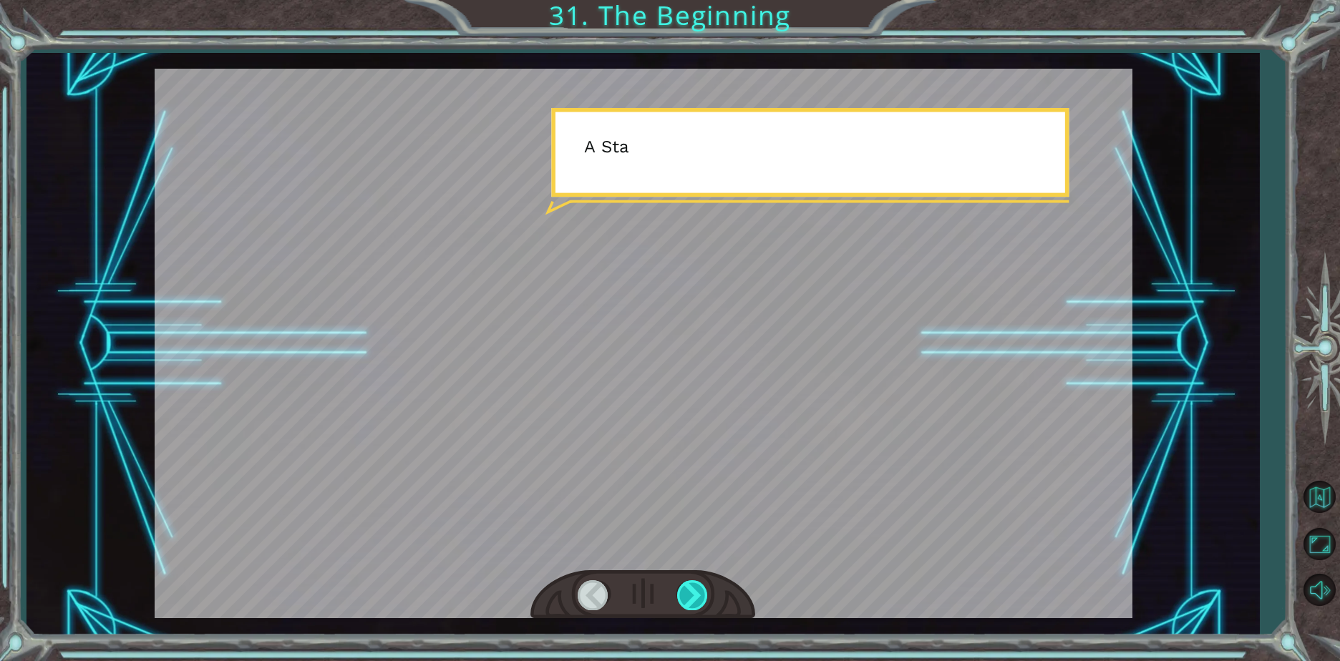
click at [689, 597] on div at bounding box center [693, 594] width 32 height 29
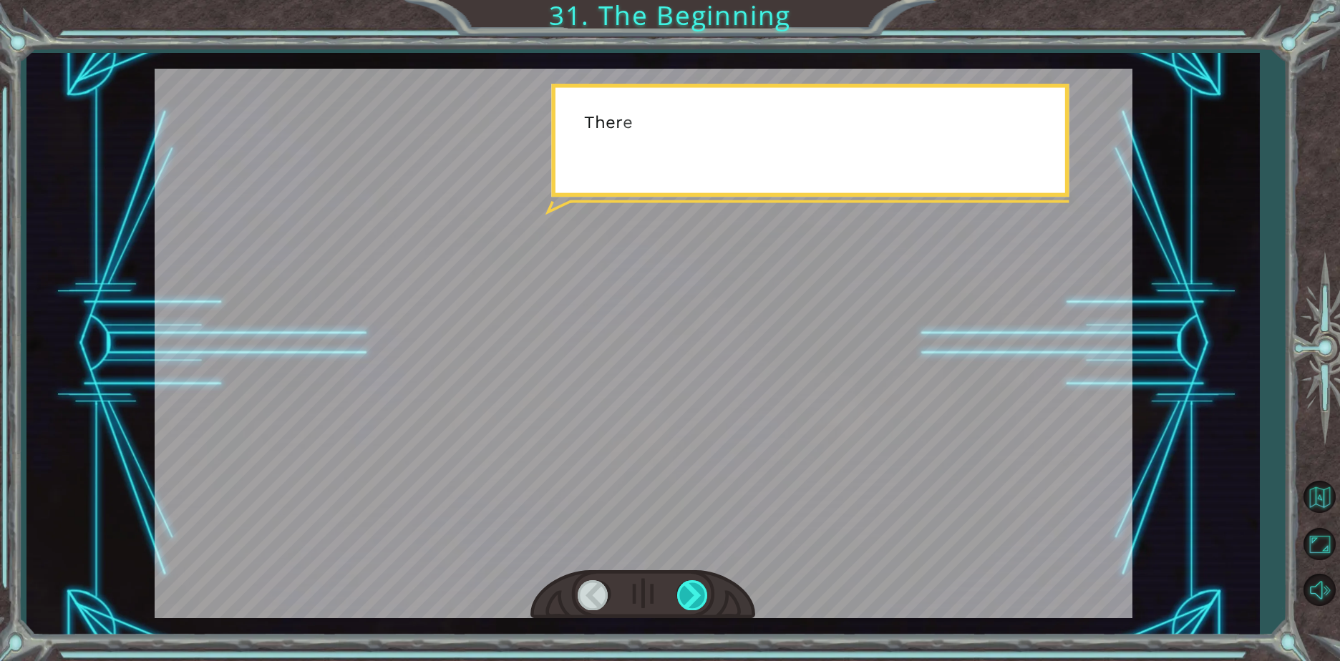
click at [689, 597] on div at bounding box center [693, 594] width 32 height 29
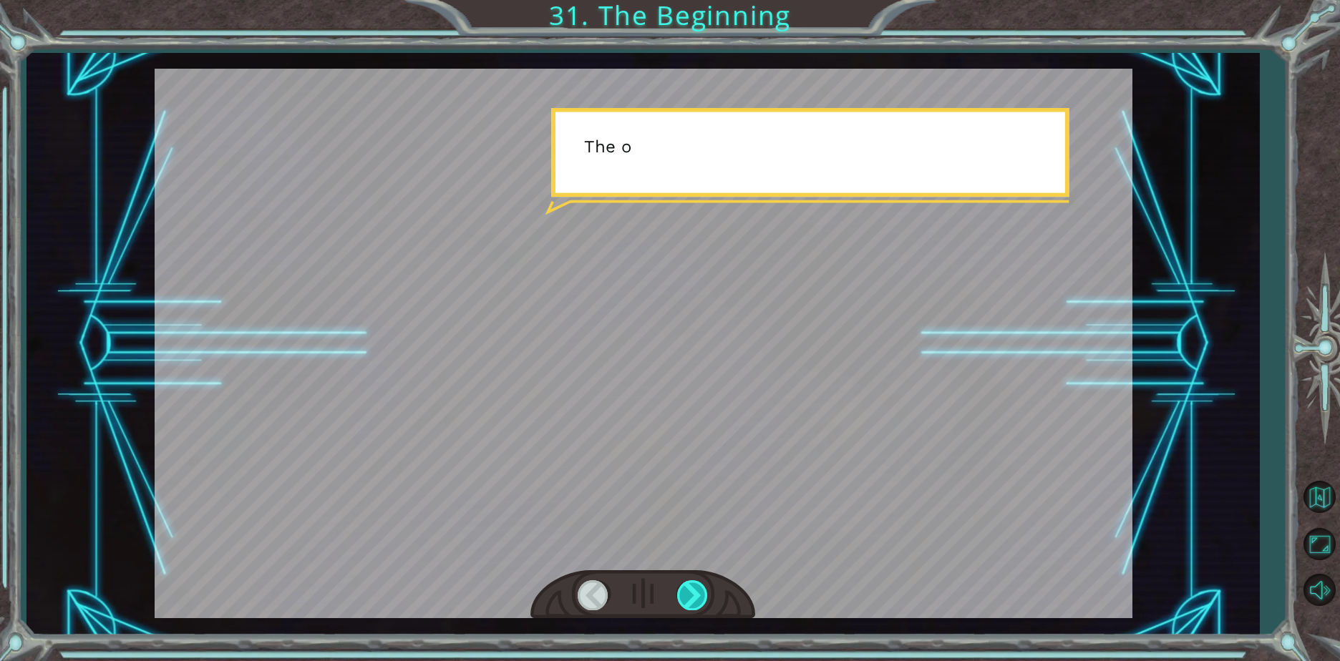
click at [689, 597] on div at bounding box center [693, 594] width 32 height 29
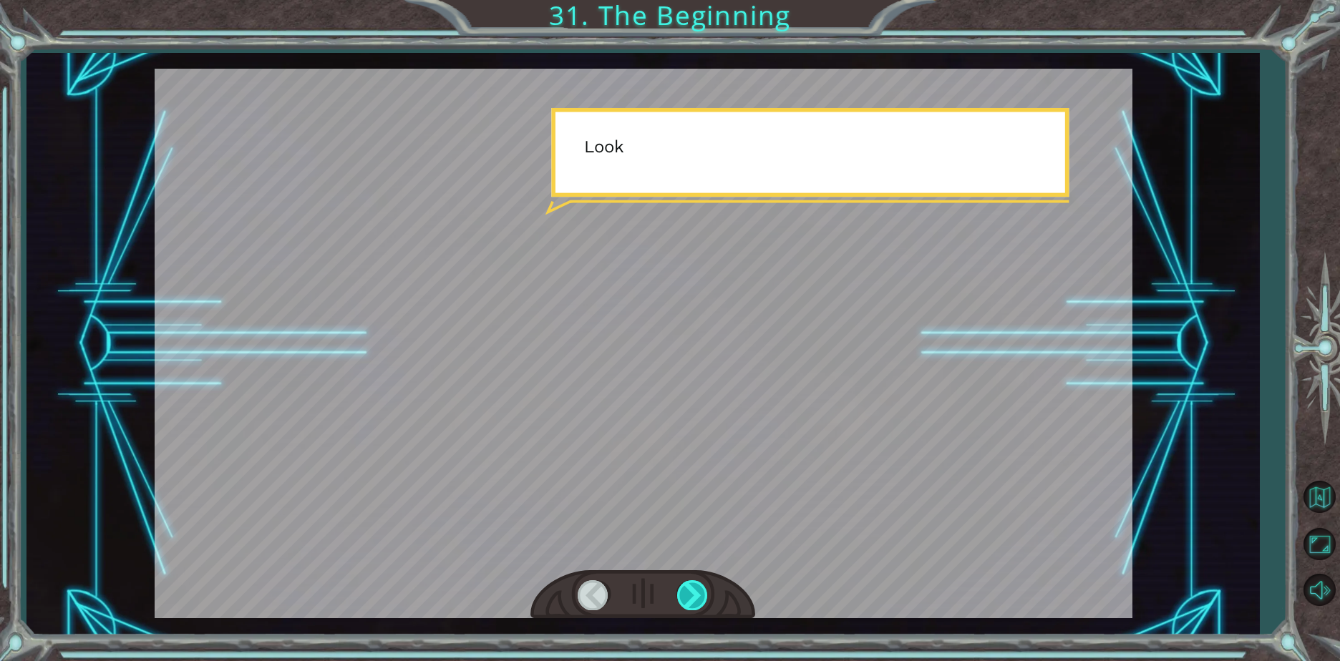
click at [689, 597] on div at bounding box center [693, 594] width 32 height 29
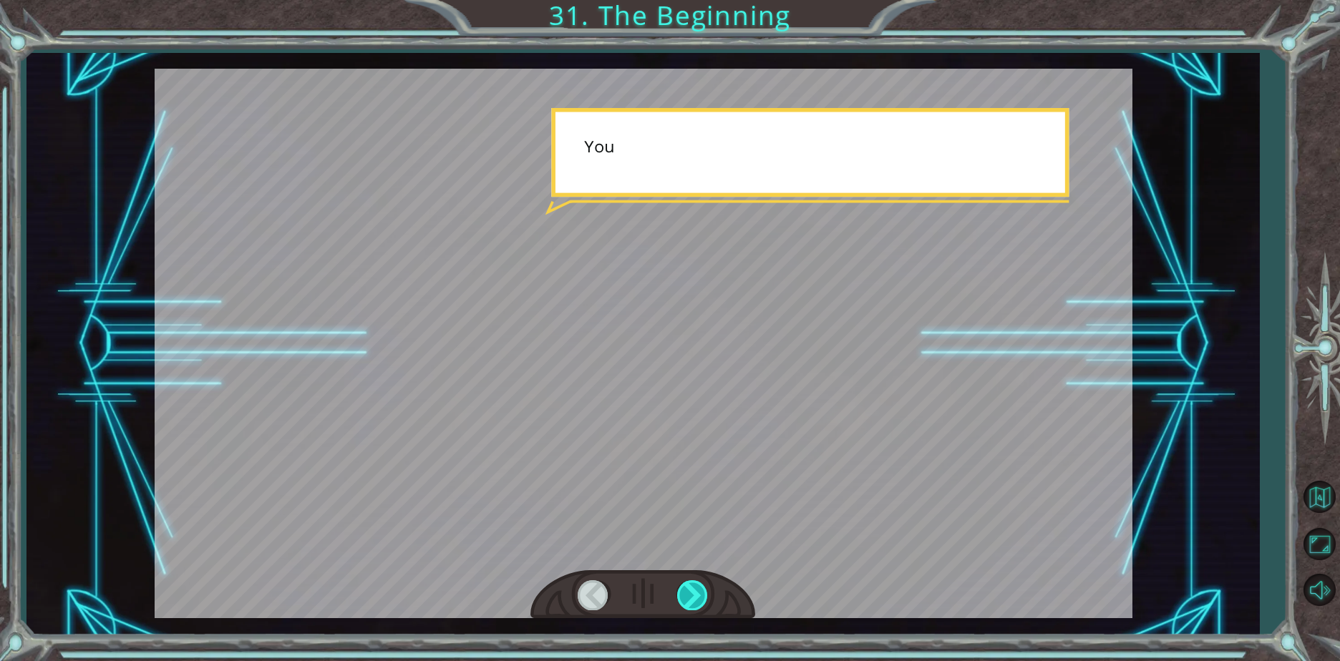
click at [689, 597] on div at bounding box center [693, 594] width 32 height 29
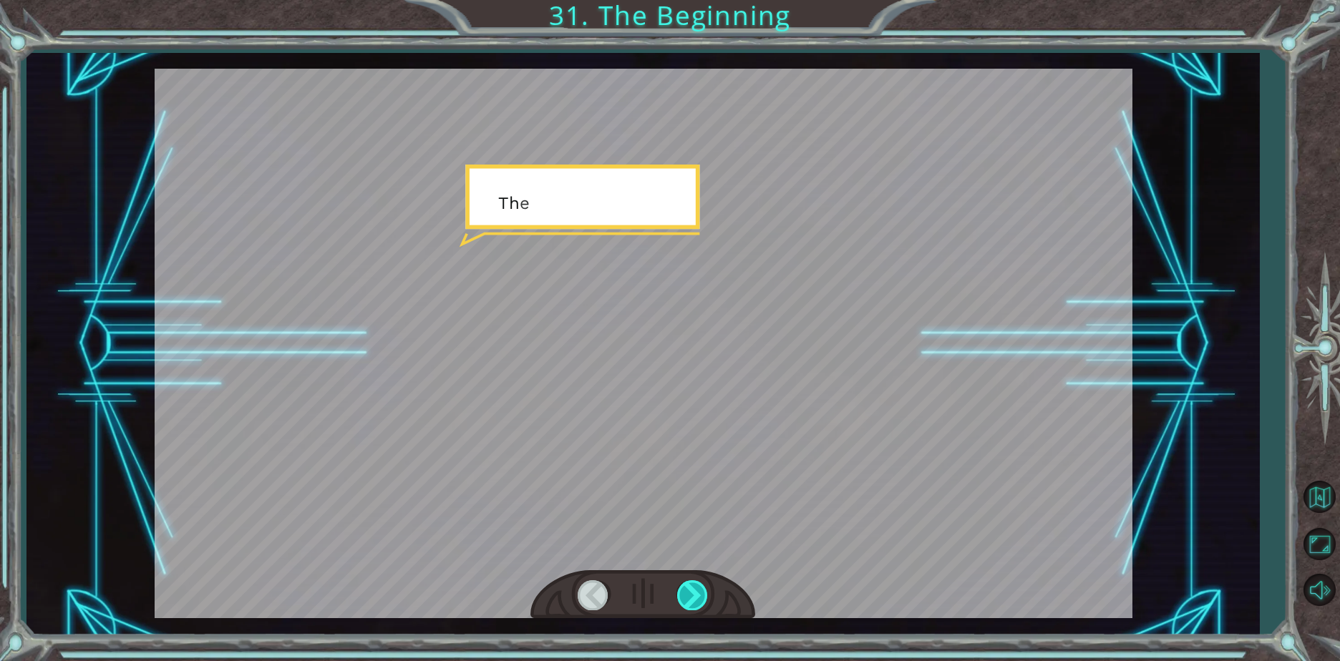
click at [689, 597] on div at bounding box center [693, 594] width 32 height 29
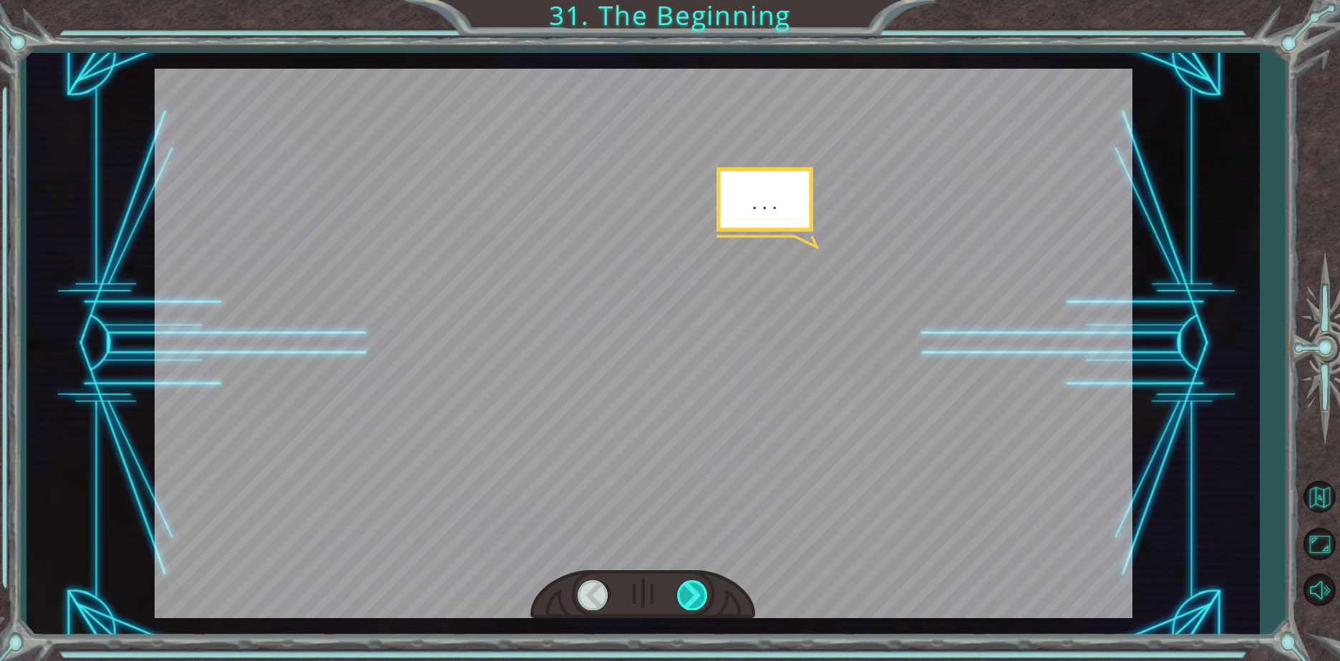
click at [689, 597] on div at bounding box center [693, 594] width 32 height 29
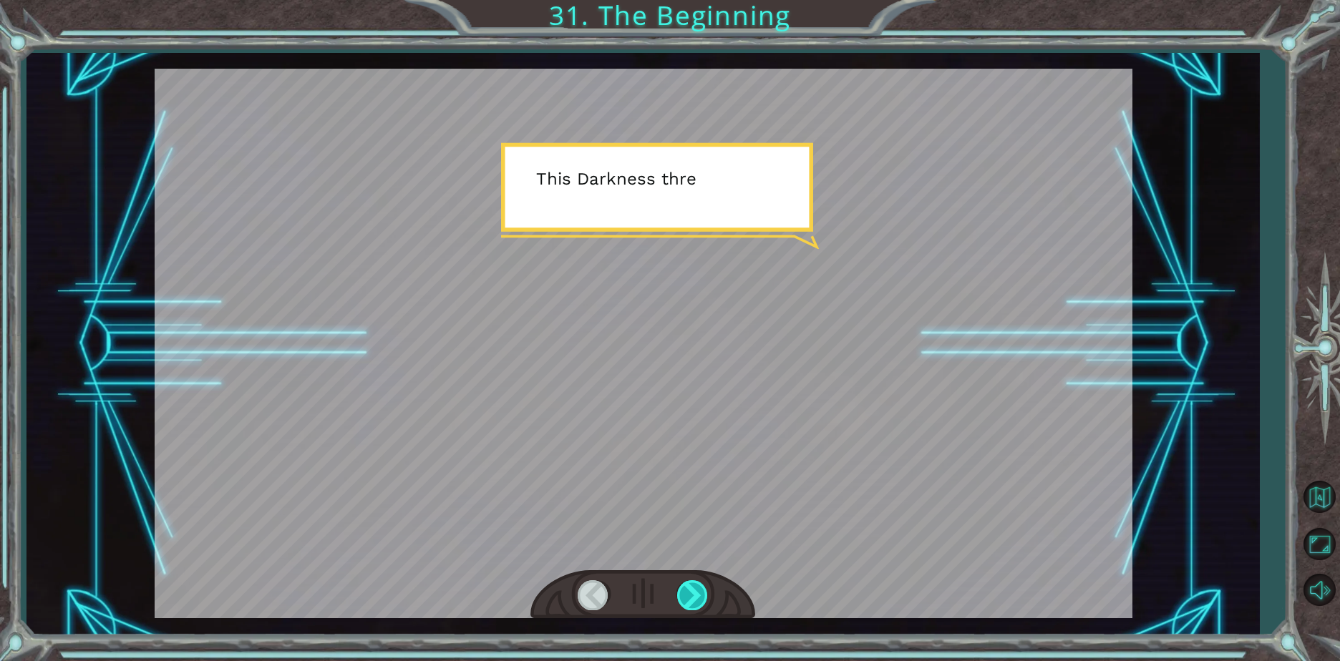
click at [681, 607] on div at bounding box center [693, 594] width 32 height 29
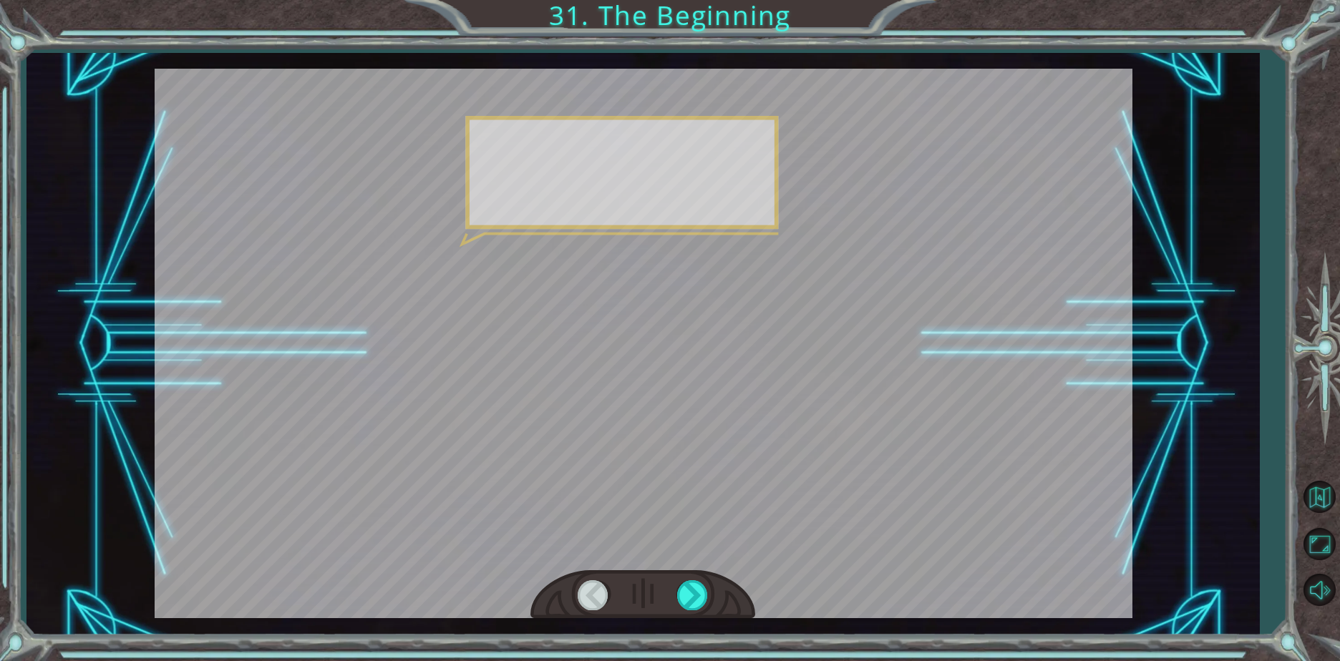
click at [679, 603] on div at bounding box center [693, 594] width 32 height 29
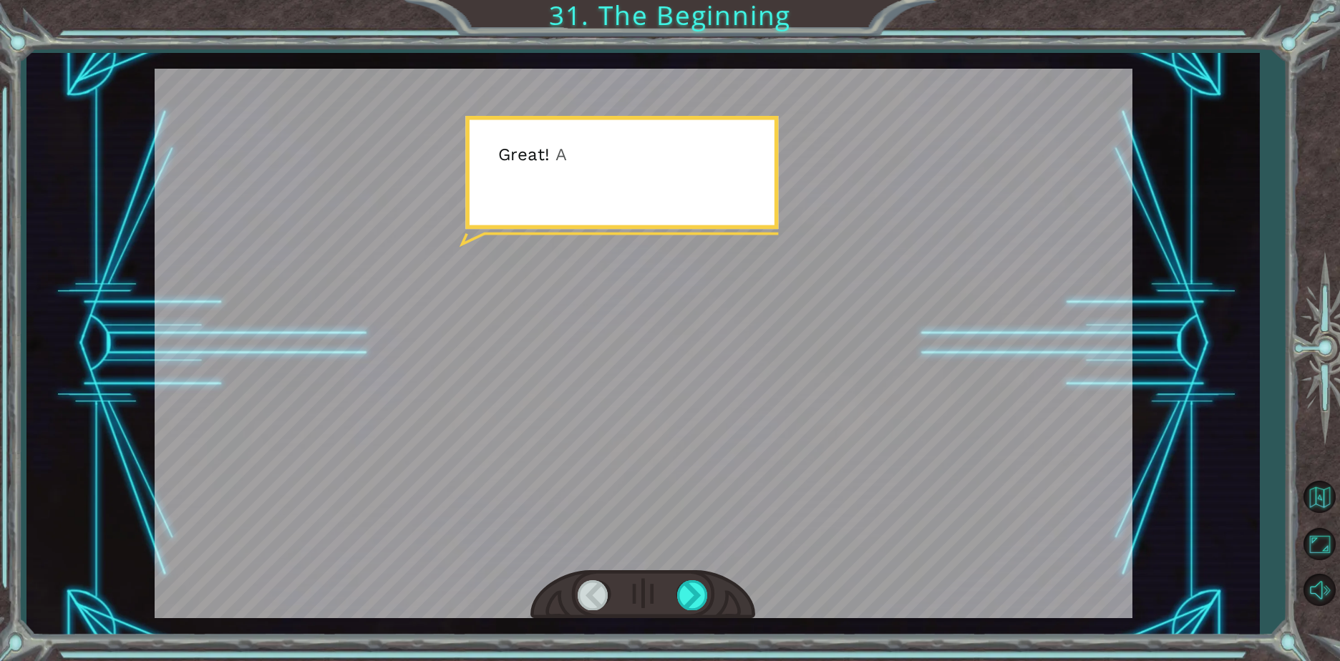
click at [675, 596] on div at bounding box center [642, 594] width 225 height 49
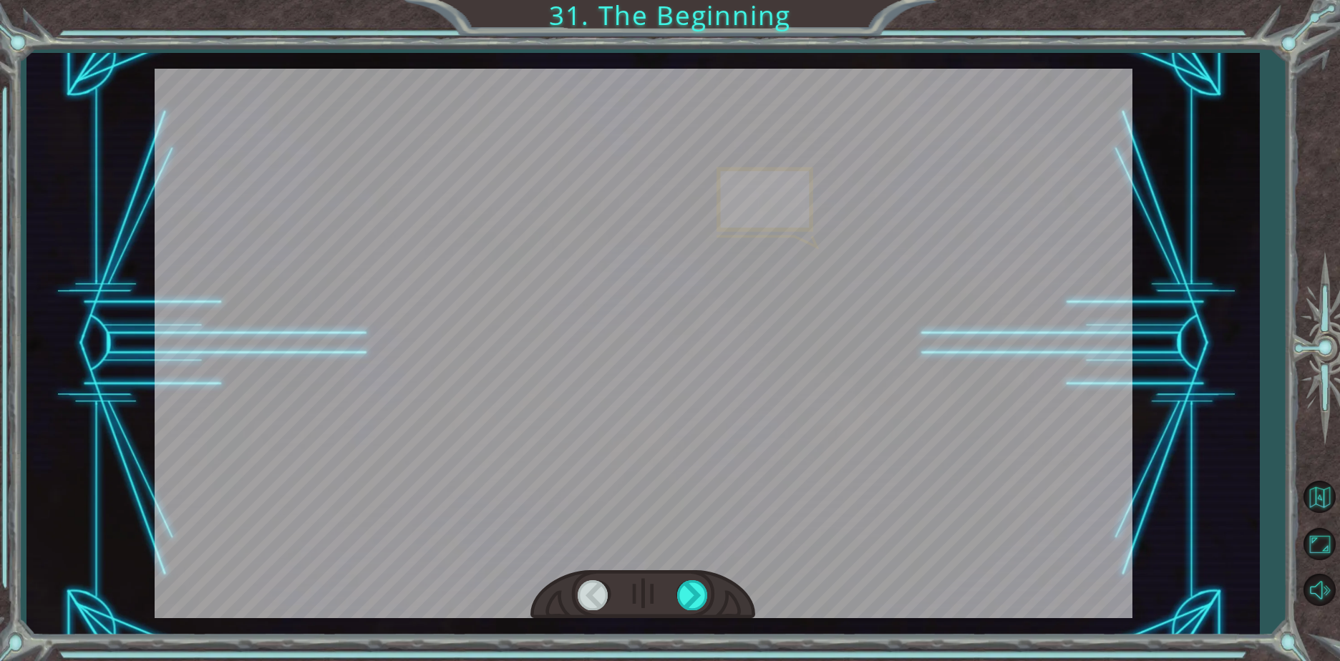
click at [675, 596] on div at bounding box center [642, 594] width 225 height 49
drag, startPoint x: 675, startPoint y: 596, endPoint x: 691, endPoint y: 599, distance: 16.1
click at [681, 596] on div at bounding box center [642, 594] width 225 height 49
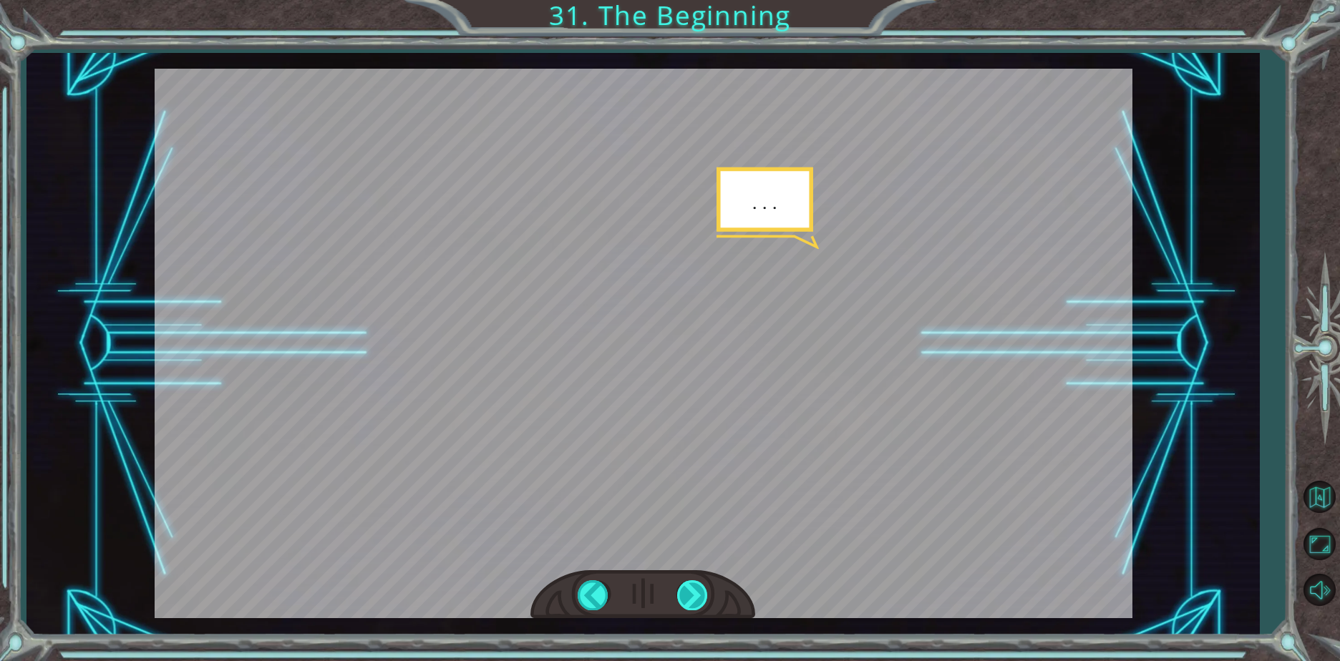
click at [691, 599] on div at bounding box center [693, 594] width 32 height 29
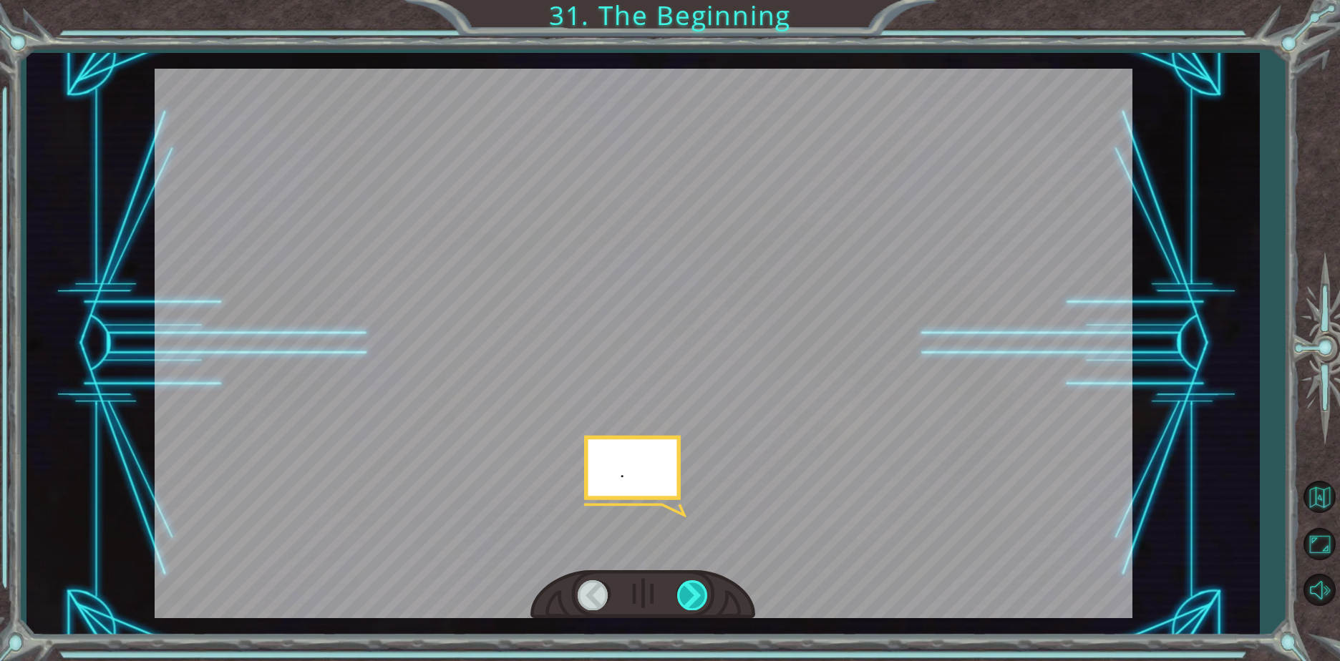
click at [691, 599] on div at bounding box center [693, 594] width 32 height 29
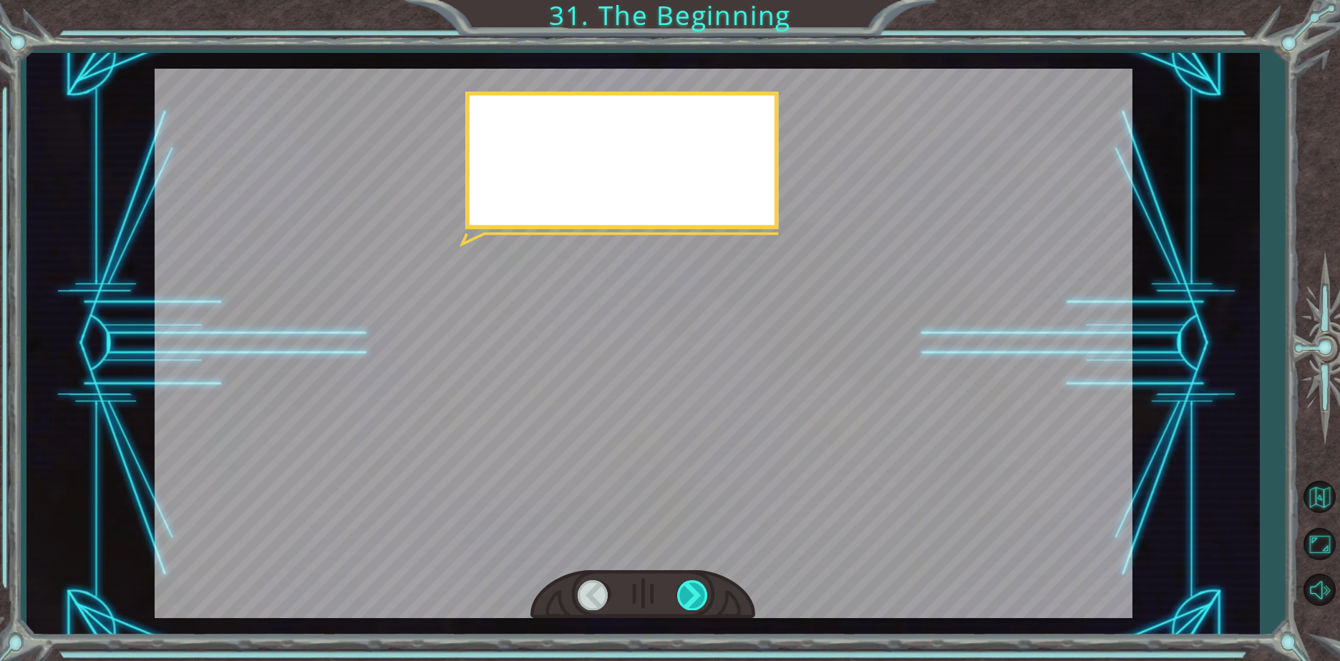
click at [691, 599] on div at bounding box center [693, 594] width 32 height 29
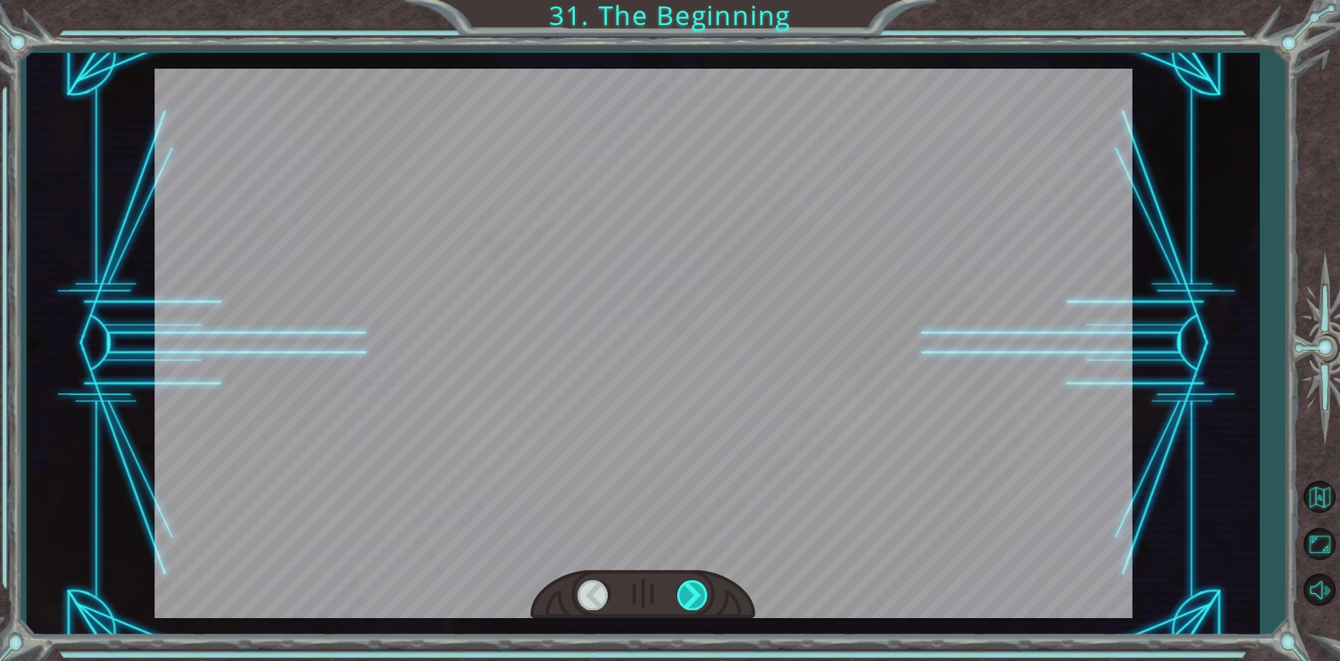
click at [694, 599] on div at bounding box center [693, 594] width 32 height 29
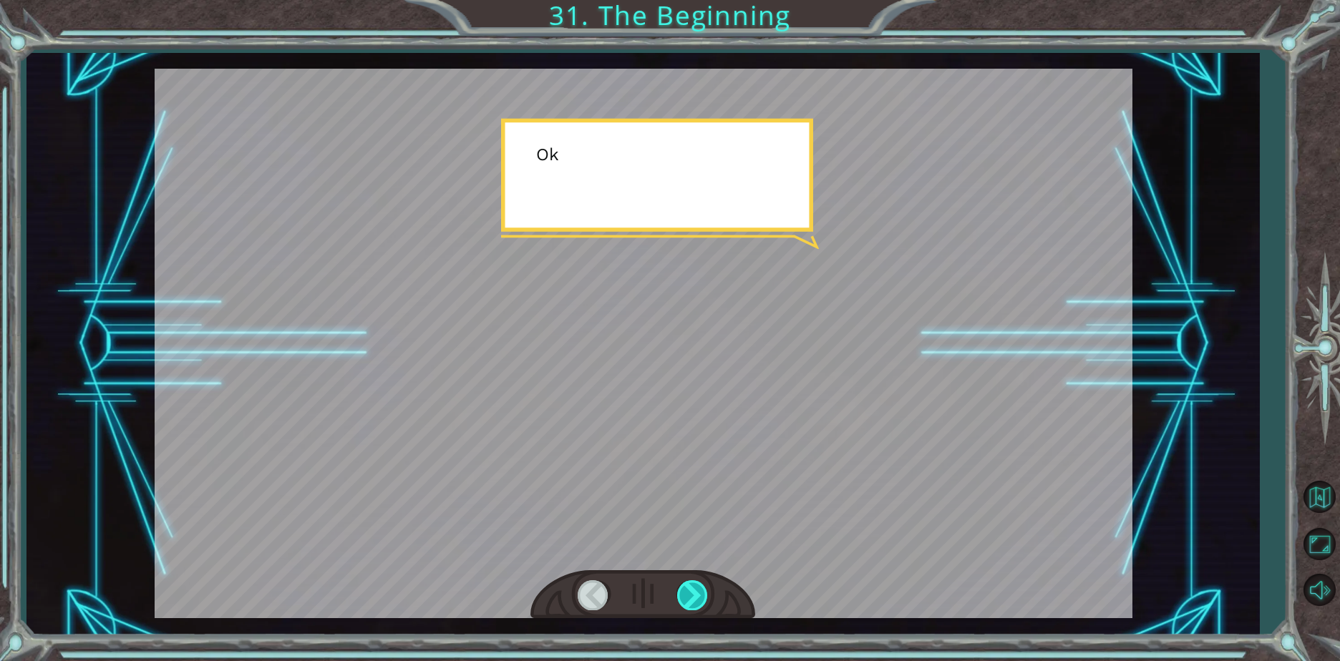
click at [694, 599] on div at bounding box center [693, 594] width 32 height 29
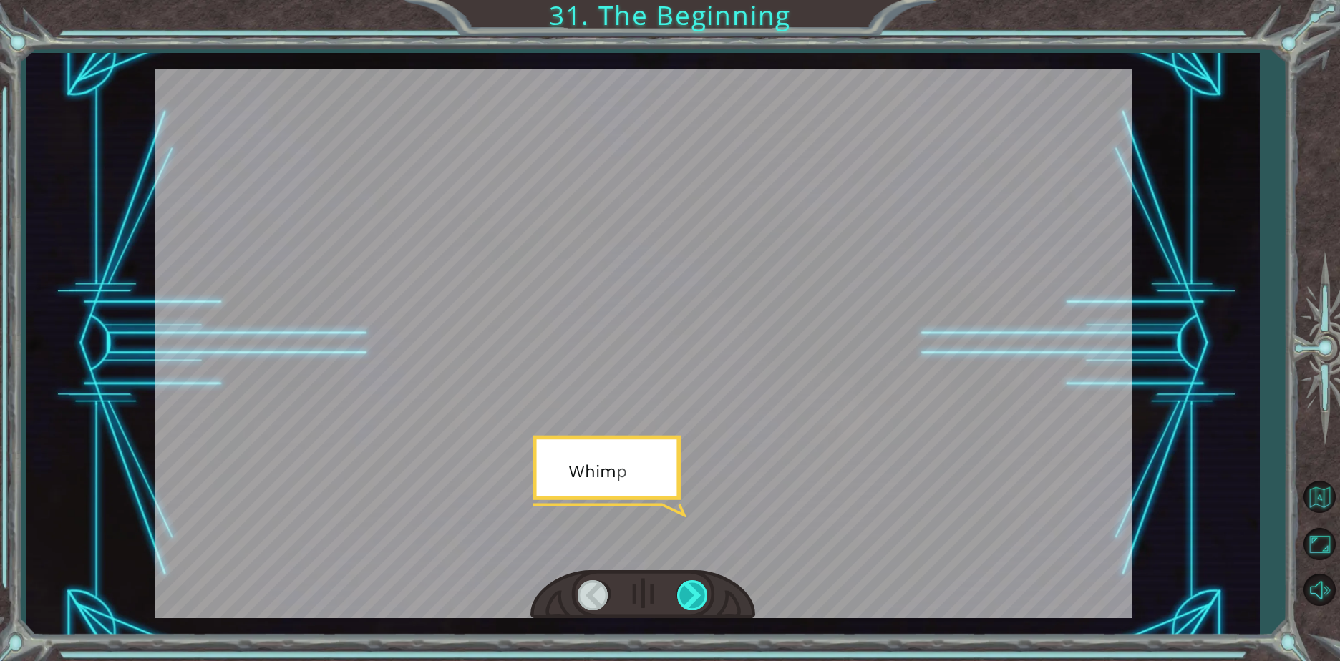
click at [694, 599] on div at bounding box center [693, 594] width 32 height 29
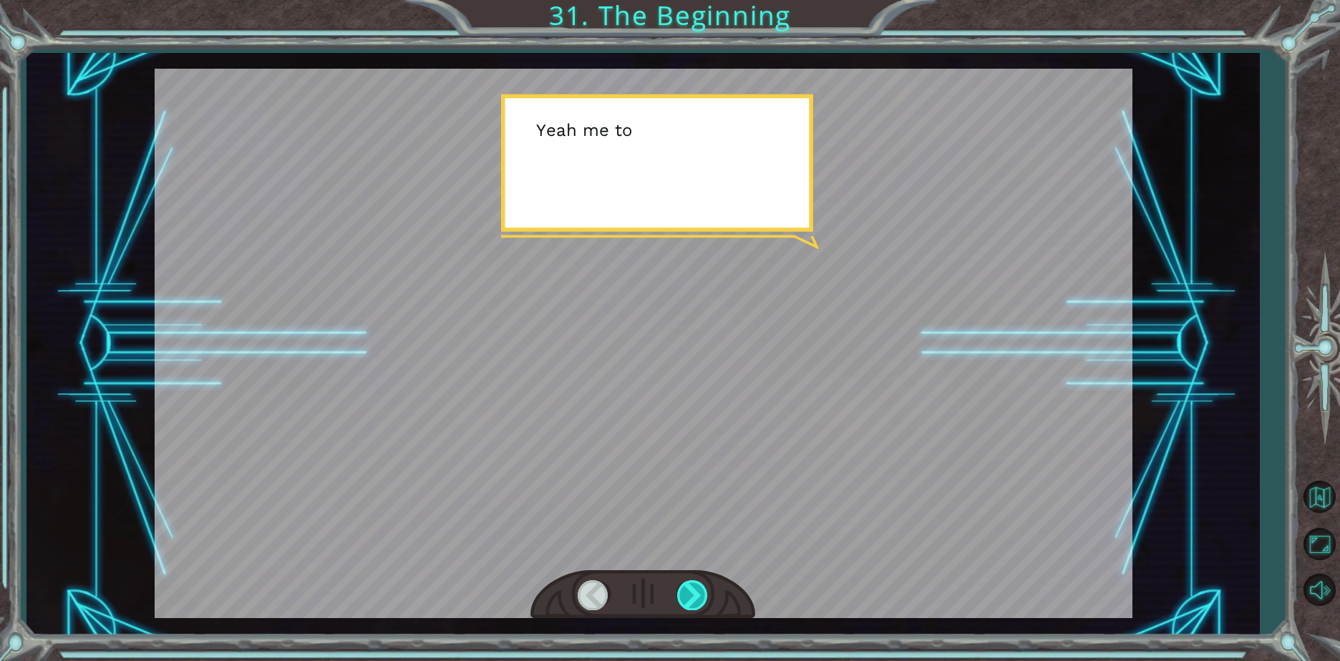
click at [694, 599] on div at bounding box center [693, 594] width 32 height 29
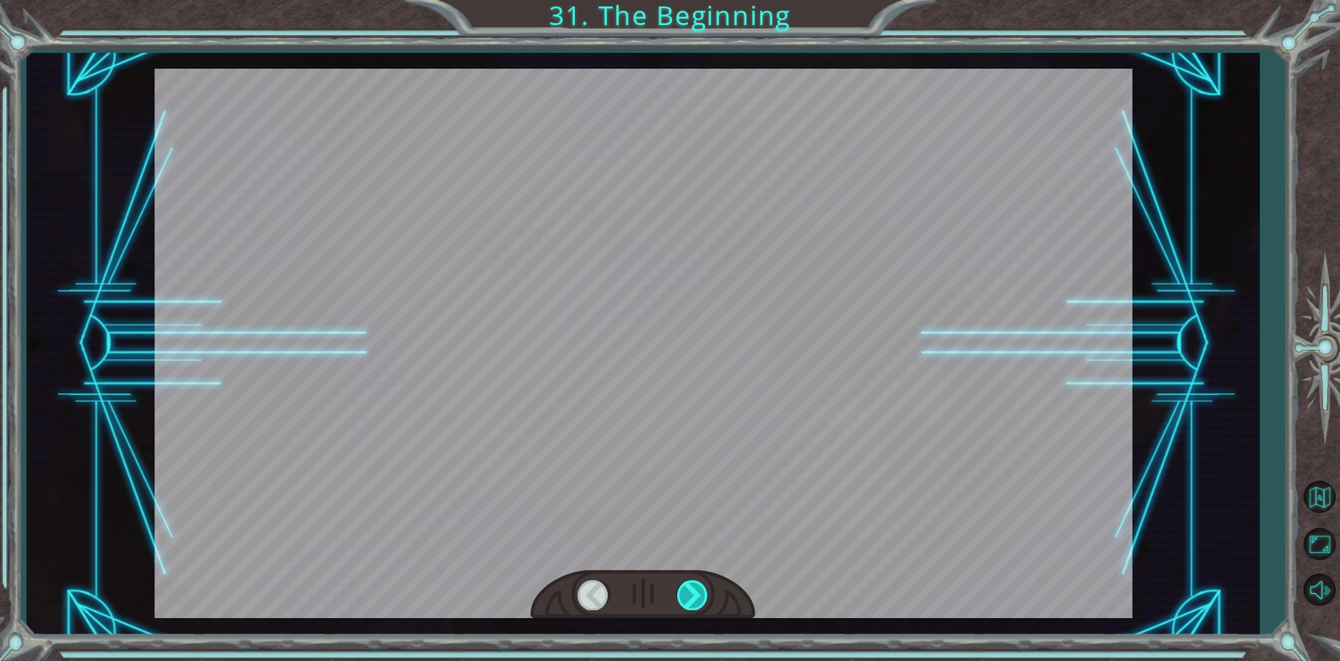
click at [694, 599] on div at bounding box center [693, 594] width 32 height 29
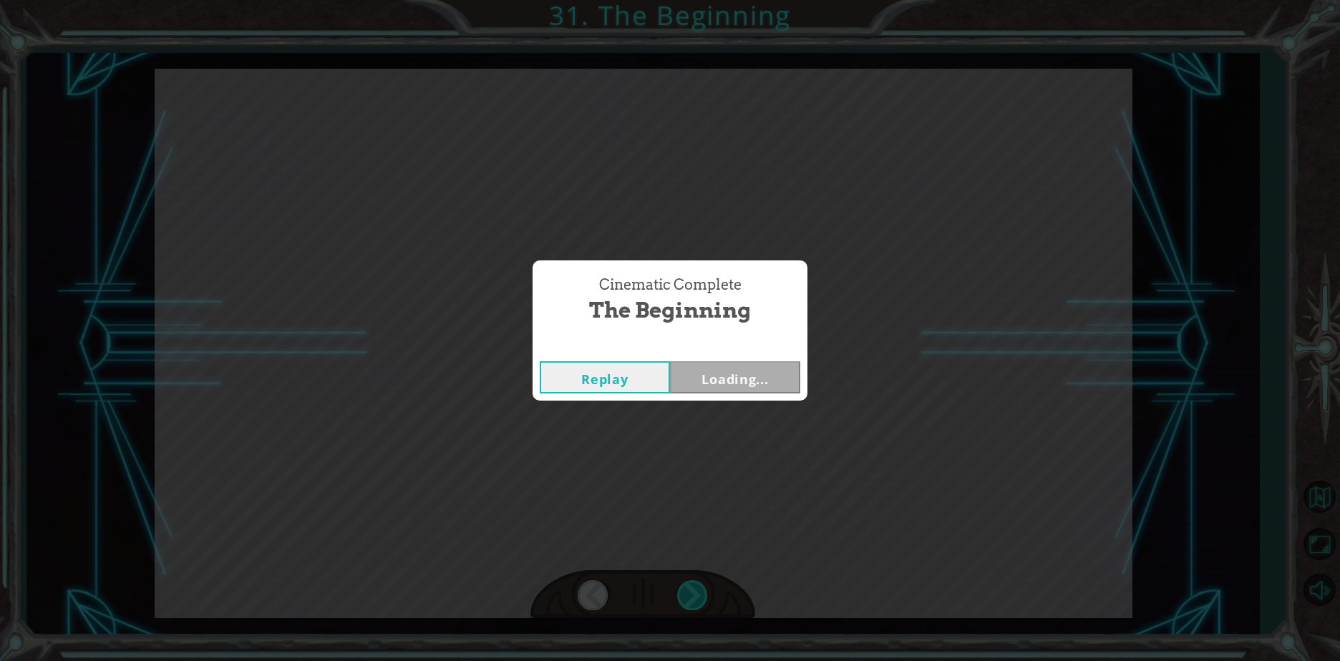
click at [694, 599] on div "Cinematic Complete The Beginning Replay Loading..." at bounding box center [670, 330] width 1340 height 661
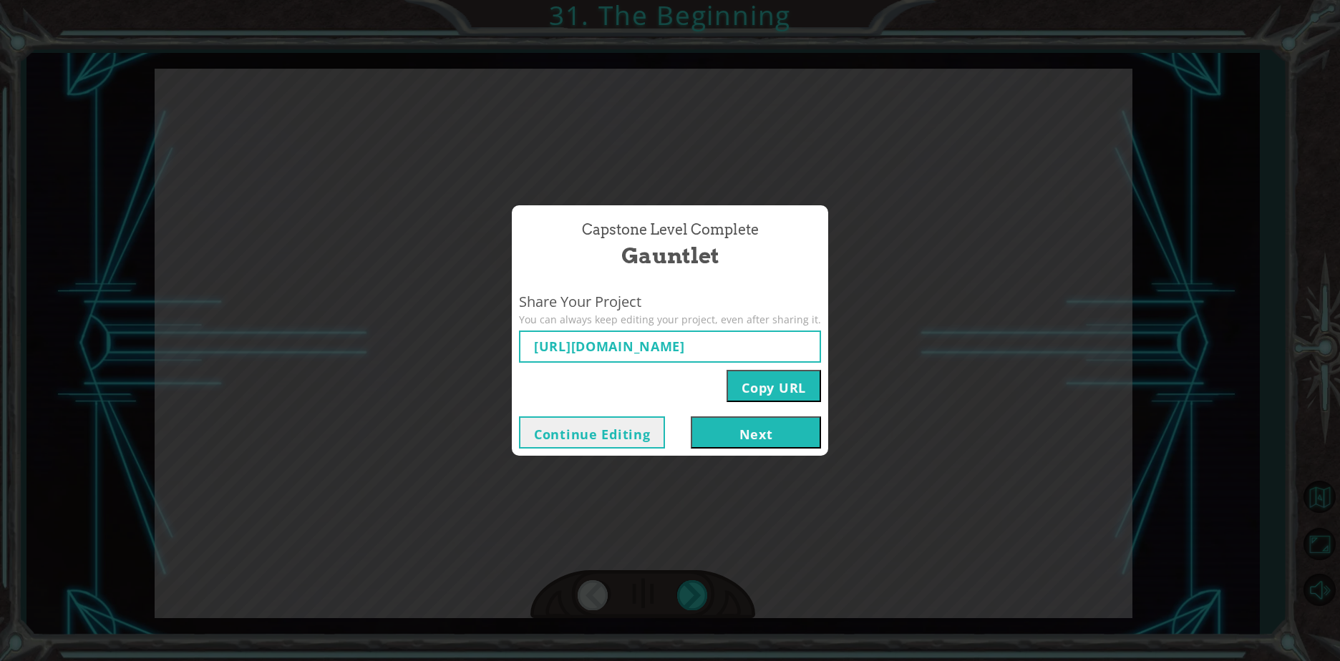
click at [946, 376] on div "Capstone Level Complete Gauntlet Share Your Project You can always keep editing…" at bounding box center [670, 330] width 1340 height 661
click at [799, 431] on button "Next" at bounding box center [756, 433] width 130 height 32
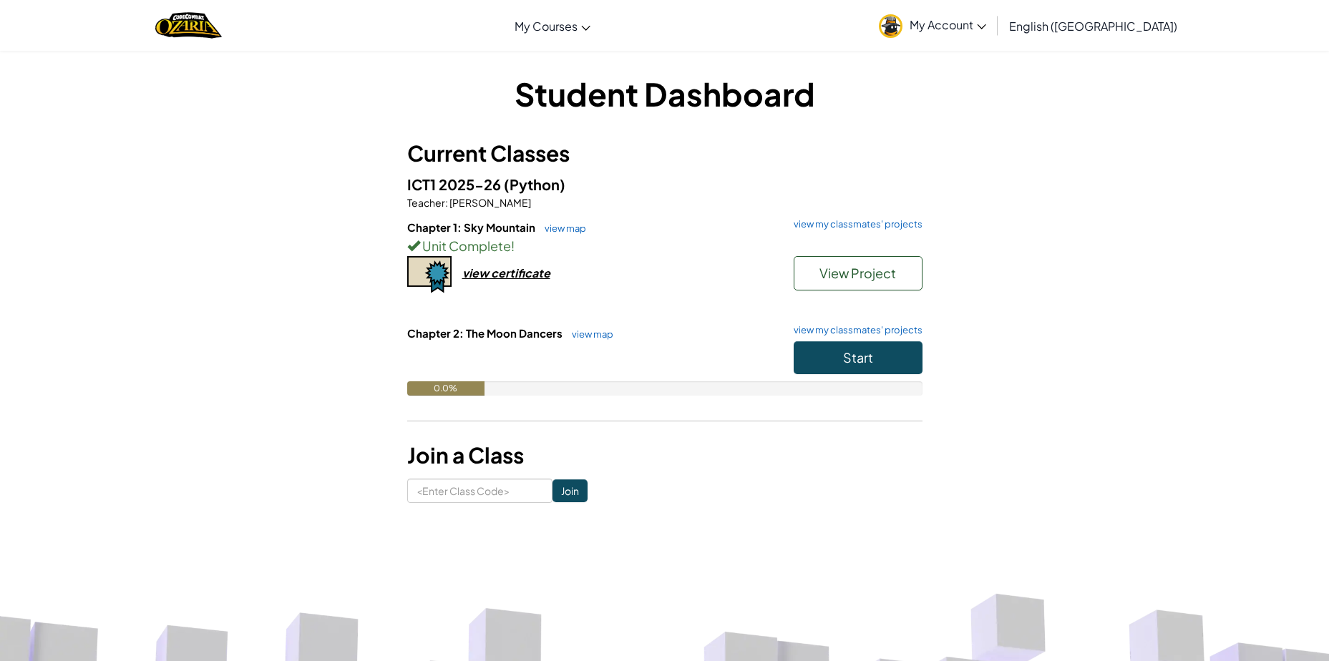
scroll to position [72, 0]
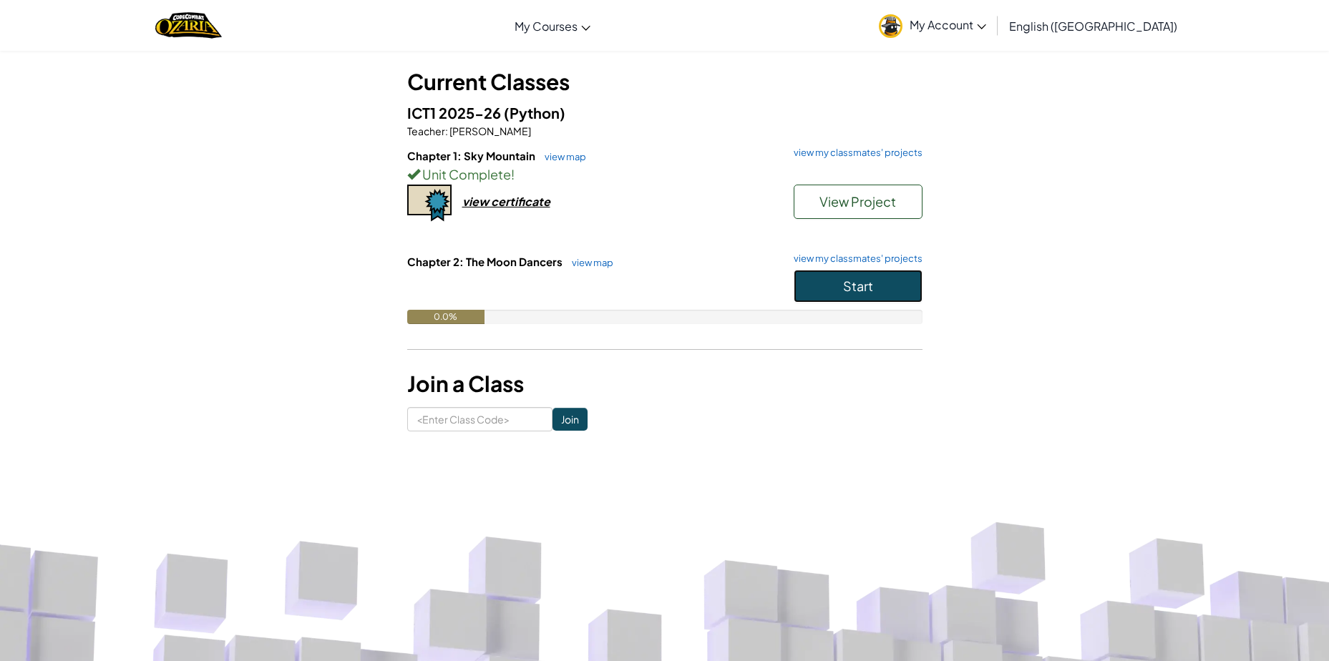
click at [832, 280] on button "Start" at bounding box center [858, 286] width 129 height 33
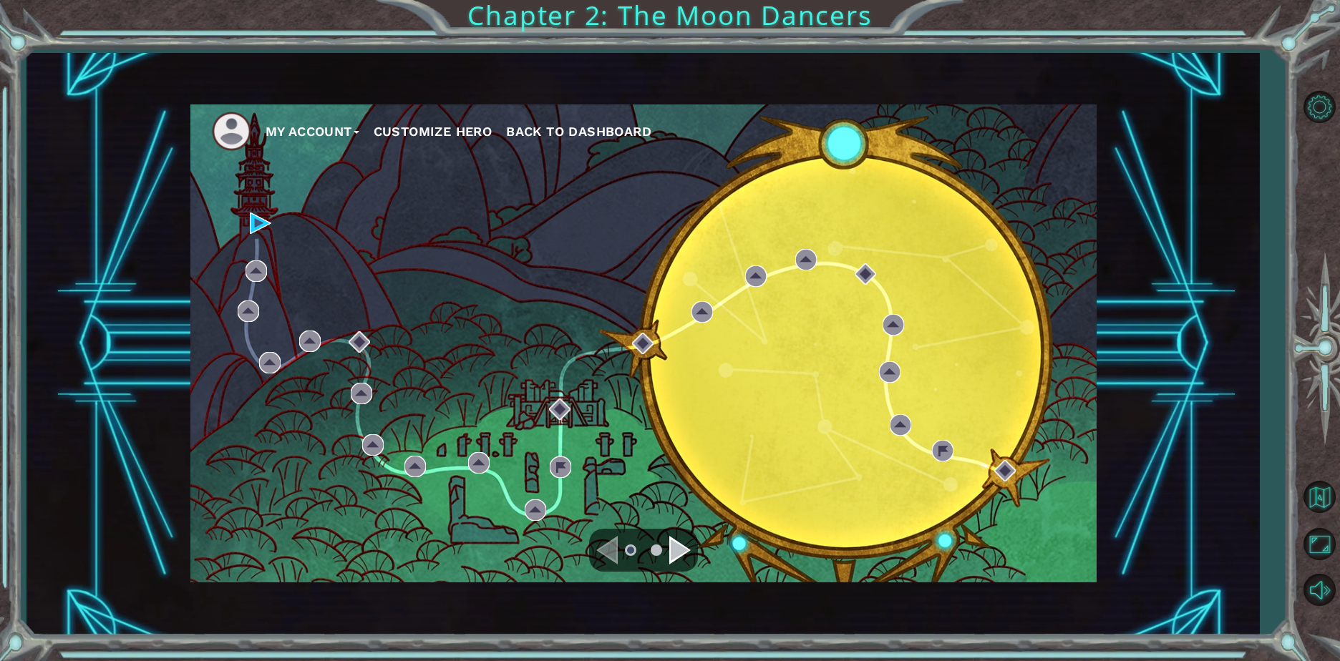
click at [678, 556] on div "Navigate to the next page" at bounding box center [679, 550] width 21 height 29
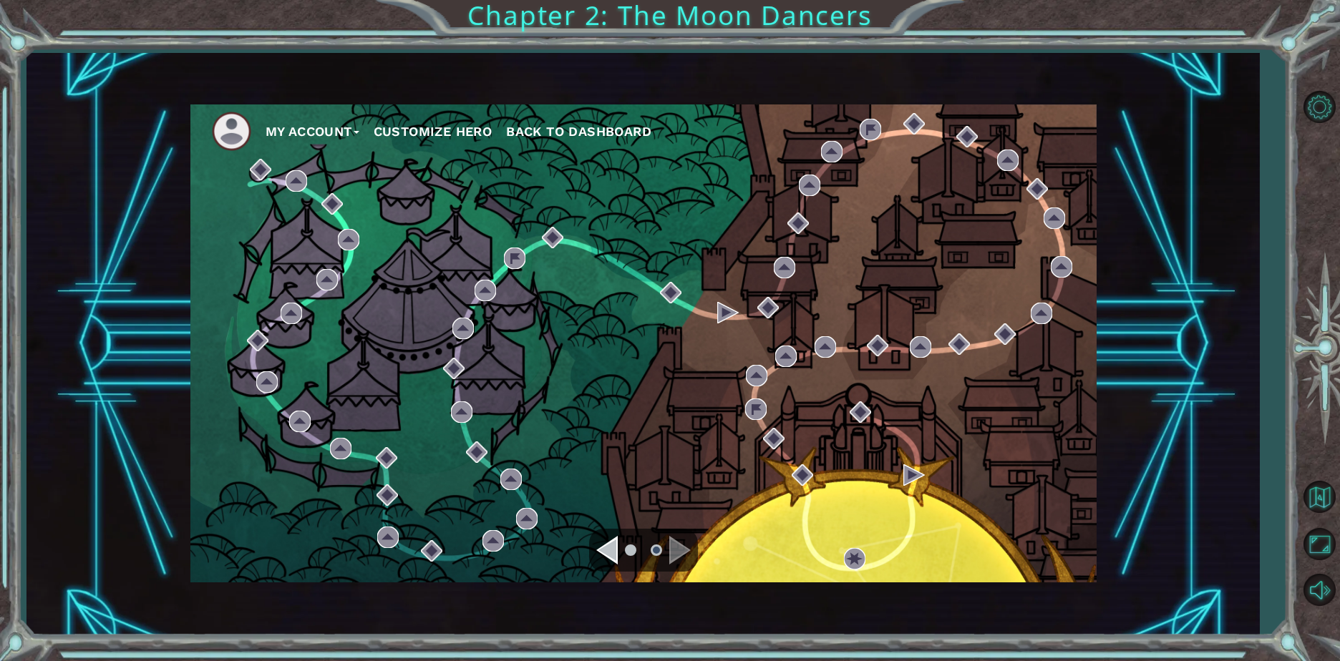
click at [553, 575] on div "My Account Customize Hero Back to Dashboard" at bounding box center [643, 344] width 906 height 478
click at [628, 568] on div at bounding box center [643, 550] width 109 height 43
click at [618, 557] on ul at bounding box center [644, 550] width 52 height 29
click at [617, 556] on div at bounding box center [643, 550] width 109 height 43
click at [615, 553] on div "Navigate to the previous page" at bounding box center [606, 550] width 21 height 29
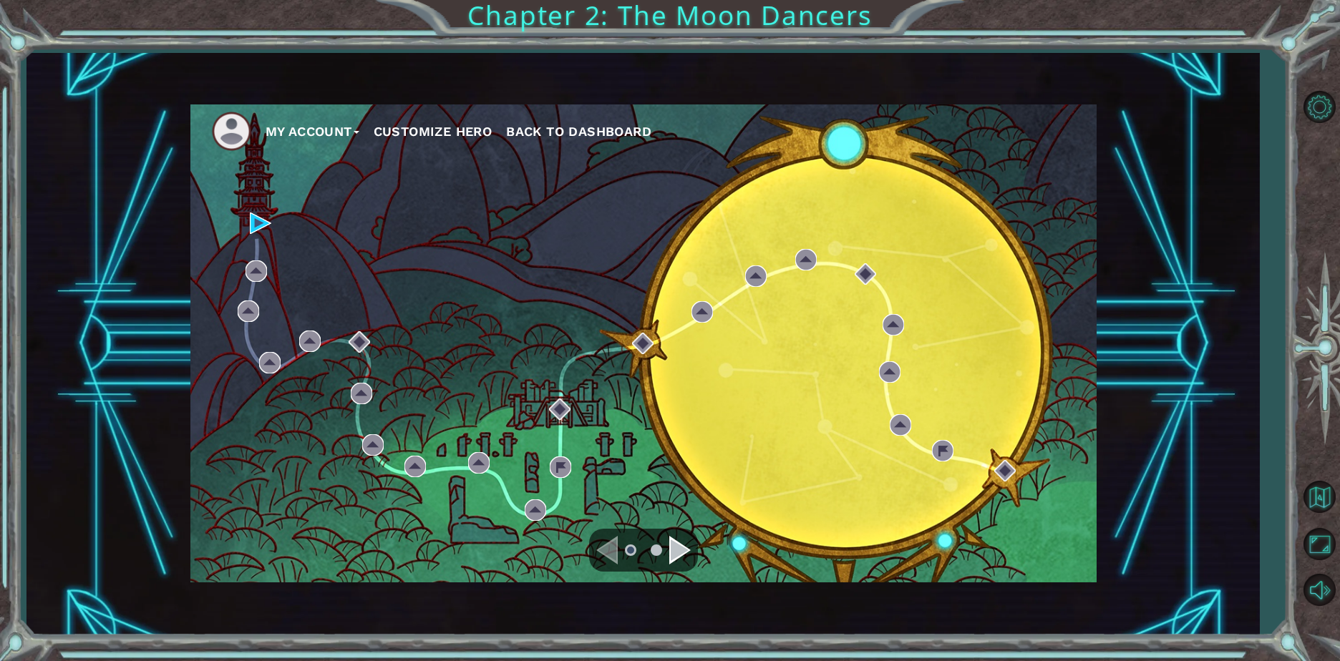
click at [480, 437] on div "My Account Customize Hero Back to Dashboard" at bounding box center [643, 344] width 906 height 478
click at [392, 124] on button "Customize Hero" at bounding box center [433, 131] width 119 height 21
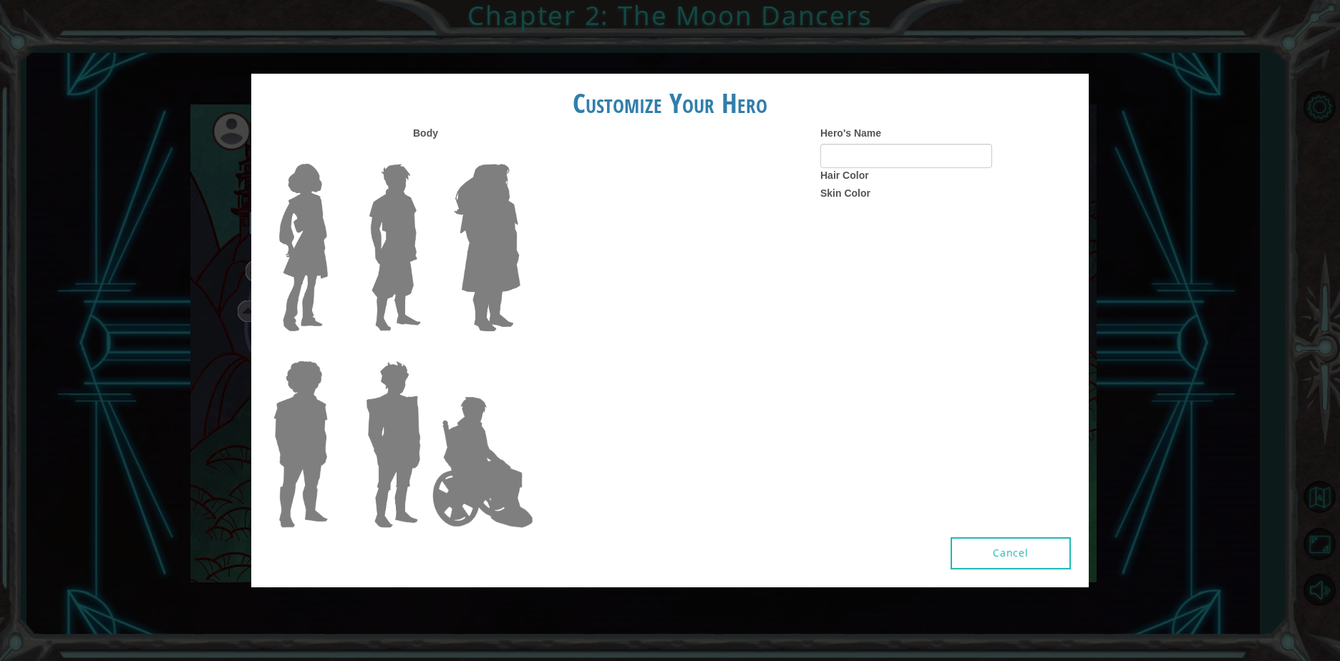
type input "EIAJKVZDFGDAcVLDSHGUSAYfJ"
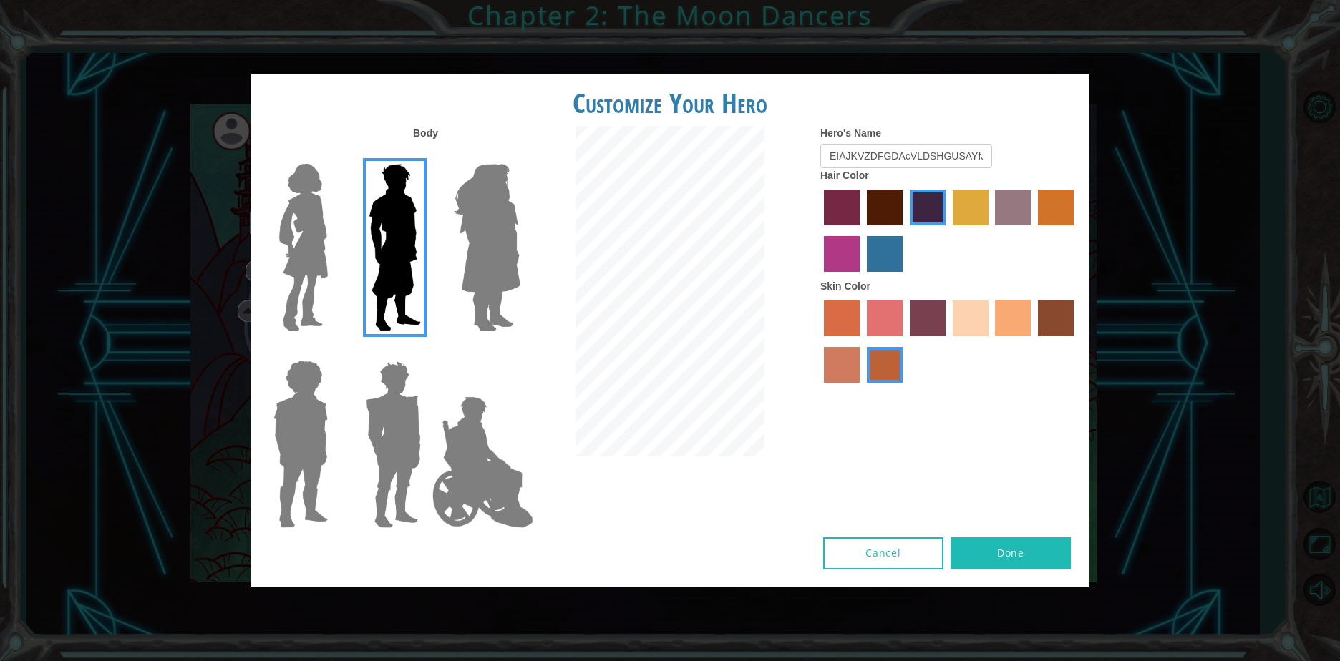
click at [378, 439] on img at bounding box center [393, 444] width 67 height 179
click at [427, 351] on input "Hero Garnet" at bounding box center [427, 351] width 0 height 0
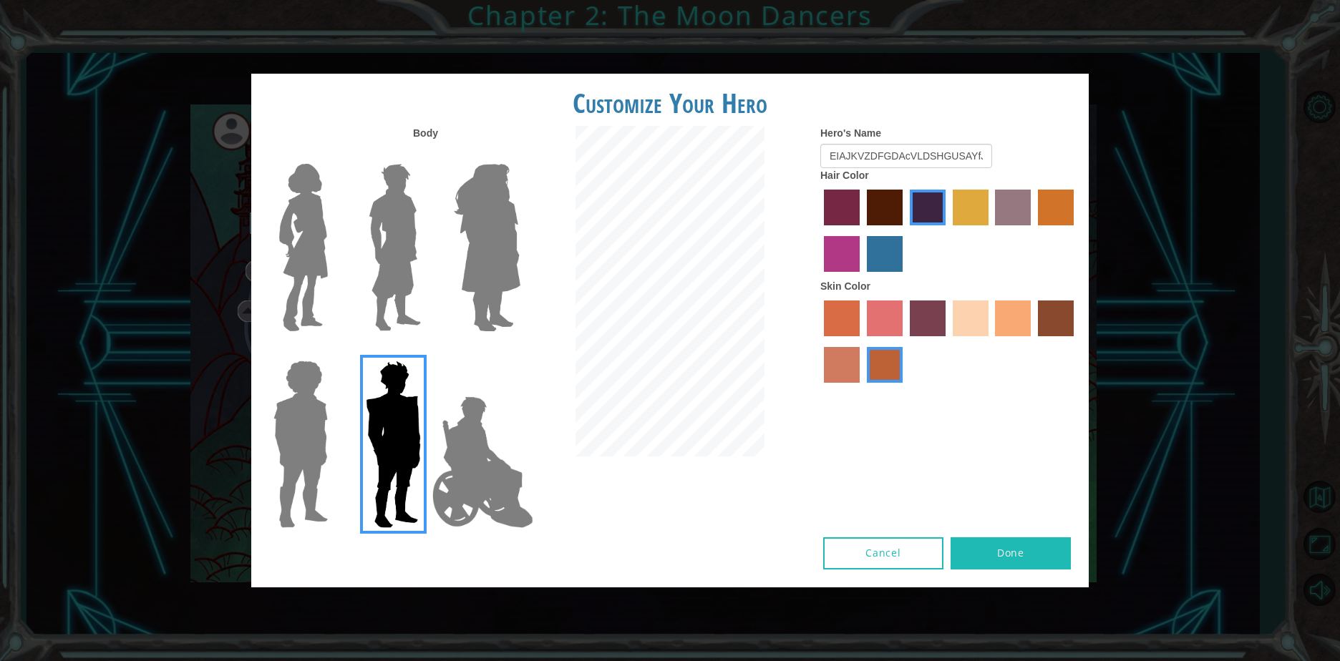
click at [390, 272] on img at bounding box center [395, 247] width 64 height 179
click at [427, 155] on input "Hero Lars" at bounding box center [427, 155] width 0 height 0
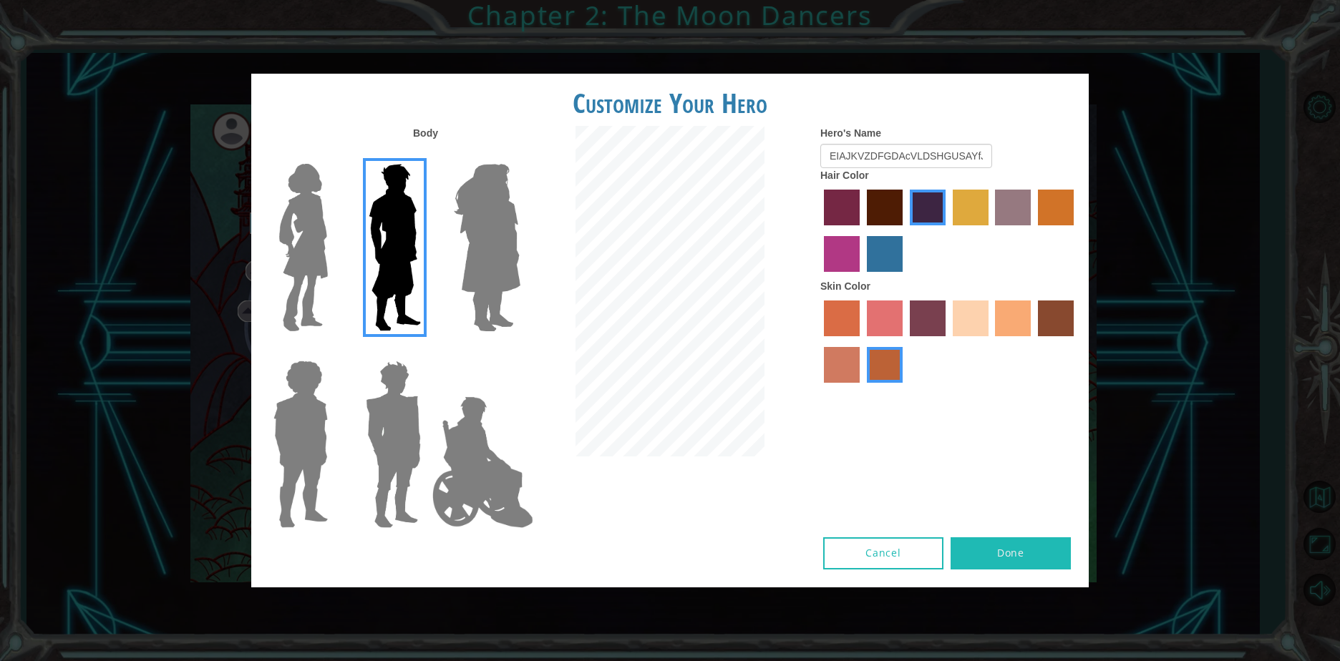
click at [479, 232] on img at bounding box center [487, 247] width 78 height 179
click at [520, 155] on input "Hero Amethyst" at bounding box center [520, 155] width 0 height 0
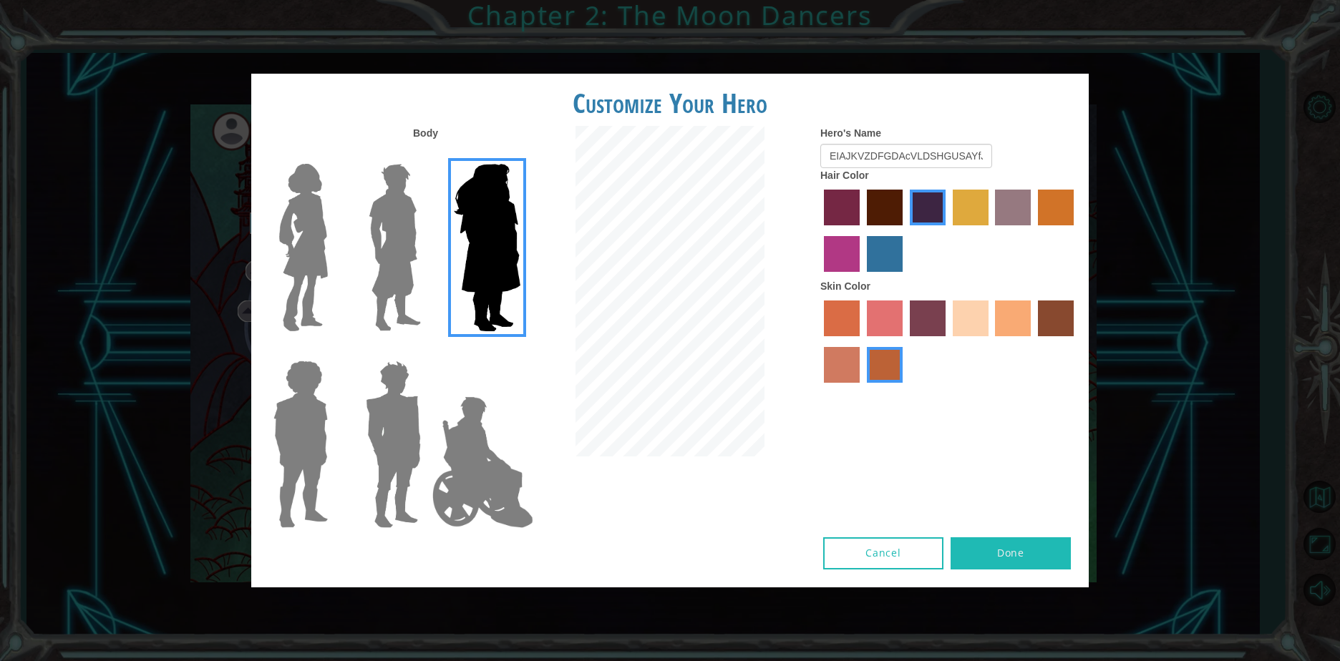
click at [279, 232] on img at bounding box center [303, 247] width 60 height 179
click at [334, 155] on input "Hero Connie" at bounding box center [334, 155] width 0 height 0
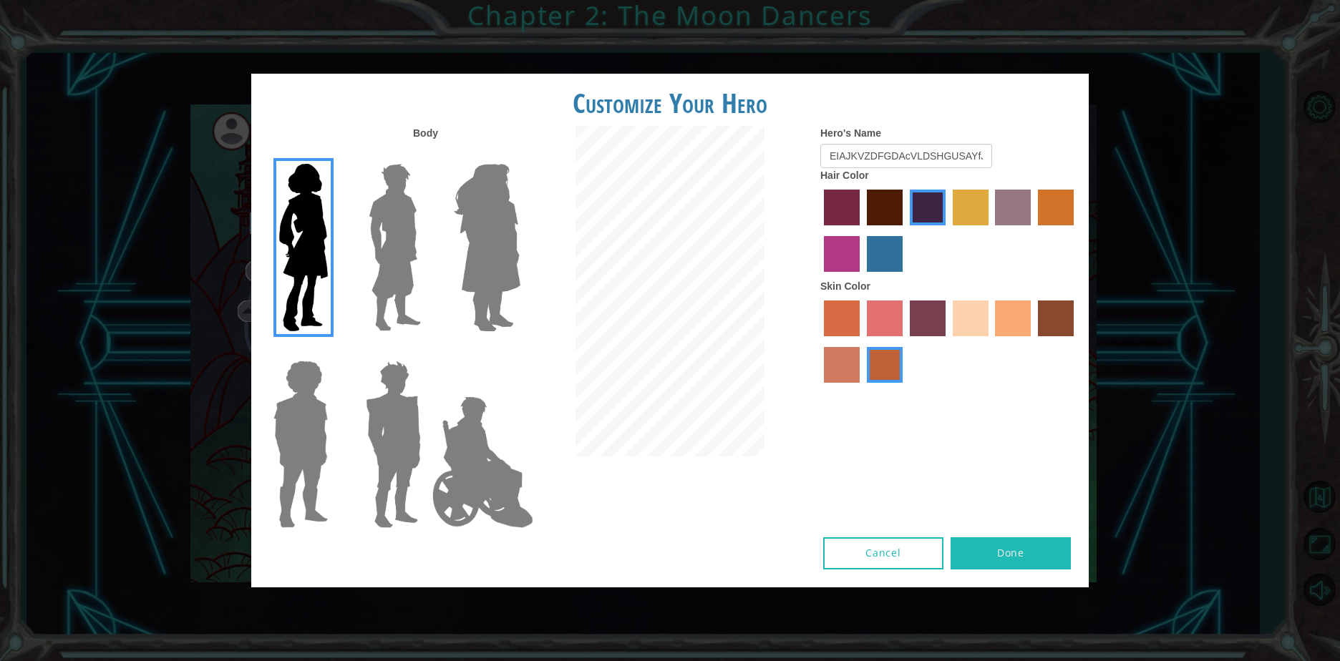
click at [383, 258] on img at bounding box center [395, 247] width 64 height 179
click at [427, 155] on input "Hero Lars" at bounding box center [427, 155] width 0 height 0
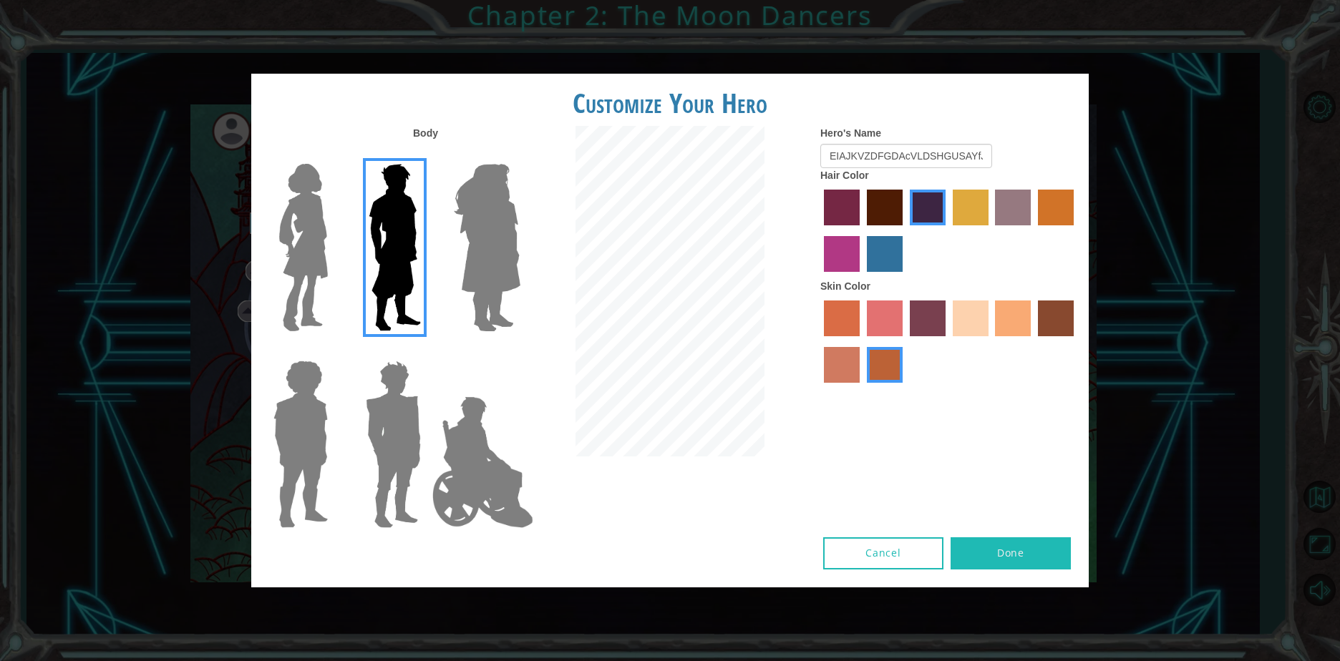
drag, startPoint x: 359, startPoint y: 401, endPoint x: 333, endPoint y: 404, distance: 26.0
click at [349, 402] on div at bounding box center [390, 439] width 93 height 197
drag, startPoint x: 333, startPoint y: 404, endPoint x: 305, endPoint y: 424, distance: 34.4
click at [310, 414] on div at bounding box center [297, 439] width 93 height 197
click at [290, 439] on img at bounding box center [301, 444] width 66 height 179
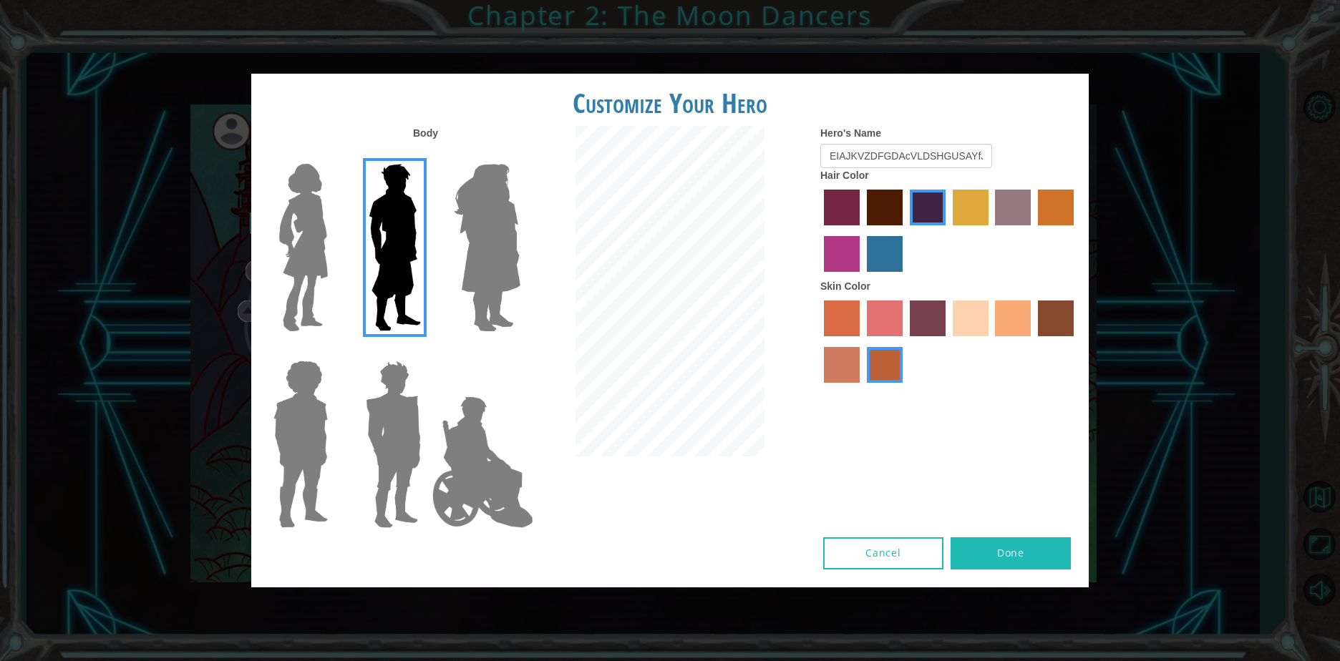
click at [334, 351] on input "Hero Steven" at bounding box center [334, 351] width 0 height 0
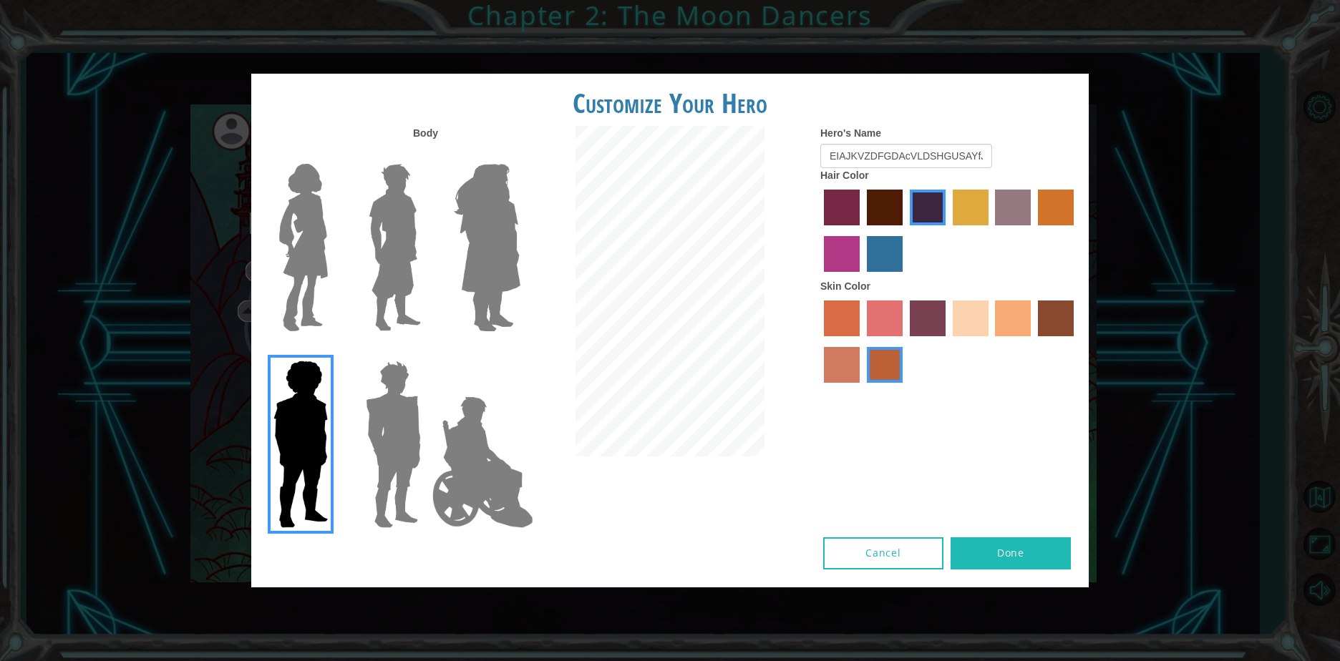
click at [283, 427] on img at bounding box center [301, 444] width 66 height 179
click at [334, 351] on input "Hero Steven" at bounding box center [334, 351] width 0 height 0
click at [370, 260] on img at bounding box center [395, 247] width 64 height 179
click at [427, 155] on input "Hero Lars" at bounding box center [427, 155] width 0 height 0
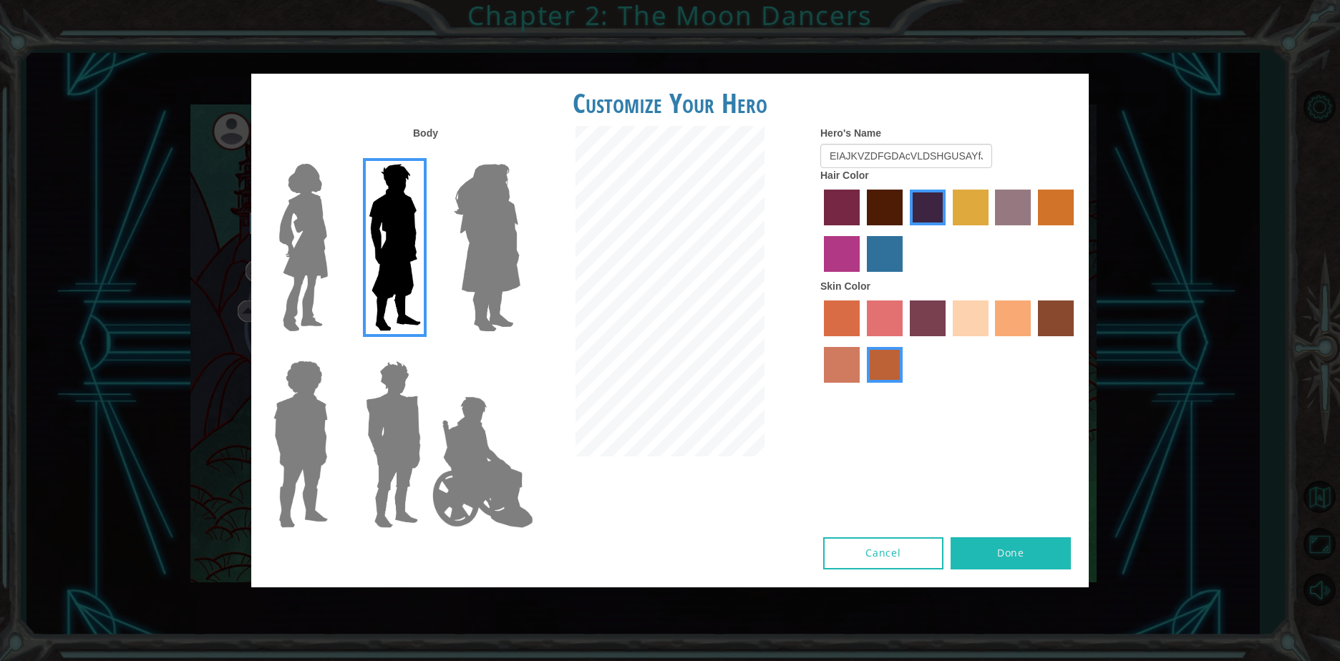
click at [878, 203] on label "maroon hair color" at bounding box center [885, 208] width 36 height 36
click at [862, 230] on input "maroon hair color" at bounding box center [862, 230] width 0 height 0
click at [879, 204] on label "maroon hair color" at bounding box center [885, 208] width 36 height 36
click at [862, 230] on input "maroon hair color" at bounding box center [862, 230] width 0 height 0
click at [879, 204] on label "maroon hair color" at bounding box center [885, 208] width 36 height 36
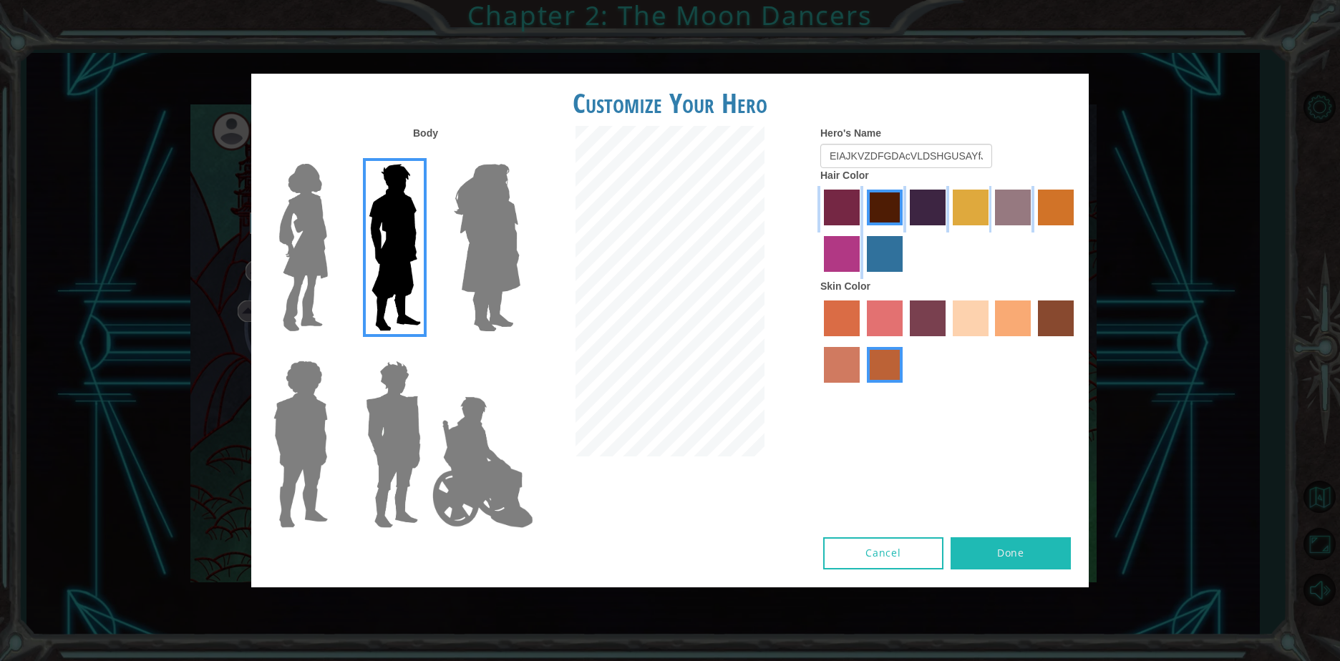
click at [862, 230] on input "maroon hair color" at bounding box center [862, 230] width 0 height 0
click at [879, 205] on label "maroon hair color" at bounding box center [885, 208] width 36 height 36
click at [862, 230] on input "maroon hair color" at bounding box center [862, 230] width 0 height 0
drag, startPoint x: 879, startPoint y: 214, endPoint x: 879, endPoint y: 223, distance: 8.6
click at [880, 220] on label "maroon hair color" at bounding box center [885, 208] width 36 height 36
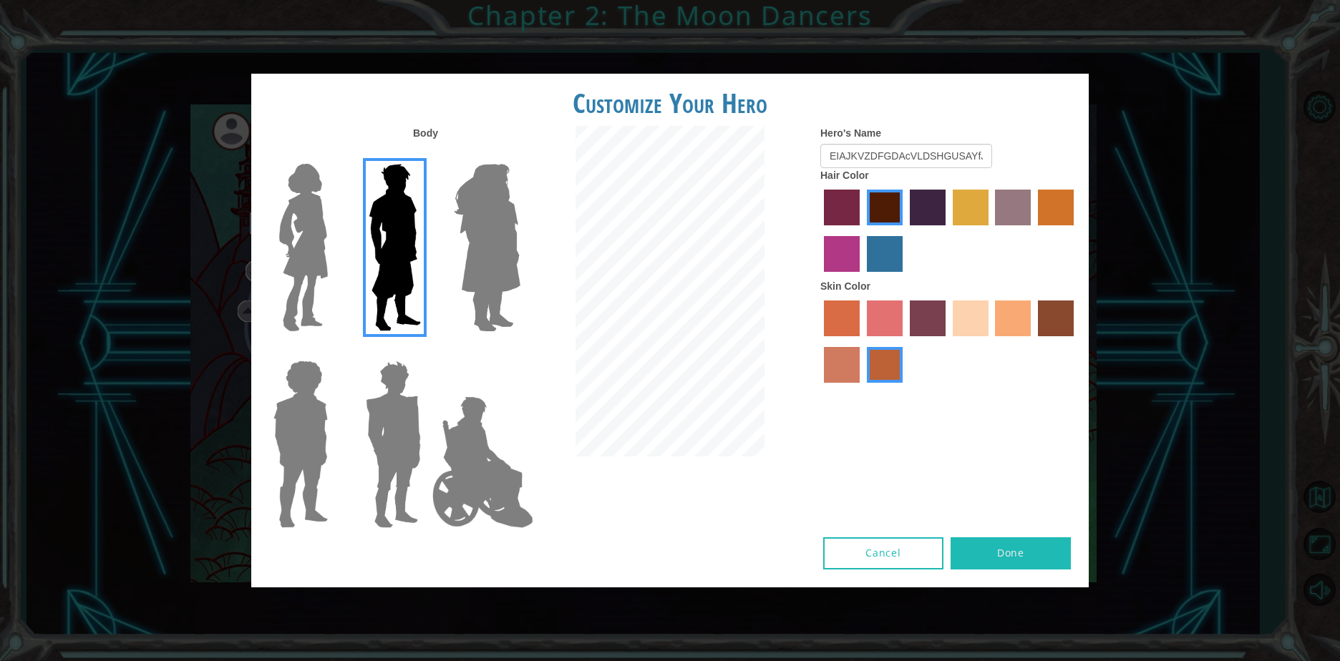
click at [862, 230] on input "maroon hair color" at bounding box center [862, 230] width 0 height 0
click at [915, 218] on label "hot purple hair color" at bounding box center [928, 208] width 36 height 36
click at [905, 230] on input "hot purple hair color" at bounding box center [905, 230] width 0 height 0
click at [893, 217] on label "maroon hair color" at bounding box center [885, 208] width 36 height 36
click at [862, 230] on input "maroon hair color" at bounding box center [862, 230] width 0 height 0
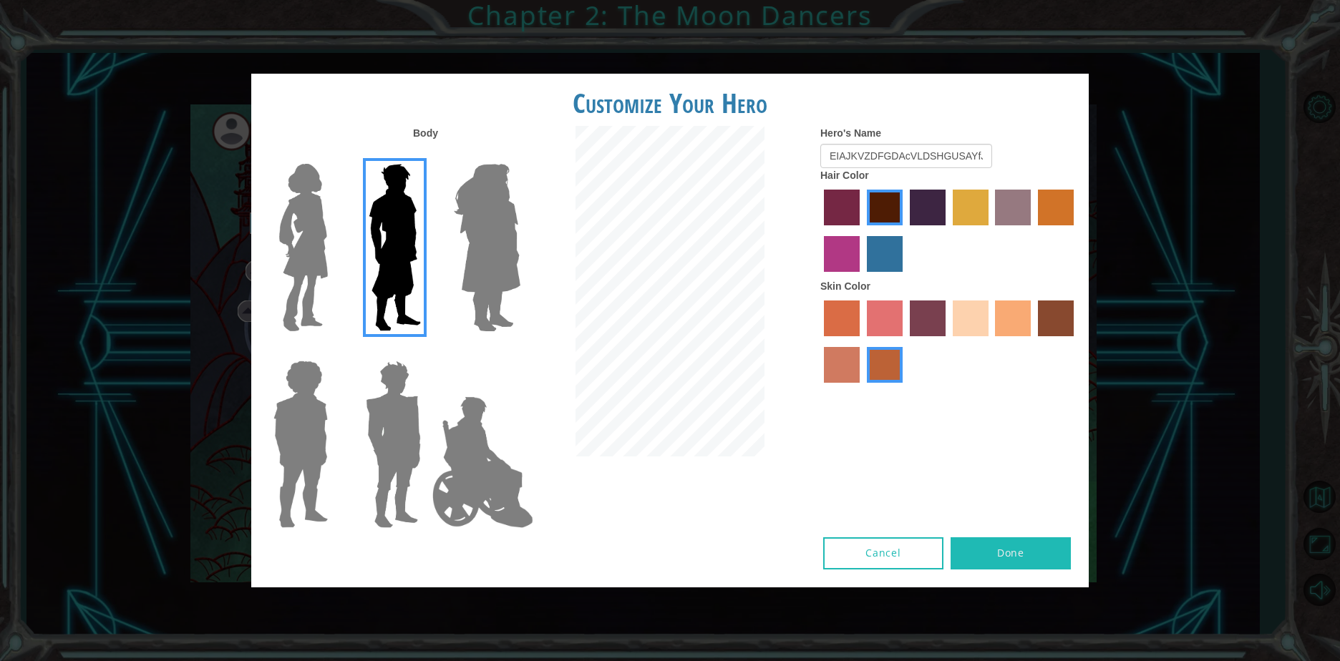
click at [928, 206] on label "hot purple hair color" at bounding box center [928, 208] width 36 height 36
click at [905, 230] on input "hot purple hair color" at bounding box center [905, 230] width 0 height 0
click at [916, 314] on label "tosca skin color" at bounding box center [928, 319] width 36 height 36
click at [905, 341] on input "tosca skin color" at bounding box center [905, 341] width 0 height 0
click at [822, 326] on div "Hero's Name EIAJKVZDFGDAcVLDSHGUSAYfJ Hair Color Skin Color" at bounding box center [949, 258] width 279 height 264
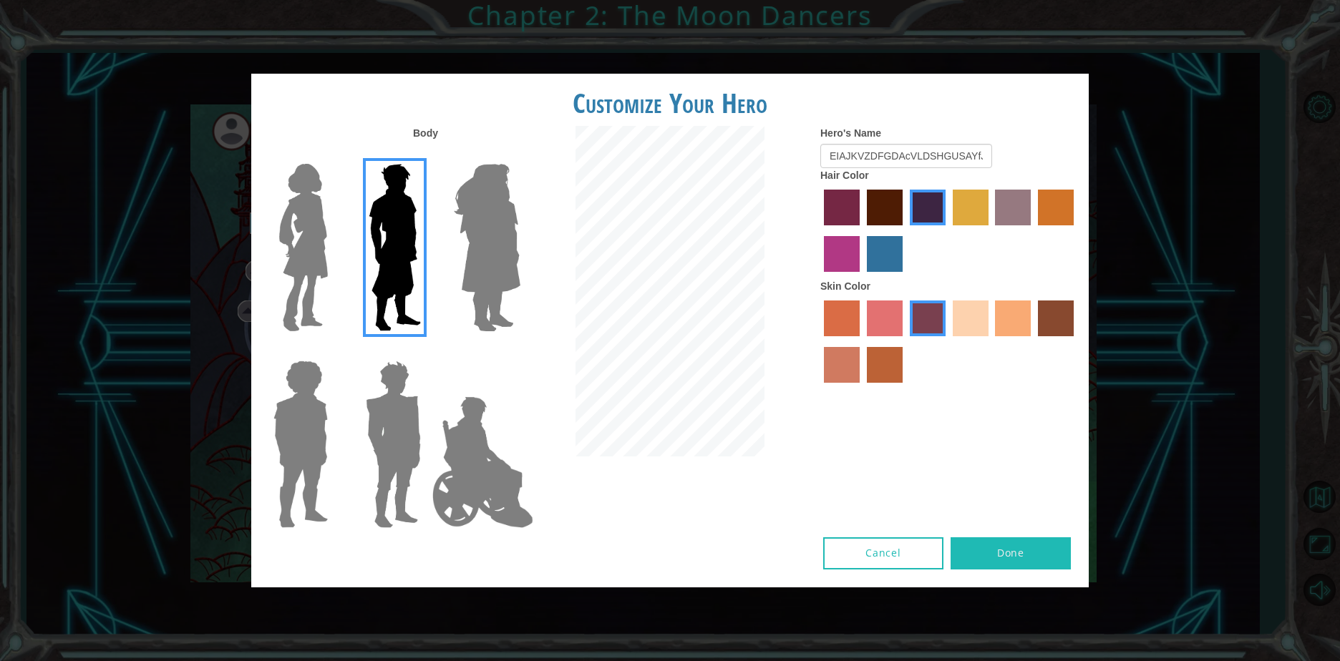
click at [833, 317] on label "sorbus skin color" at bounding box center [842, 319] width 36 height 36
click at [819, 341] on input "sorbus skin color" at bounding box center [819, 341] width 0 height 0
click at [870, 365] on label "smoke tree skin color" at bounding box center [885, 365] width 36 height 36
click at [862, 388] on input "smoke tree skin color" at bounding box center [862, 388] width 0 height 0
click at [991, 560] on button "Done" at bounding box center [1011, 554] width 120 height 32
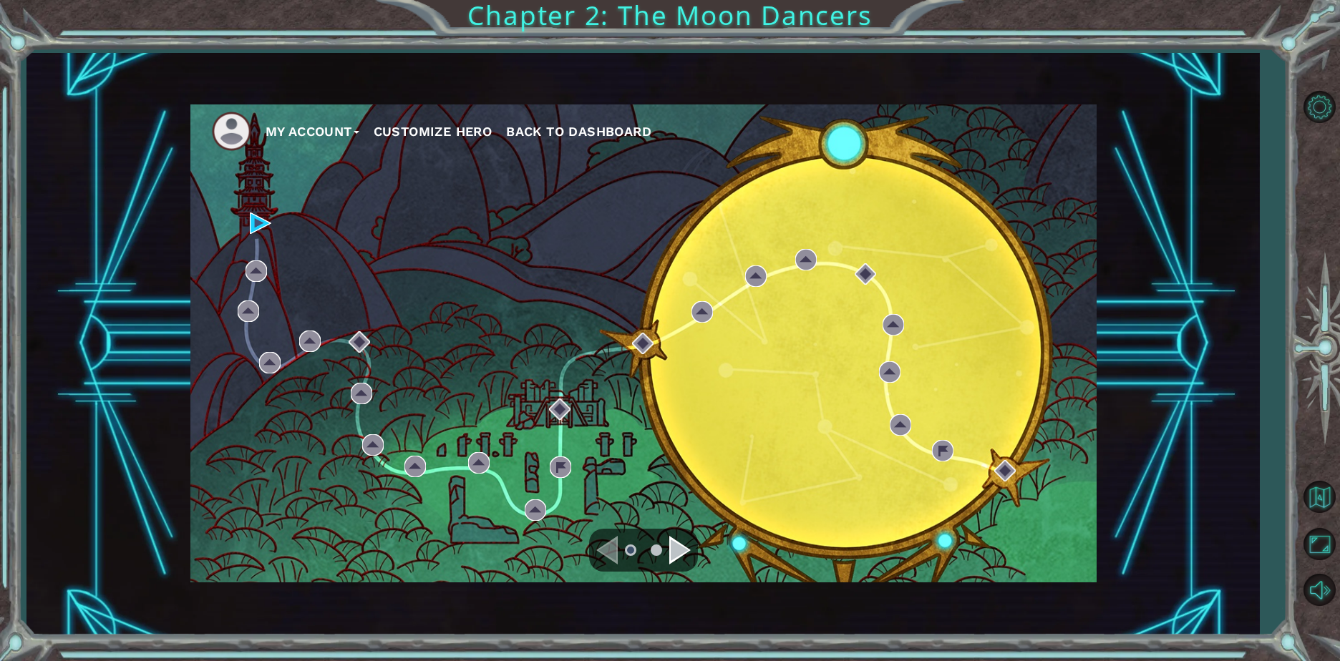
click at [256, 237] on div "My Account Customize Hero Back to Dashboard" at bounding box center [643, 344] width 906 height 478
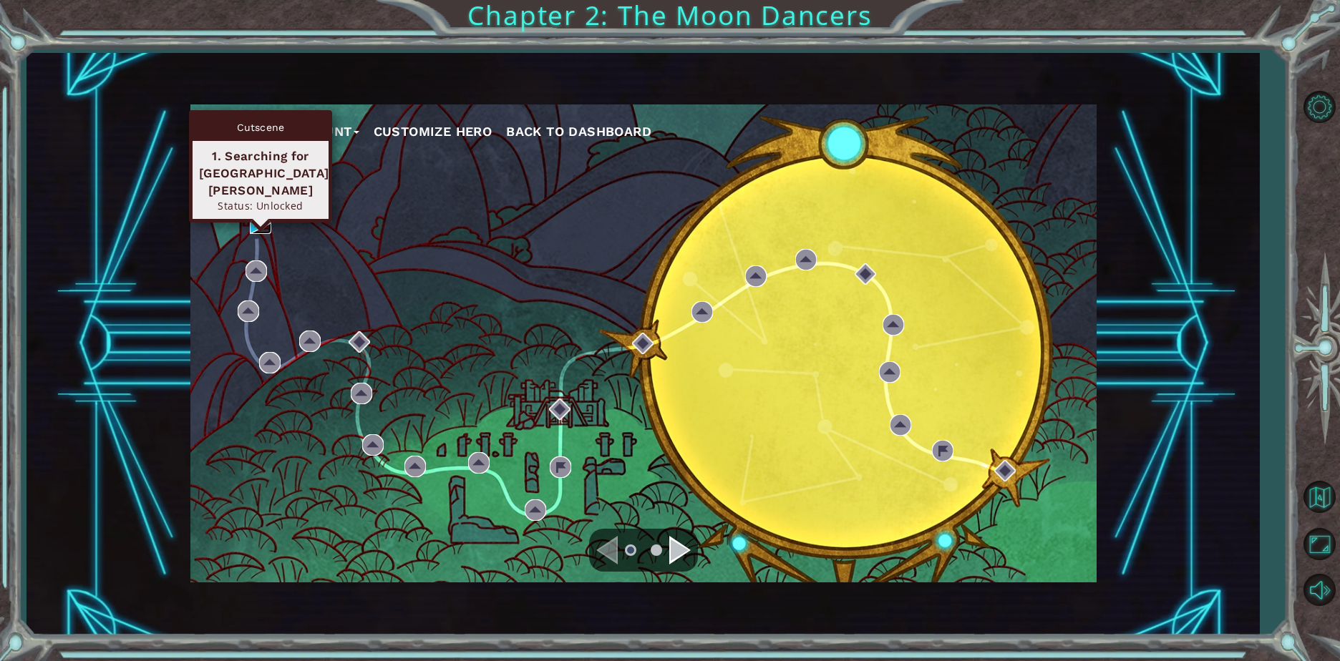
click at [266, 230] on img at bounding box center [260, 223] width 21 height 21
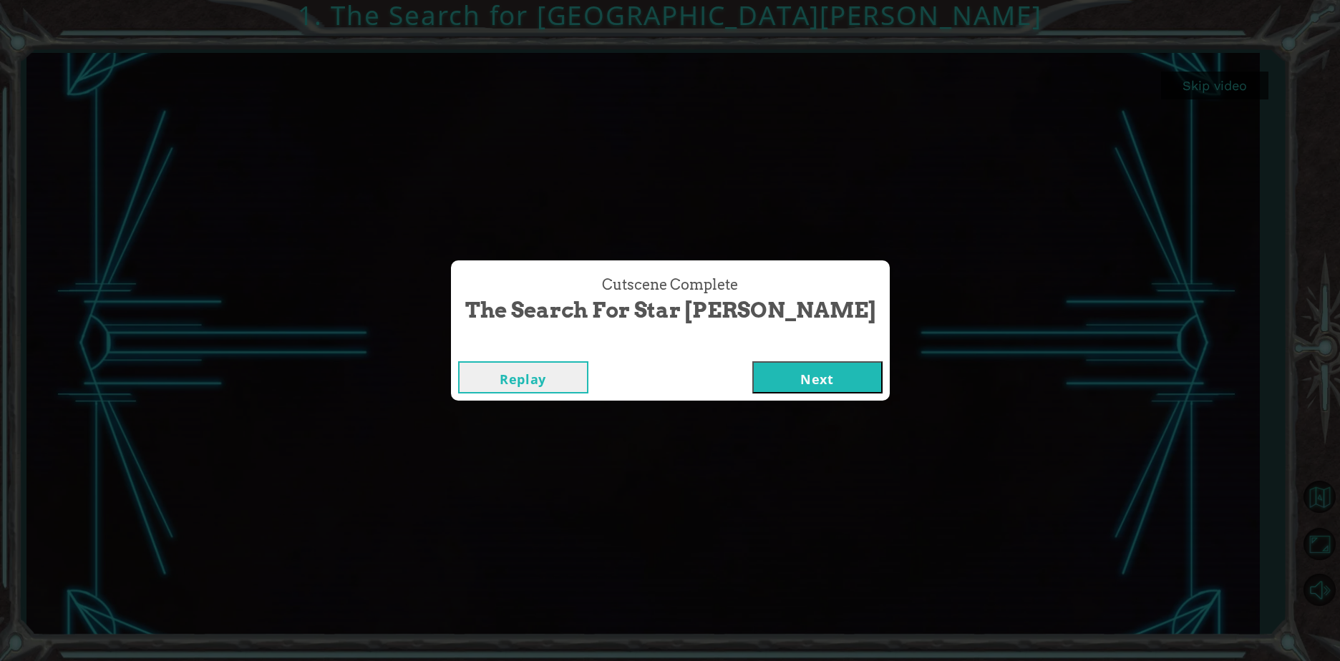
click at [752, 374] on button "Next" at bounding box center [817, 377] width 130 height 32
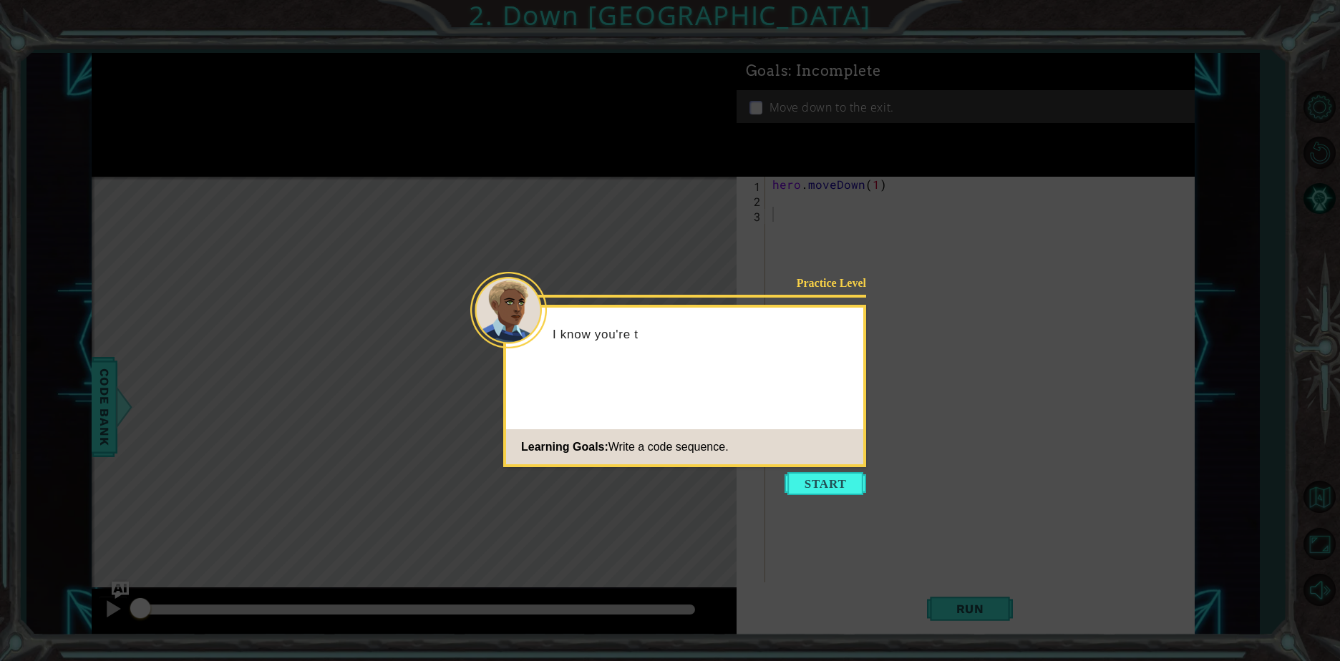
click at [680, 351] on div "I know you're t" at bounding box center [684, 342] width 357 height 57
click at [810, 496] on icon at bounding box center [670, 330] width 1340 height 661
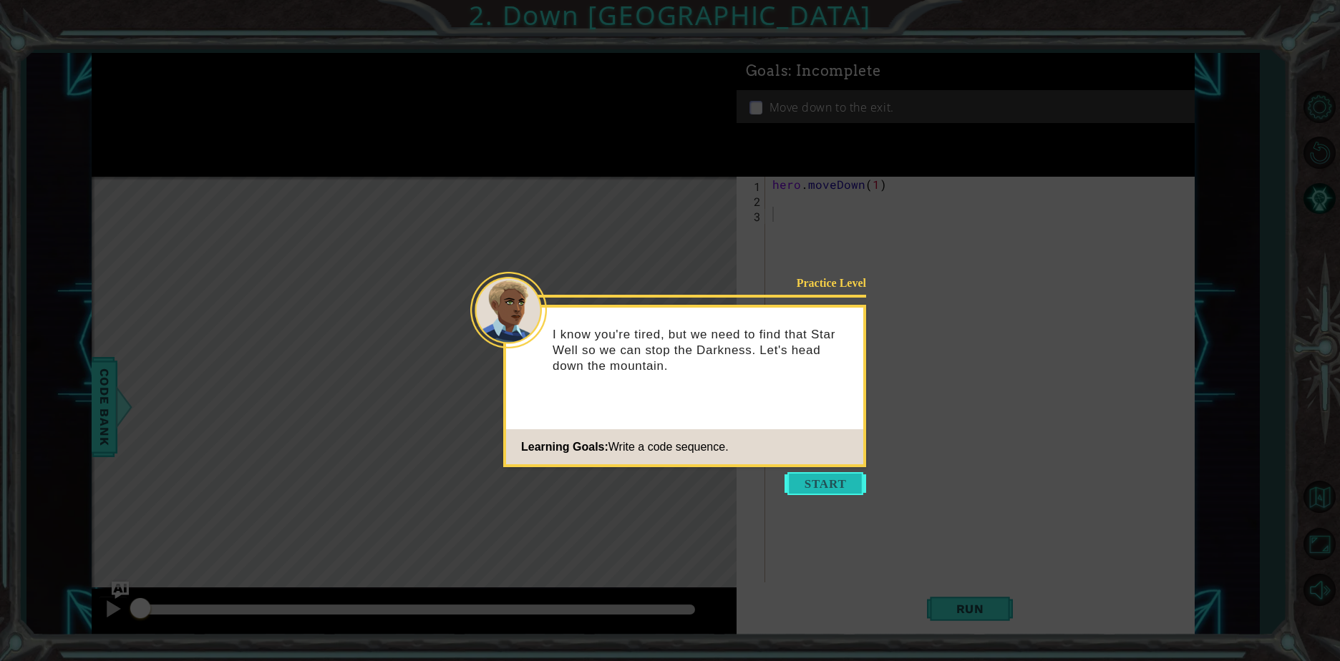
click at [814, 489] on button "Start" at bounding box center [825, 483] width 82 height 23
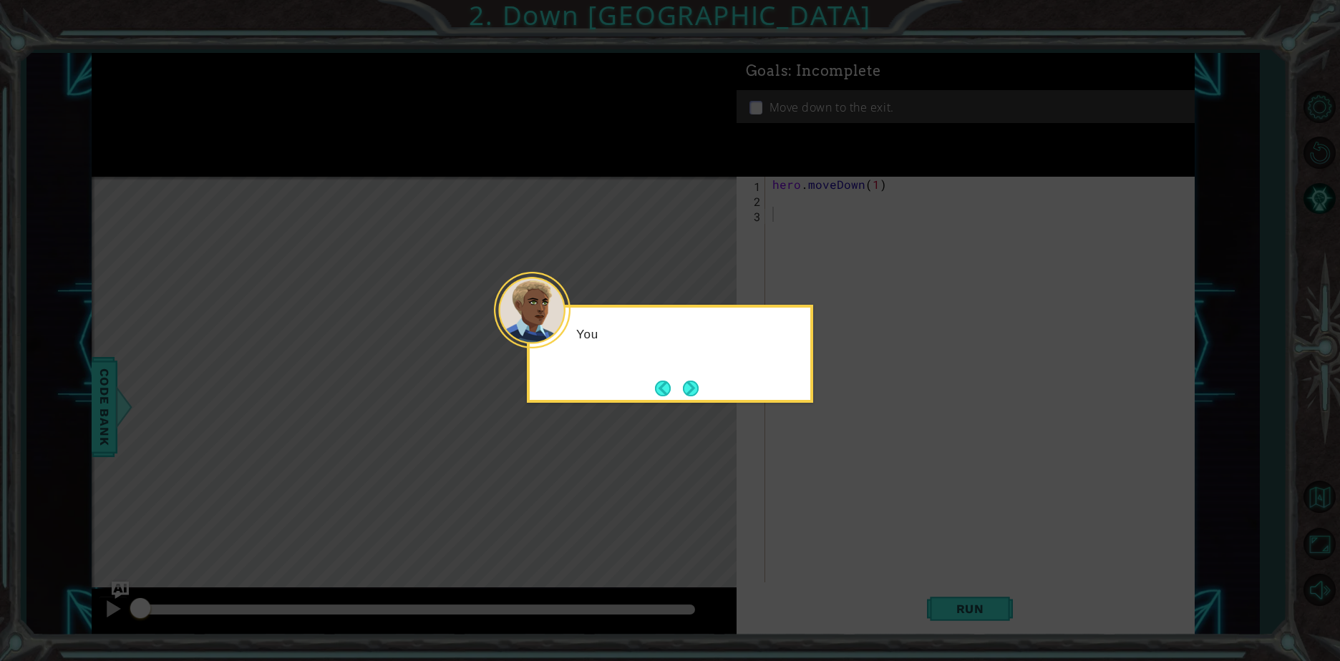
click at [814, 489] on icon at bounding box center [670, 330] width 1340 height 661
click at [689, 391] on button "Next" at bounding box center [691, 389] width 16 height 16
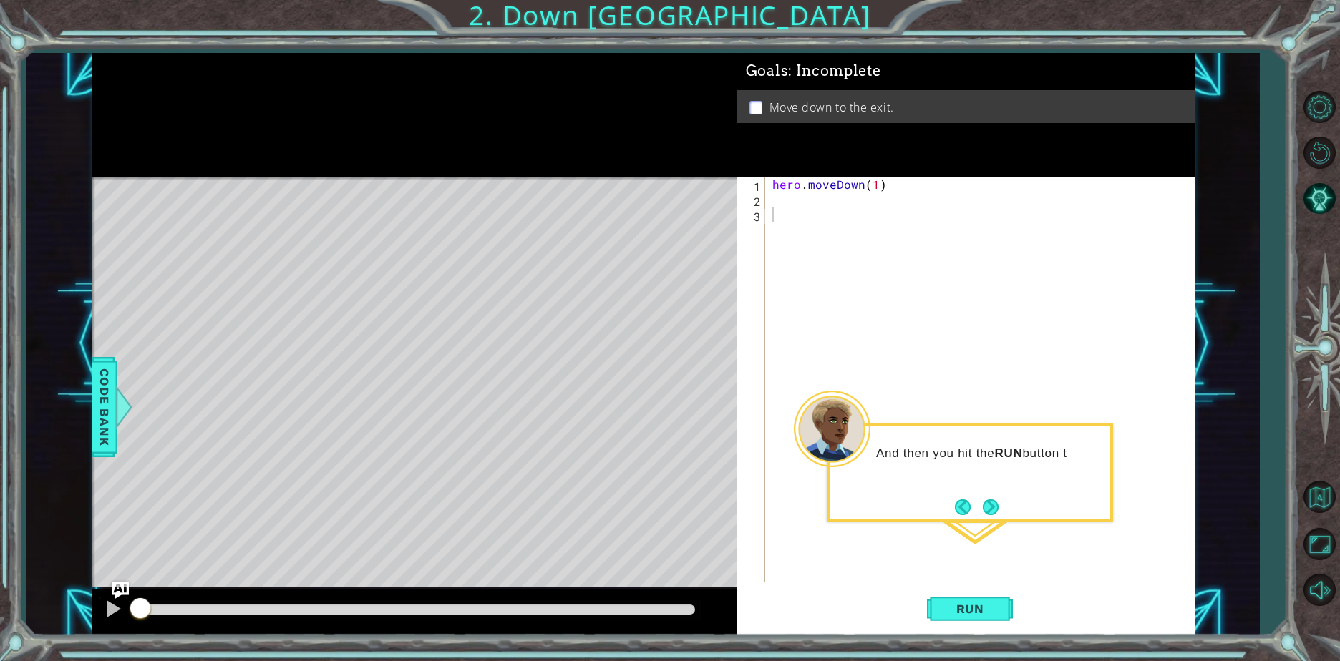
drag, startPoint x: 638, startPoint y: 419, endPoint x: 666, endPoint y: 443, distance: 36.5
click at [648, 429] on div "Level Map" at bounding box center [422, 388] width 661 height 422
click at [966, 605] on span "Run" at bounding box center [970, 609] width 57 height 14
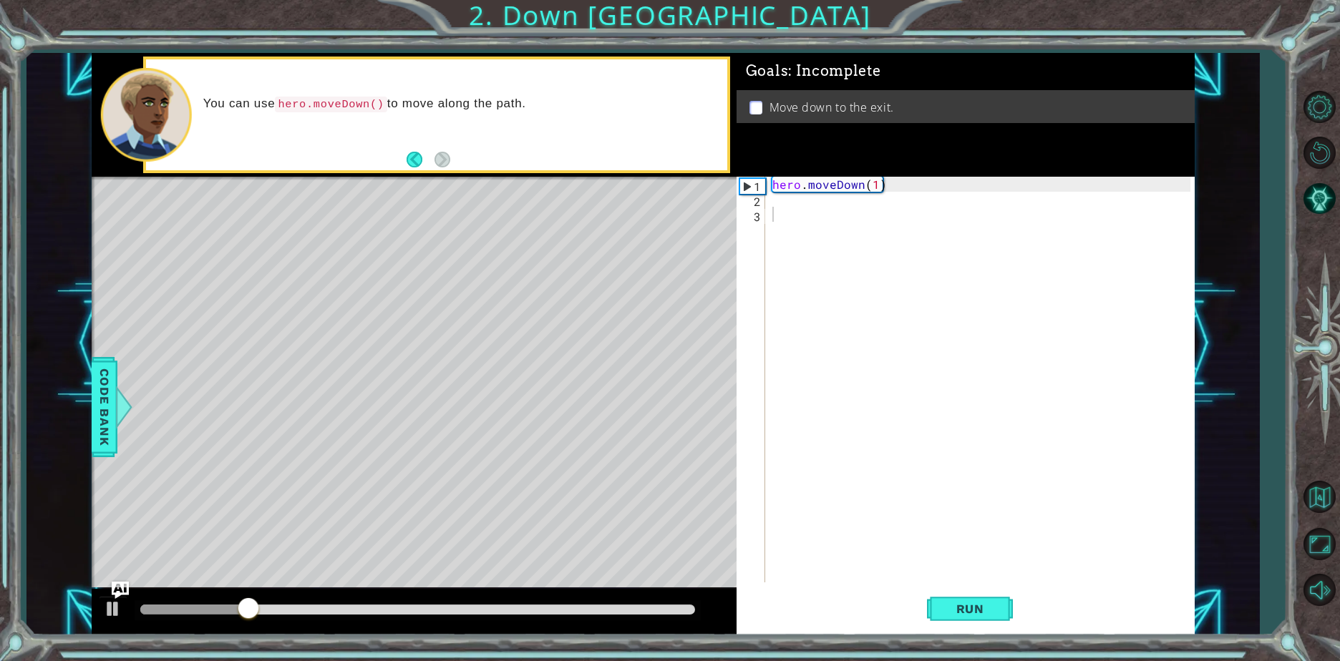
click at [905, 621] on div "Run" at bounding box center [970, 609] width 458 height 46
click at [930, 619] on button "Run" at bounding box center [970, 609] width 86 height 46
click at [839, 240] on div "hero . moveDown ( 1 )" at bounding box center [983, 395] width 428 height 436
click at [770, 202] on div "hero . moveDown ( 1 )" at bounding box center [983, 395] width 428 height 436
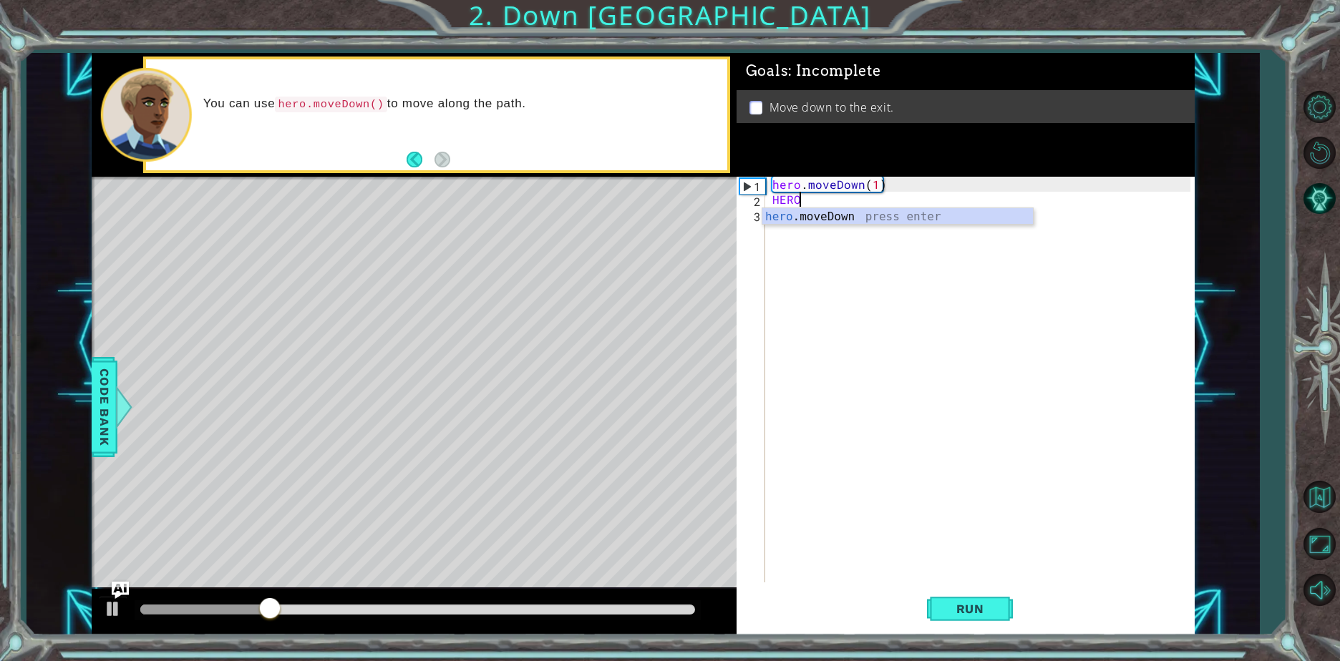
scroll to position [0, 1]
type textarea "H"
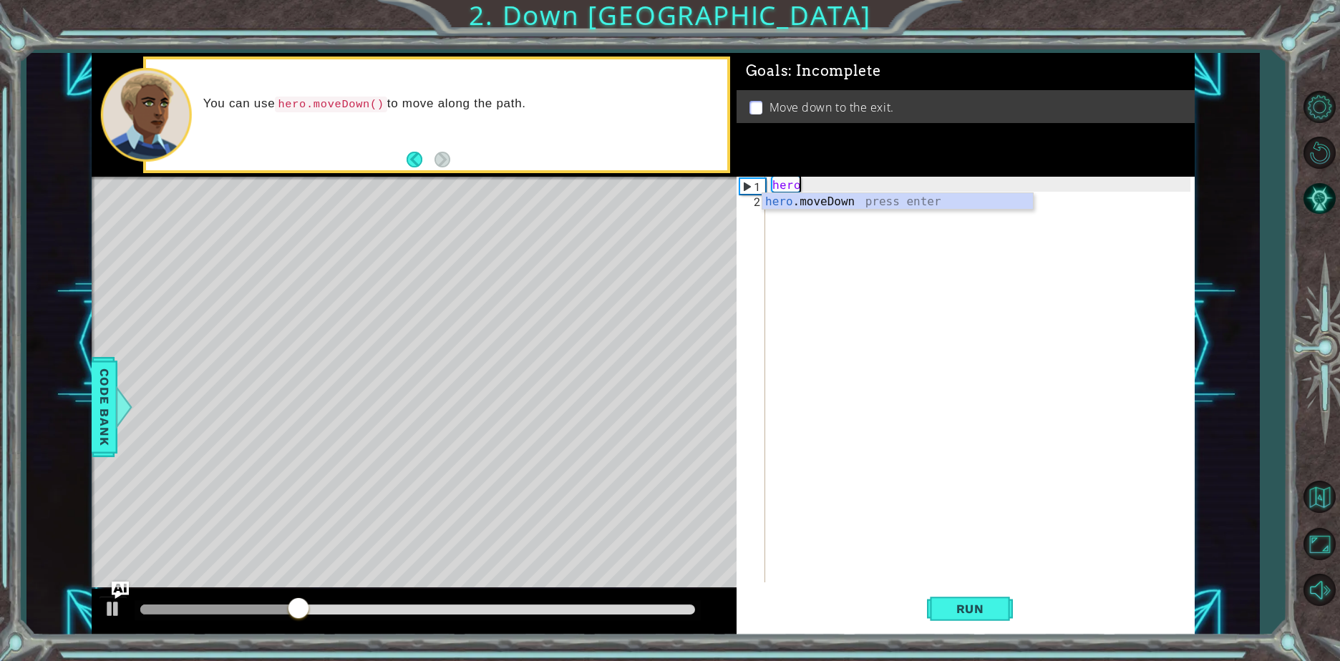
type textarea "h"
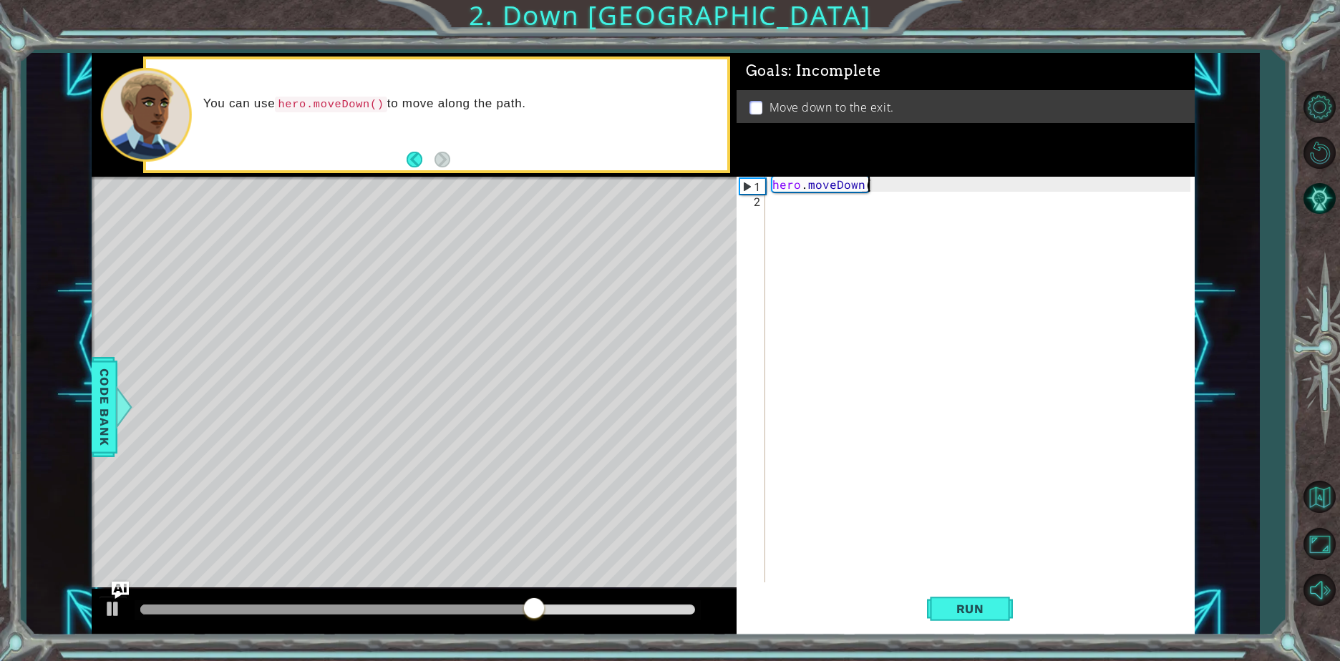
scroll to position [0, 6]
type textarea "hero.moveDown(2)"
click at [996, 616] on span "Run" at bounding box center [970, 609] width 57 height 14
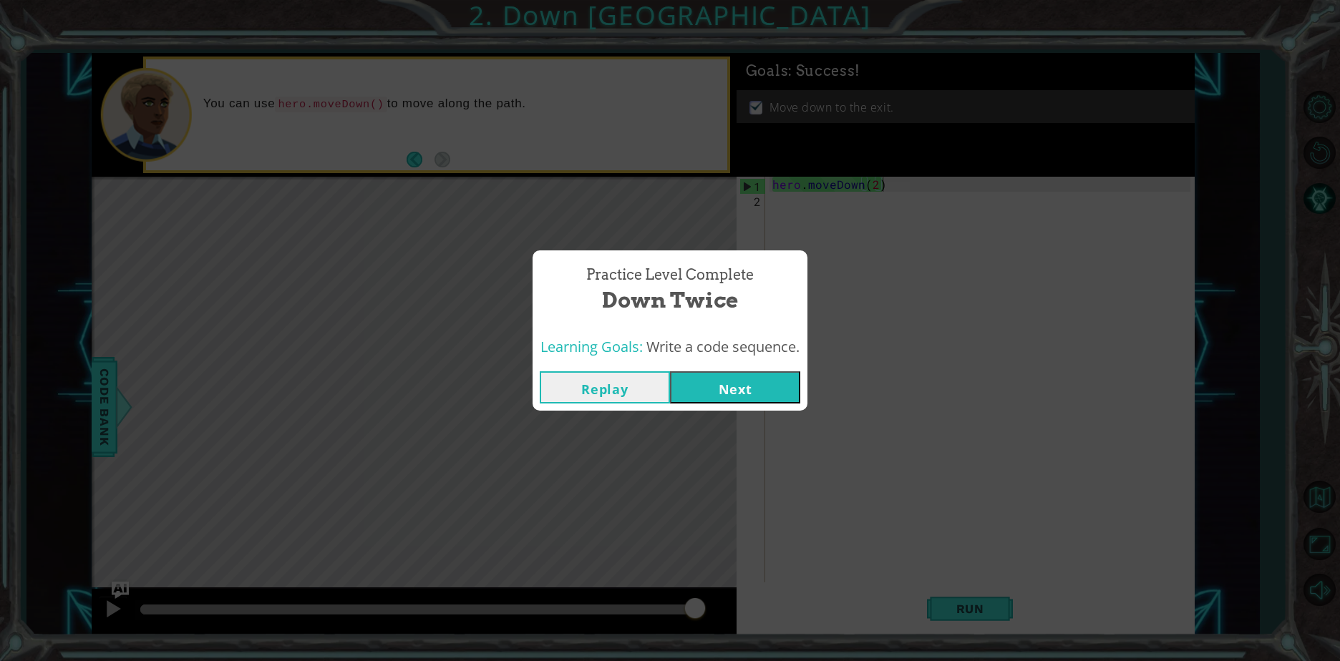
drag, startPoint x: 737, startPoint y: 379, endPoint x: 731, endPoint y: 387, distance: 9.7
click at [731, 387] on button "Next" at bounding box center [735, 387] width 130 height 32
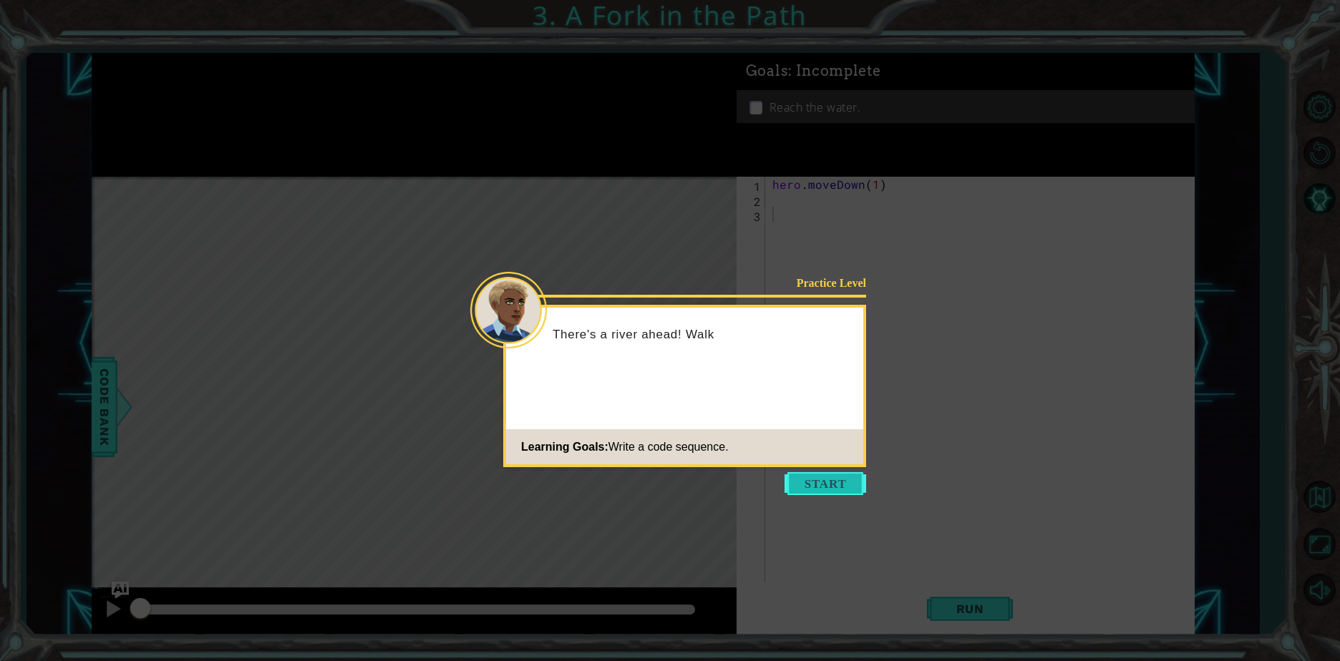
drag, startPoint x: 815, startPoint y: 497, endPoint x: 807, endPoint y: 495, distance: 7.7
click at [812, 496] on icon at bounding box center [670, 330] width 1340 height 661
click at [797, 452] on footer "Learning Goals: Write a code sequence." at bounding box center [684, 446] width 357 height 35
click at [800, 450] on footer "Learning Goals: Write a code sequence." at bounding box center [684, 446] width 357 height 35
drag, startPoint x: 856, startPoint y: 471, endPoint x: 847, endPoint y: 472, distance: 8.7
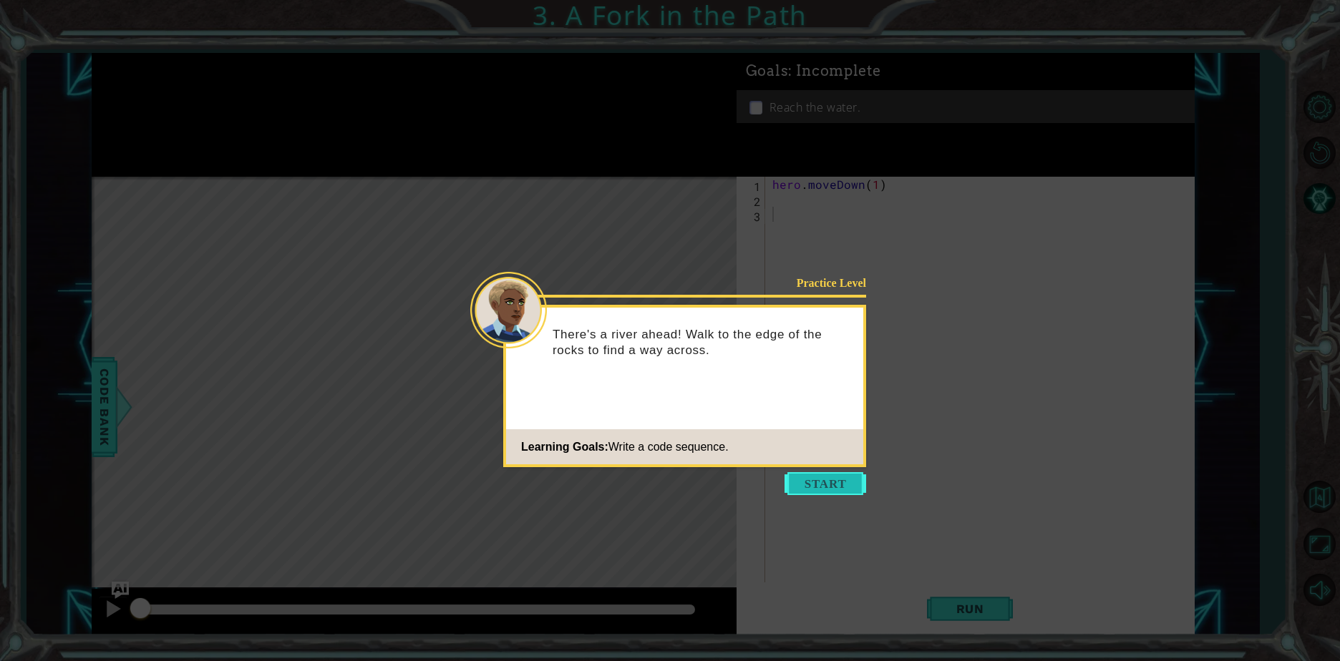
click at [850, 472] on icon at bounding box center [670, 330] width 1340 height 661
drag, startPoint x: 851, startPoint y: 481, endPoint x: 842, endPoint y: 485, distance: 10.0
click at [850, 481] on button "Start" at bounding box center [825, 483] width 82 height 23
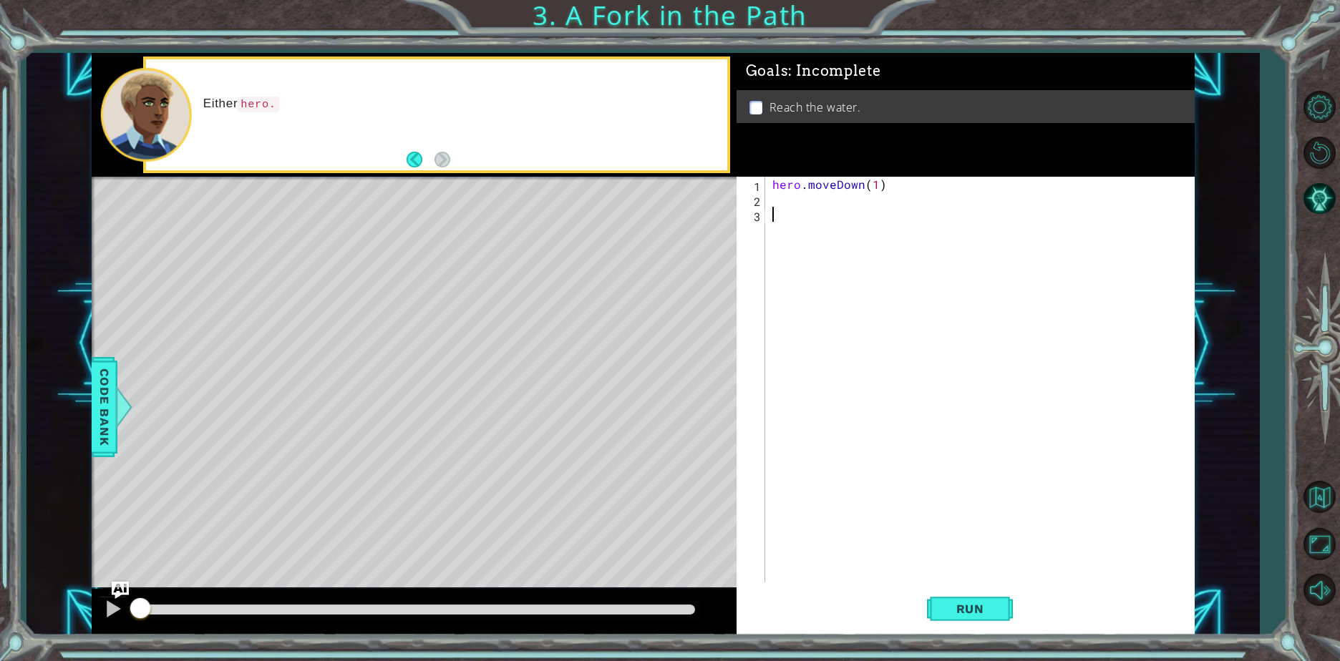
drag, startPoint x: 819, startPoint y: 266, endPoint x: 824, endPoint y: 278, distance: 13.8
click at [819, 267] on div "hero . moveDown ( 1 )" at bounding box center [983, 395] width 428 height 436
click at [786, 197] on div "hero . moveDown ( 1 )" at bounding box center [983, 395] width 428 height 436
click at [943, 609] on span "Run" at bounding box center [970, 609] width 57 height 14
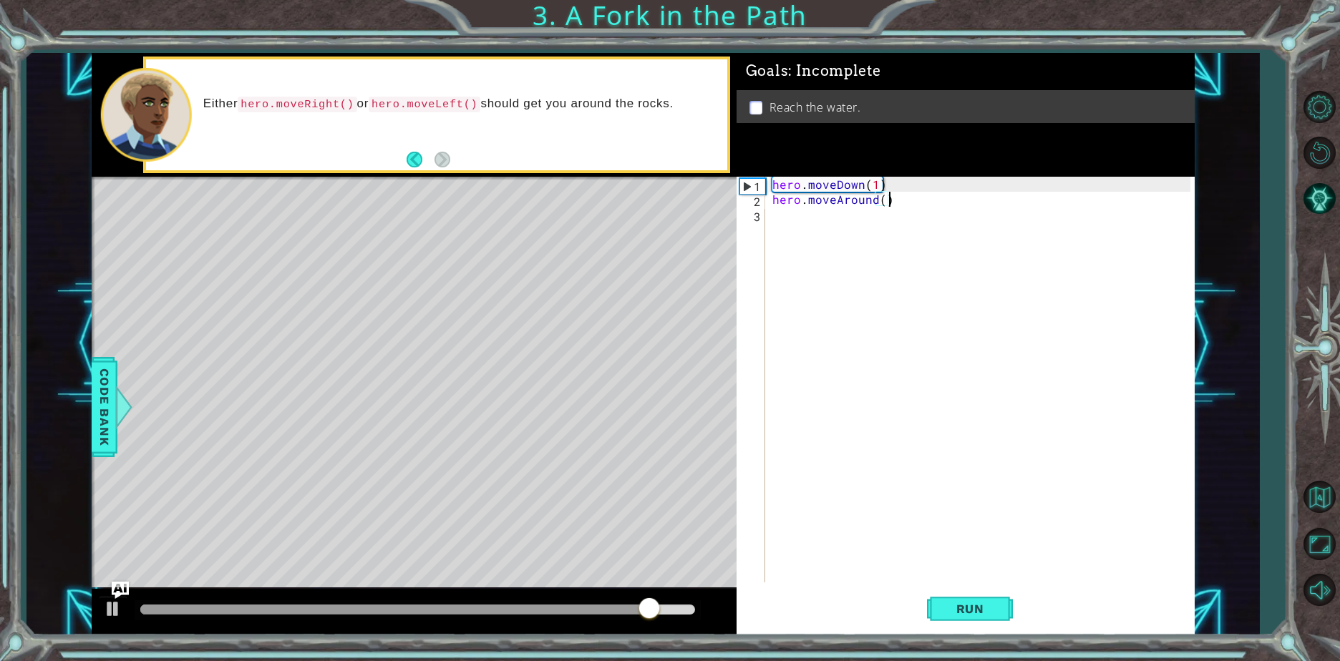
scroll to position [0, 6]
click at [972, 630] on button "Run" at bounding box center [970, 609] width 86 height 46
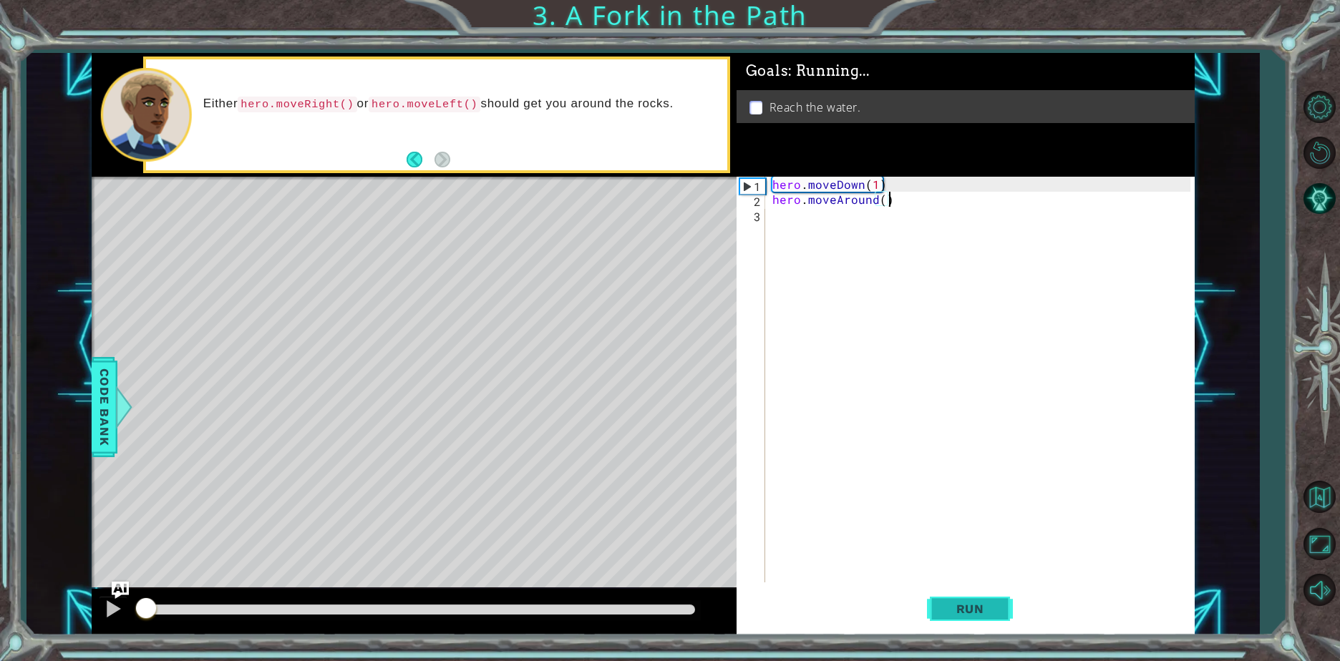
click at [976, 610] on span "Run" at bounding box center [970, 609] width 57 height 14
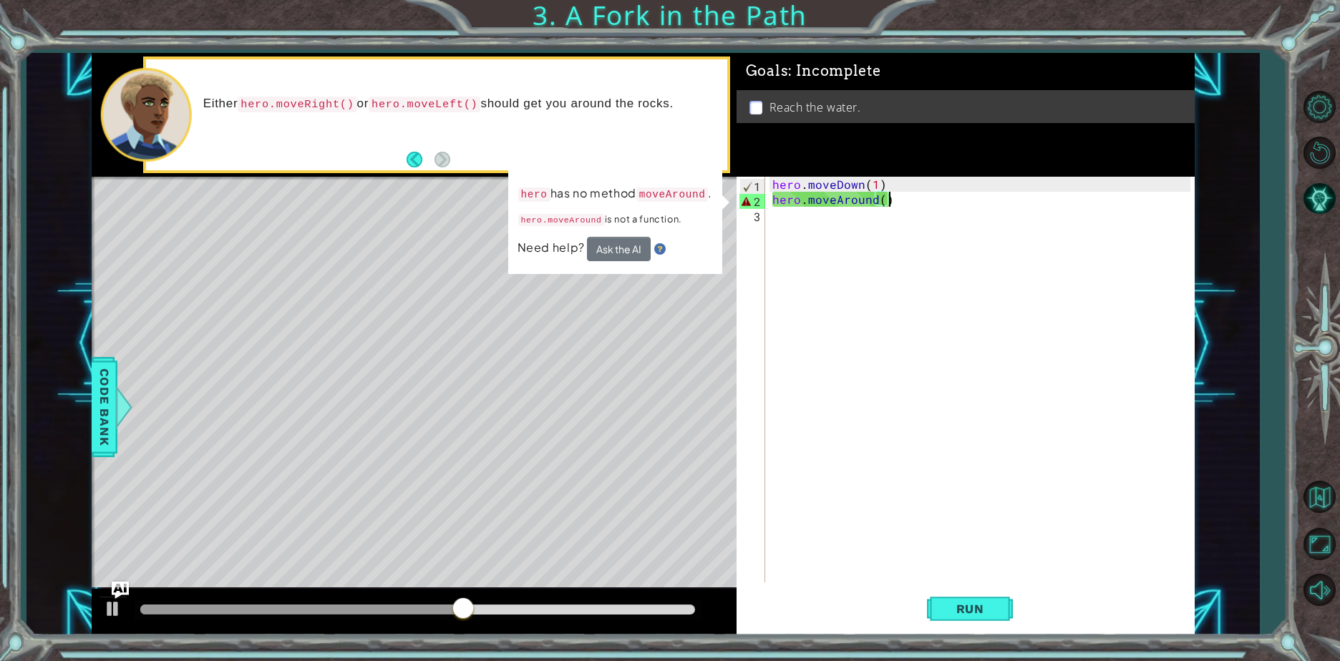
click at [874, 205] on div "hero . moveDown ( 1 ) hero . moveAround ( )" at bounding box center [983, 395] width 428 height 436
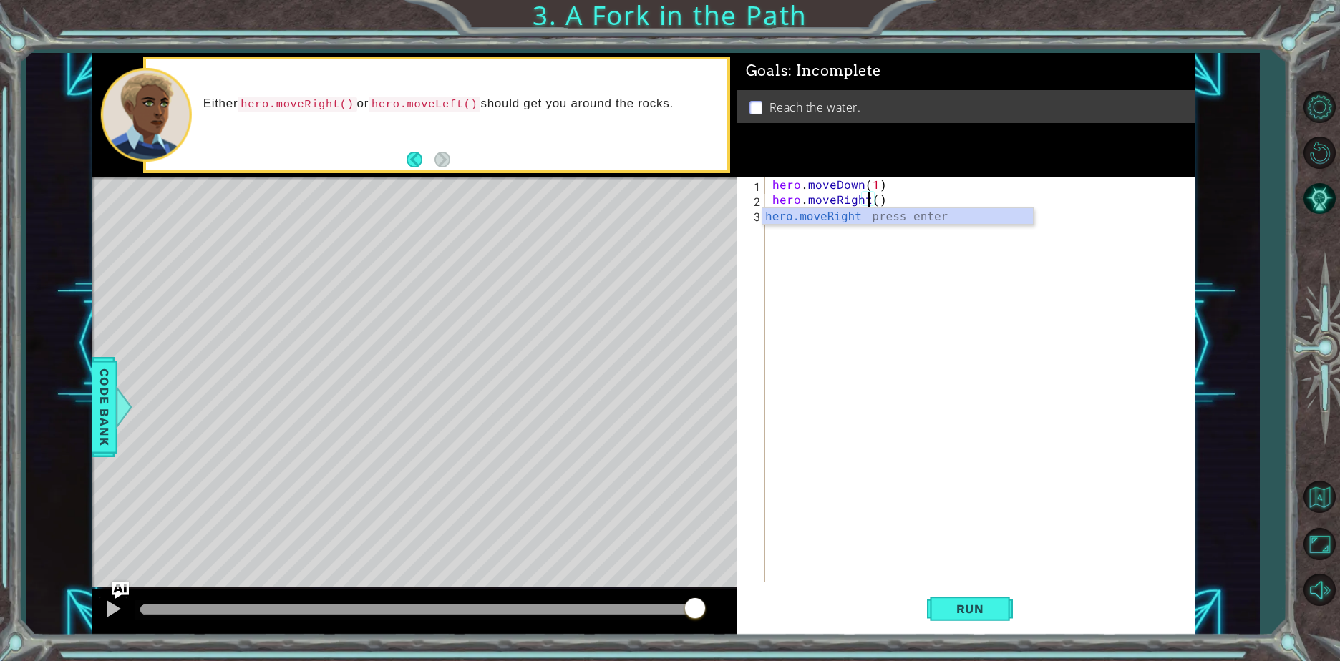
scroll to position [0, 6]
type textarea "hero.moveRight()"
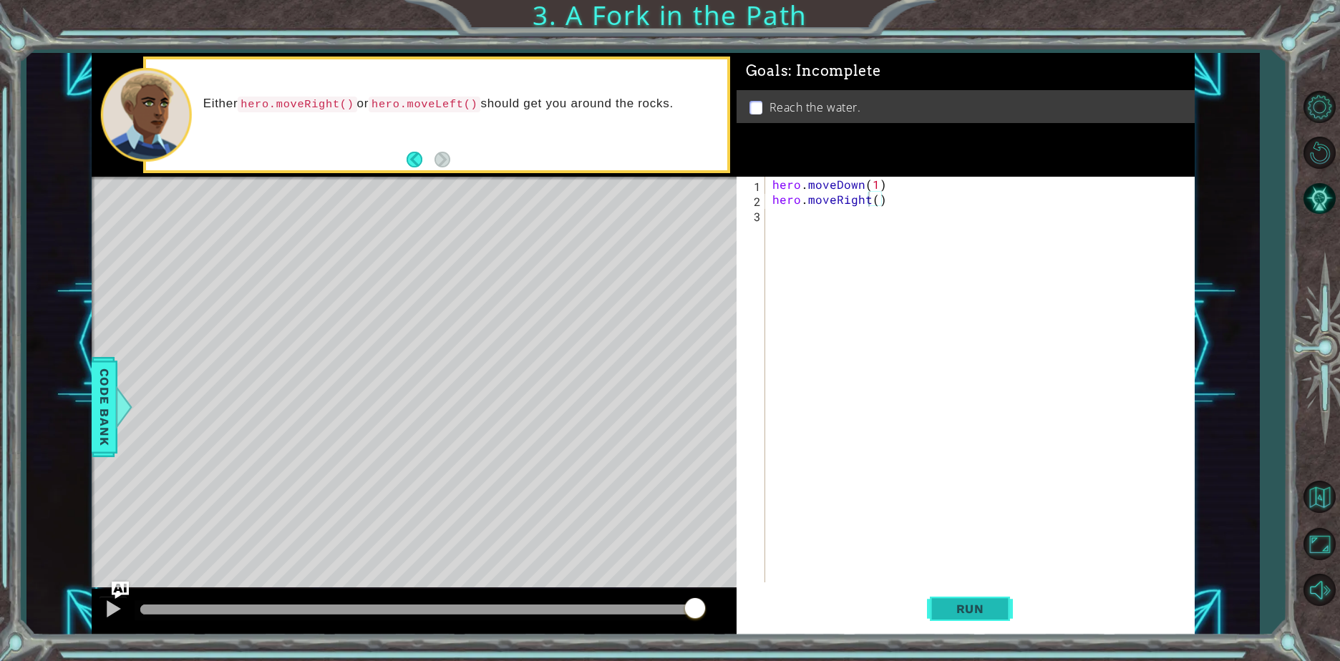
click at [988, 603] on span "Run" at bounding box center [970, 609] width 57 height 14
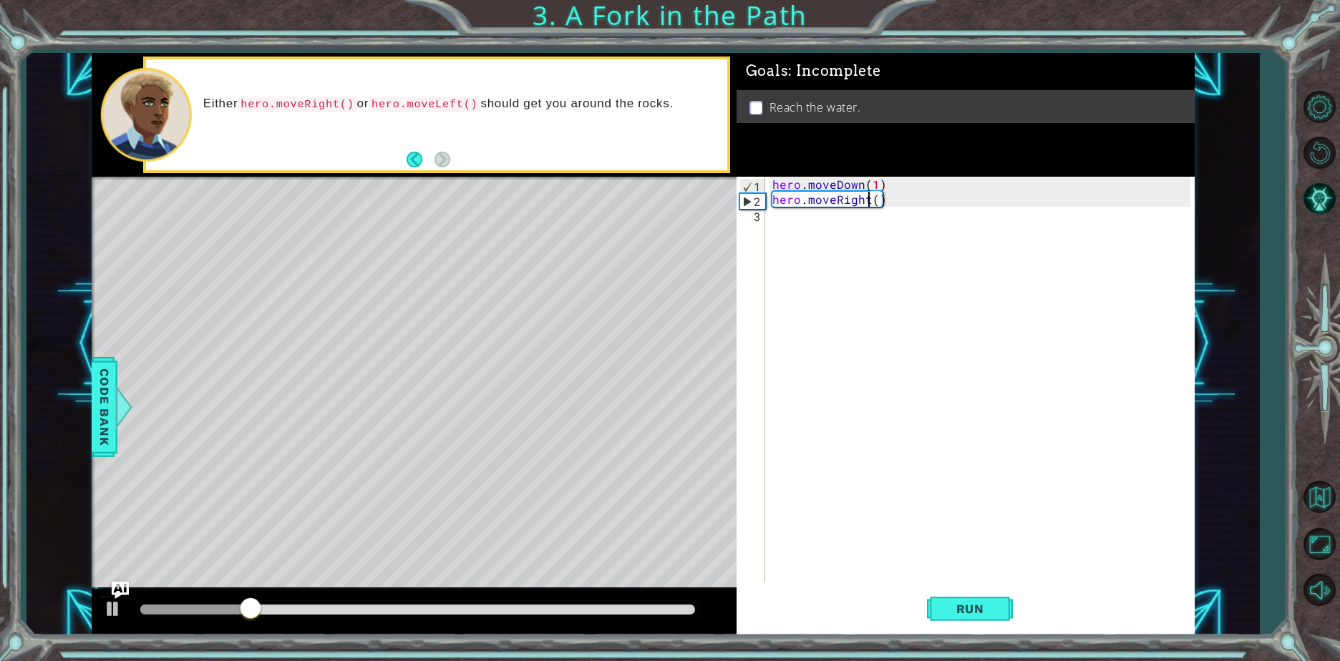
click at [812, 251] on div "hero . moveDown ( 1 ) hero . moveRight ( )" at bounding box center [983, 395] width 428 height 436
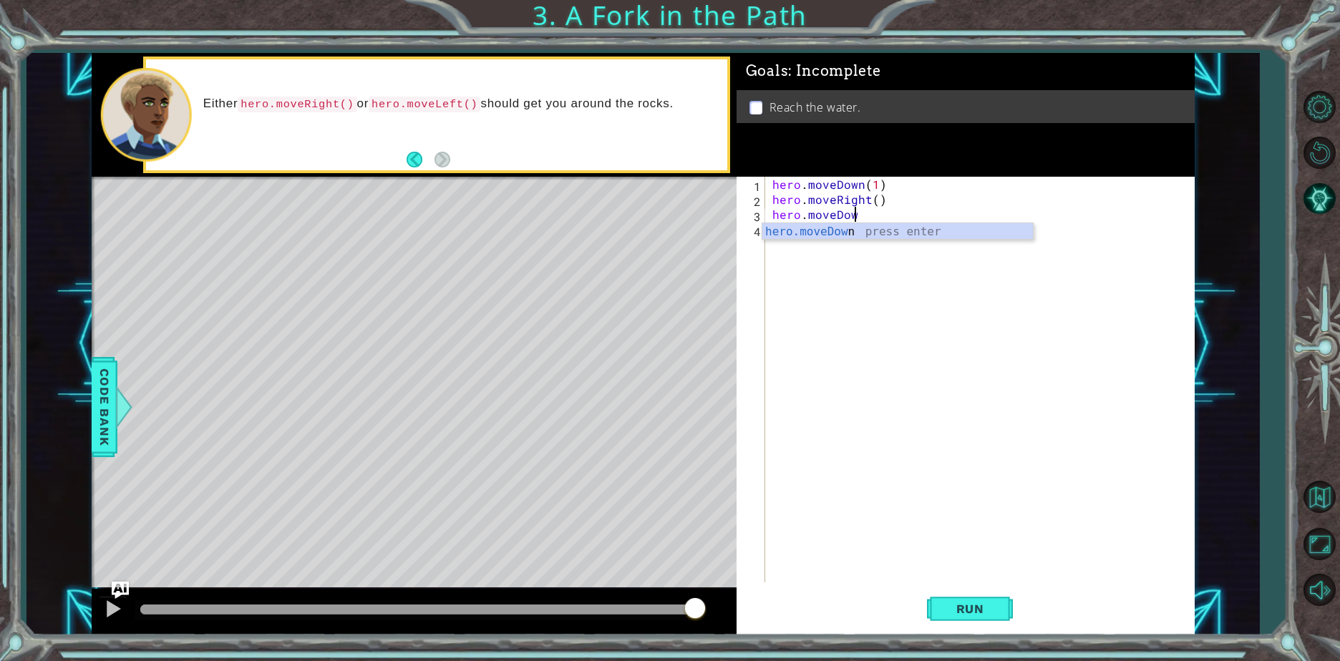
scroll to position [0, 4]
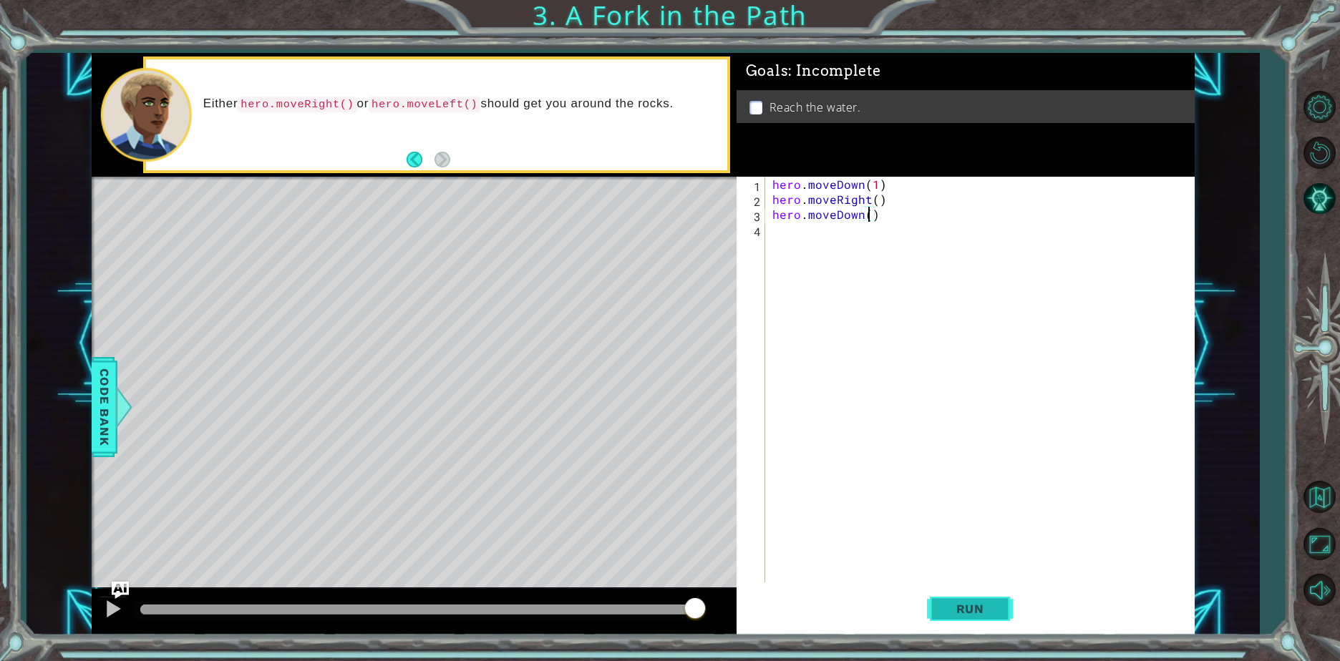
type textarea "hero.moveDown()"
click at [998, 586] on button "Run" at bounding box center [970, 609] width 86 height 46
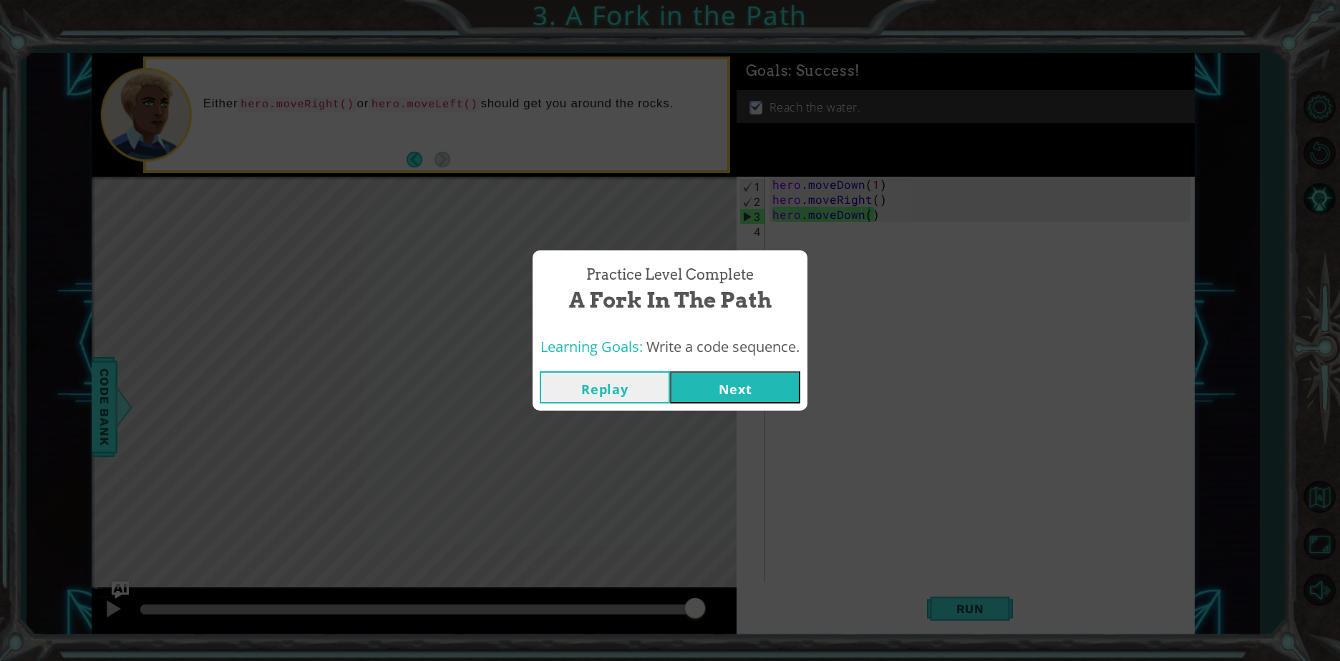
drag, startPoint x: 703, startPoint y: 379, endPoint x: 653, endPoint y: 309, distance: 85.8
click at [664, 327] on div "Practice Level Complete A Fork in the Path Learning Goals: Write a code sequenc…" at bounding box center [670, 331] width 275 height 161
click at [716, 356] on div "Learning Goals: Write a code sequence." at bounding box center [669, 347] width 259 height 21
click at [743, 408] on div "Replay Next" at bounding box center [670, 387] width 275 height 47
click at [755, 397] on button "Next" at bounding box center [735, 387] width 130 height 32
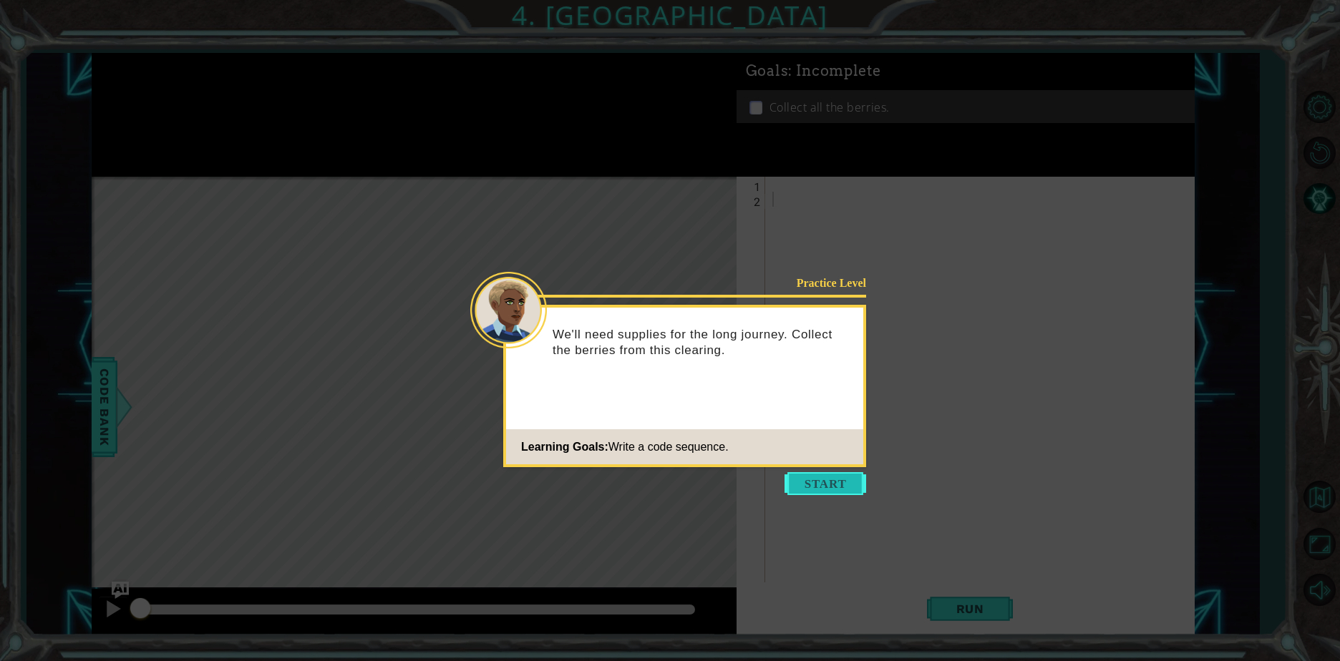
click at [842, 485] on button "Start" at bounding box center [825, 483] width 82 height 23
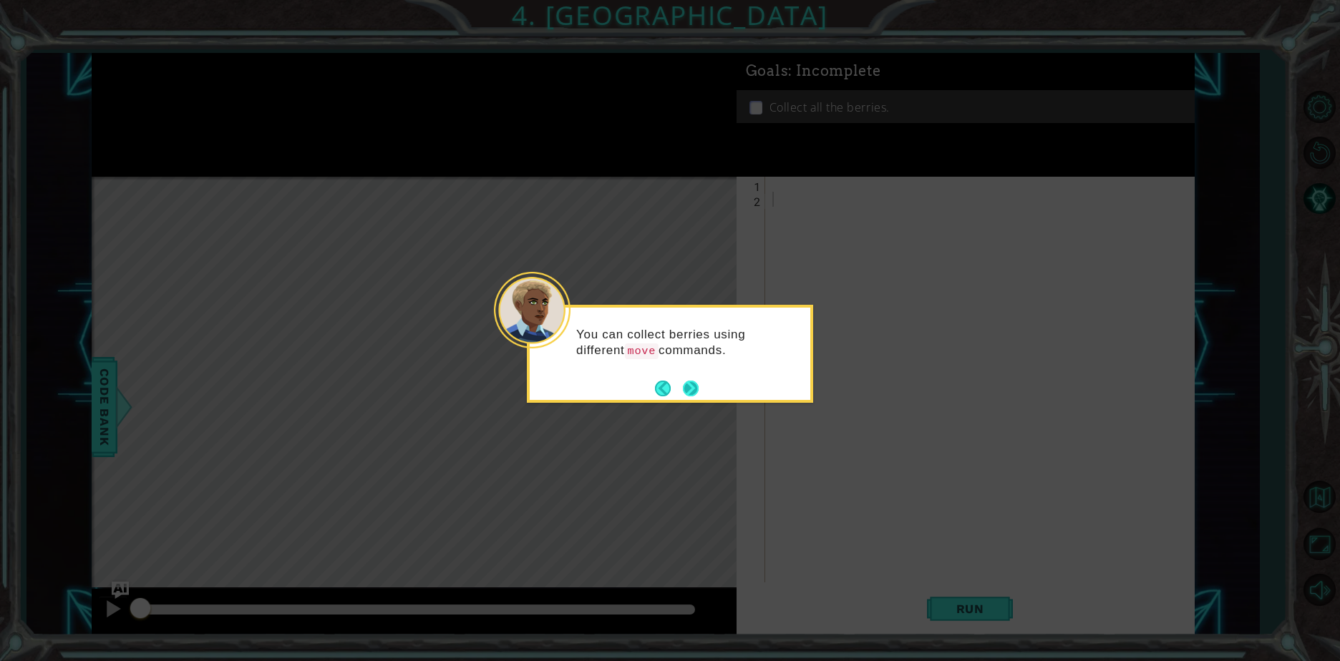
click at [699, 391] on div "You can collect berries using different move commands." at bounding box center [670, 354] width 286 height 98
click at [699, 391] on button "Next" at bounding box center [691, 388] width 16 height 16
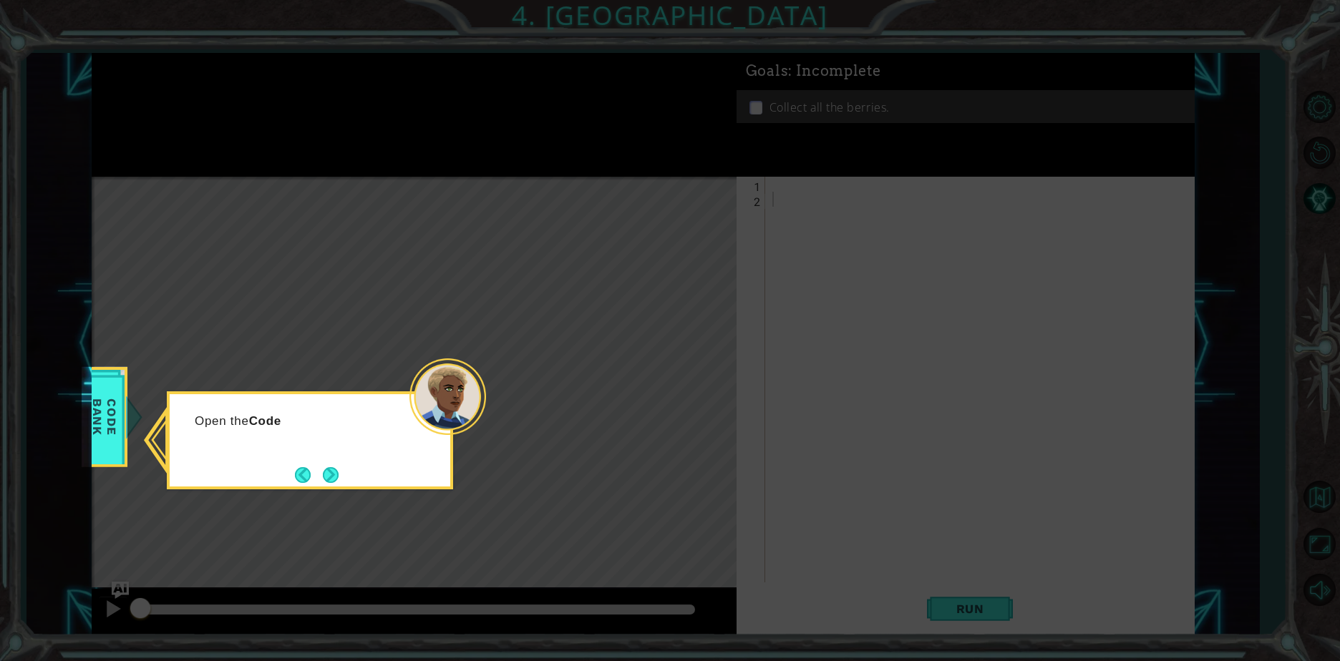
click at [742, 389] on icon at bounding box center [670, 330] width 1340 height 661
click at [117, 424] on span "Code Bank" at bounding box center [104, 417] width 37 height 82
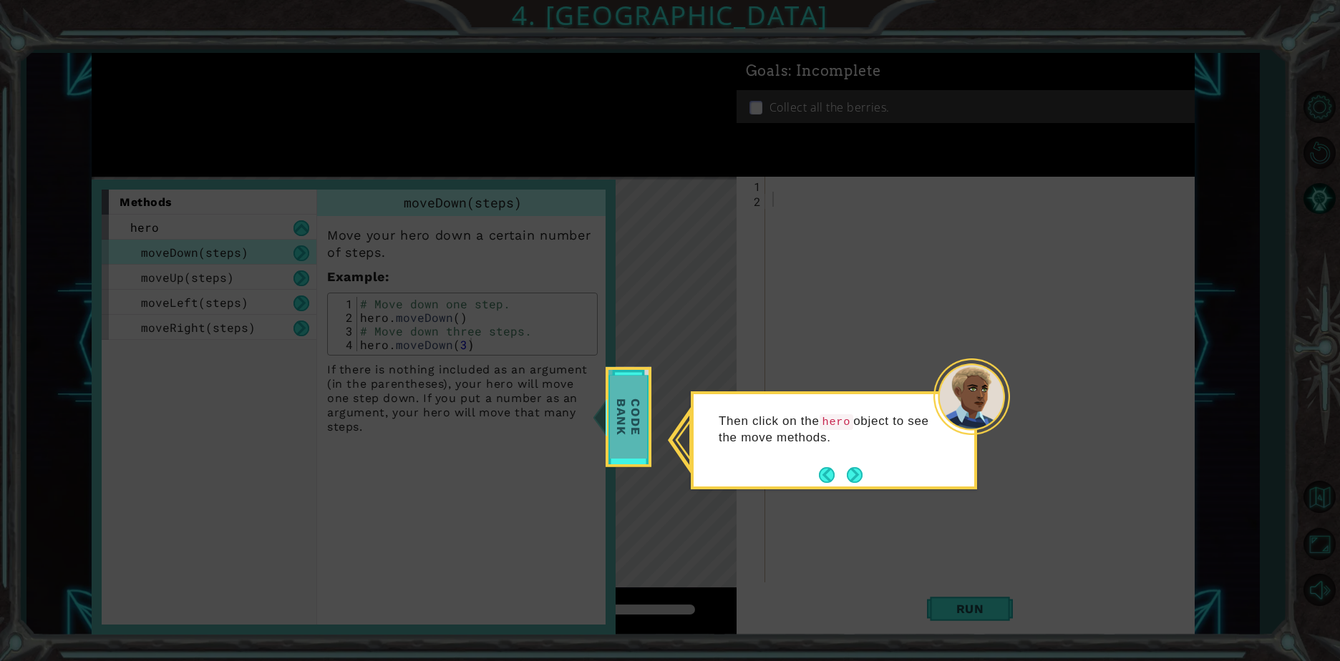
click at [615, 428] on span "Code Bank" at bounding box center [628, 417] width 37 height 82
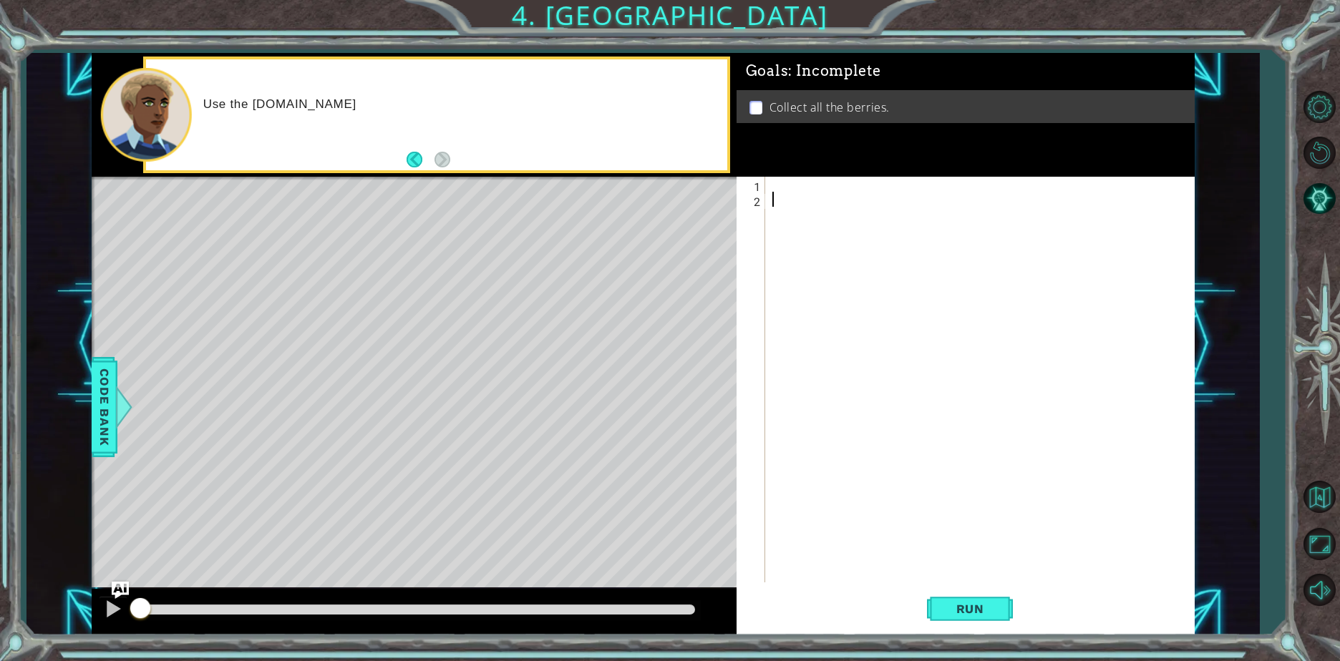
click at [90, 396] on div "1 ההההההההההההההההההההההההההההההההההההההההההההההההההההההההההההההההההההההההההההה…" at bounding box center [642, 344] width 1233 height 582
click at [89, 396] on div "1 ההההההההההההההההההההההההההההההההההההההההההההההההההההההההההההההההההההההההההההה…" at bounding box center [642, 344] width 1233 height 582
drag, startPoint x: 118, startPoint y: 419, endPoint x: 87, endPoint y: 413, distance: 32.0
click at [112, 419] on div "Code Bank" at bounding box center [105, 407] width 26 height 100
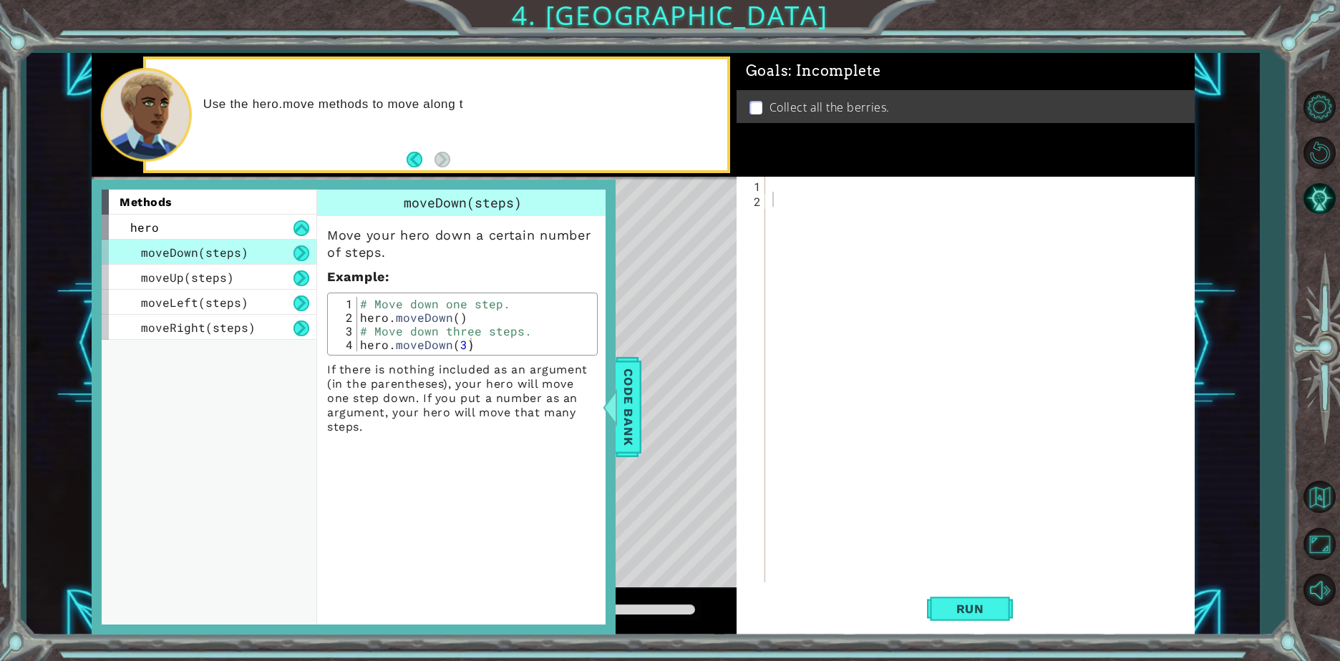
click at [87, 413] on div "1 ההההההההההההההההההההההההההההההההההההההההההההההההההההההההההההההההההההההההההההה…" at bounding box center [642, 344] width 1233 height 582
click at [210, 283] on span "moveUp(steps)" at bounding box center [187, 277] width 93 height 15
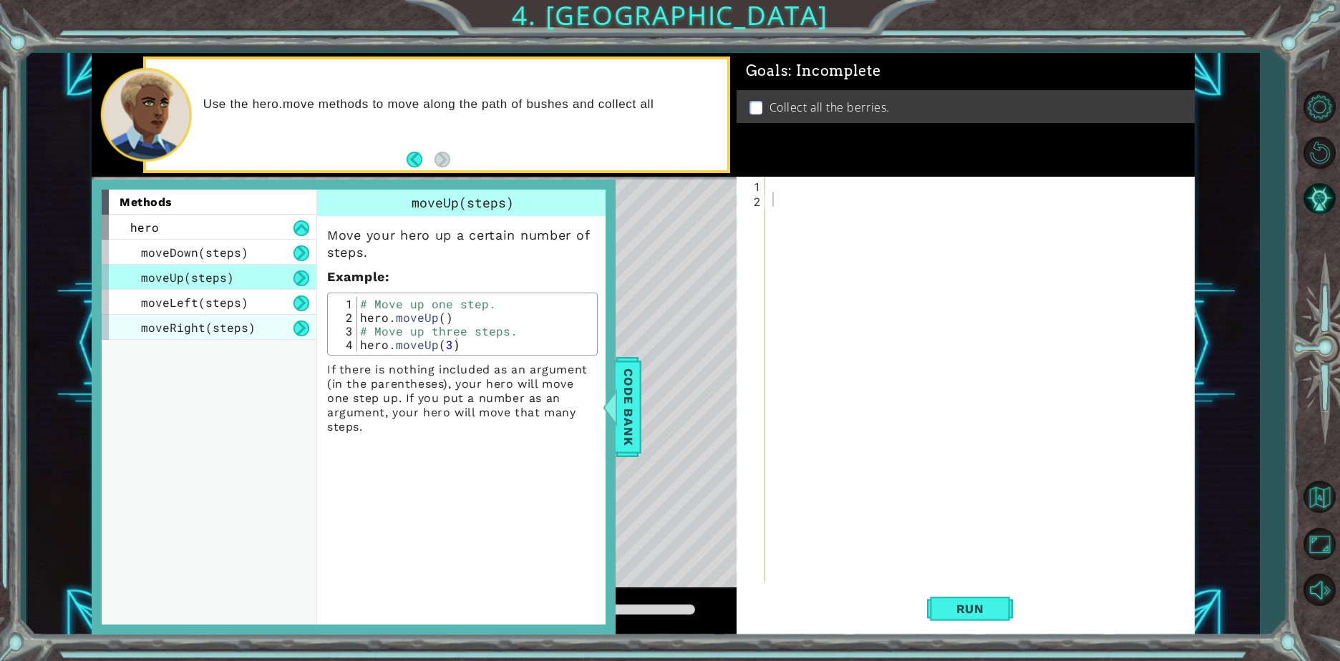
click at [217, 333] on span "moveRight(steps)" at bounding box center [198, 327] width 115 height 15
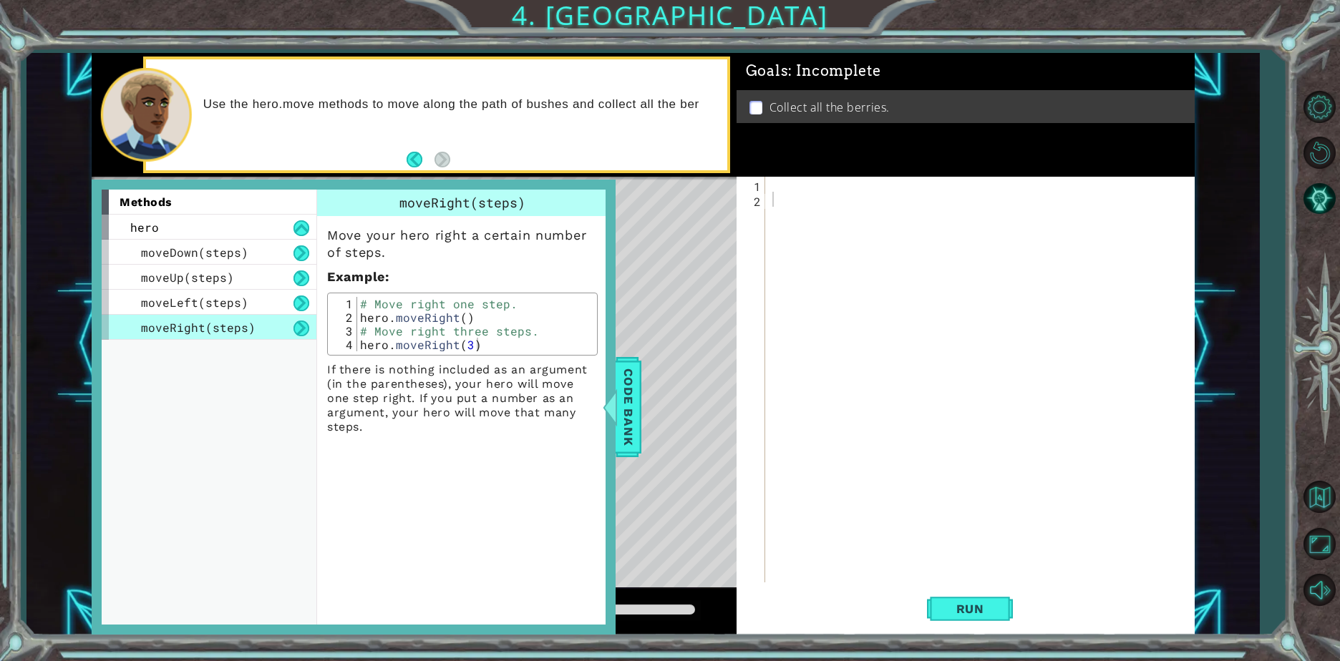
click at [217, 333] on span "moveRight(steps)" at bounding box center [198, 327] width 115 height 15
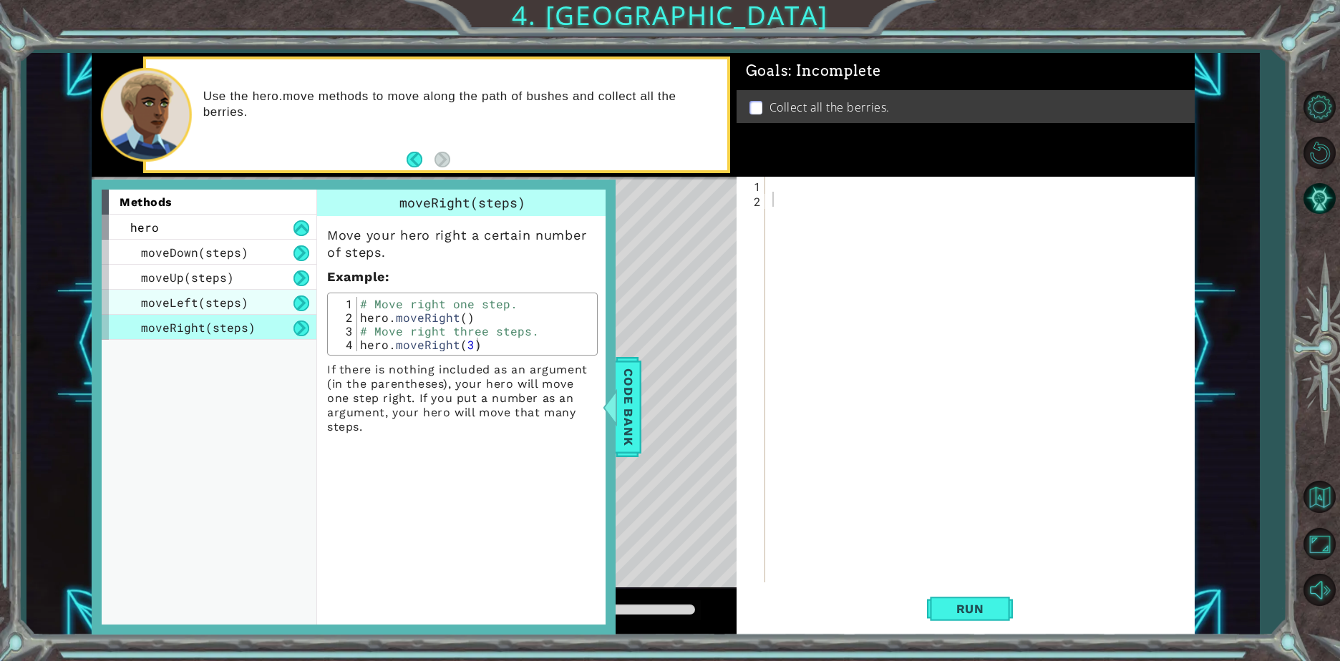
click at [219, 308] on span "moveLeft(steps)" at bounding box center [194, 302] width 107 height 15
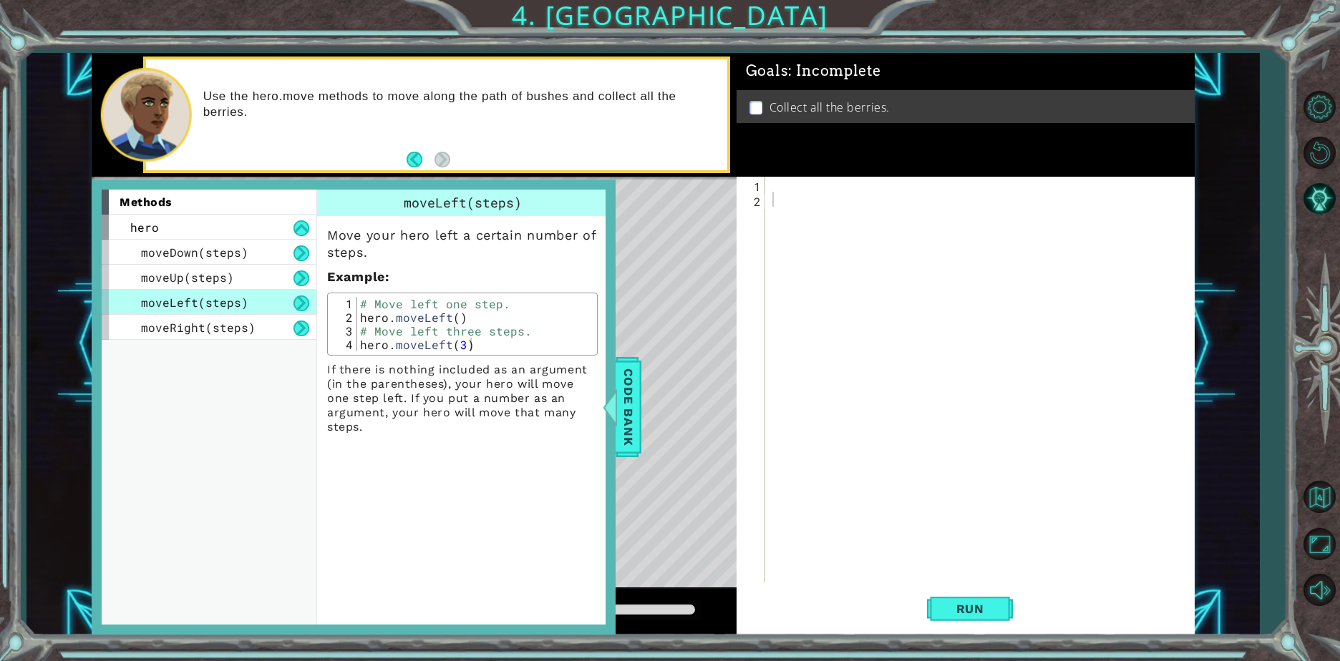
click at [219, 308] on span "moveLeft(steps)" at bounding box center [194, 302] width 107 height 15
click at [853, 162] on div "Goals : Incomplete Collect all the berries." at bounding box center [966, 115] width 458 height 124
click at [636, 423] on span "Code Bank" at bounding box center [628, 407] width 23 height 87
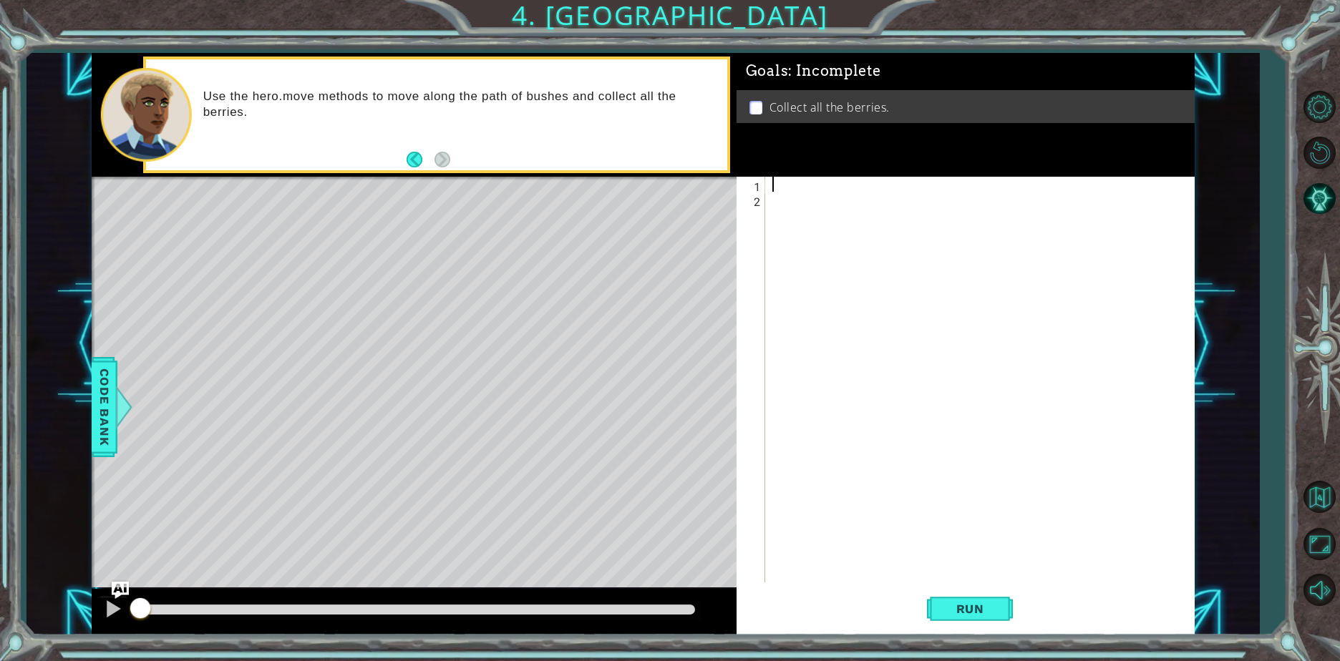
click at [802, 187] on div at bounding box center [983, 395] width 428 height 436
click at [961, 618] on button "Run" at bounding box center [970, 609] width 86 height 46
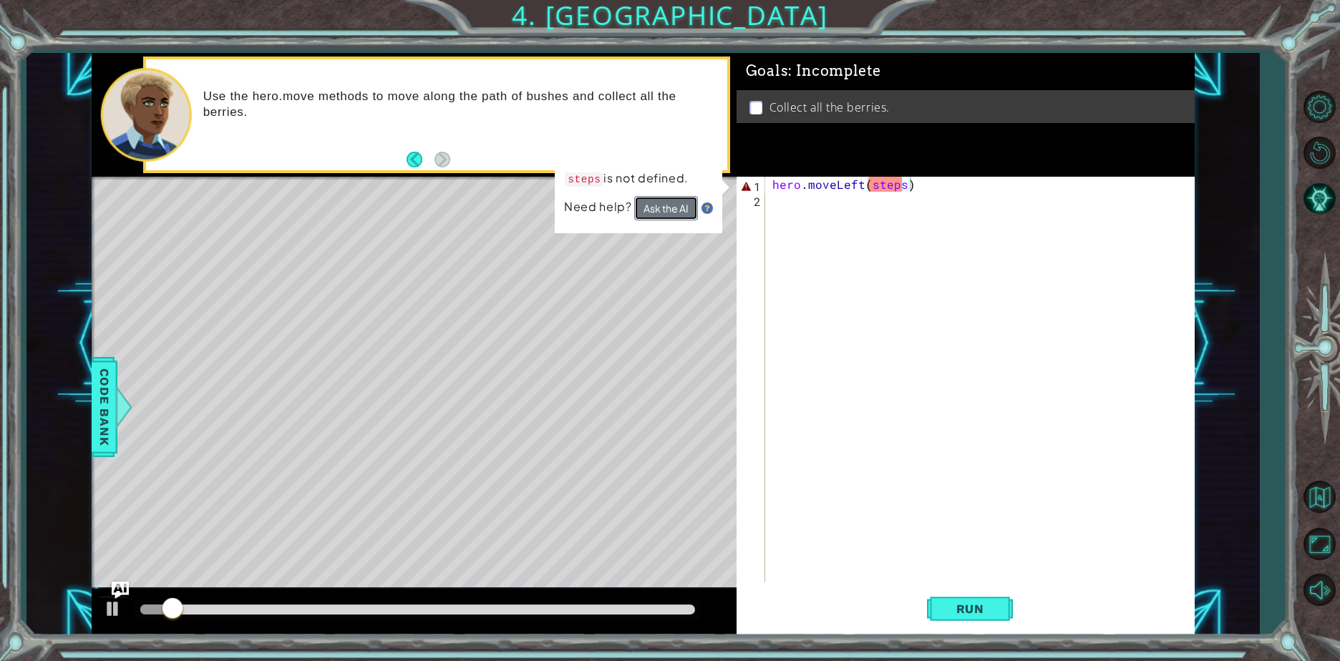
drag, startPoint x: 676, startPoint y: 192, endPoint x: 666, endPoint y: 195, distance: 10.4
click at [674, 185] on div "steps is not defined. Need help? Ask the AI" at bounding box center [638, 194] width 167 height 78
drag, startPoint x: 440, startPoint y: 54, endPoint x: 314, endPoint y: -20, distance: 146.0
click at [314, 0] on html "1 ההההההההההההההההההההההההההההההההההההההההההההההההההההההההההההההההההההההההההההה…" at bounding box center [670, 330] width 1340 height 661
drag, startPoint x: -3, startPoint y: 404, endPoint x: -3, endPoint y: 686, distance: 281.3
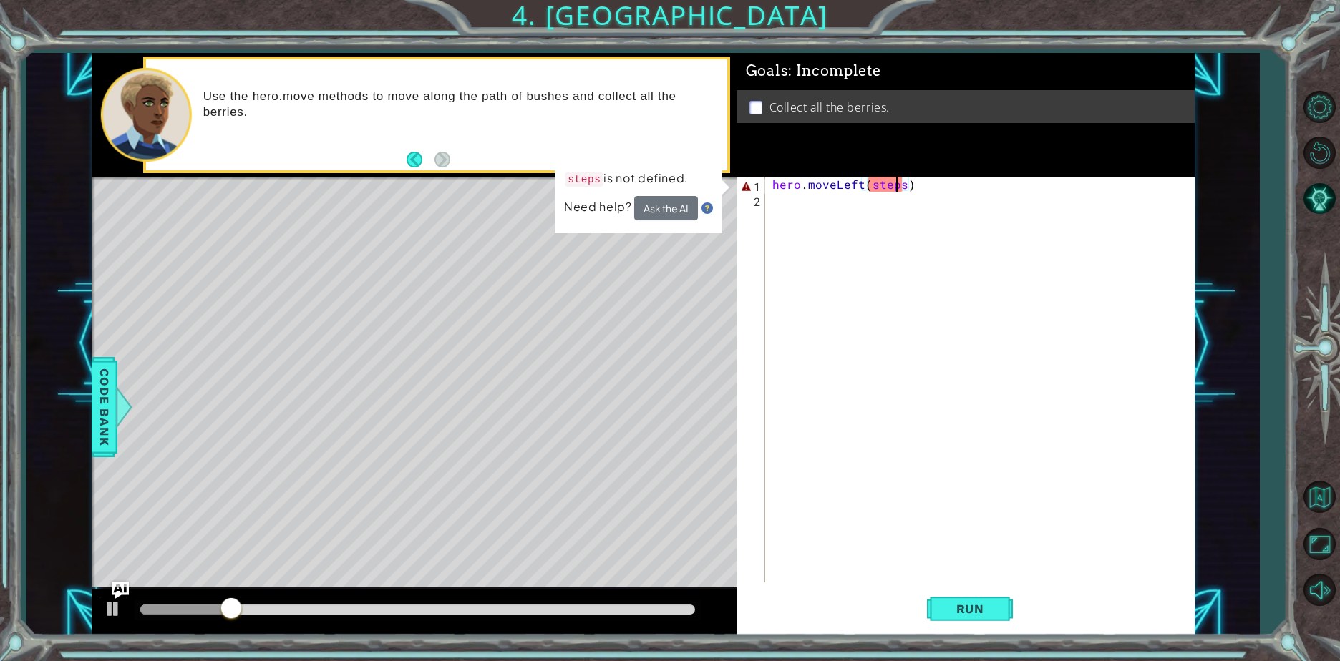
click at [899, 187] on div "hero . moveLeft ( steps )" at bounding box center [983, 395] width 428 height 436
click at [898, 183] on div "hero . moveLeft ( steps )" at bounding box center [983, 395] width 428 height 436
click at [898, 184] on div "hero . moveLeft ( steps )" at bounding box center [979, 380] width 421 height 406
click at [902, 192] on div "hero . moveLeft ( steps )" at bounding box center [983, 395] width 428 height 436
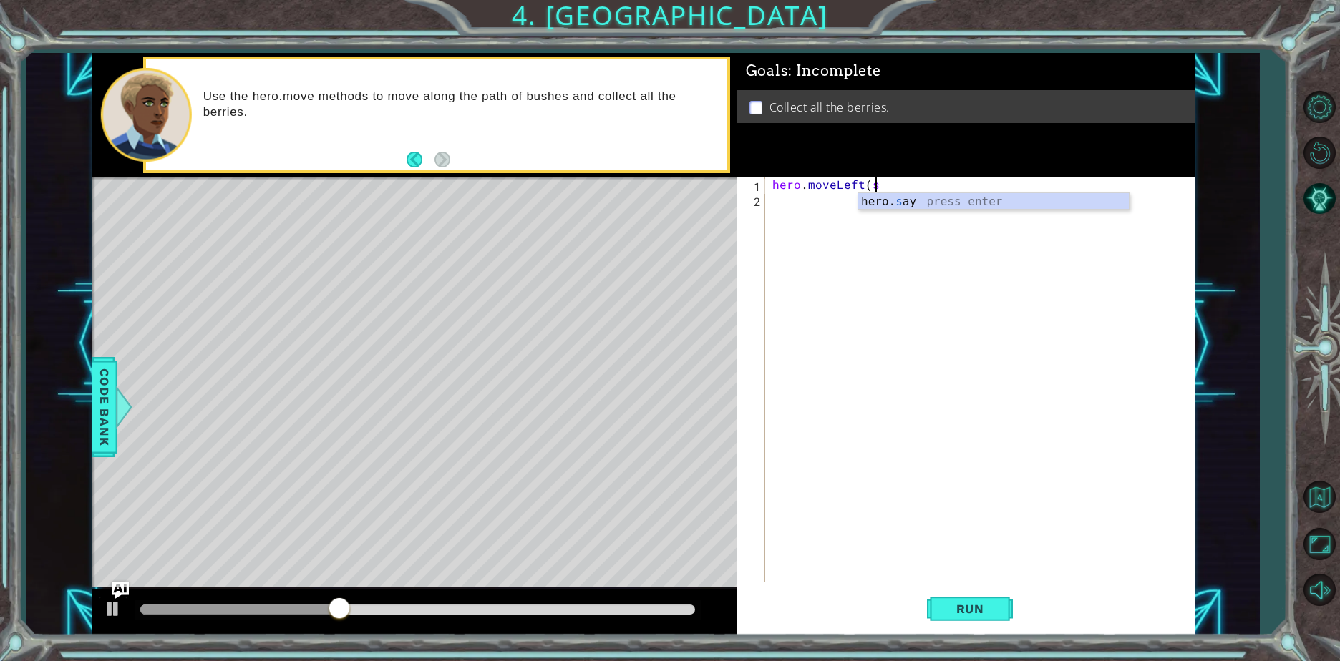
scroll to position [0, 5]
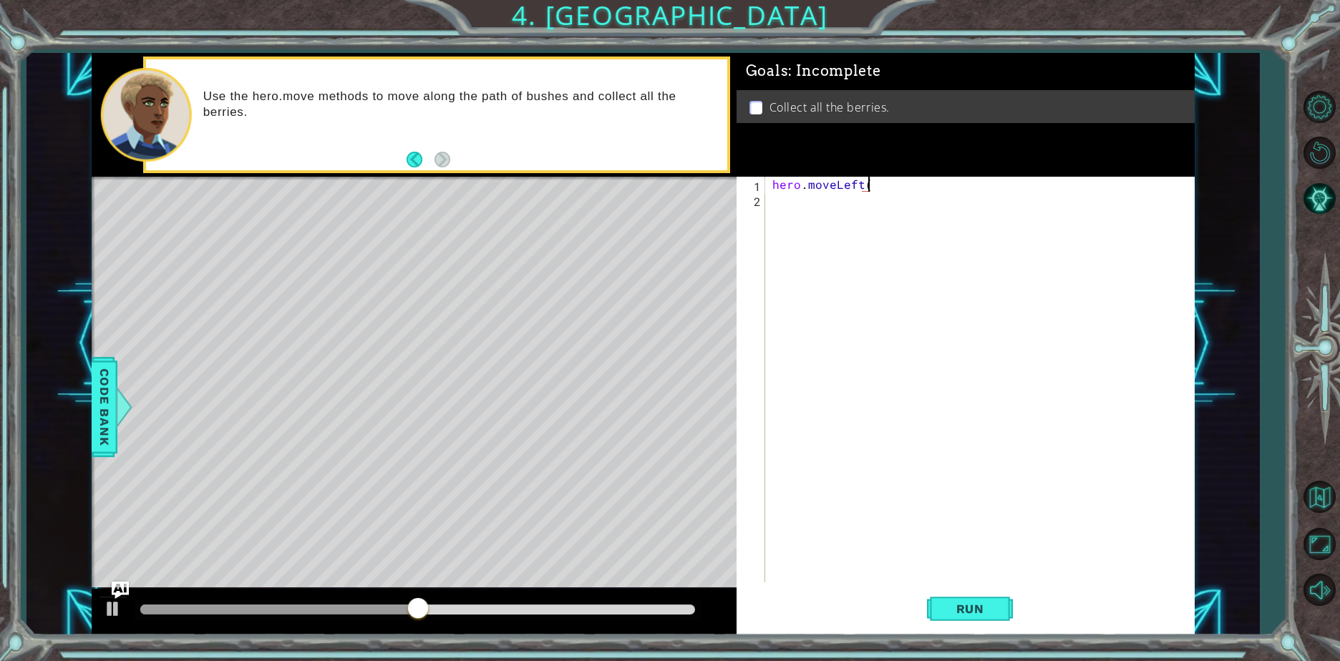
type textarea "hero.moveLeft()"
drag, startPoint x: 905, startPoint y: 571, endPoint x: 887, endPoint y: 619, distance: 51.2
drag, startPoint x: 887, startPoint y: 619, endPoint x: 1198, endPoint y: 465, distance: 347.6
click at [1198, 465] on div "1 ההההההההההההההההההההההההההההההההההההההההההההההההההההההההההההההההההההההההההההה…" at bounding box center [642, 344] width 1233 height 582
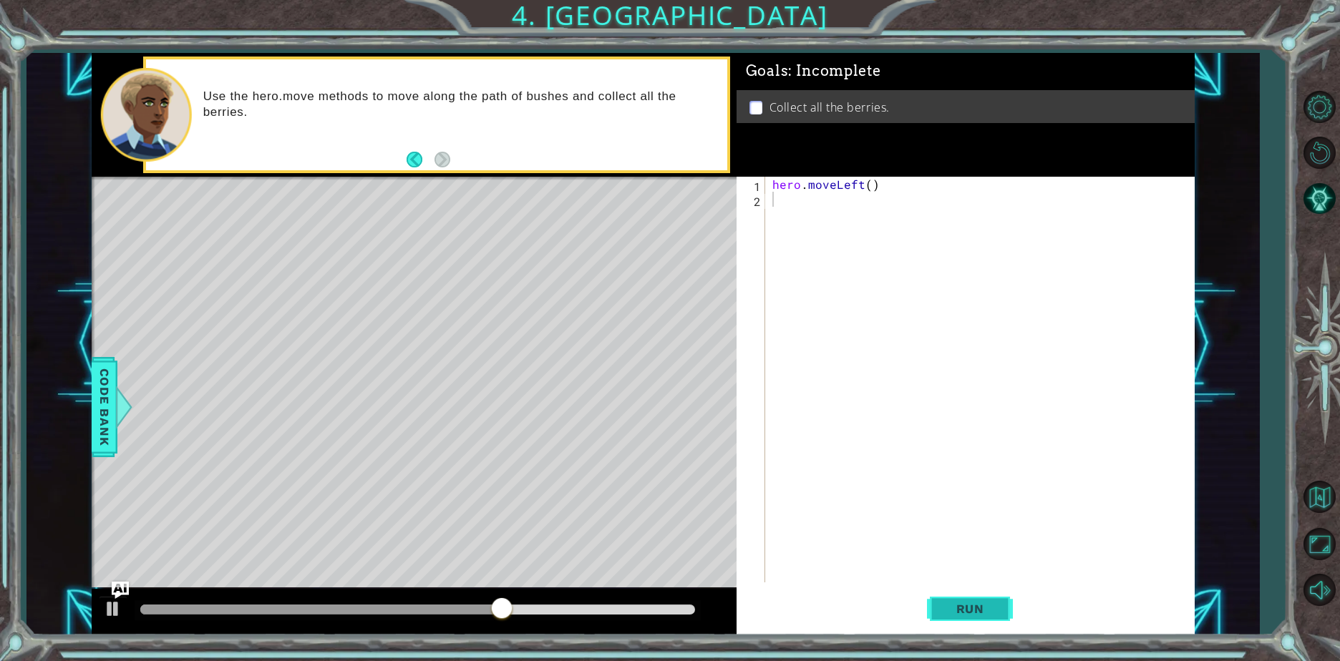
click at [952, 617] on button "Run" at bounding box center [970, 609] width 86 height 46
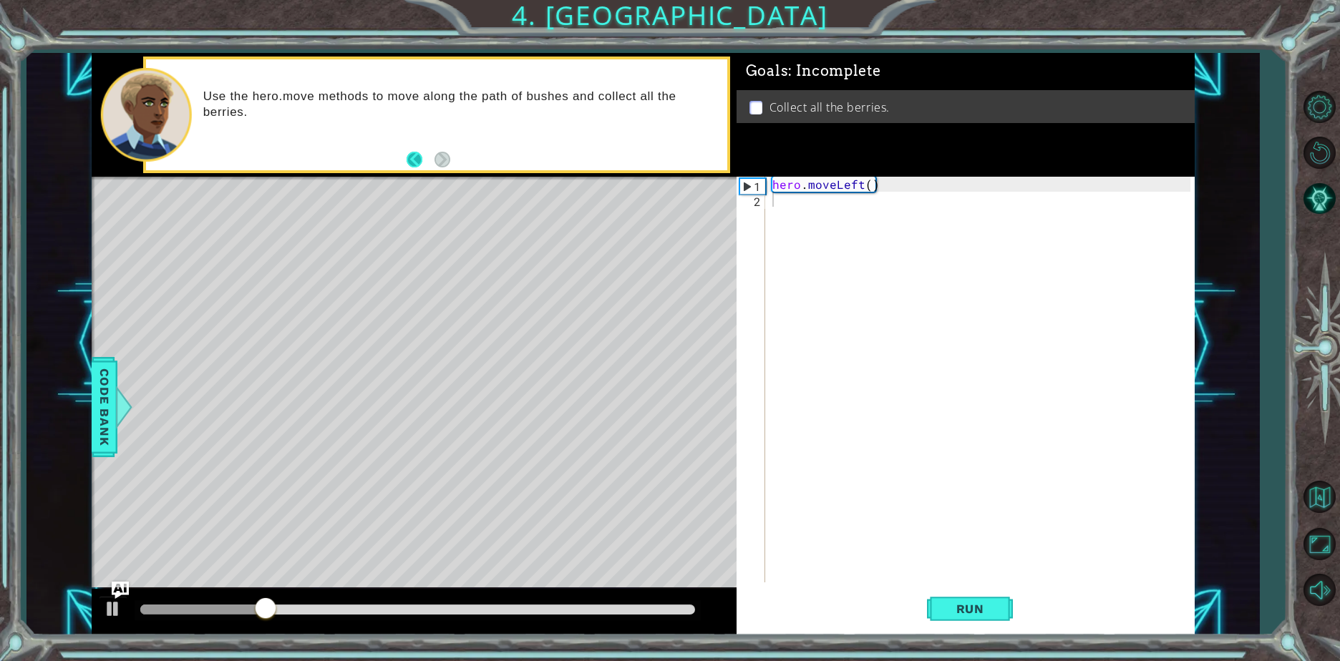
click at [414, 156] on button "Back" at bounding box center [421, 160] width 28 height 16
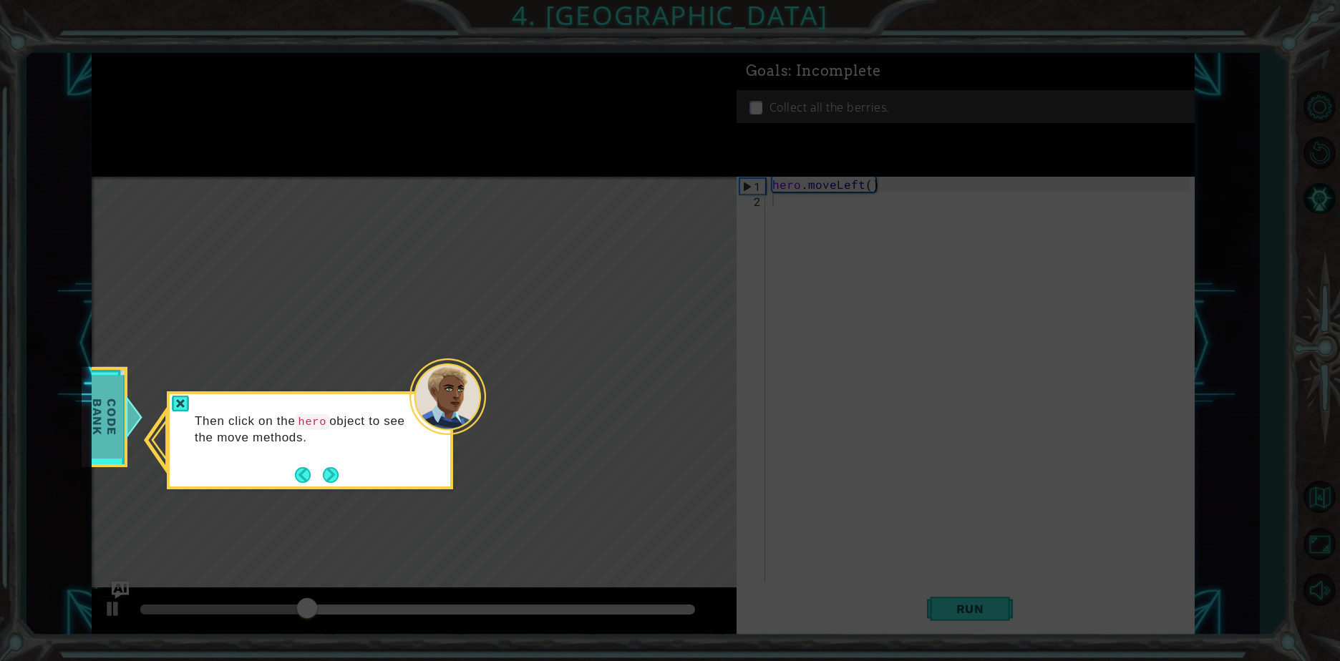
click at [99, 422] on span "Code Bank" at bounding box center [104, 417] width 37 height 82
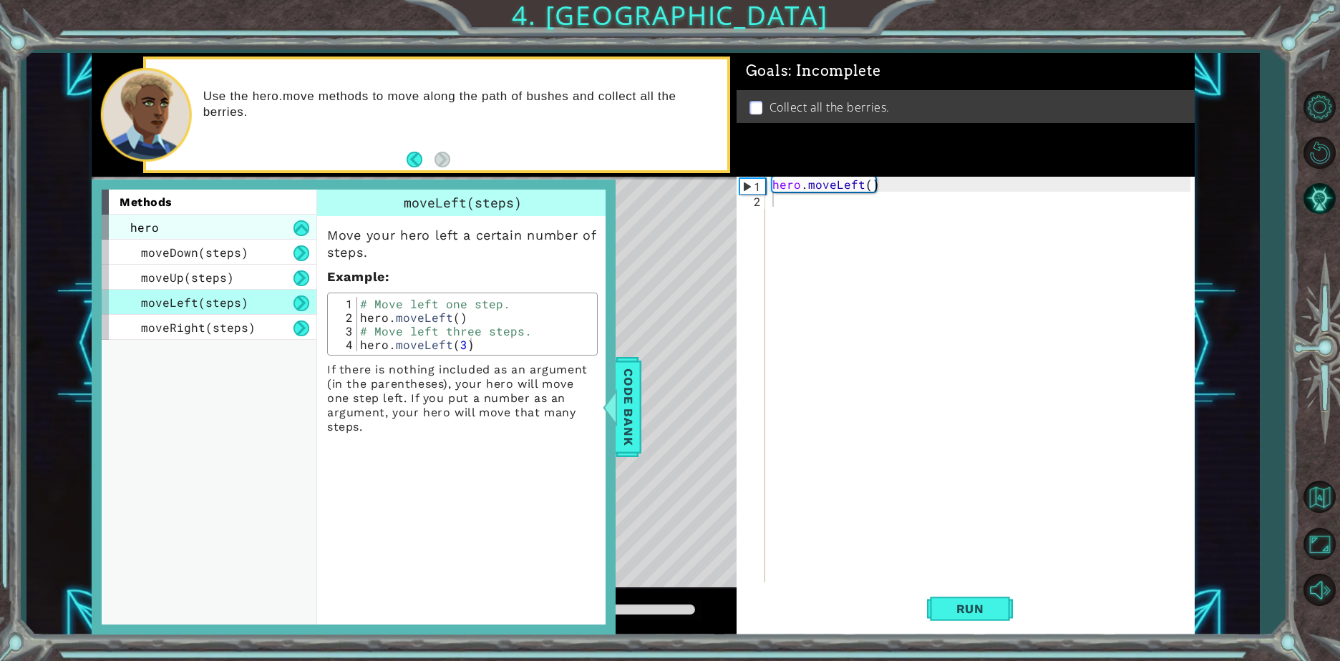
click at [190, 237] on div "hero" at bounding box center [209, 227] width 215 height 25
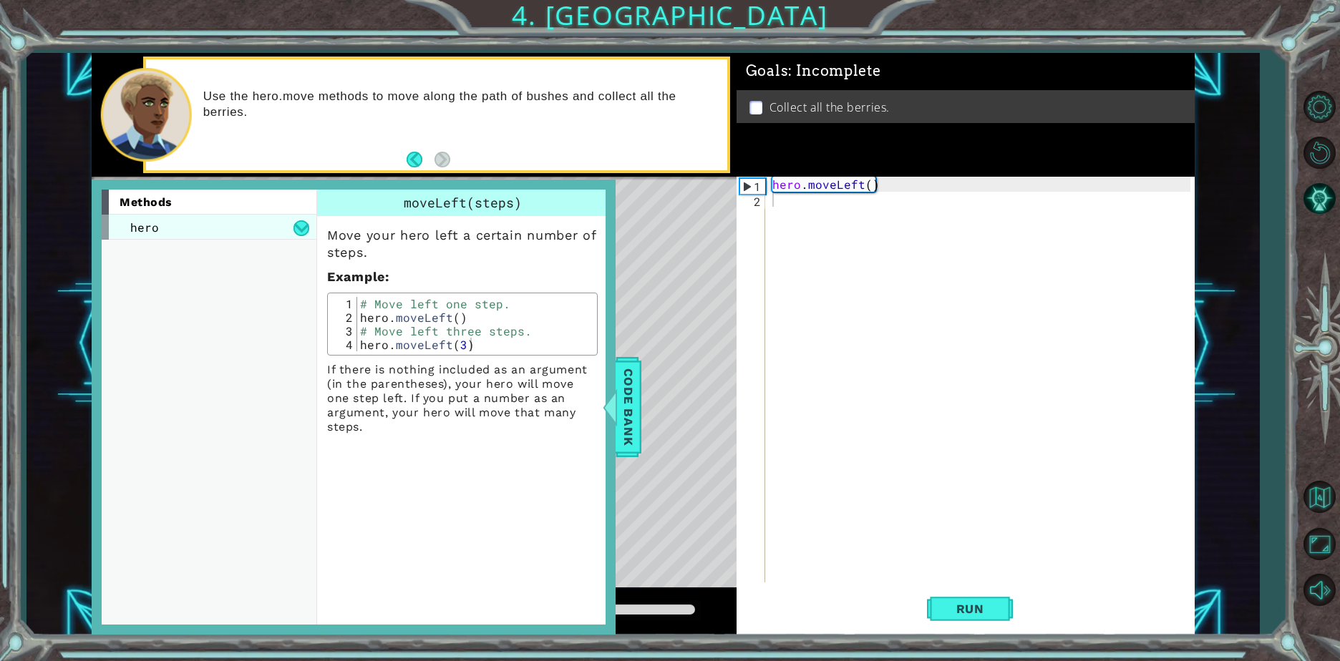
click at [242, 220] on div "hero" at bounding box center [209, 227] width 215 height 25
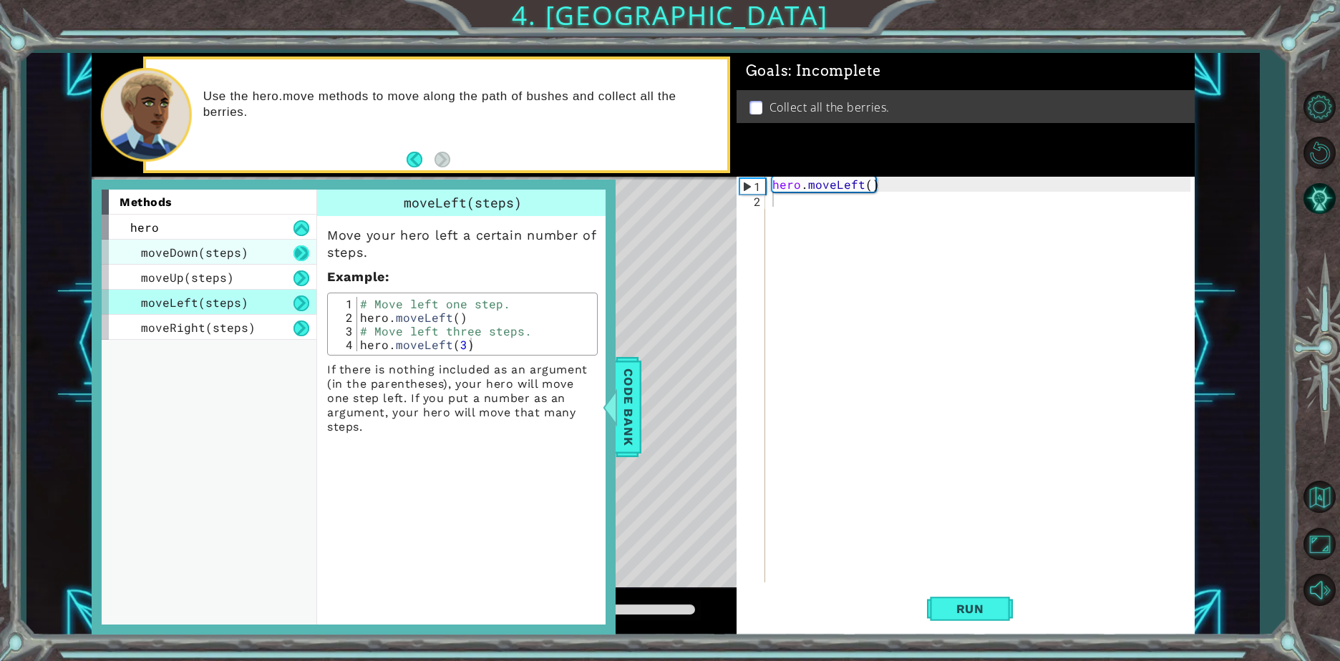
click at [301, 254] on button at bounding box center [301, 254] width 16 height 16
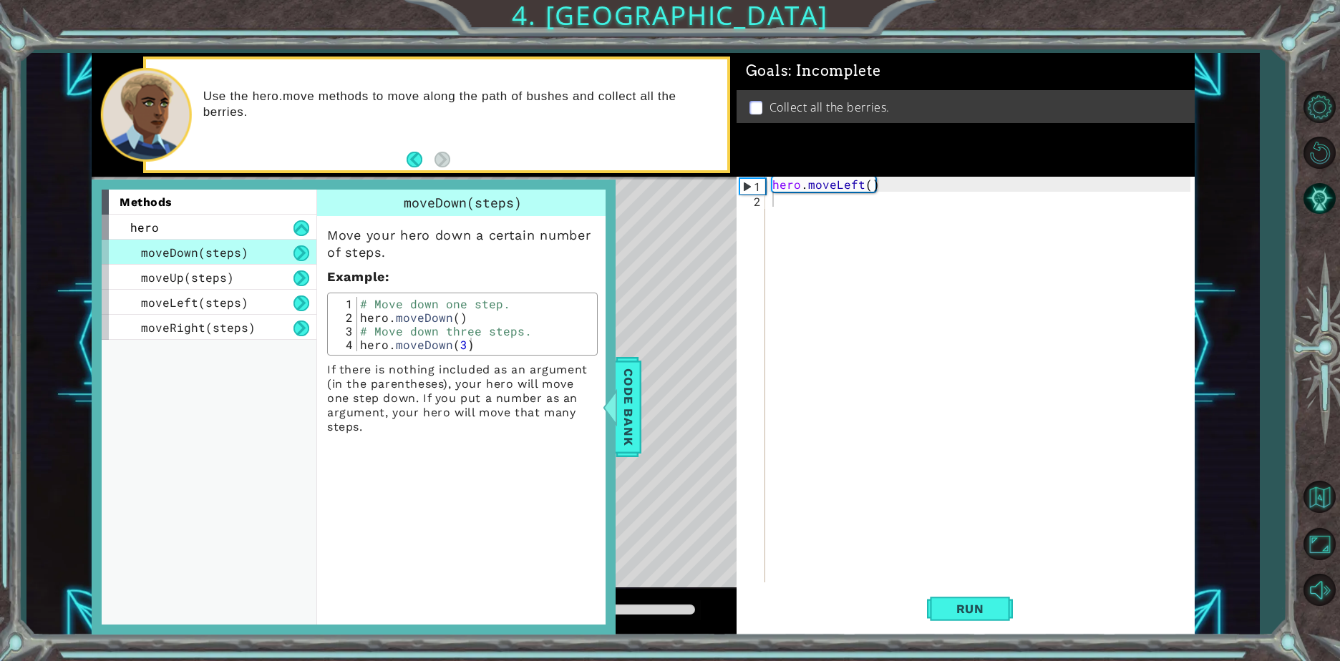
click at [303, 253] on button at bounding box center [301, 254] width 16 height 16
click at [300, 276] on button at bounding box center [301, 279] width 16 height 16
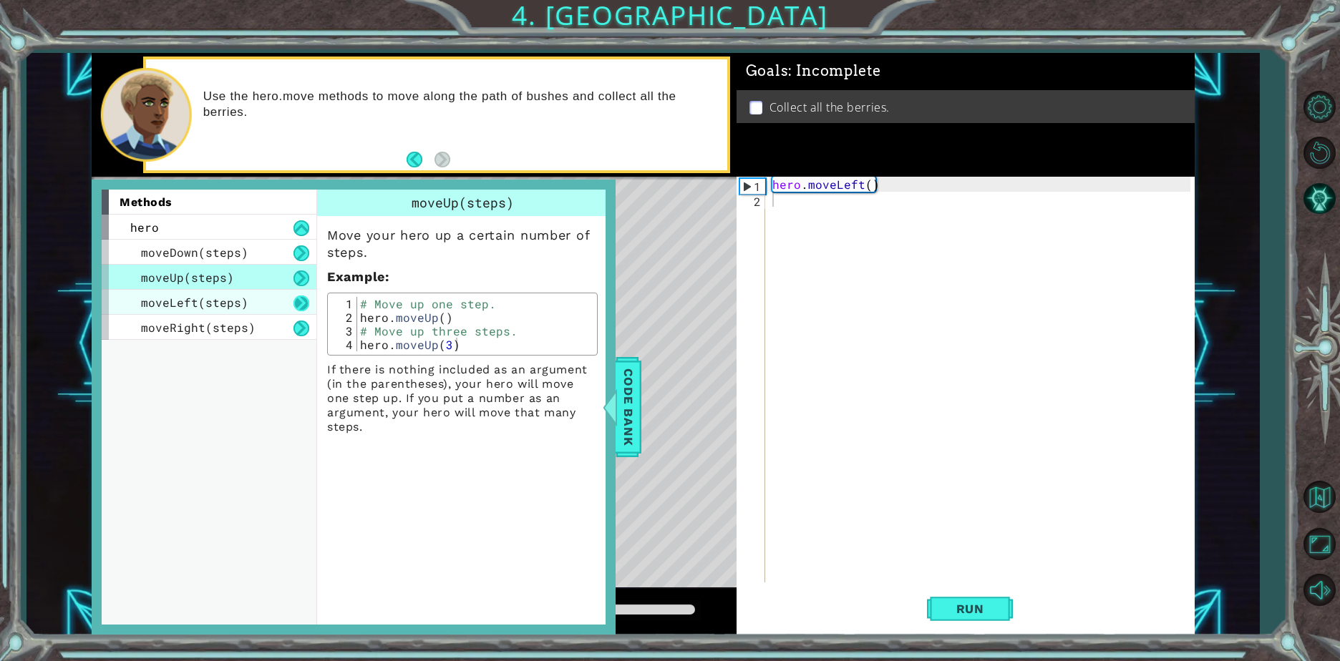
click at [301, 296] on button at bounding box center [301, 304] width 16 height 16
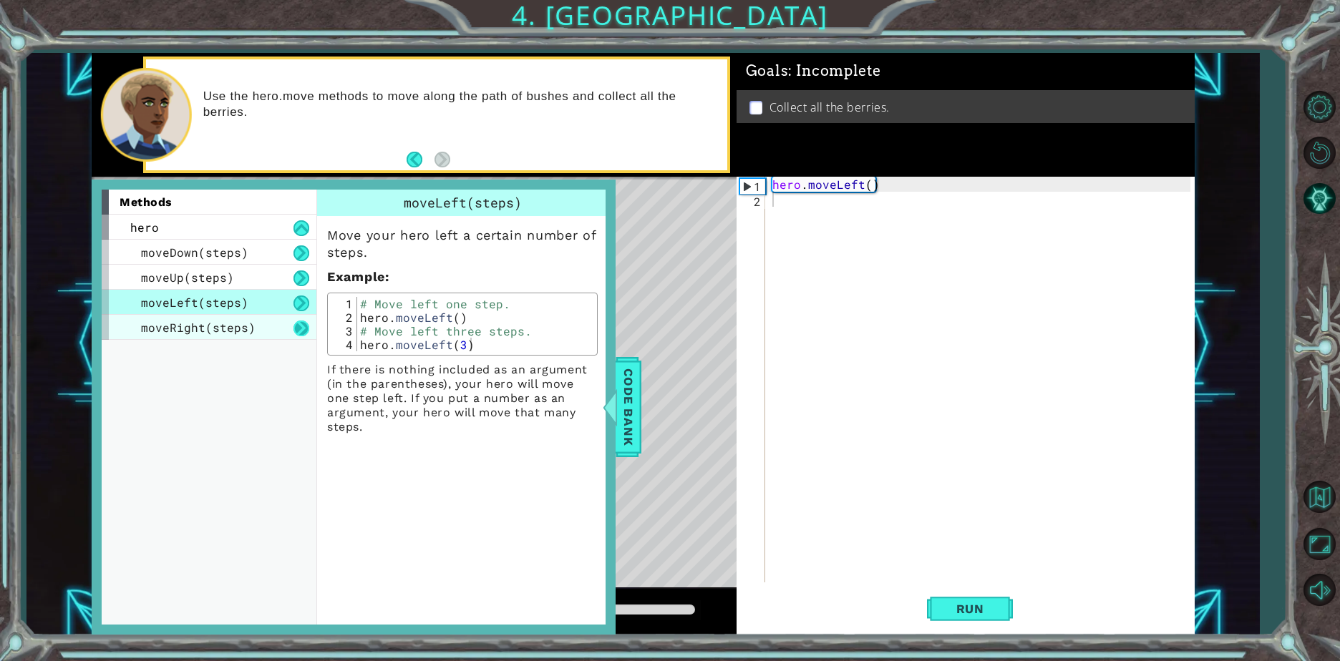
click at [306, 330] on button at bounding box center [301, 329] width 16 height 16
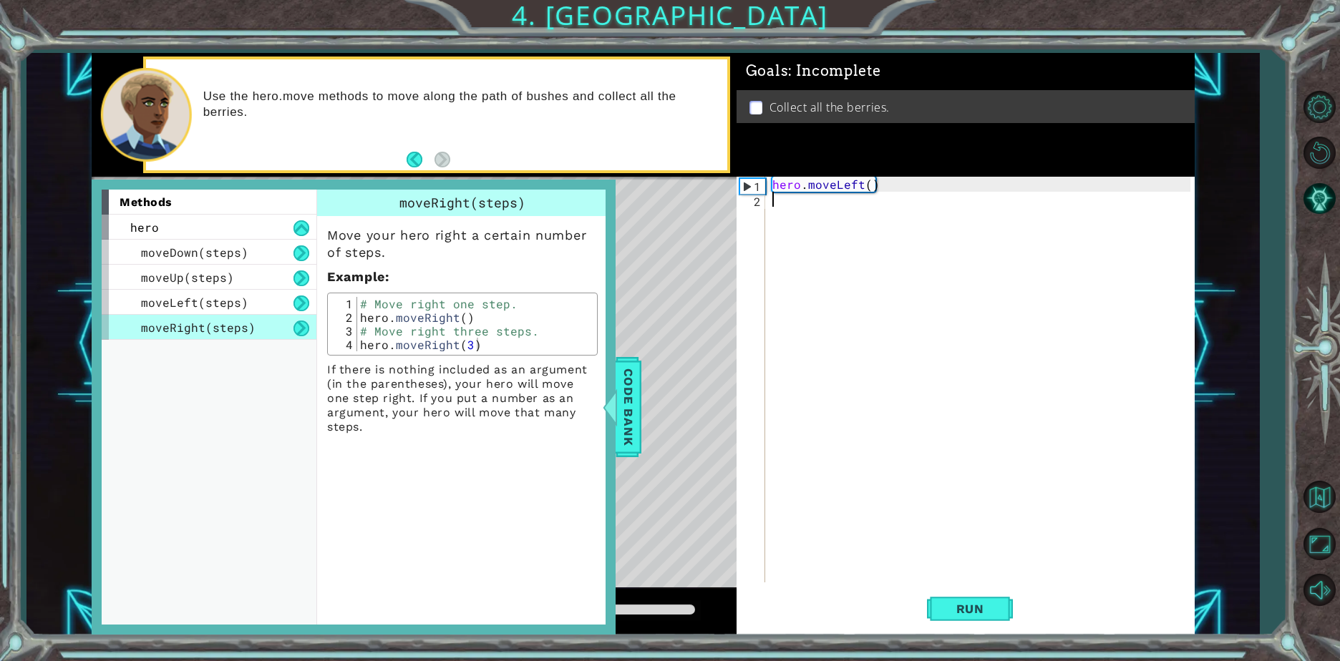
click at [828, 326] on div "hero . moveLeft ( )" at bounding box center [983, 395] width 428 height 436
drag, startPoint x: 663, startPoint y: 329, endPoint x: 777, endPoint y: 608, distance: 301.5
click at [739, 527] on div "1 ההההההההההההההההההההההההההההההההההההההההההההההההההההההההההההההההההההההההההההה…" at bounding box center [643, 344] width 1103 height 582
click at [617, 409] on div at bounding box center [610, 407] width 18 height 43
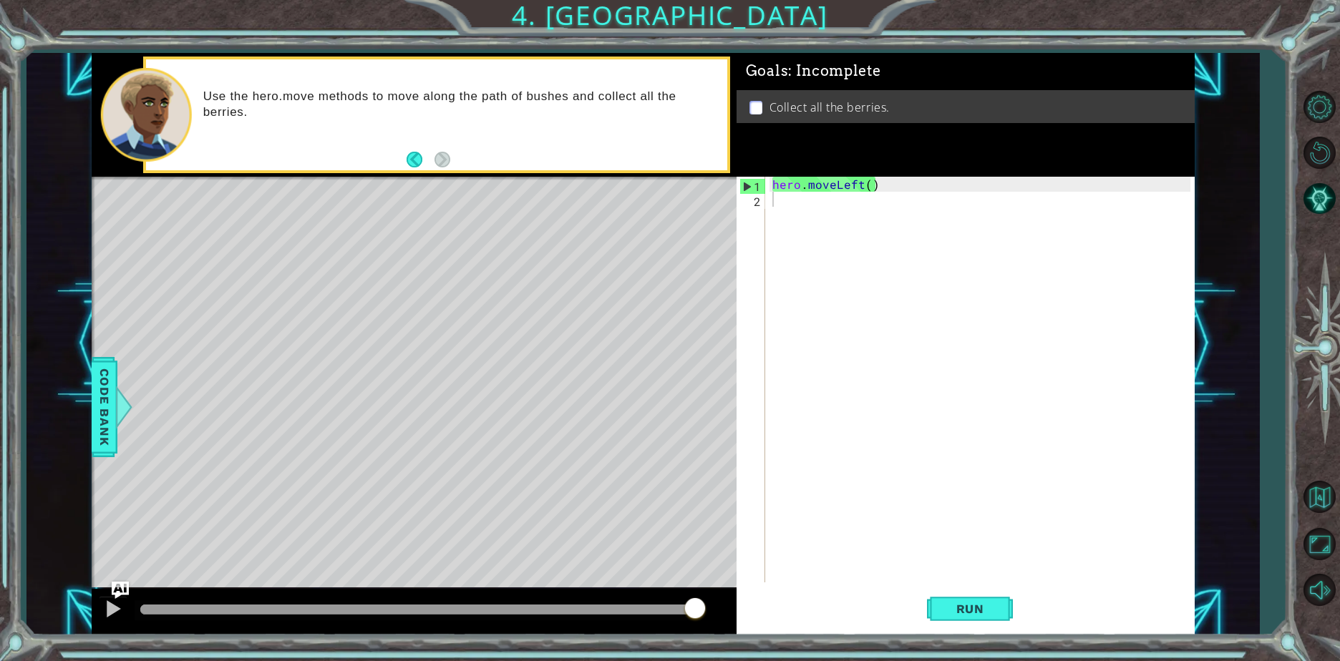
click at [774, 209] on div "hero . moveLeft ( )" at bounding box center [983, 395] width 428 height 436
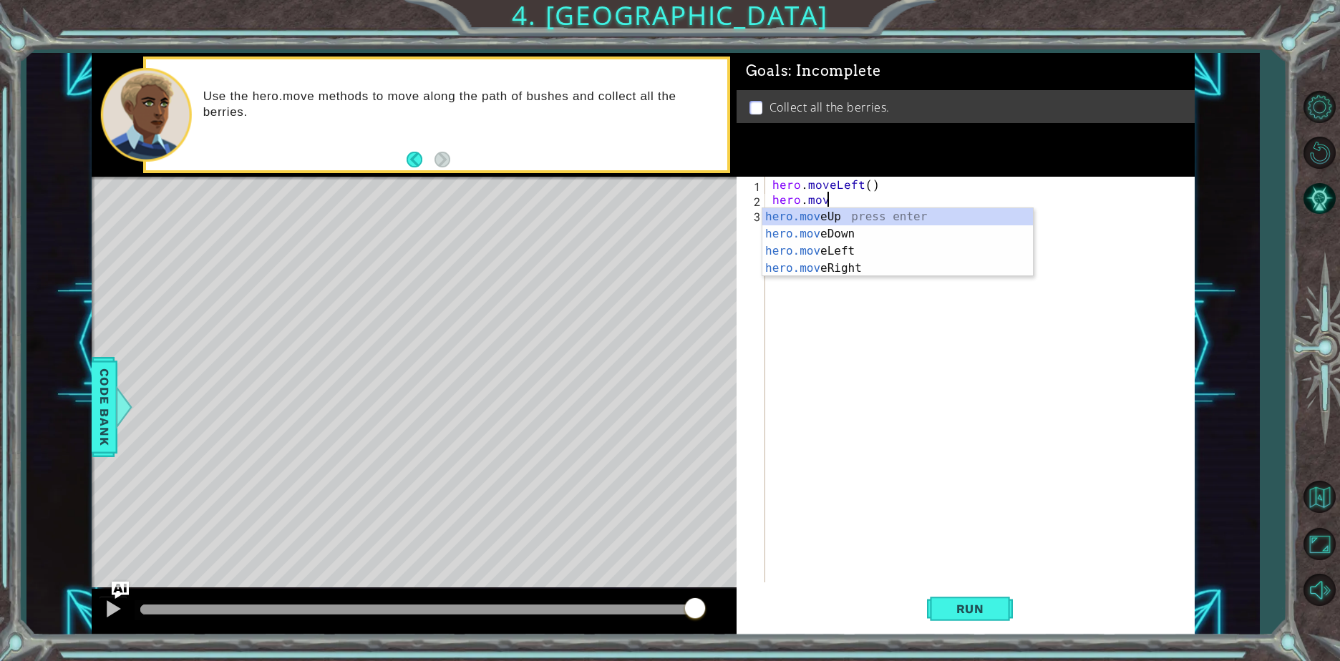
scroll to position [0, 3]
click at [855, 199] on div "hero . moveLeft ( ) hero . move" at bounding box center [983, 395] width 428 height 436
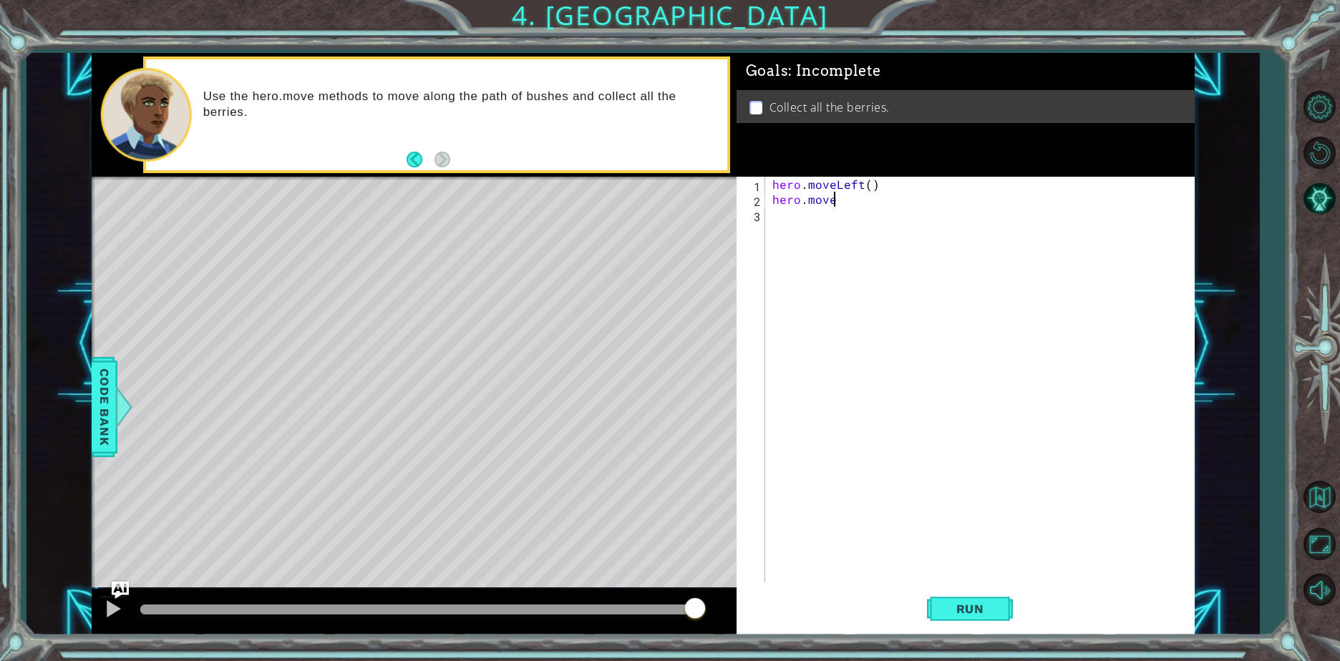
click at [839, 200] on div "hero . moveLeft ( ) hero . move" at bounding box center [983, 395] width 428 height 436
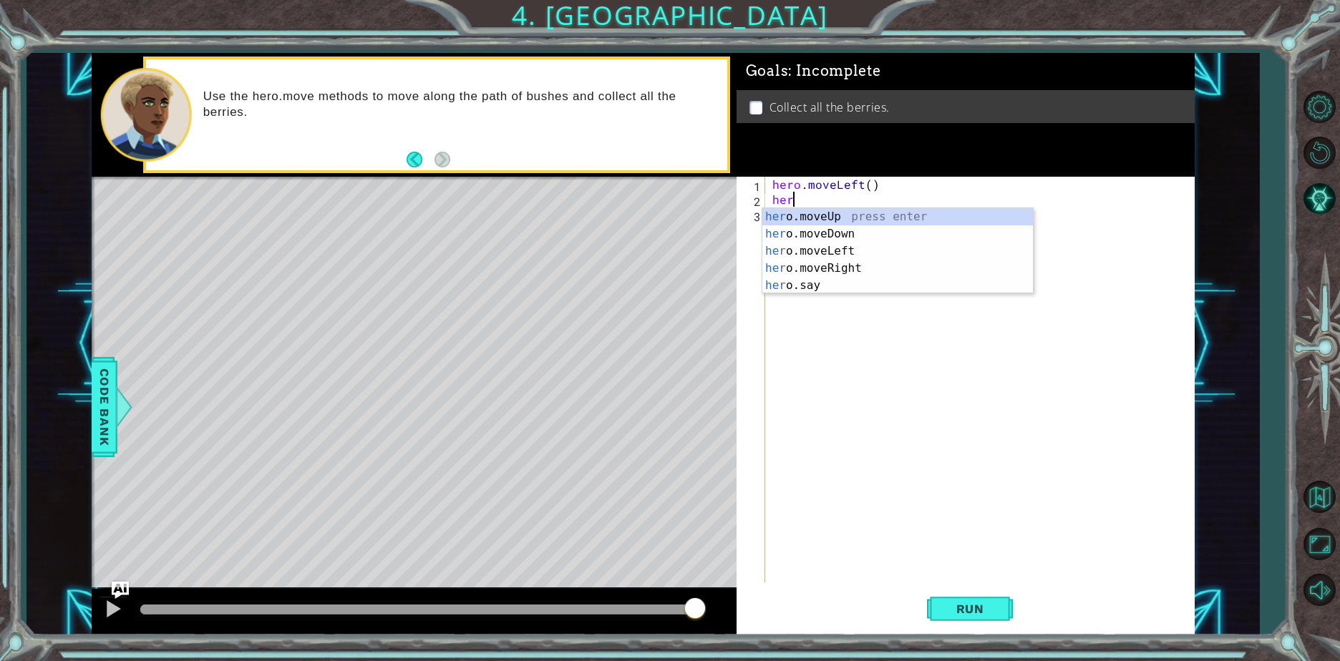
scroll to position [0, 0]
type textarea "h"
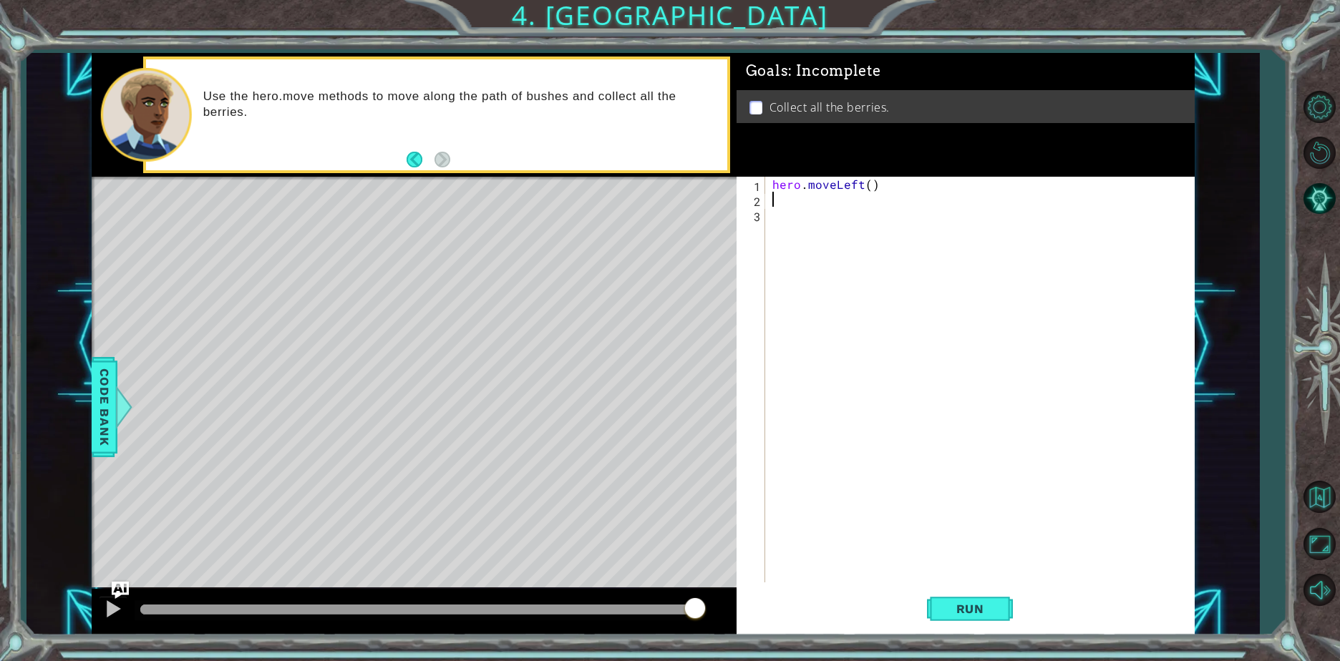
click at [866, 185] on div "hero . moveLeft ( )" at bounding box center [983, 395] width 428 height 436
type textarea "hero.moveLeft(2)"
click at [839, 212] on div "hero . moveLeft ( 2 )" at bounding box center [983, 395] width 428 height 436
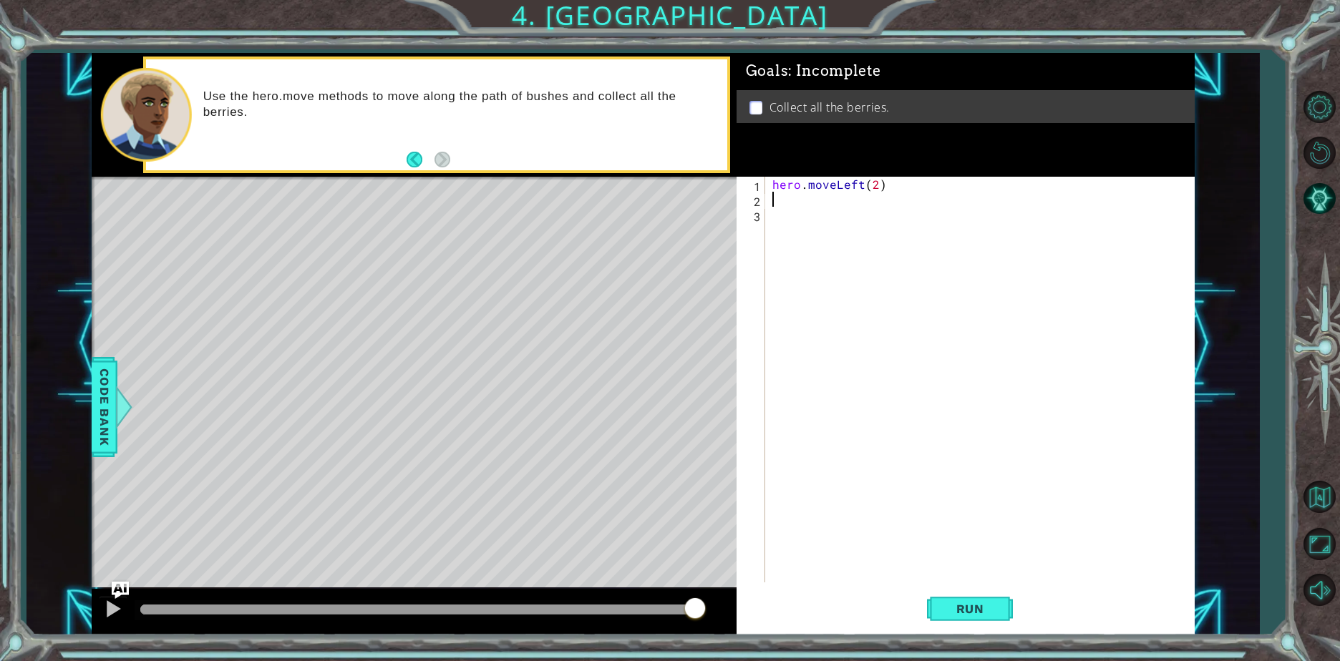
click at [771, 198] on div "hero . moveLeft ( 2 )" at bounding box center [983, 395] width 428 height 436
click at [976, 607] on span "Run" at bounding box center [970, 609] width 57 height 14
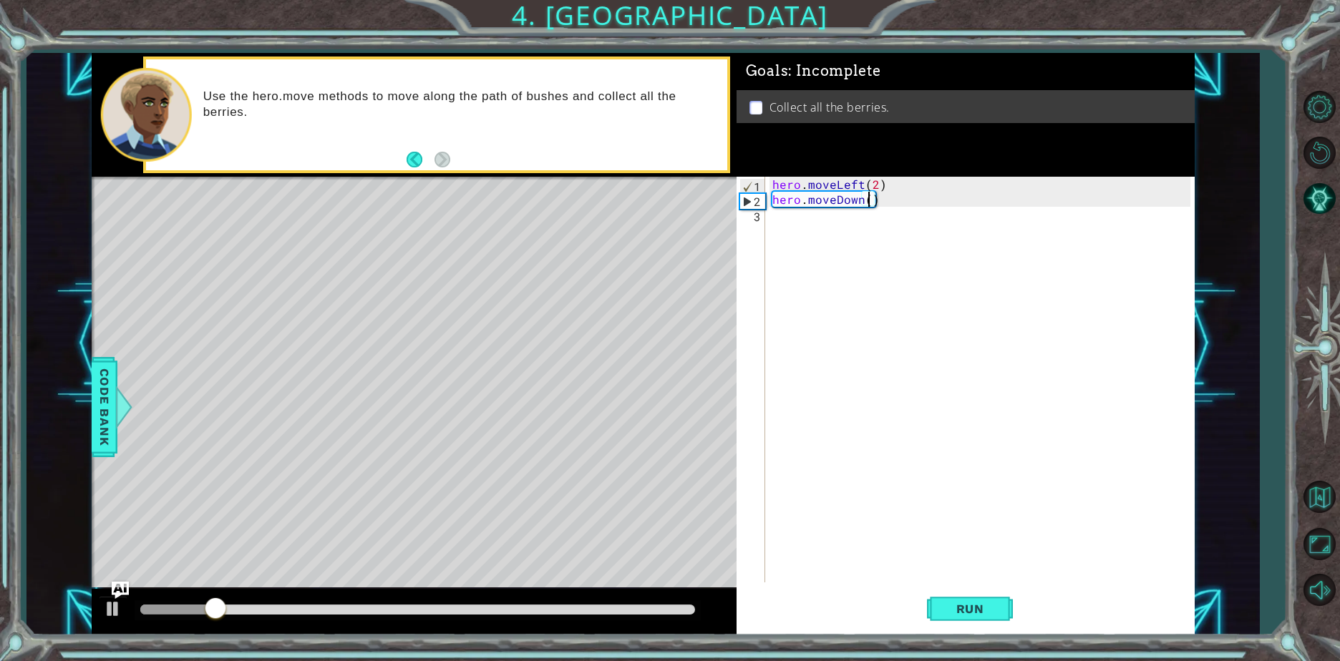
click at [869, 205] on div "hero . moveLeft ( 2 ) hero . moveDown ( )" at bounding box center [983, 395] width 428 height 436
type textarea "hero.moveDown(2)"
click at [994, 607] on span "Run" at bounding box center [970, 609] width 57 height 14
click at [793, 224] on div "hero . moveLeft ( 2 ) hero . moveDown ( 2 )" at bounding box center [983, 395] width 428 height 436
type textarea "hero.moveRight()"
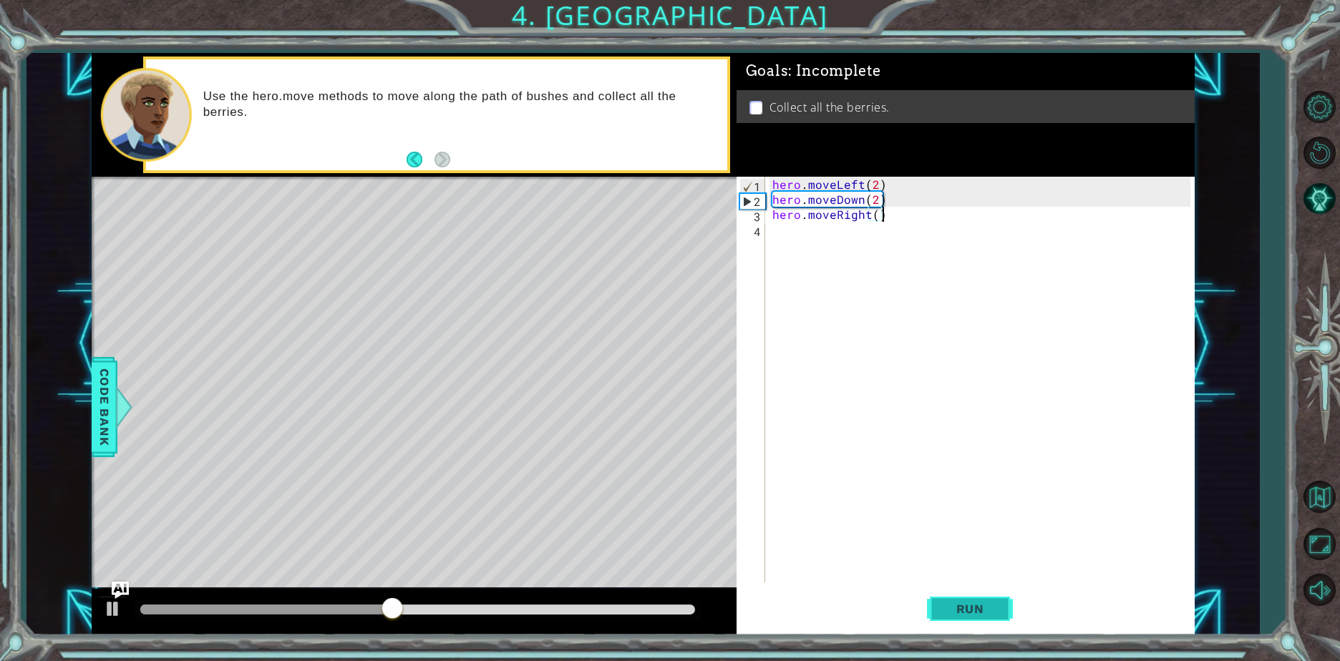
click at [965, 611] on span "Run" at bounding box center [970, 609] width 57 height 14
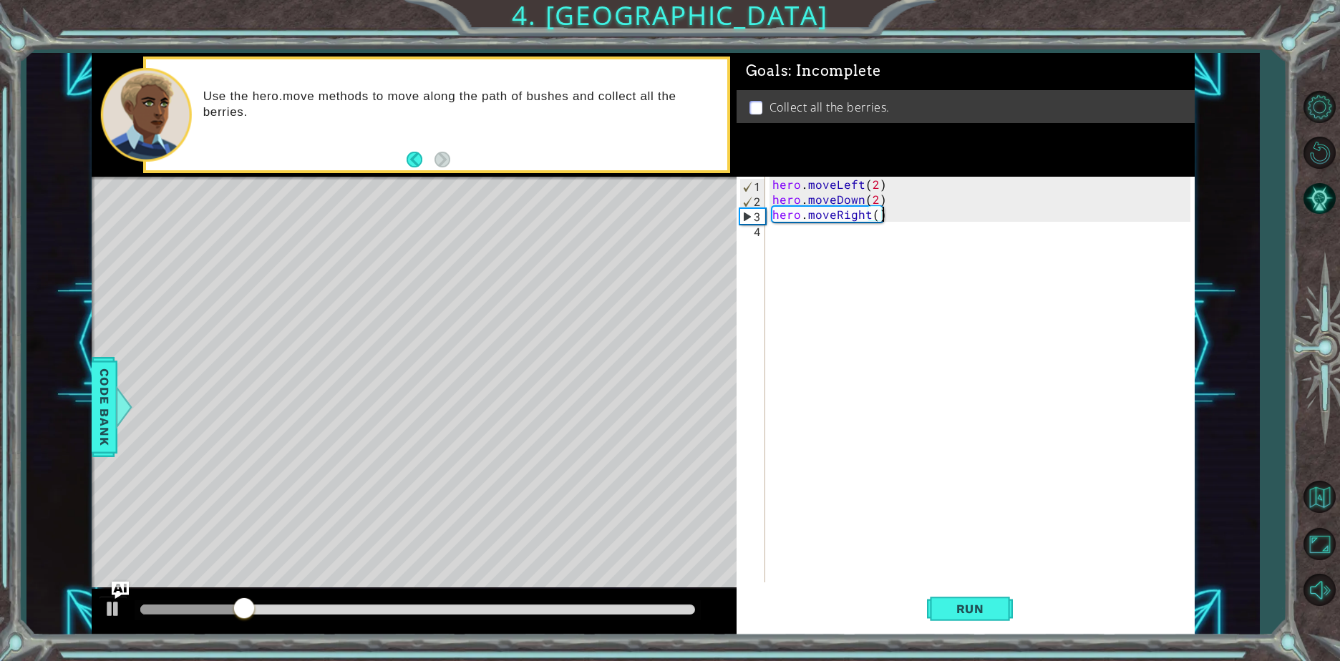
click at [790, 241] on div "hero . moveLeft ( 2 ) hero . moveDown ( 2 ) hero . moveRight ( )" at bounding box center [983, 395] width 428 height 436
click at [874, 212] on div "hero . moveLeft ( 2 ) hero . moveDown ( 2 ) hero . moveRight ( )" at bounding box center [983, 395] width 428 height 436
type textarea "hero.moveRight(2)"
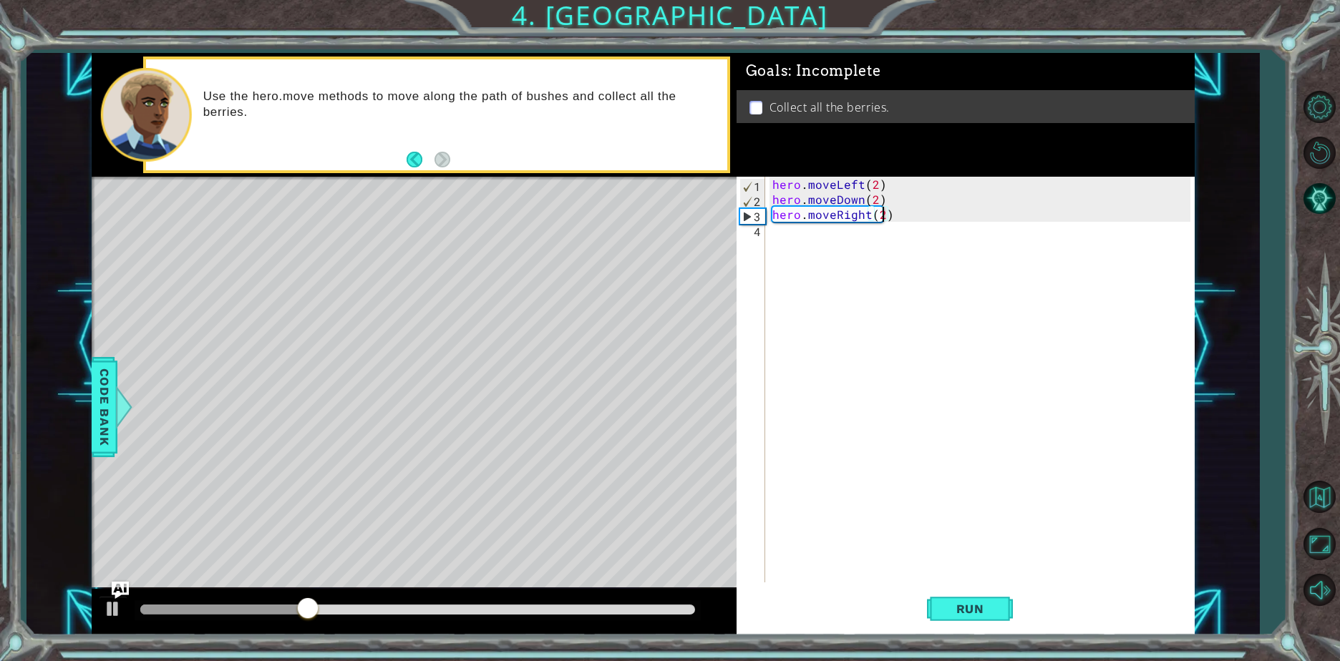
click at [837, 235] on div "hero . moveLeft ( 2 ) hero . moveDown ( 2 ) hero . moveRight ( 2 )" at bounding box center [983, 395] width 428 height 436
type textarea "hero.moveUp(2)"
click at [933, 613] on button "Run" at bounding box center [970, 609] width 86 height 46
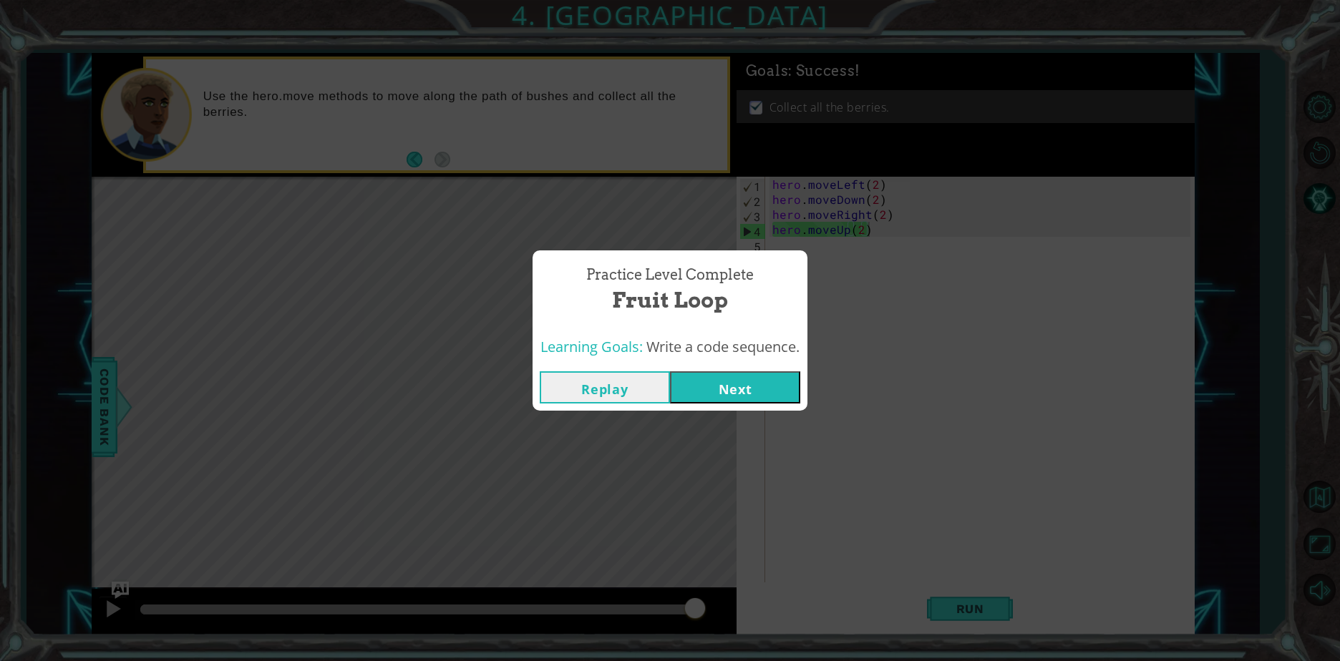
click at [752, 399] on button "Next" at bounding box center [735, 387] width 130 height 32
